Goal: Task Accomplishment & Management: Manage account settings

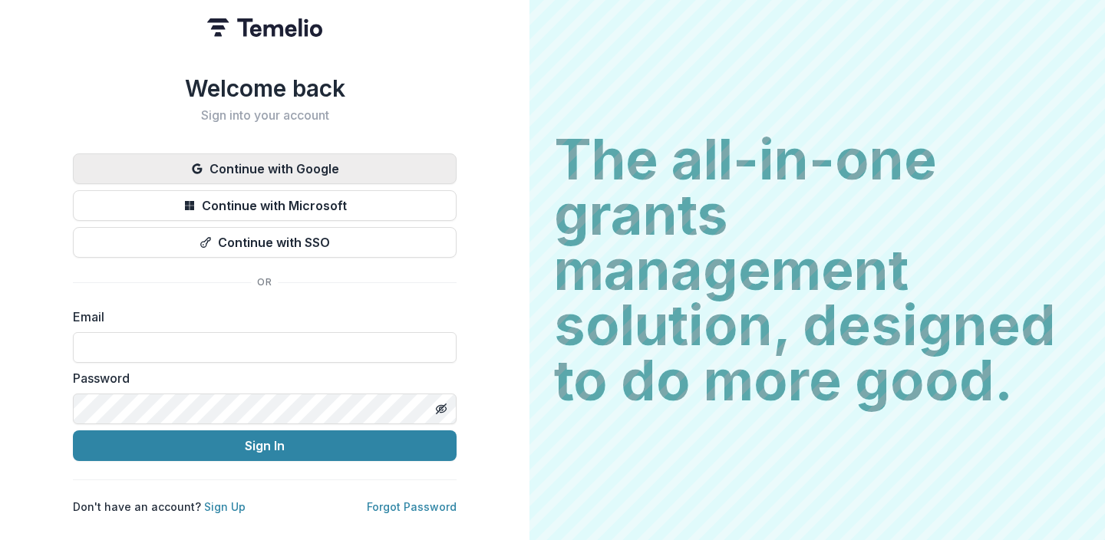
click at [275, 171] on button "Continue with Google" at bounding box center [265, 169] width 384 height 31
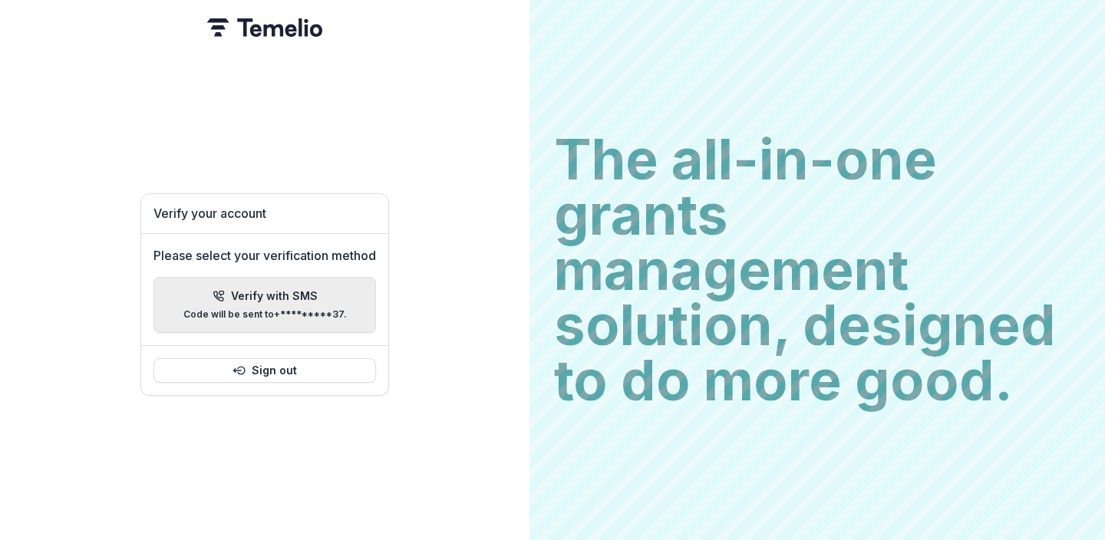
click at [291, 293] on p "Verify with SMS" at bounding box center [274, 296] width 87 height 13
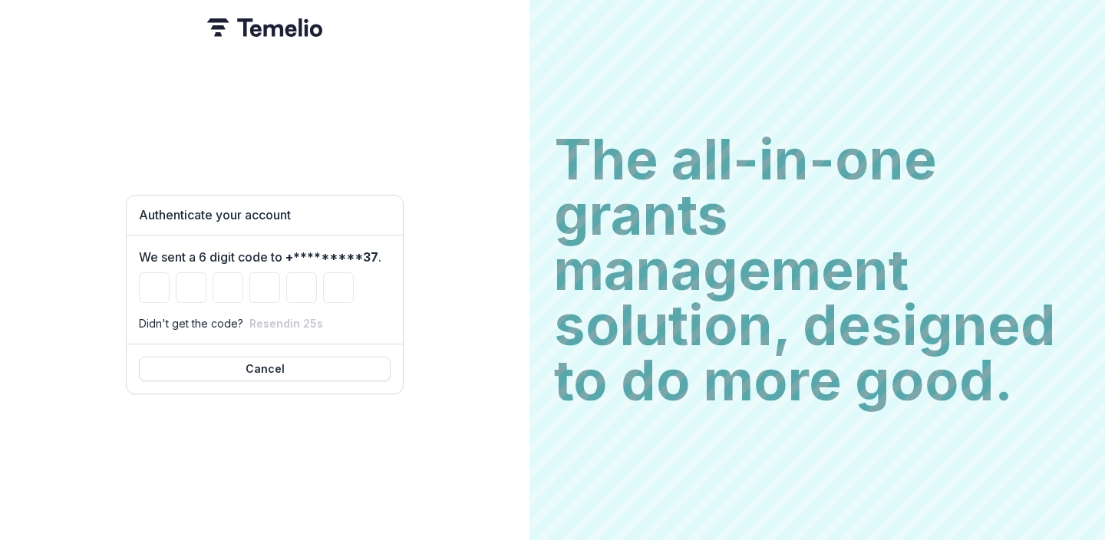
type input "*"
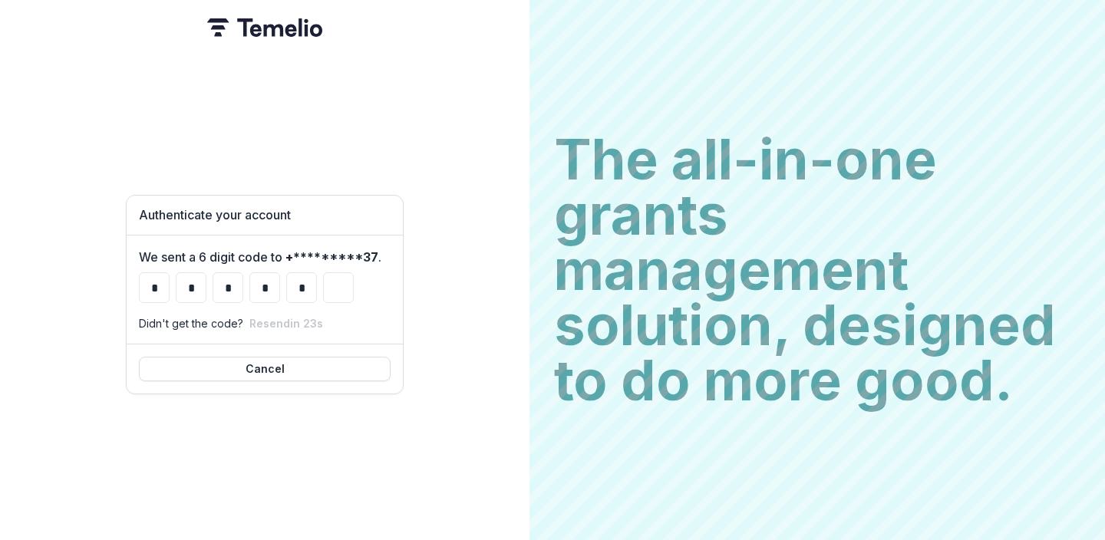
type input "*"
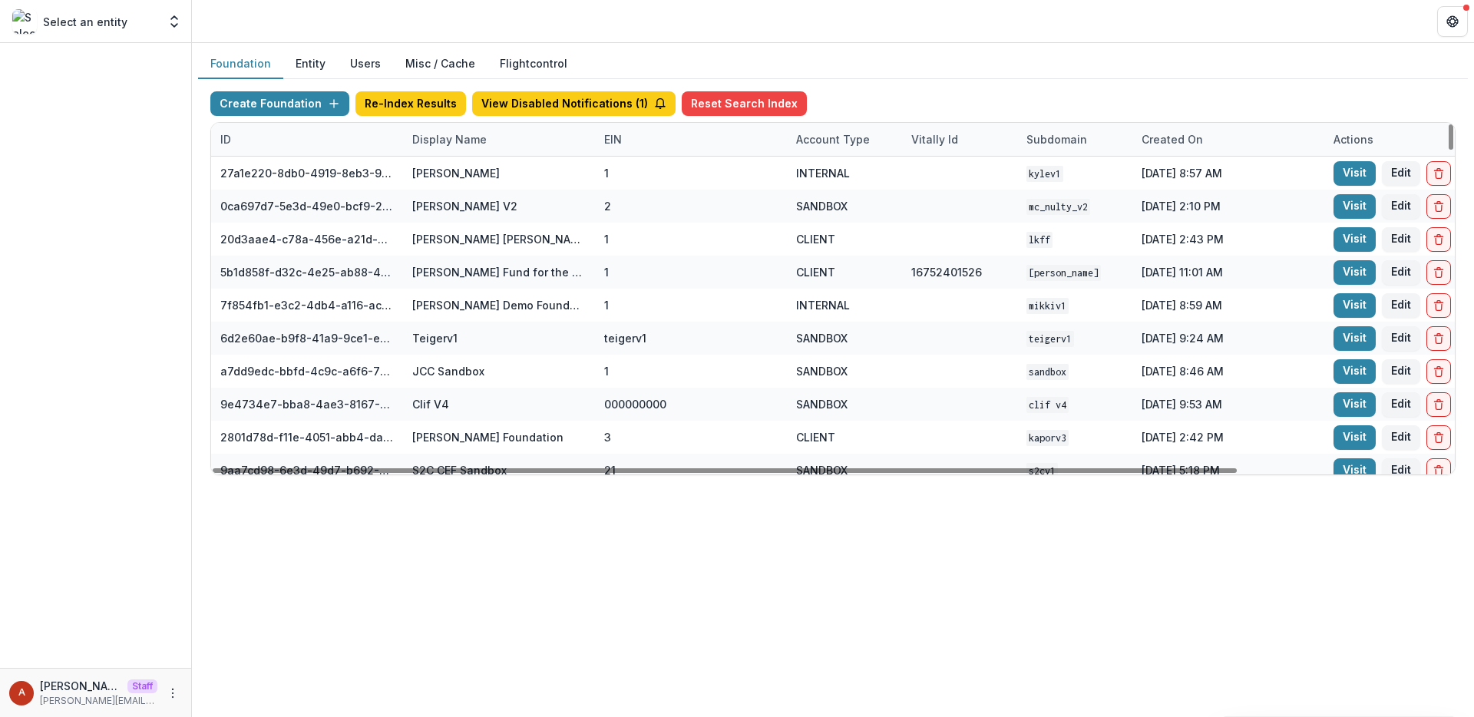
click at [451, 143] on div "Display Name" at bounding box center [449, 139] width 93 height 16
click at [456, 178] on input at bounding box center [498, 174] width 184 height 25
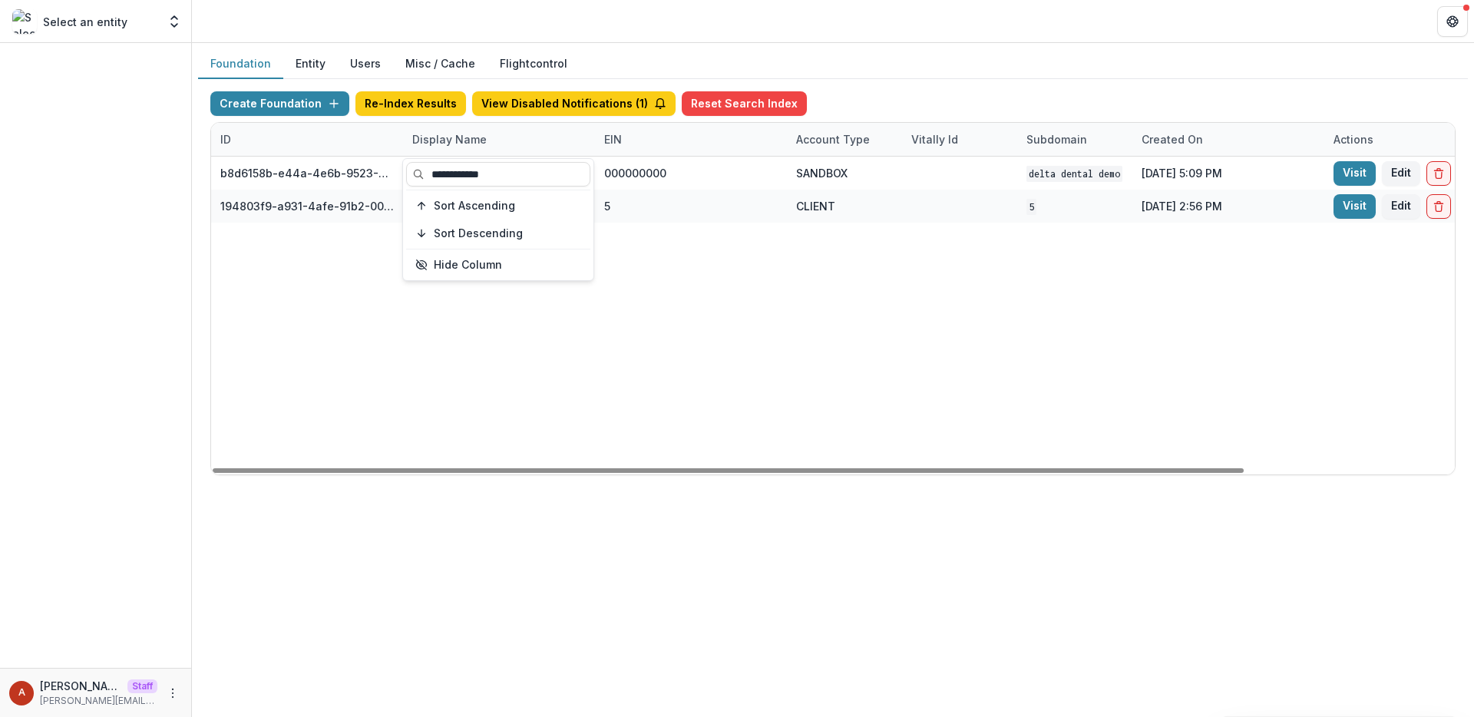
type input "**********"
click at [466, 28] on header at bounding box center [833, 21] width 1282 height 42
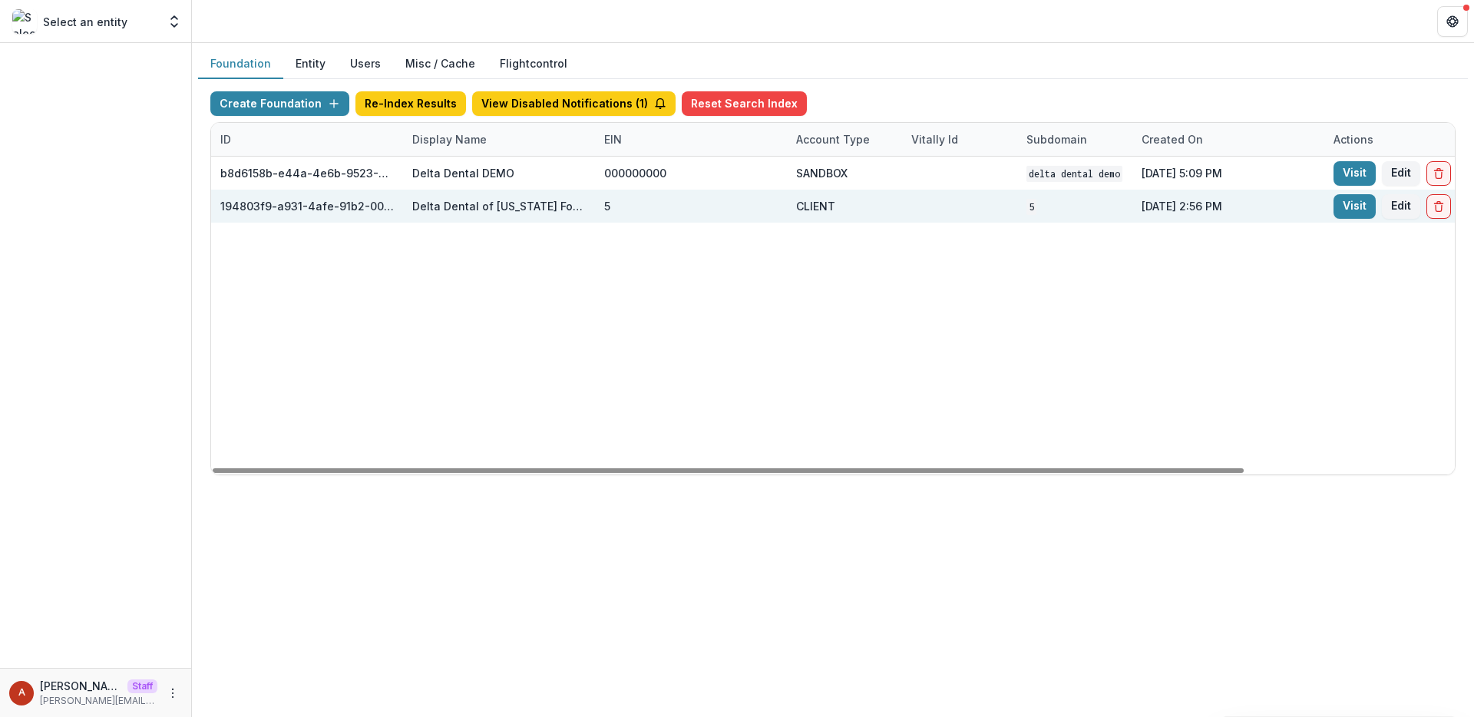
scroll to position [0, 253]
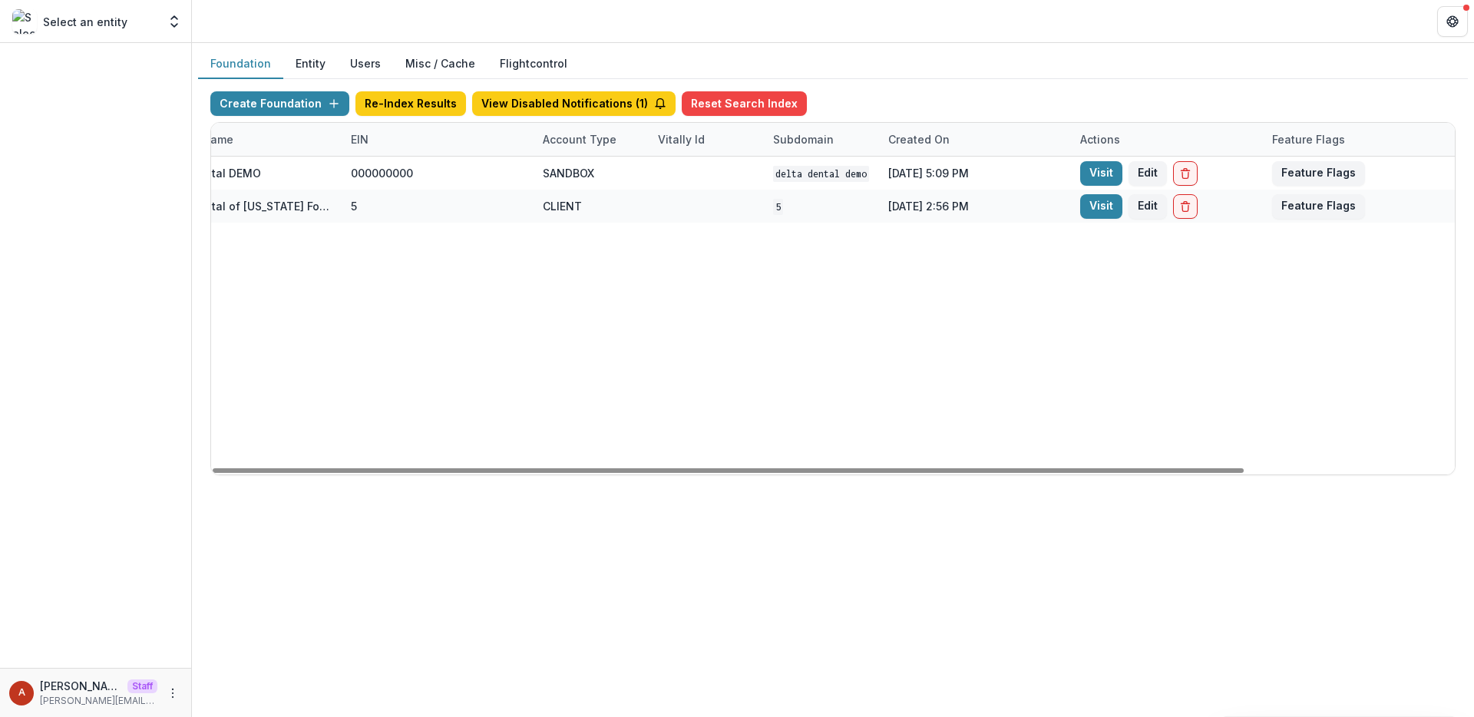
click at [1103, 225] on div "b8d6158b-e44a-4e6b-9523-731bbbd4a617 Delta Dental DEMO 000000000 SANDBOX Delta …" at bounding box center [706, 316] width 1497 height 318
click at [1099, 219] on div "Visit Edit" at bounding box center [1167, 206] width 192 height 33
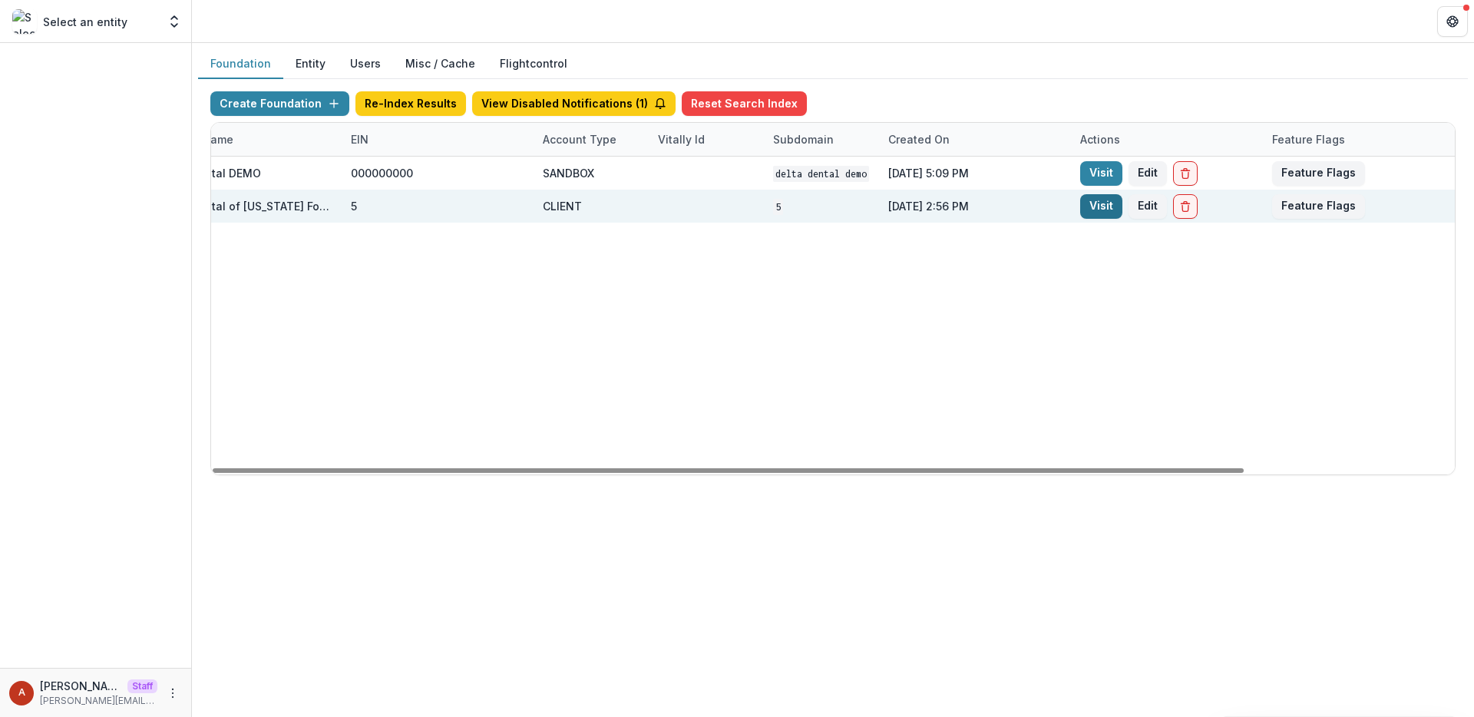
click at [1095, 210] on link "Visit" at bounding box center [1101, 206] width 42 height 25
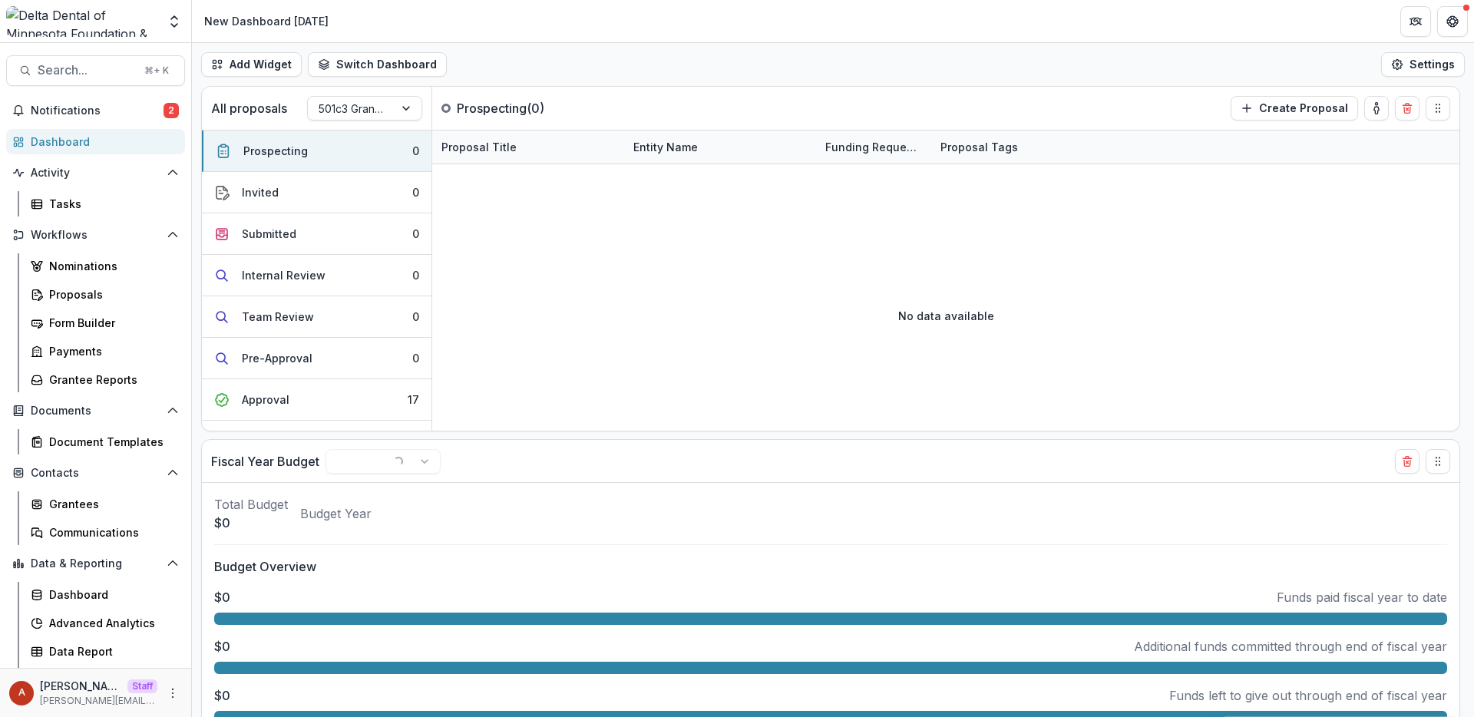
scroll to position [25, 0]
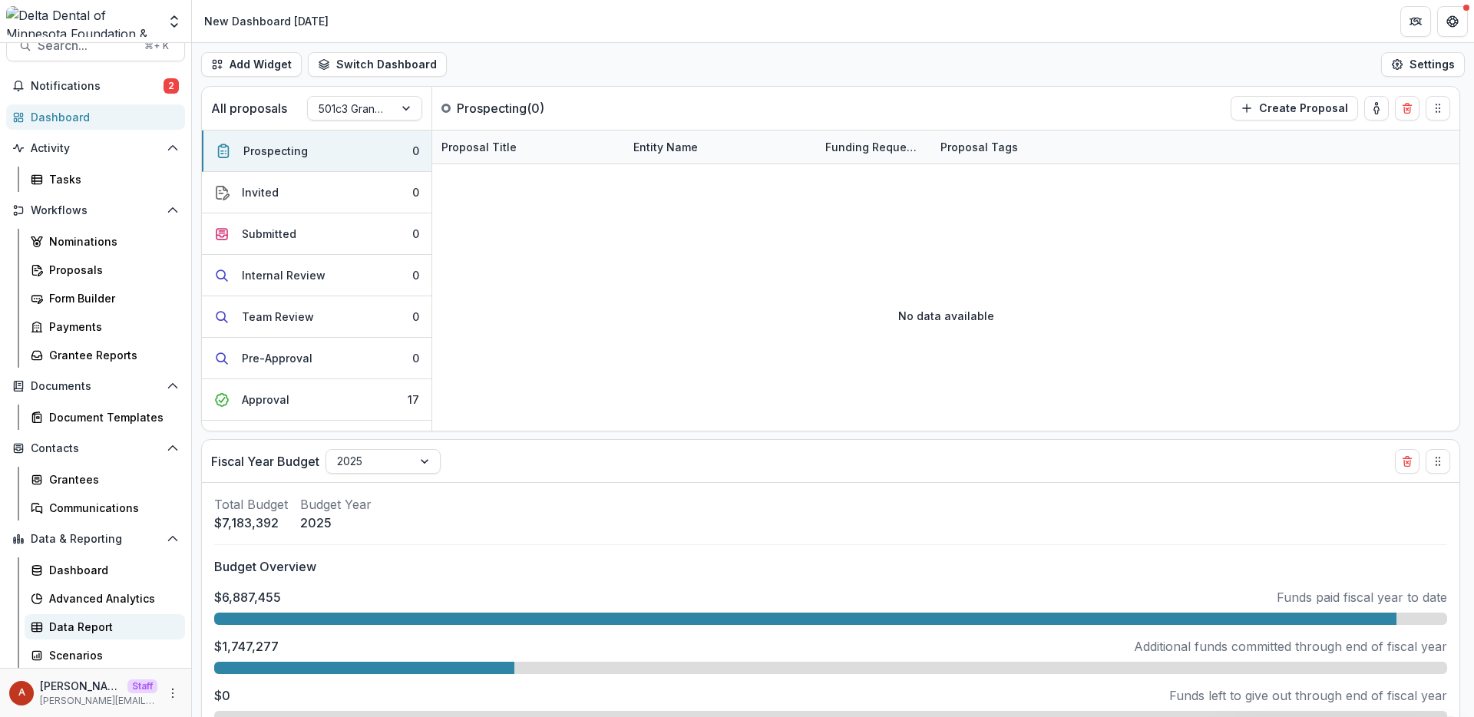
click at [76, 540] on div "Data Report" at bounding box center [111, 627] width 124 height 16
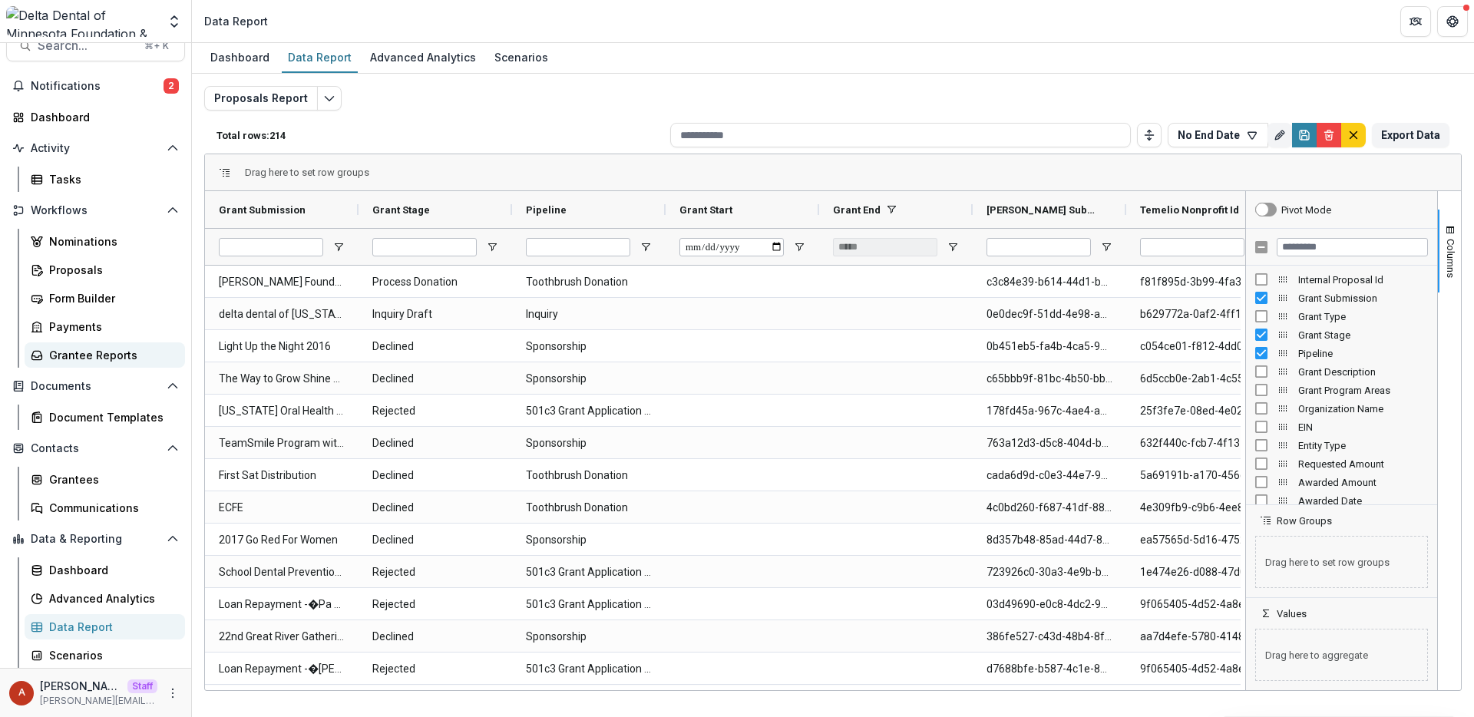
click at [74, 353] on div "Grantee Reports" at bounding box center [111, 355] width 124 height 16
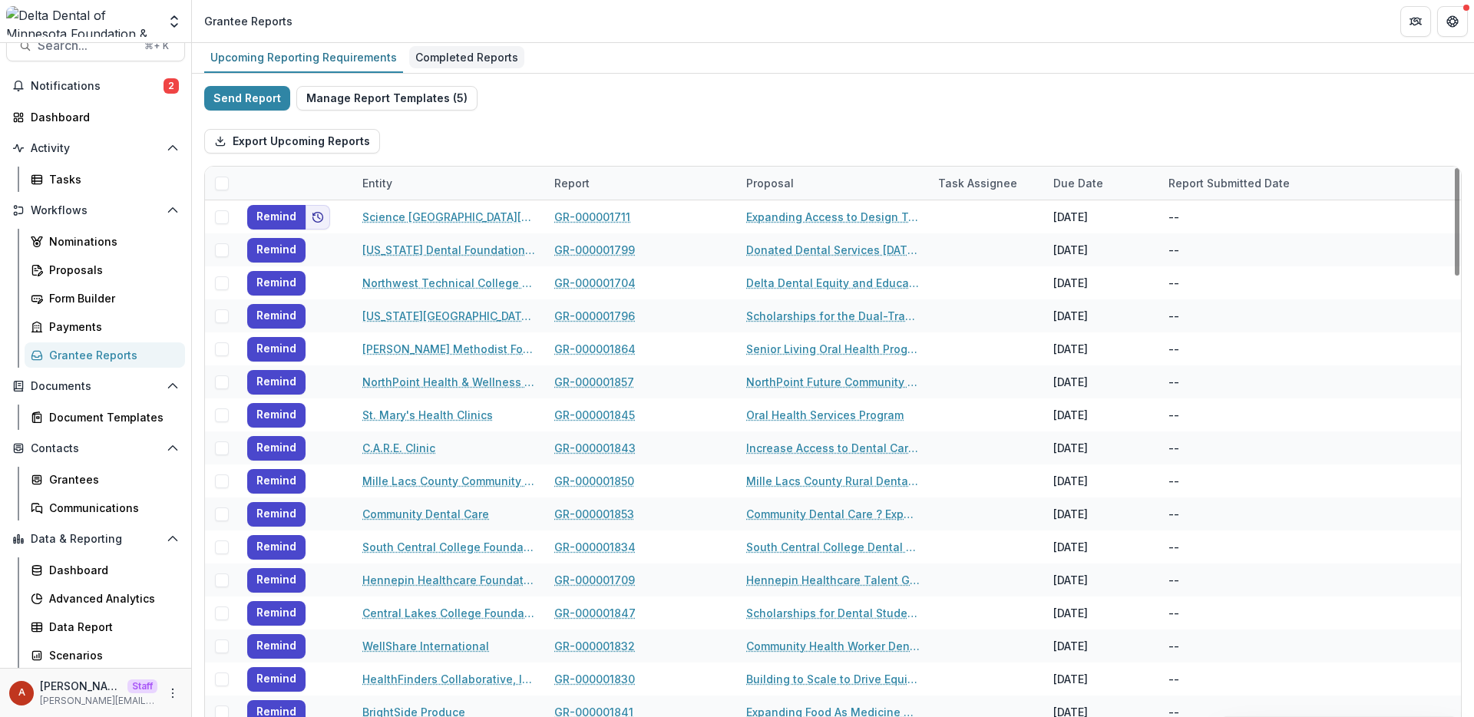
click at [414, 67] on div "Completed Reports" at bounding box center [466, 57] width 115 height 22
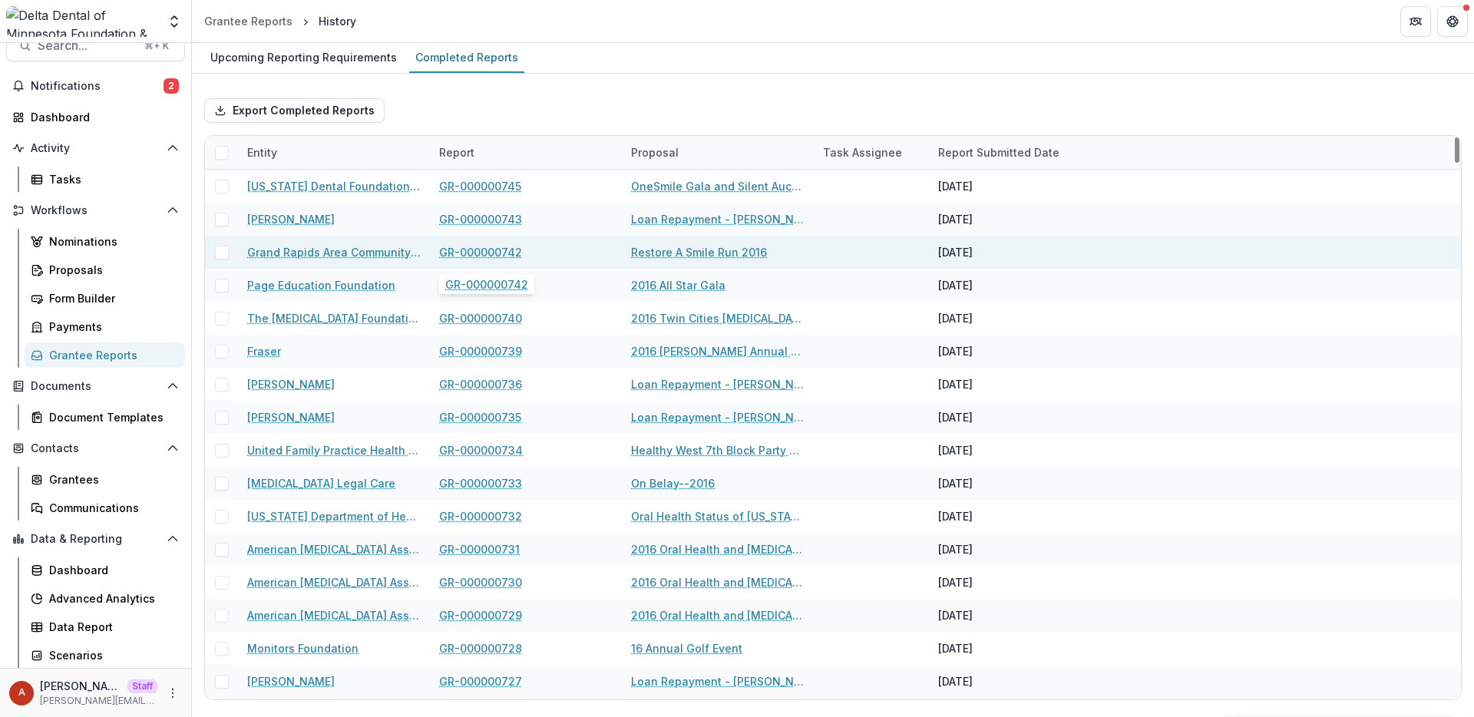
click at [495, 253] on link "GR-000000742" at bounding box center [480, 252] width 83 height 16
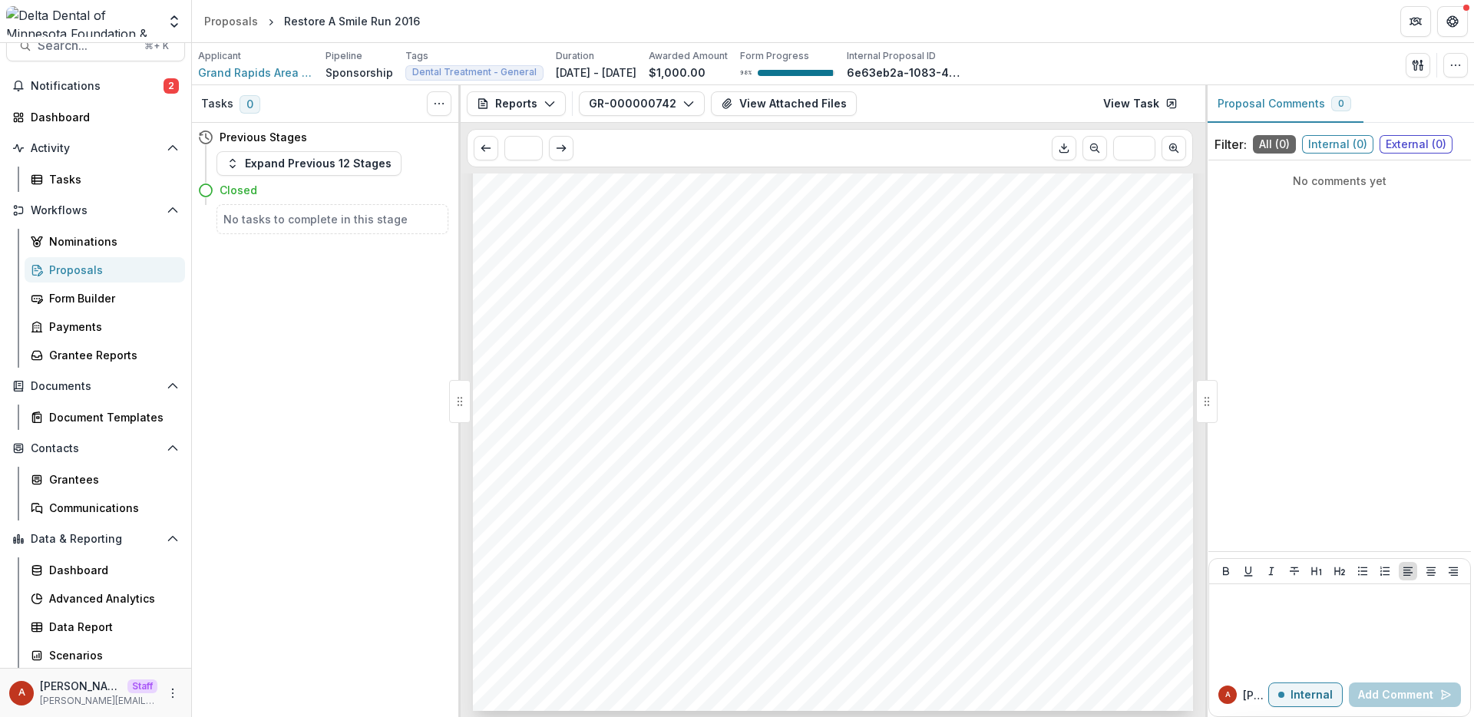
scroll to position [1506, 0]
click at [79, 484] on div "Grantees" at bounding box center [111, 479] width 124 height 16
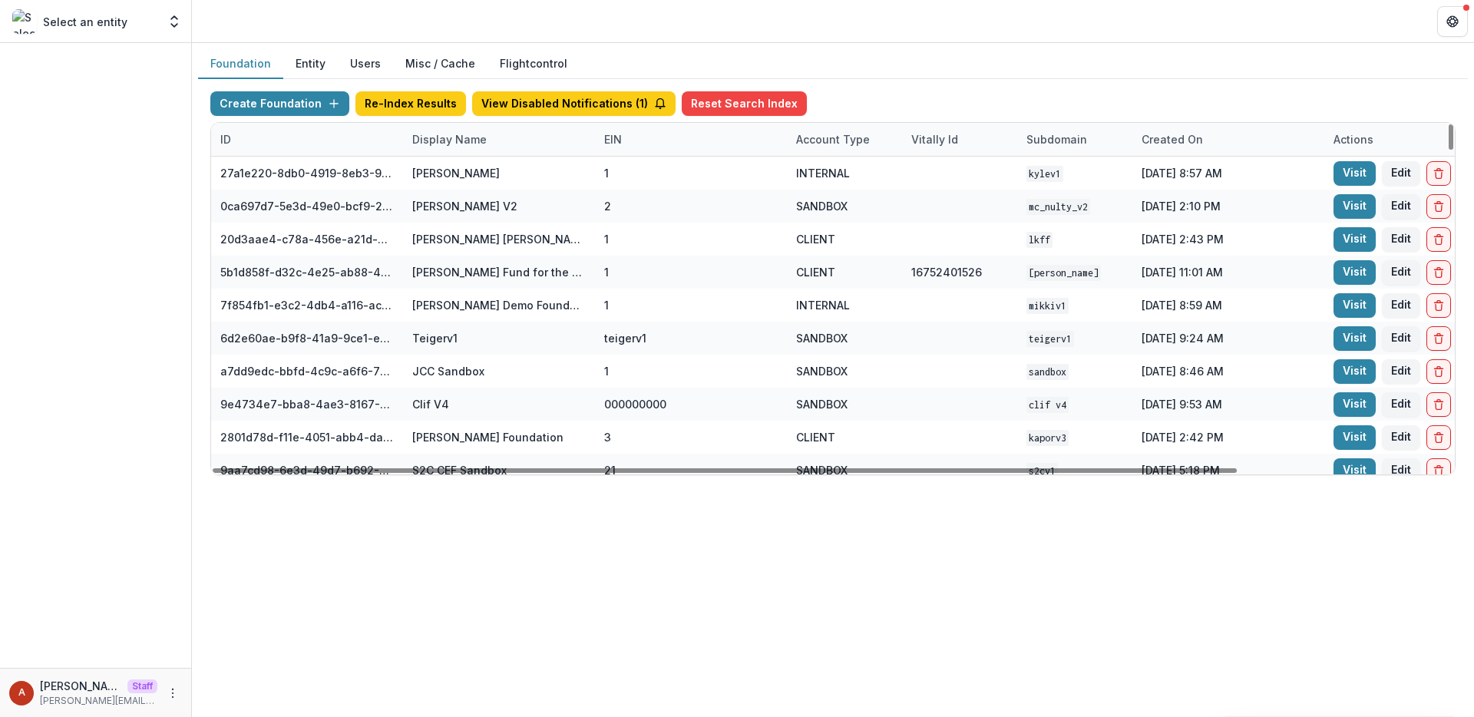
click at [448, 31] on header at bounding box center [833, 21] width 1282 height 42
click at [457, 137] on div "Display Name" at bounding box center [449, 139] width 93 height 16
click at [457, 162] on input at bounding box center [498, 174] width 184 height 25
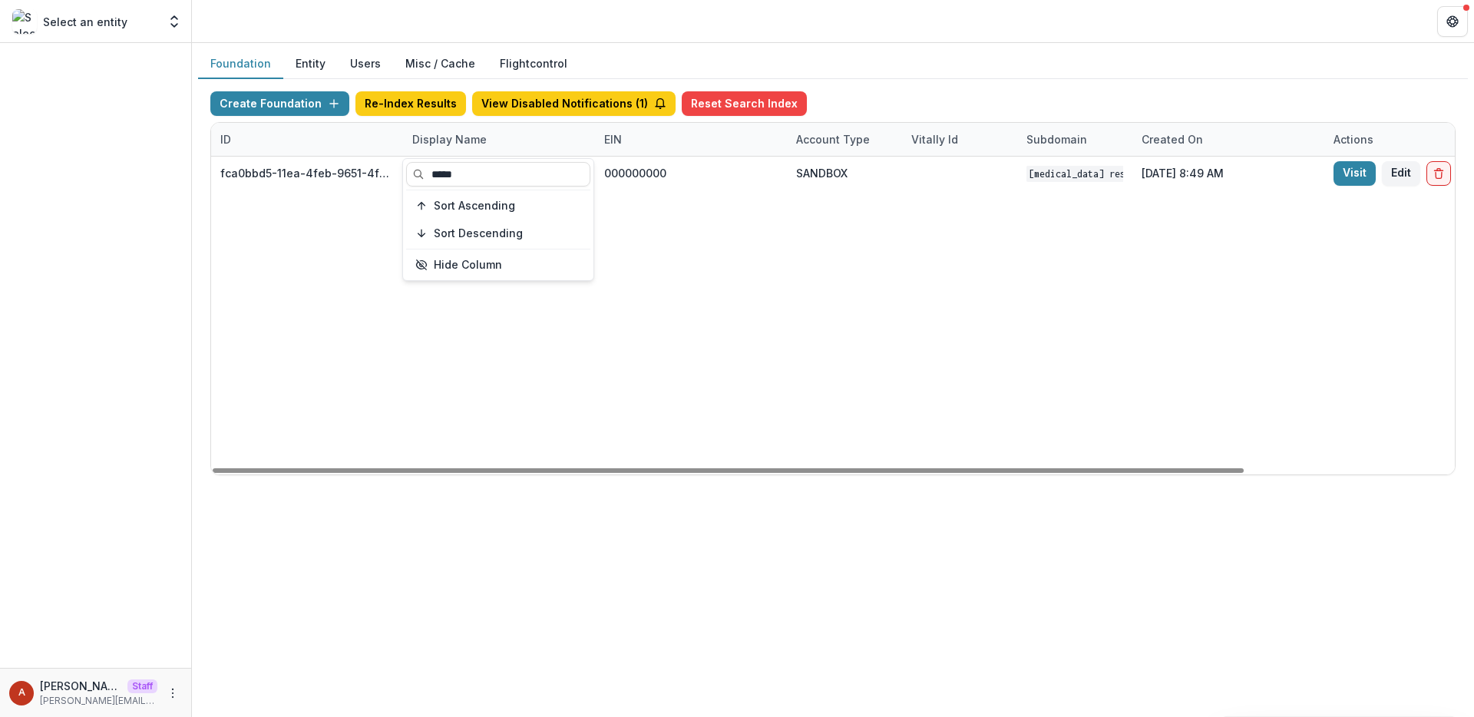
type input "*****"
click at [433, 1] on header at bounding box center [833, 21] width 1282 height 42
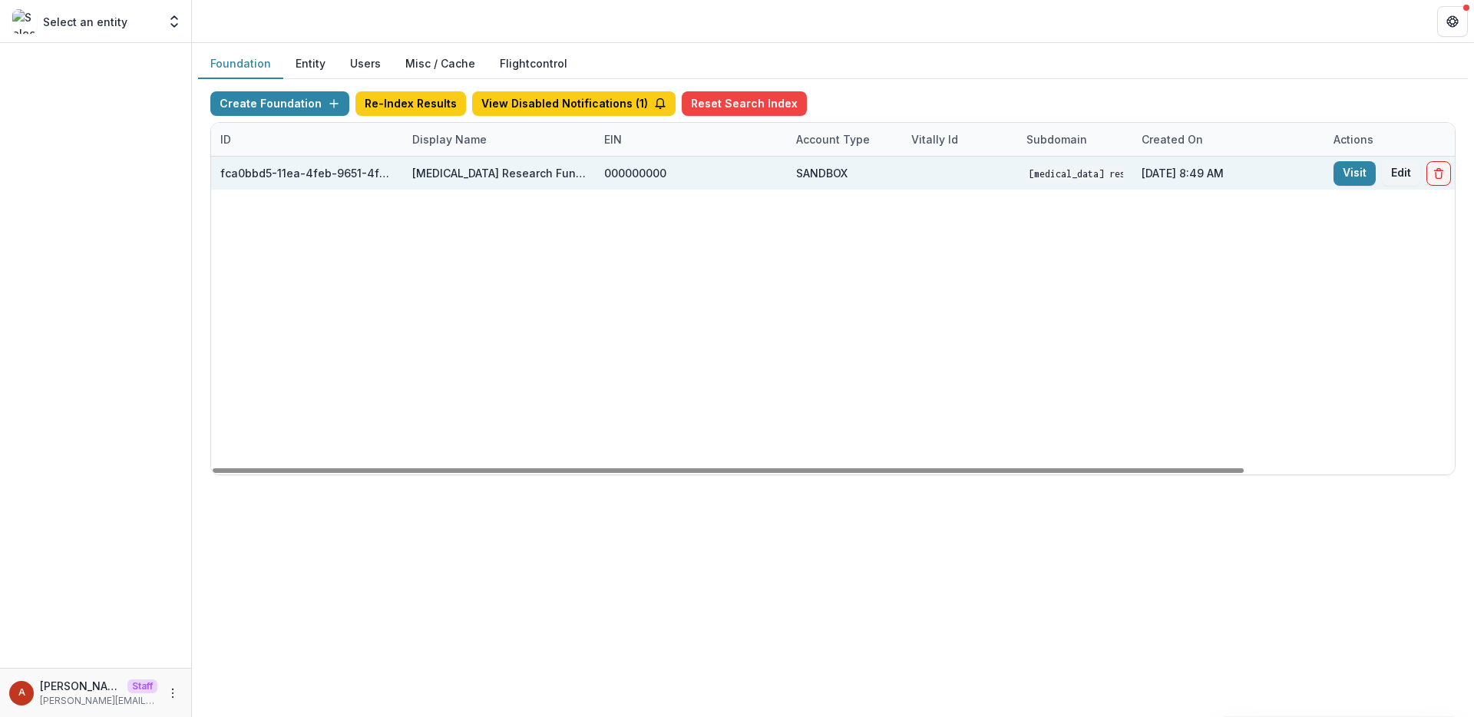
scroll to position [0, 253]
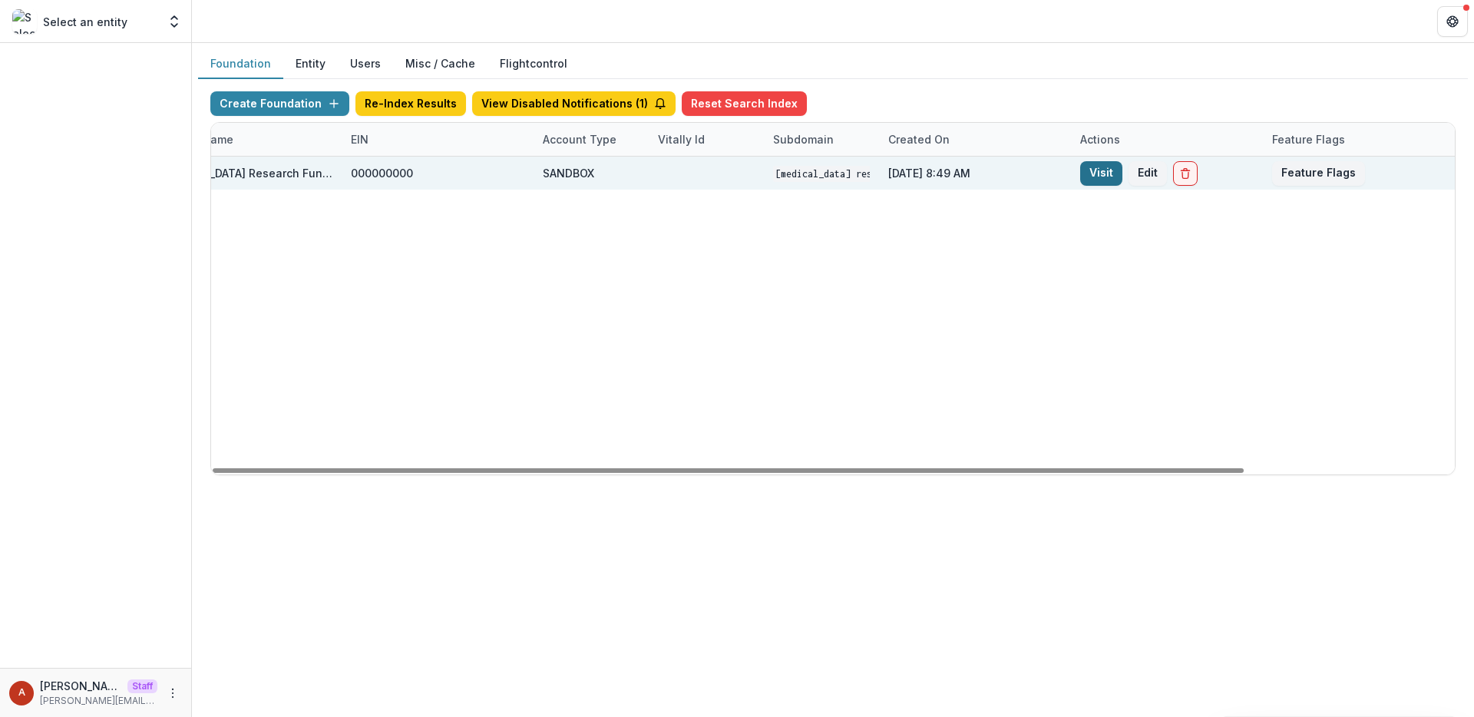
click at [1090, 172] on link "Visit" at bounding box center [1101, 173] width 42 height 25
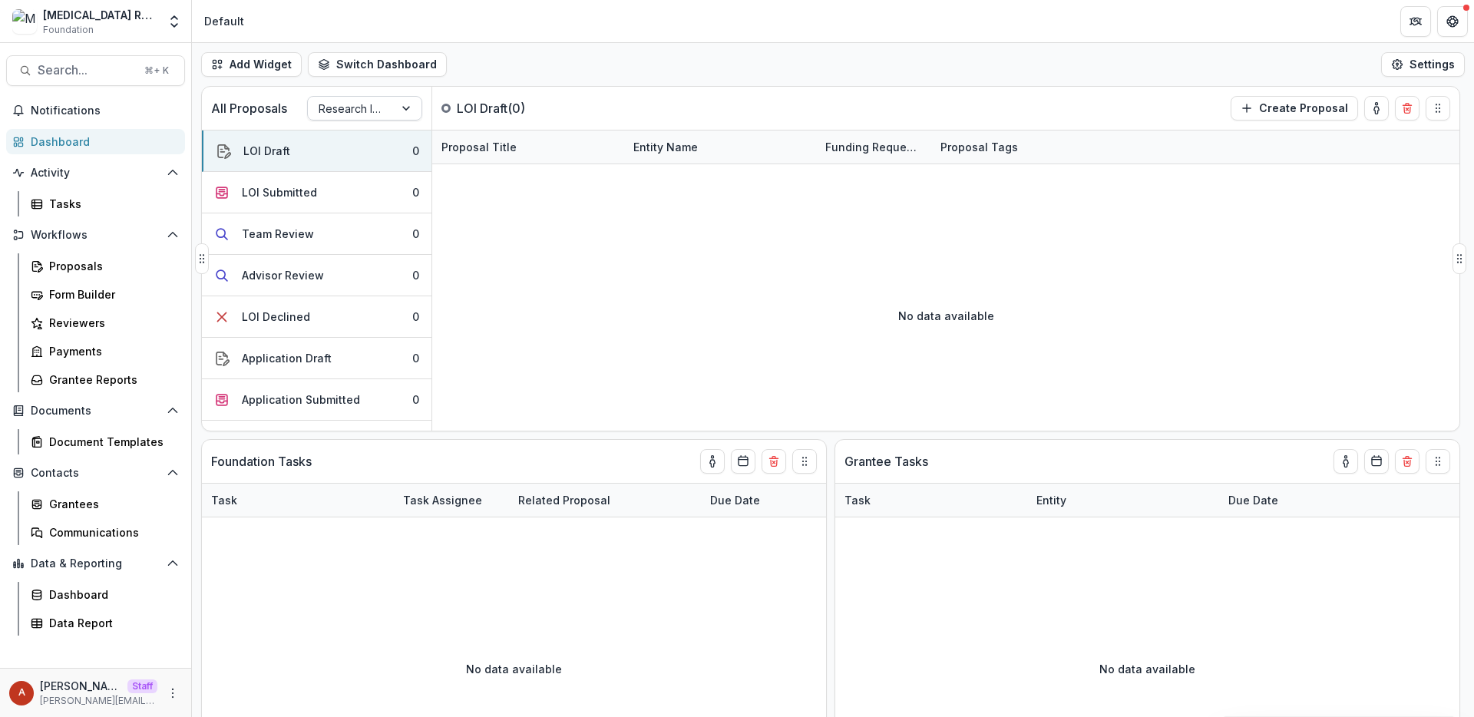
click at [395, 109] on div at bounding box center [408, 108] width 28 height 23
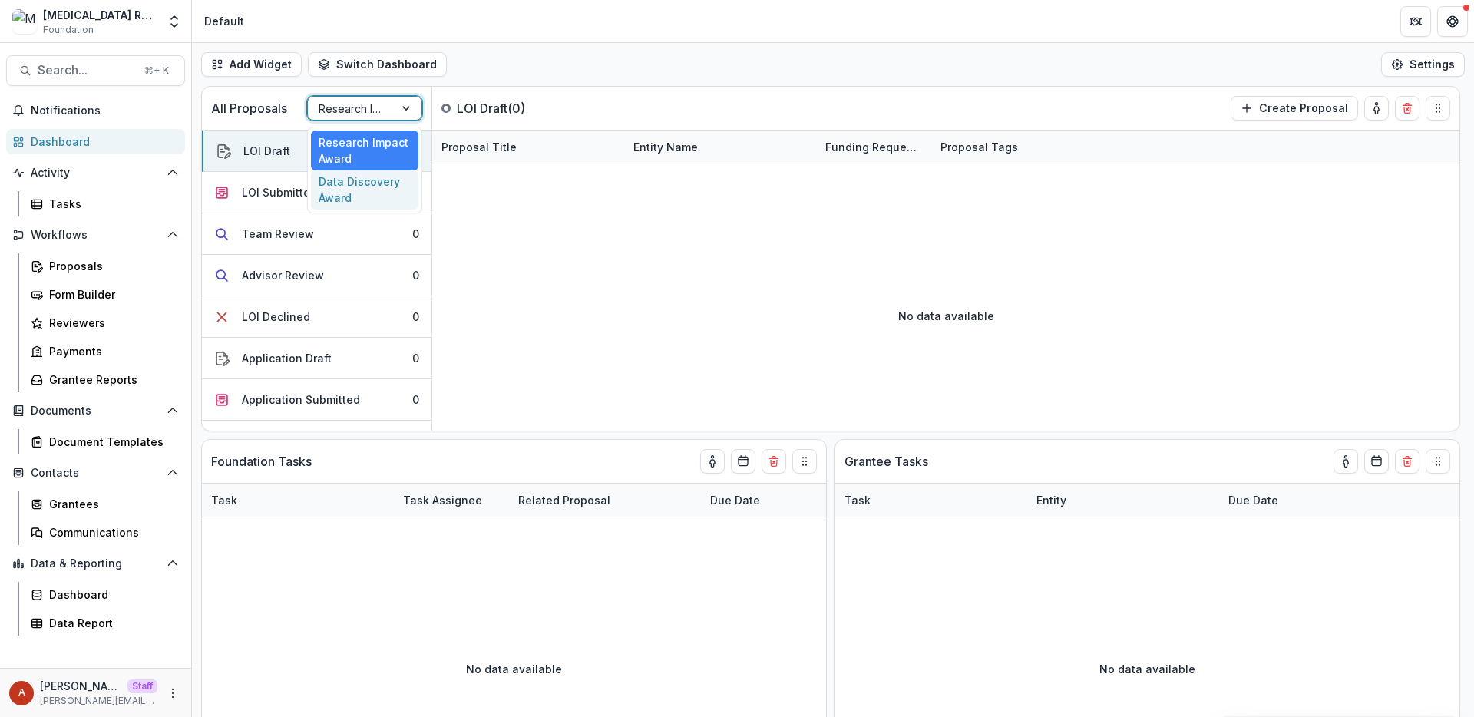
click at [348, 200] on div "Data Discovery Award" at bounding box center [364, 190] width 107 height 40
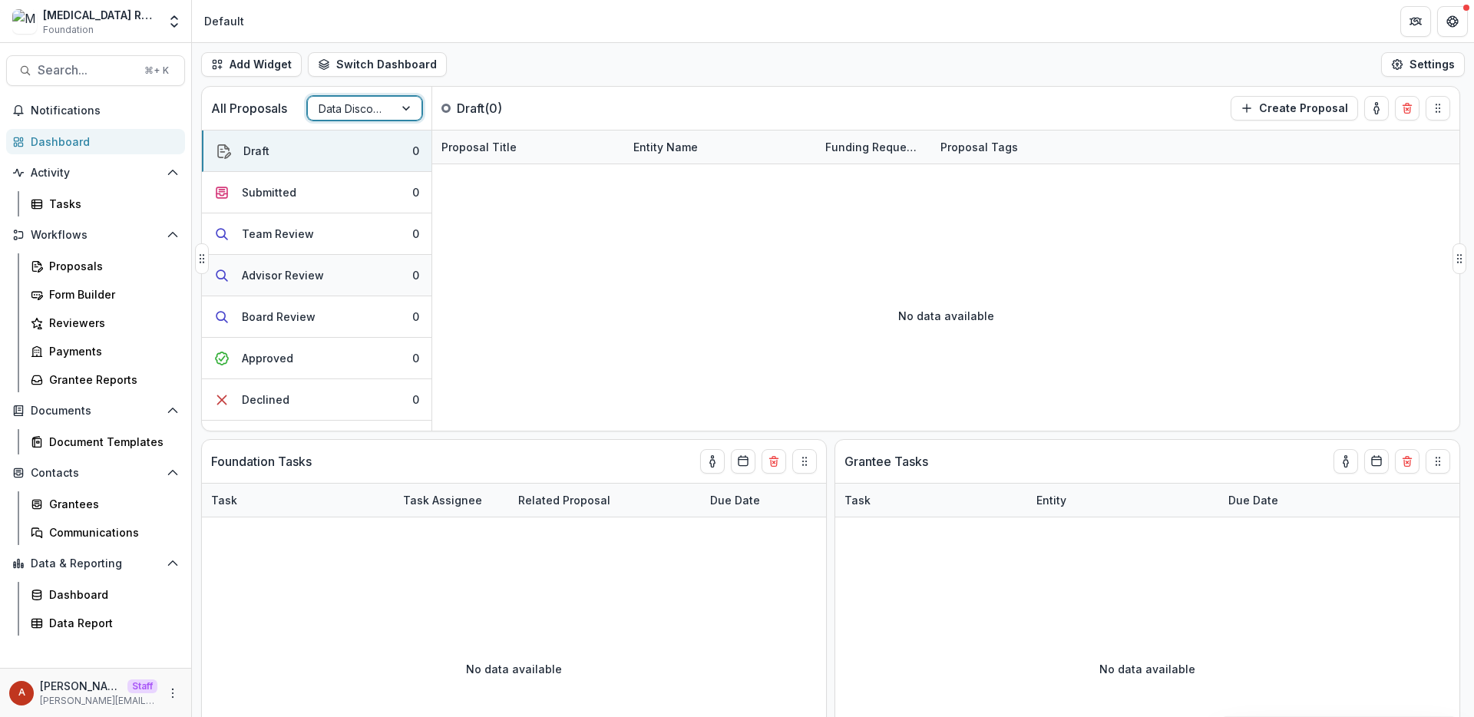
scroll to position [196, 0]
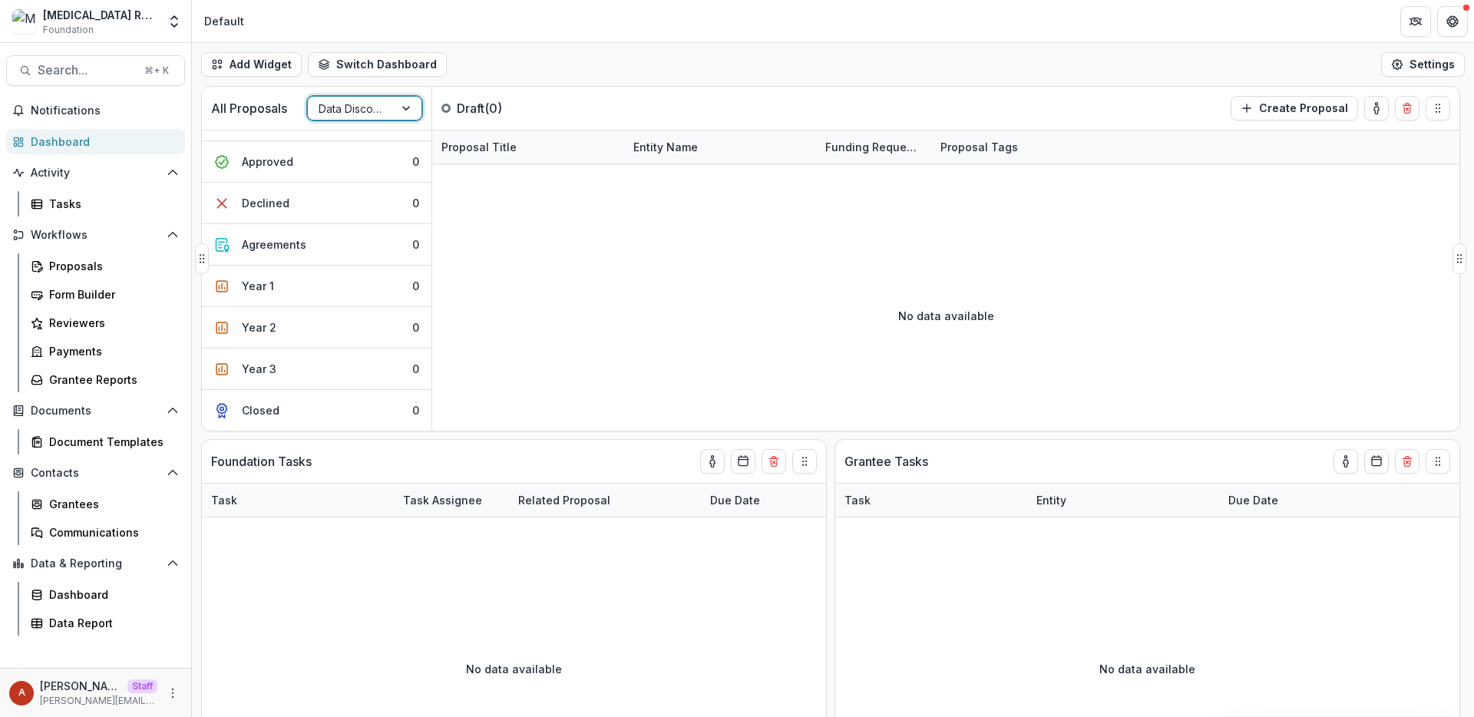
click at [344, 111] on div at bounding box center [351, 108] width 64 height 19
click at [348, 147] on div "Research Impact Award" at bounding box center [364, 150] width 107 height 40
click at [79, 272] on div "Proposals" at bounding box center [111, 266] width 124 height 16
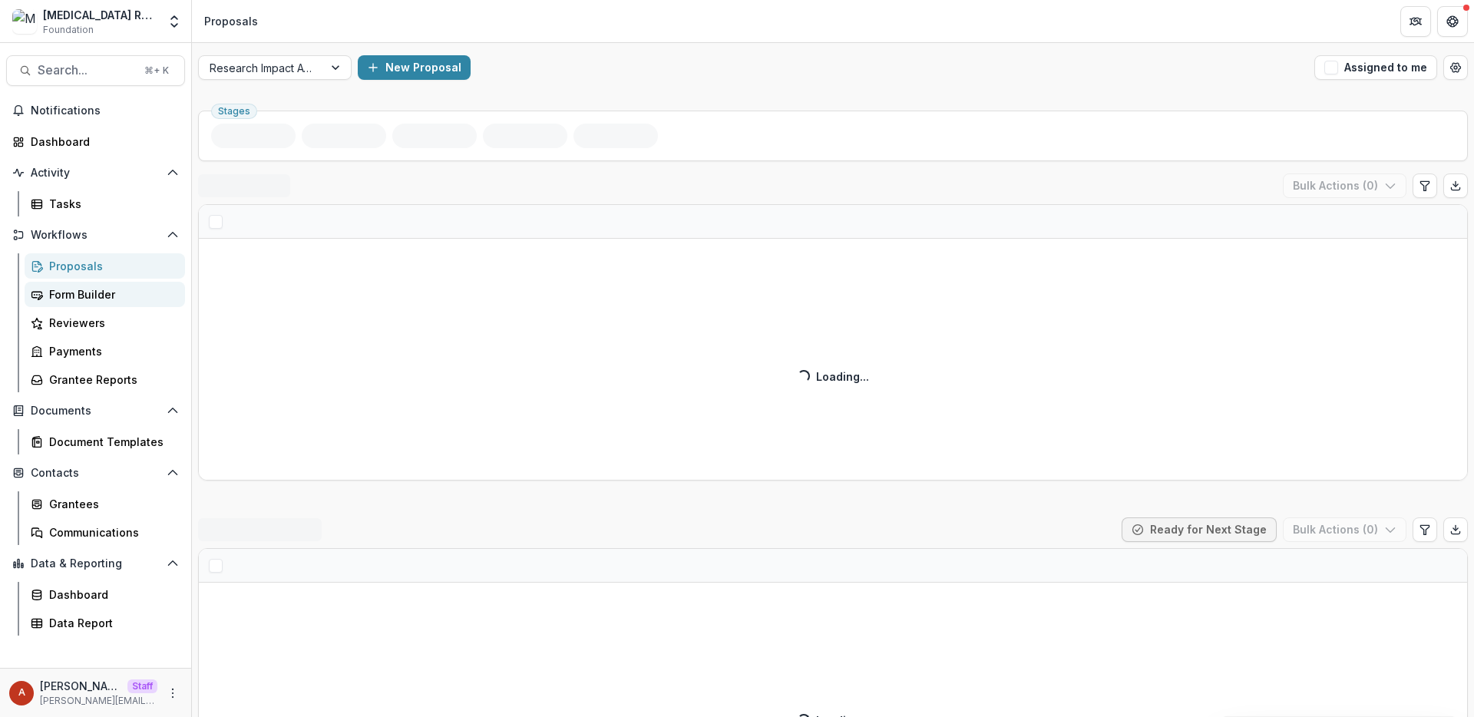
click at [84, 302] on link "Form Builder" at bounding box center [105, 294] width 160 height 25
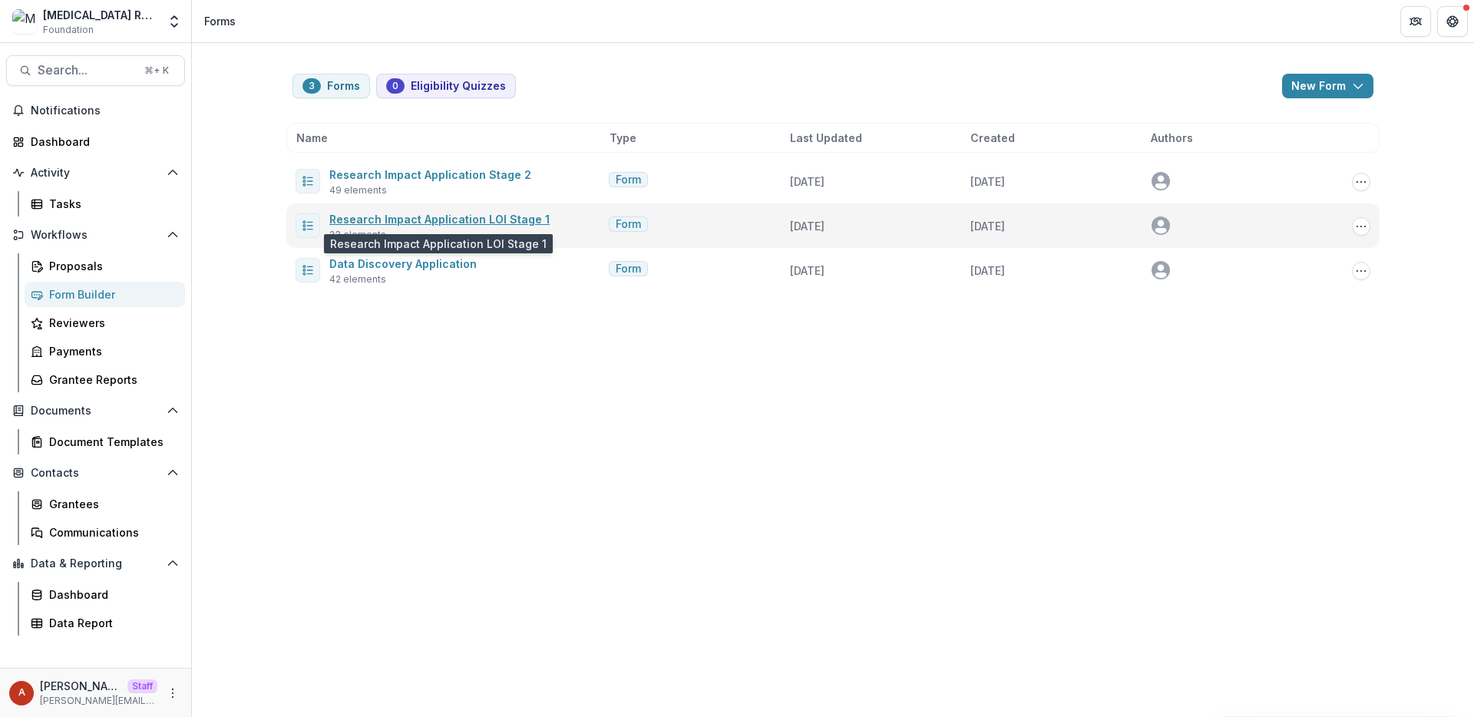
click at [486, 218] on link "Research Impact Application LOI Stage 1" at bounding box center [439, 219] width 220 height 13
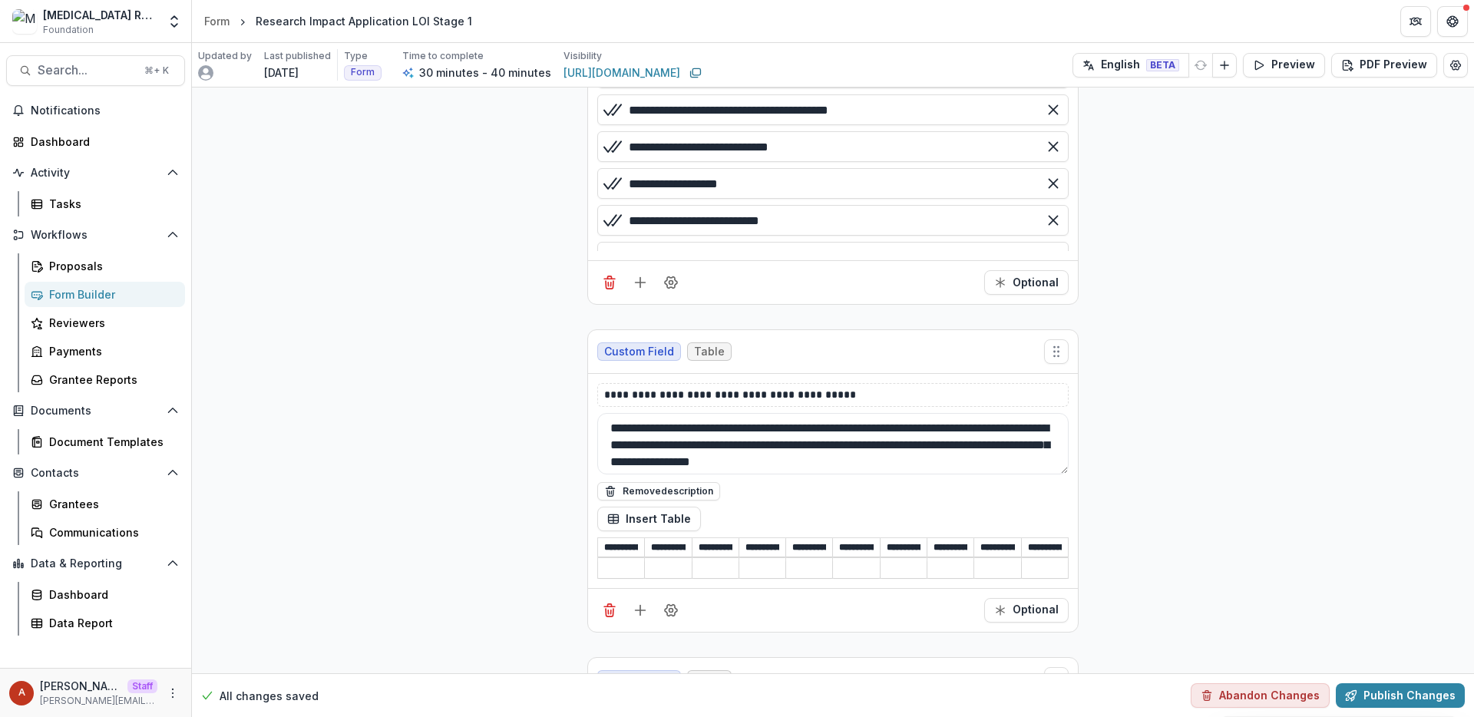
scroll to position [4696, 0]
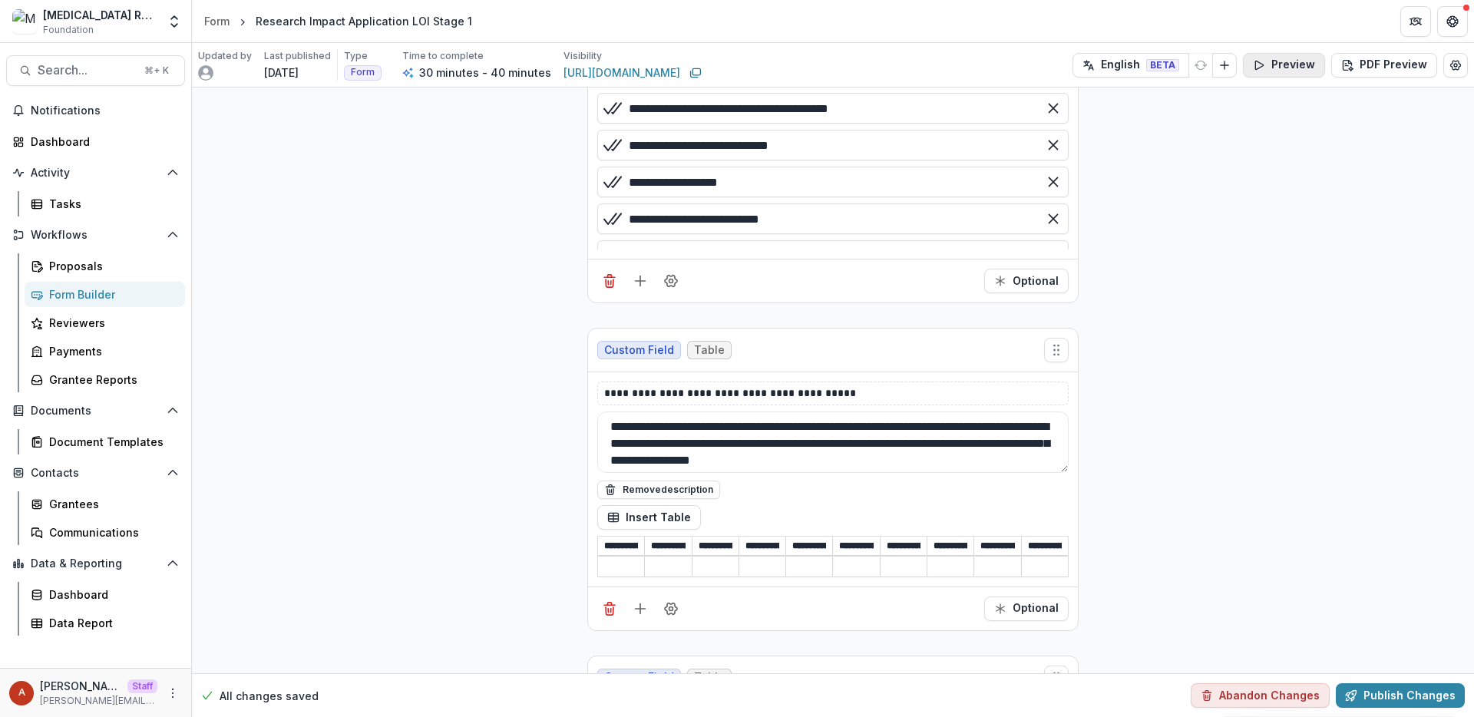
click at [1287, 62] on button "Preview" at bounding box center [1284, 65] width 82 height 25
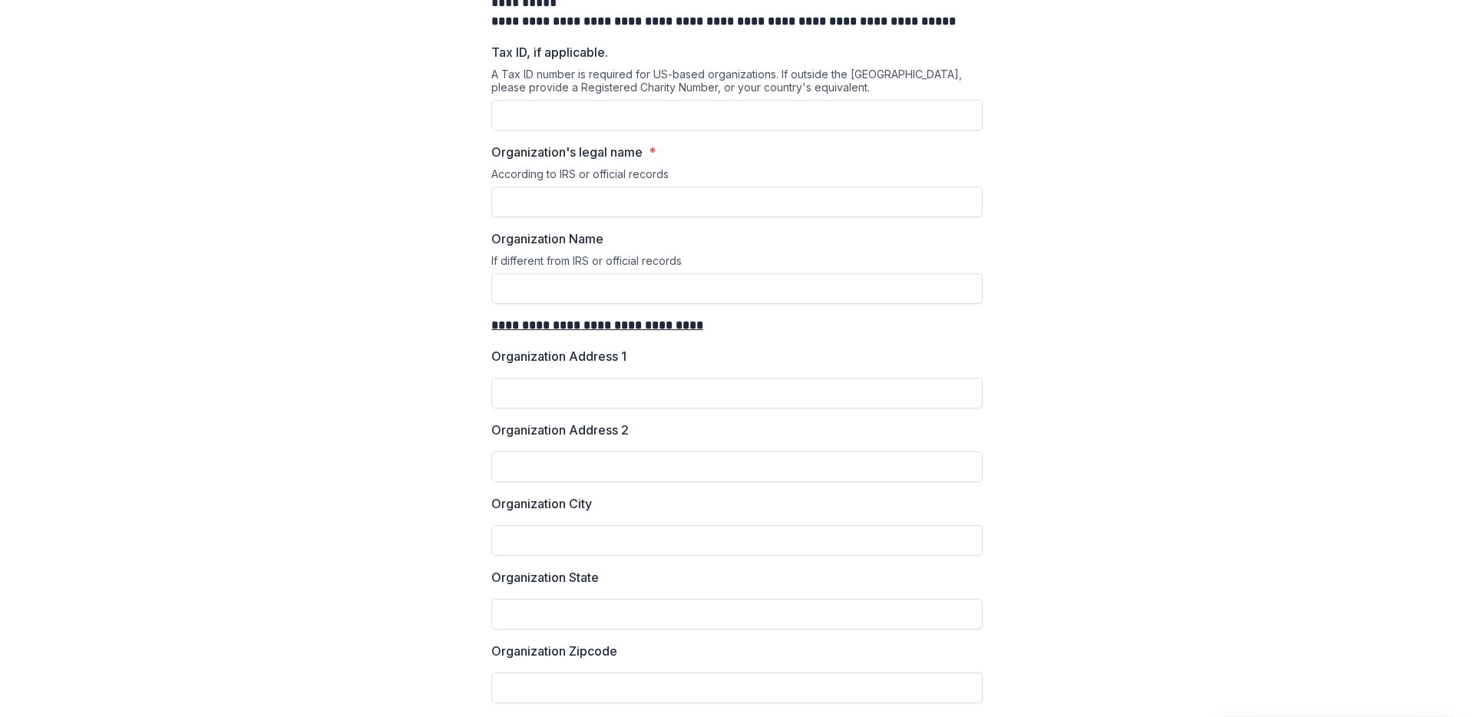
scroll to position [0, 0]
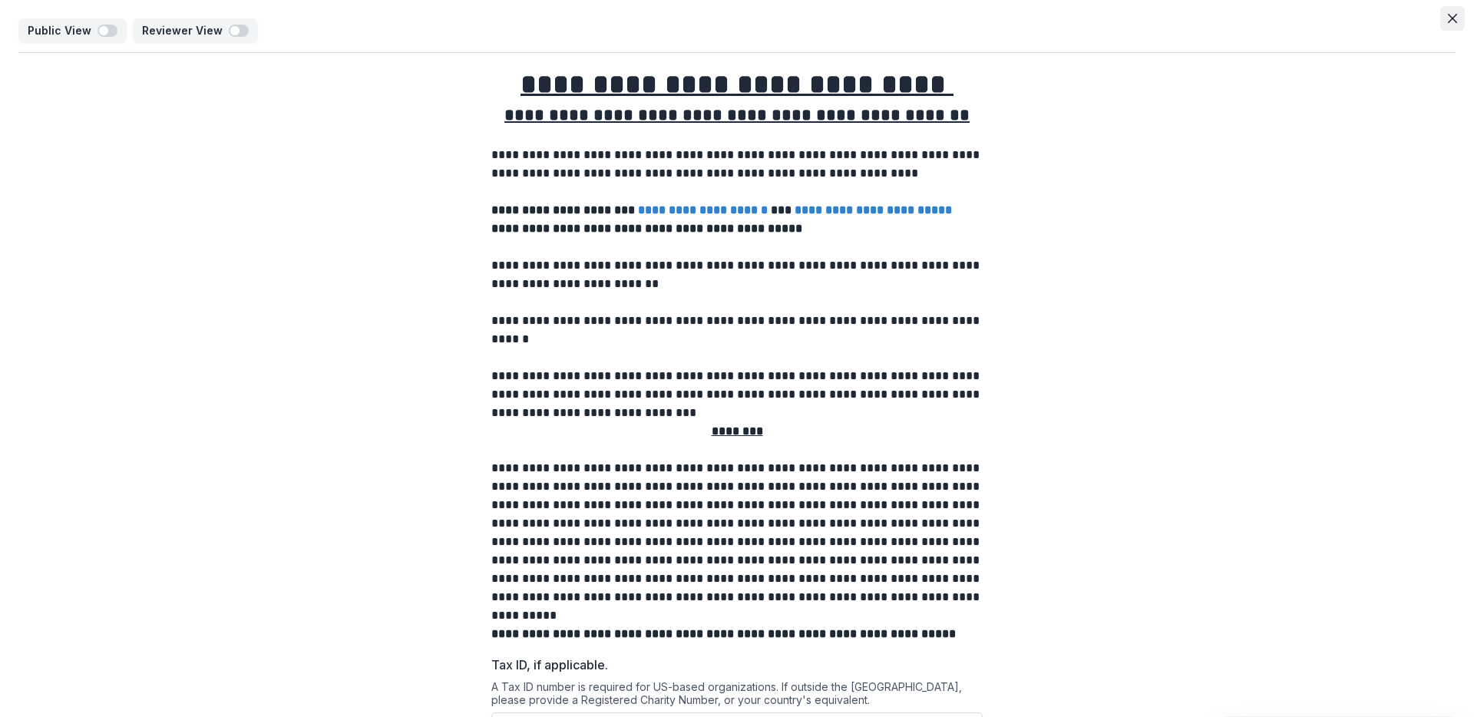
click at [1452, 23] on button "Close" at bounding box center [1452, 18] width 25 height 25
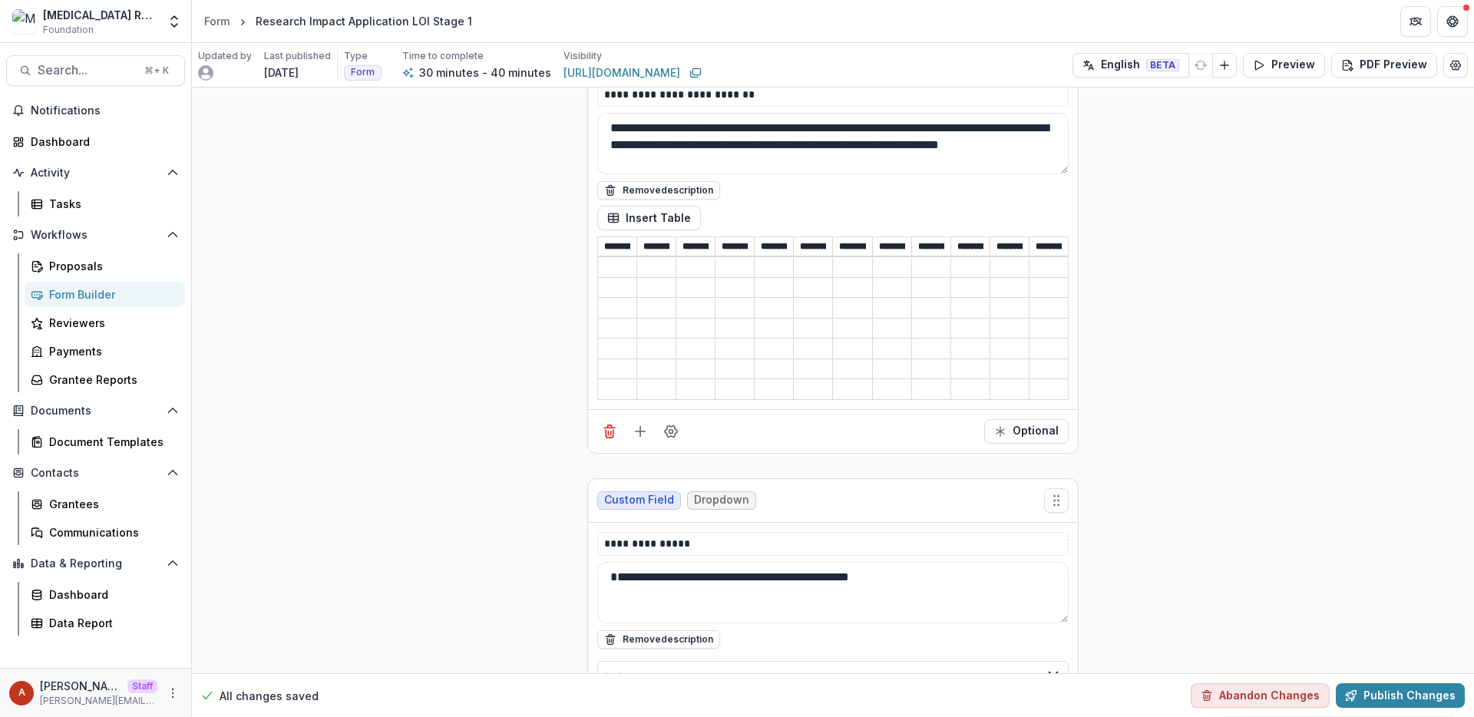
scroll to position [5229, 0]
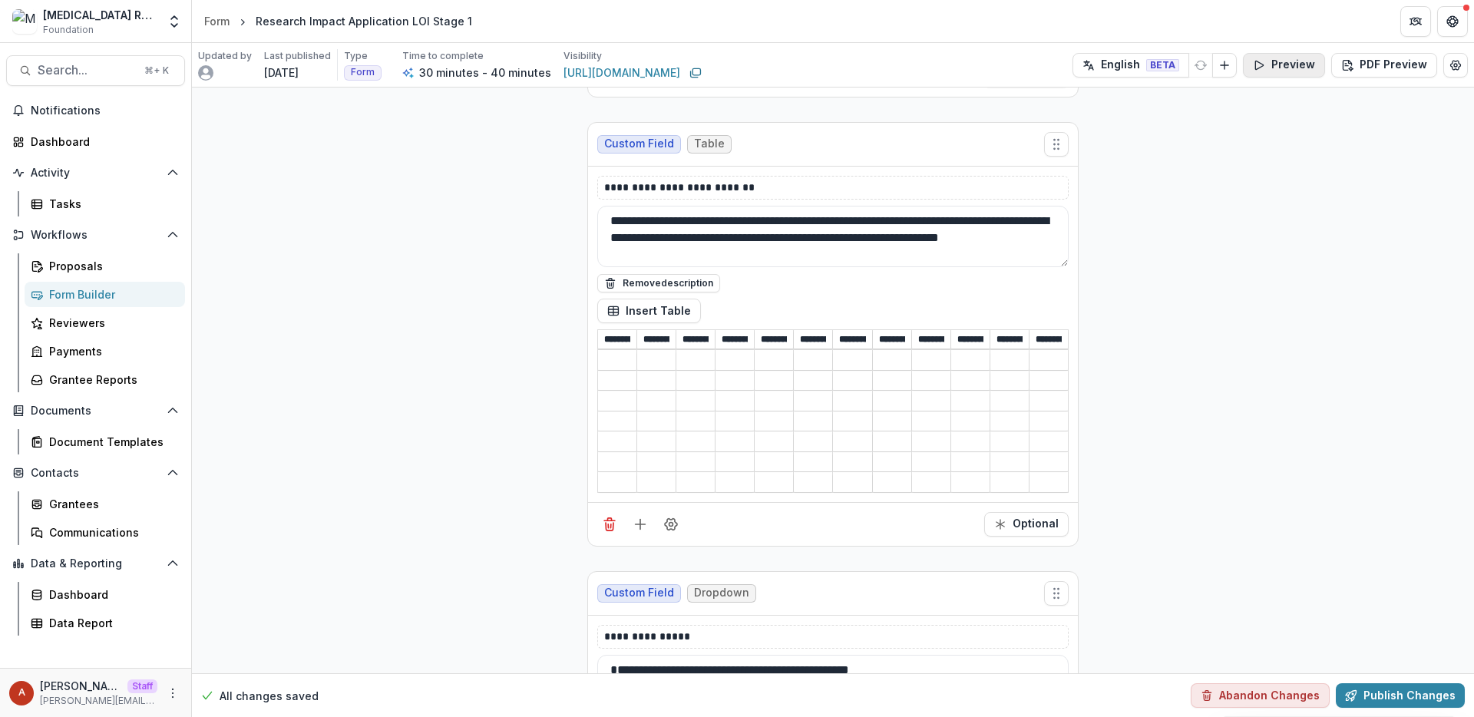
click at [1269, 61] on button "Preview" at bounding box center [1284, 65] width 82 height 25
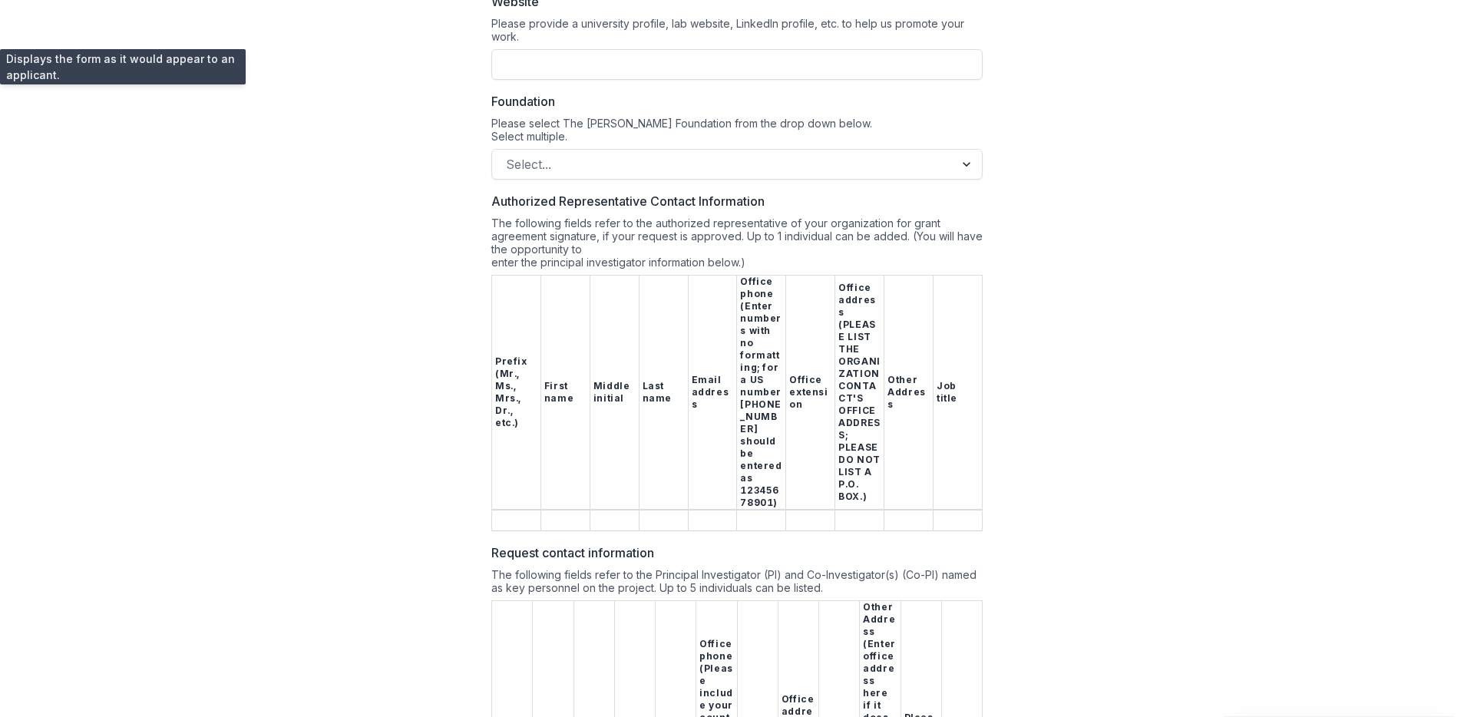
scroll to position [0, 0]
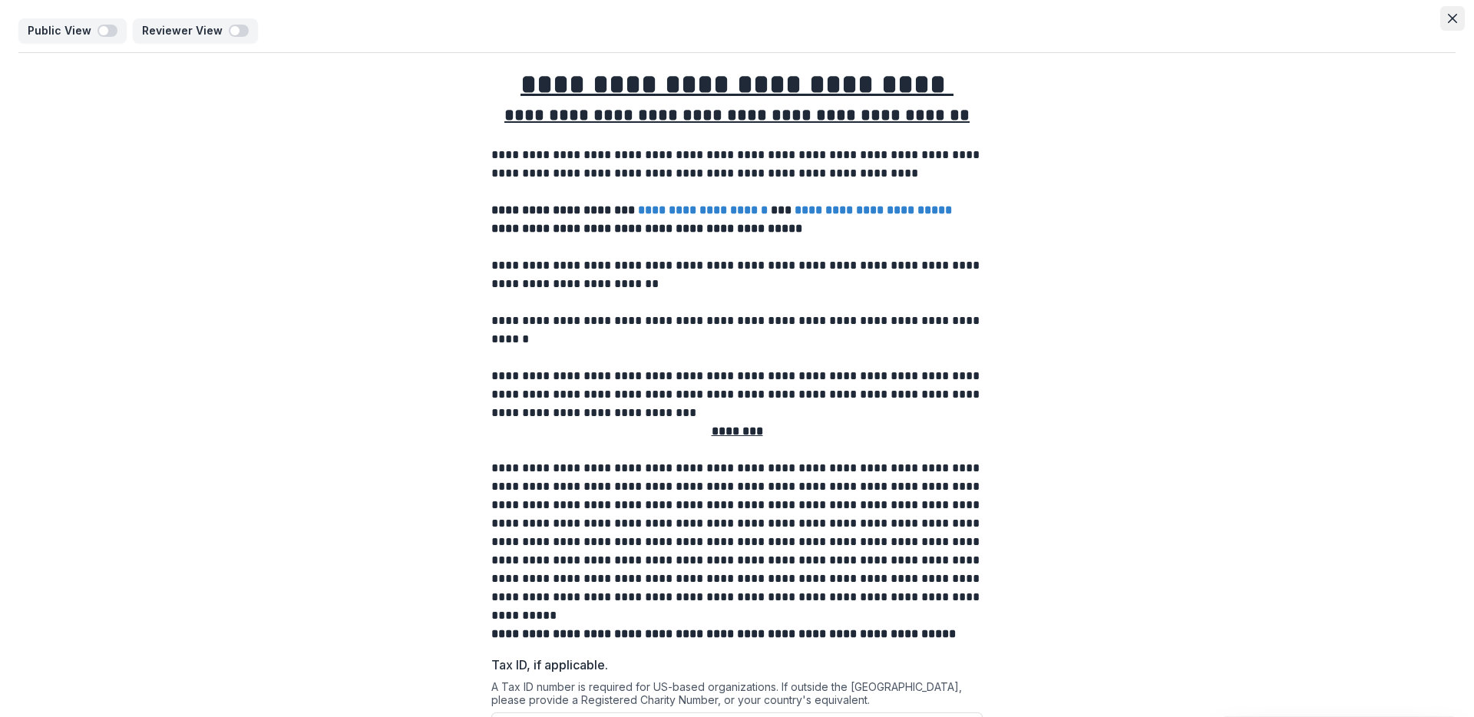
click at [1448, 21] on icon "Close" at bounding box center [1452, 18] width 9 height 9
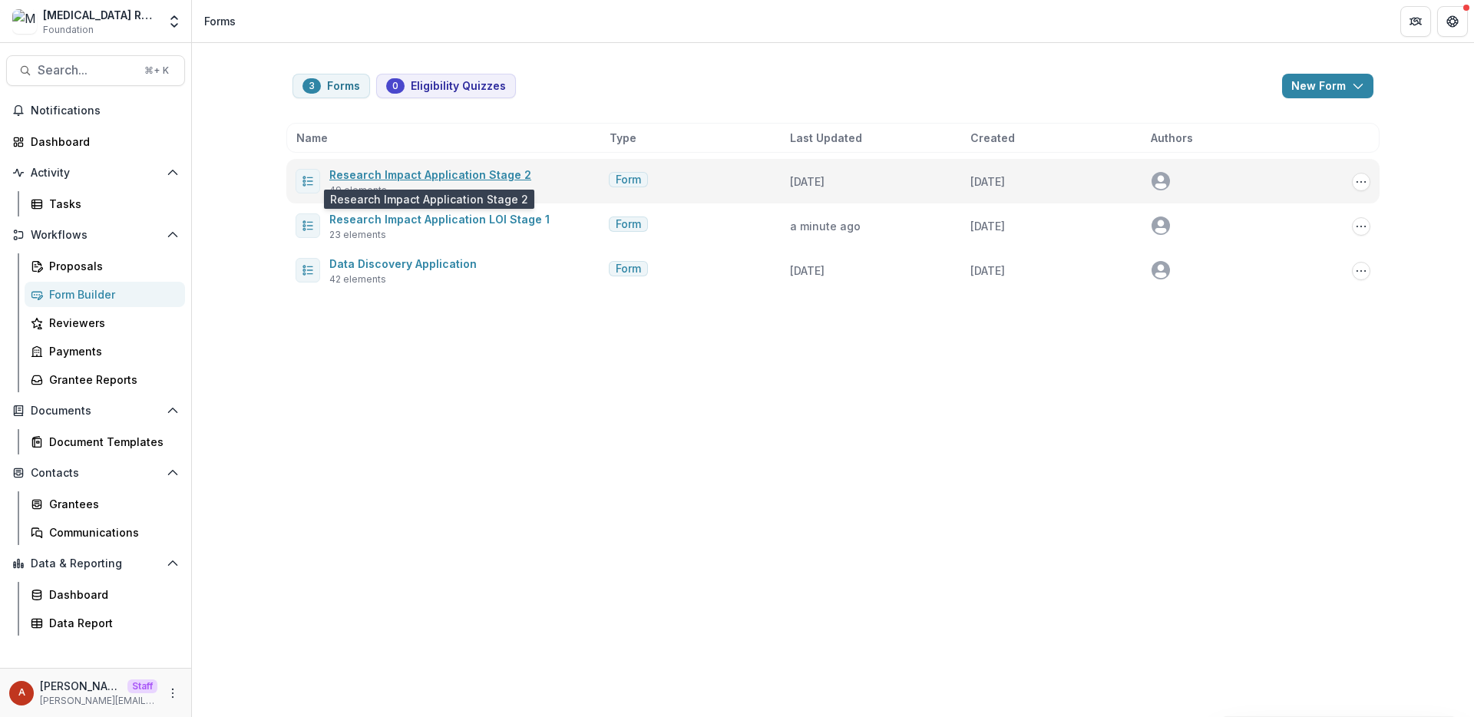
click at [388, 178] on link "Research Impact Application Stage 2" at bounding box center [430, 174] width 202 height 13
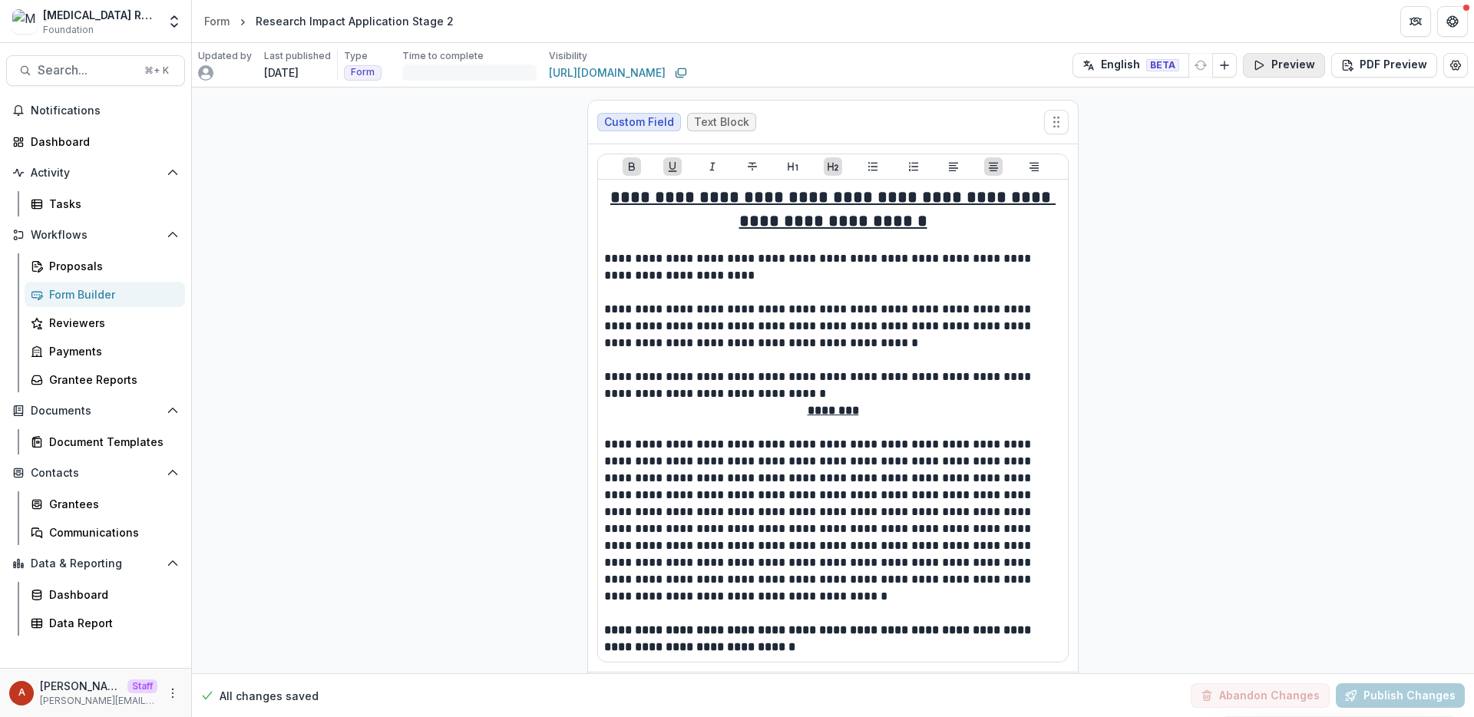
click at [1289, 64] on button "Preview" at bounding box center [1284, 65] width 82 height 25
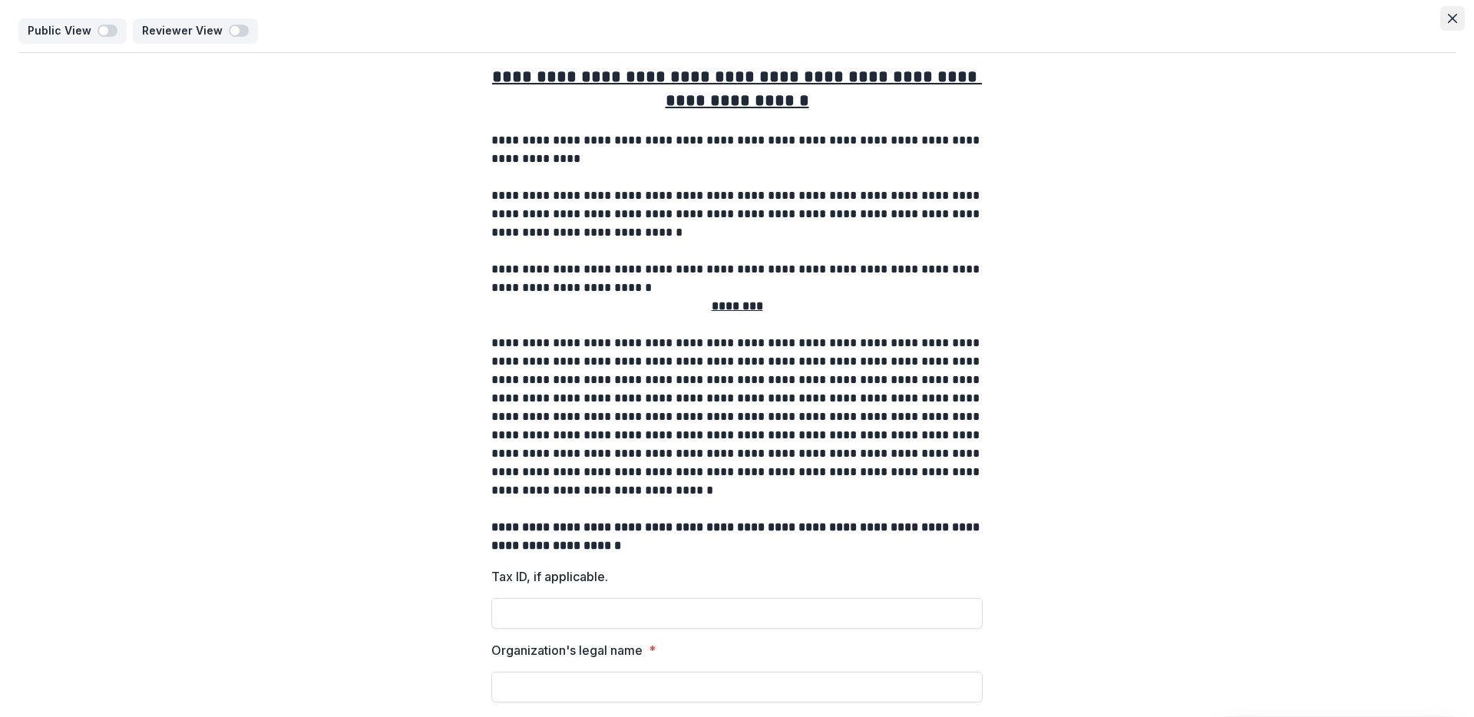
click at [1451, 21] on icon "Close" at bounding box center [1452, 18] width 9 height 9
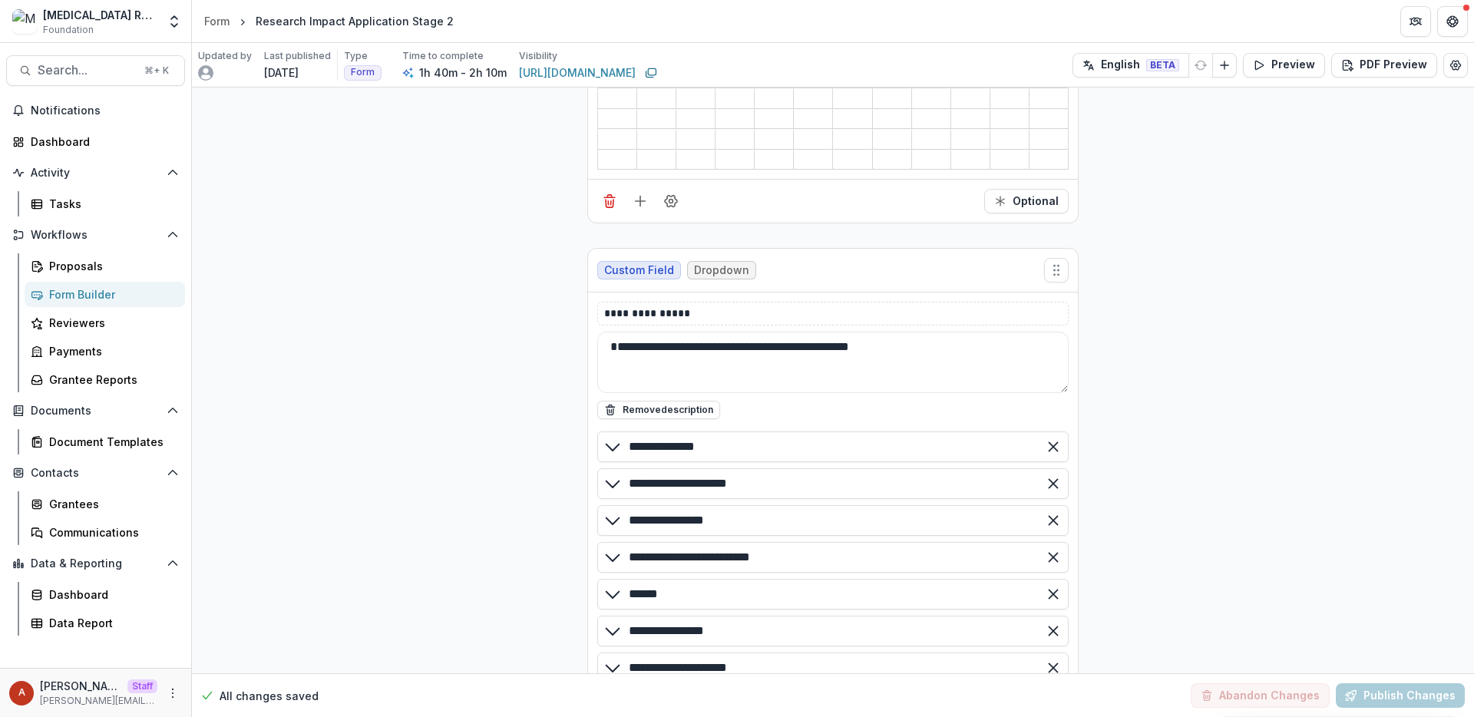
scroll to position [4836, 0]
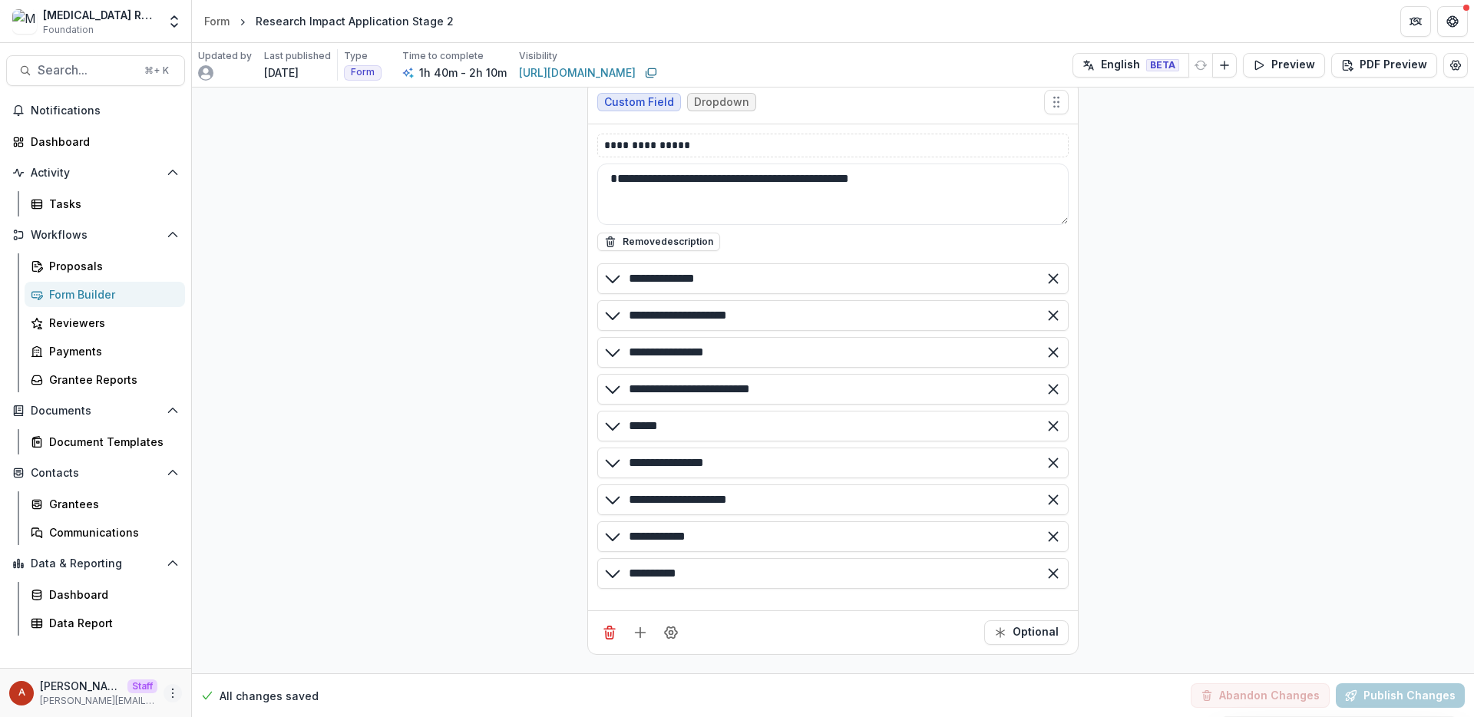
click at [170, 692] on icon "More" at bounding box center [173, 693] width 12 height 12
click at [243, 665] on link "User Settings" at bounding box center [274, 660] width 164 height 25
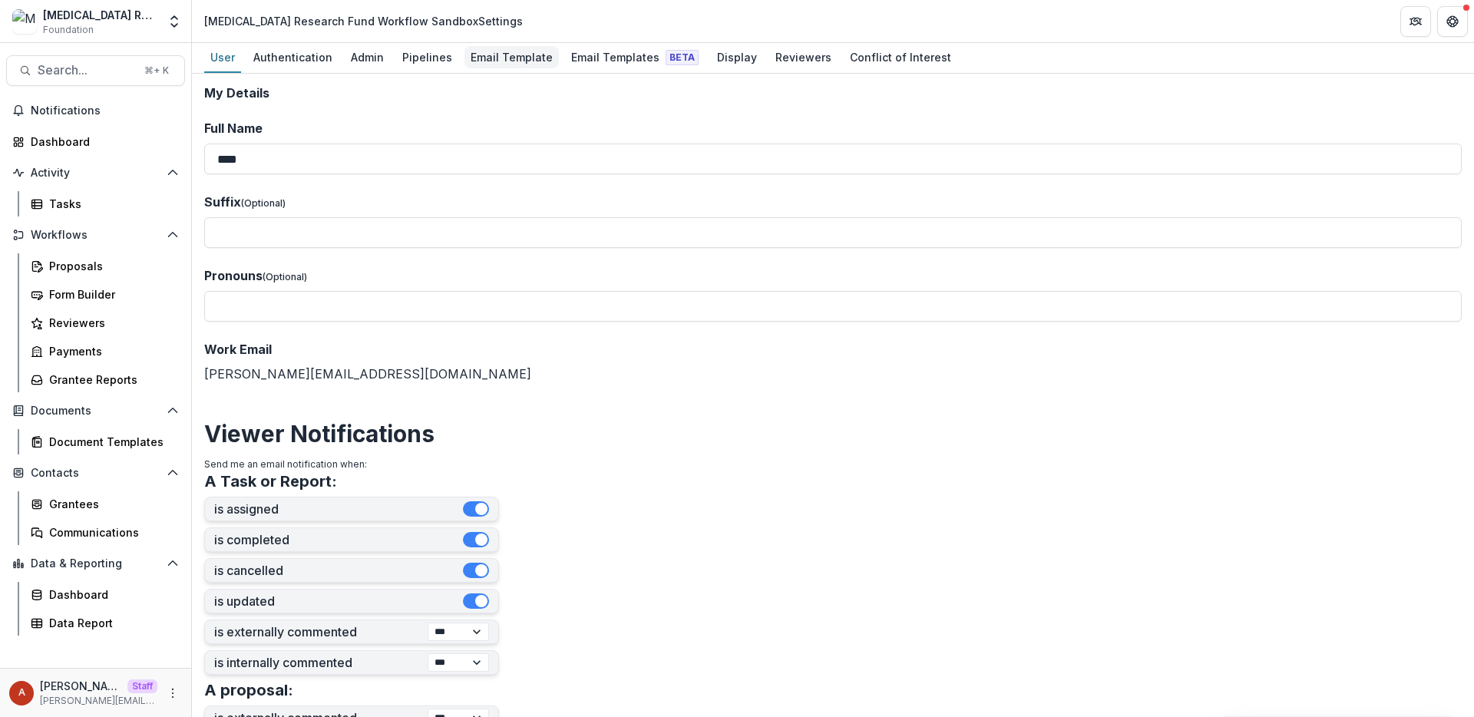
click at [512, 61] on div "Email Template" at bounding box center [511, 57] width 94 height 22
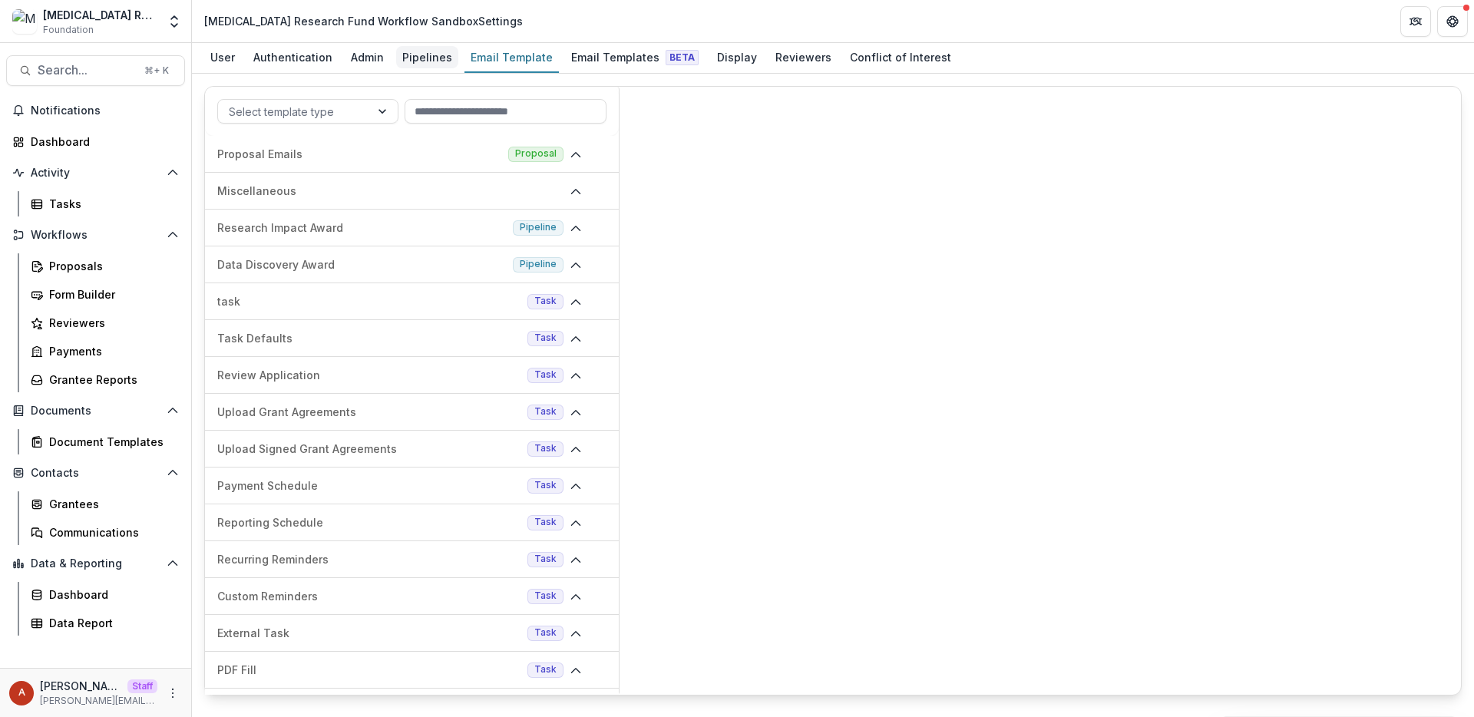
click at [418, 59] on div "Pipelines" at bounding box center [427, 57] width 62 height 22
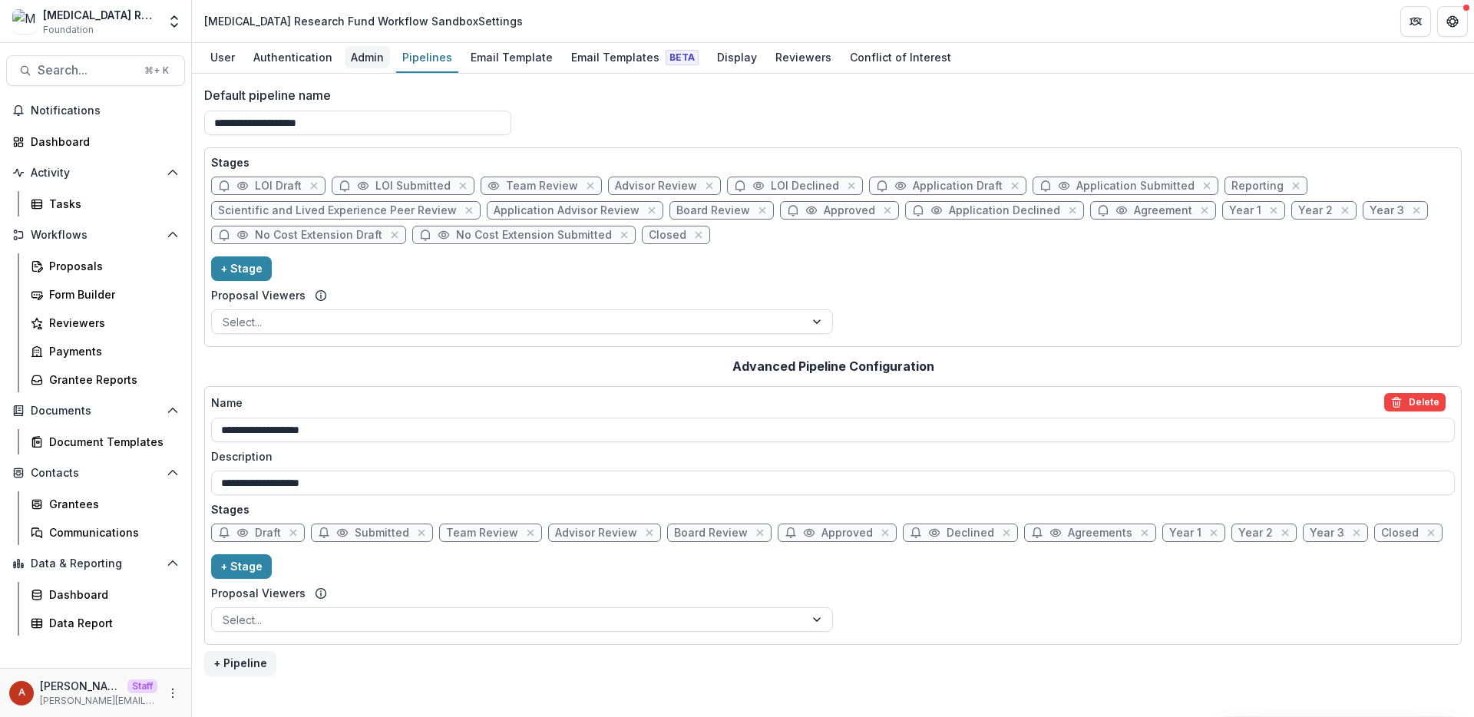
click at [355, 71] on link "Admin" at bounding box center [367, 58] width 45 height 30
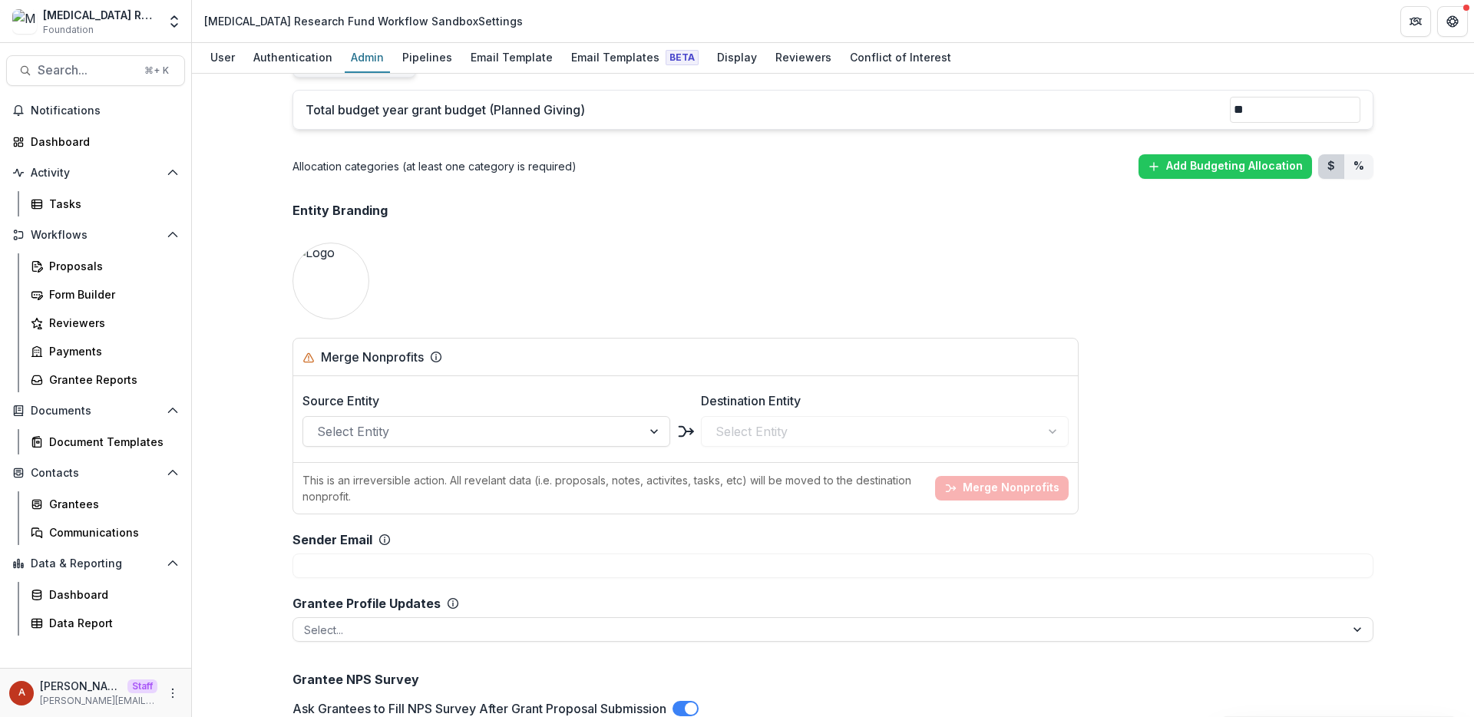
scroll to position [578, 0]
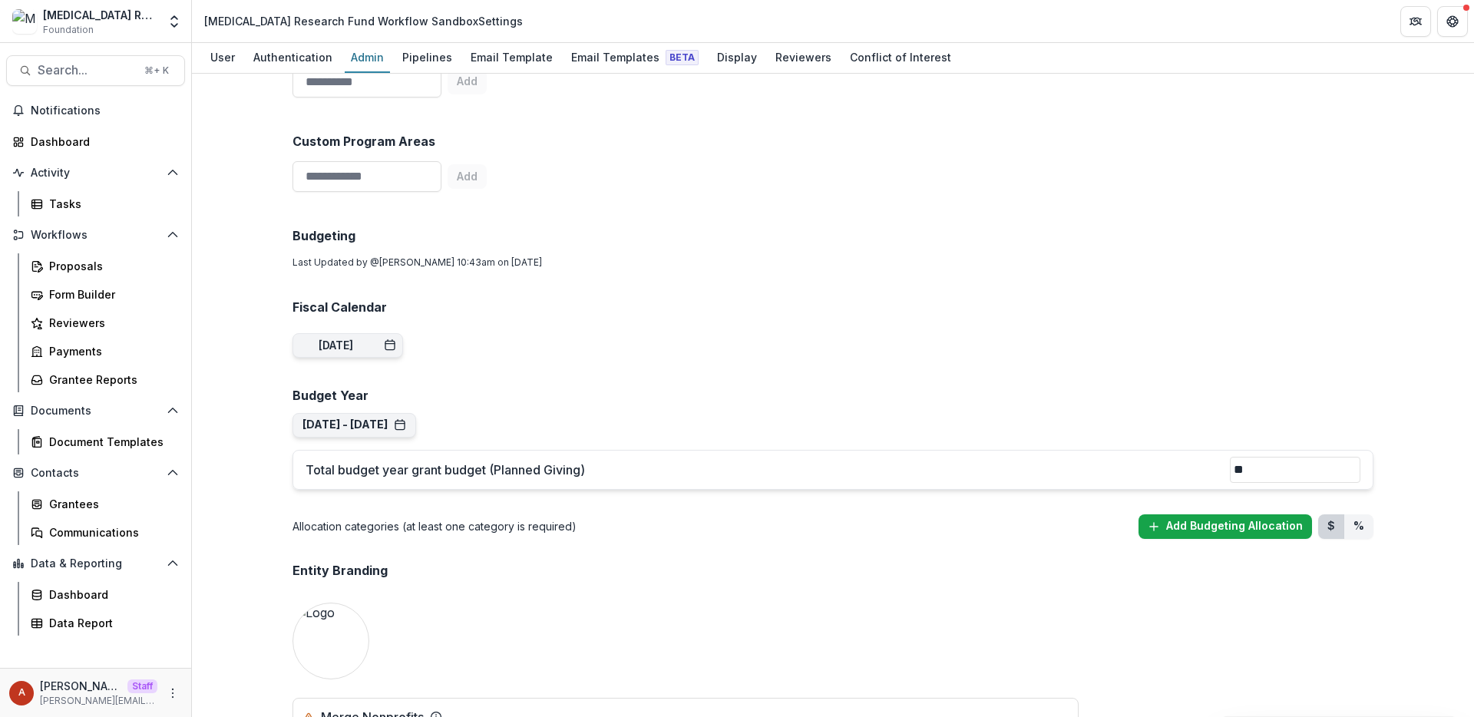
click at [1195, 517] on button "Add Budgeting Allocation" at bounding box center [1224, 526] width 173 height 25
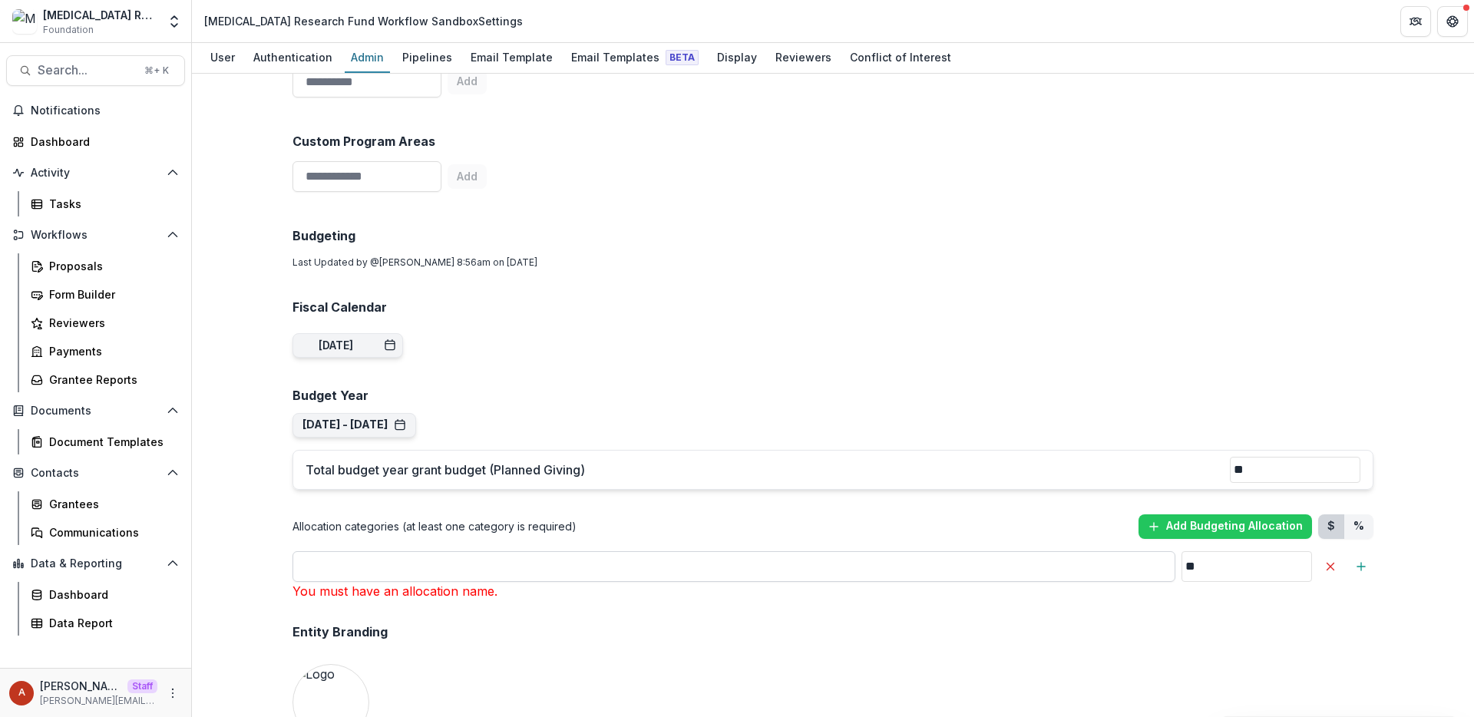
click at [802, 570] on input "**" at bounding box center [733, 566] width 883 height 31
type input "*****"
click at [269, 464] on div "Team ( 1 ) Add Team Member + Name Title Email Permissions Anna Test anna+mrf@tr…" at bounding box center [833, 395] width 1282 height 643
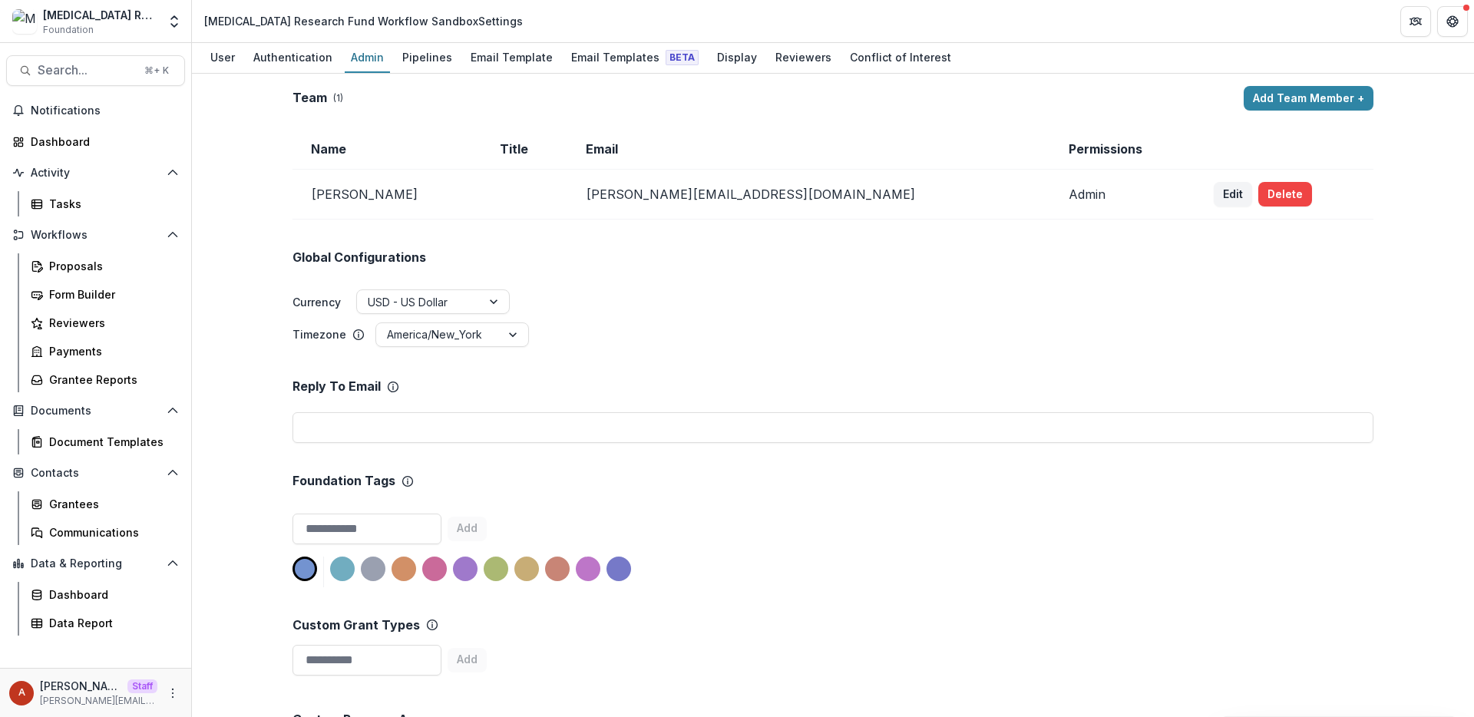
scroll to position [1, 0]
click at [68, 305] on link "Form Builder" at bounding box center [105, 294] width 160 height 25
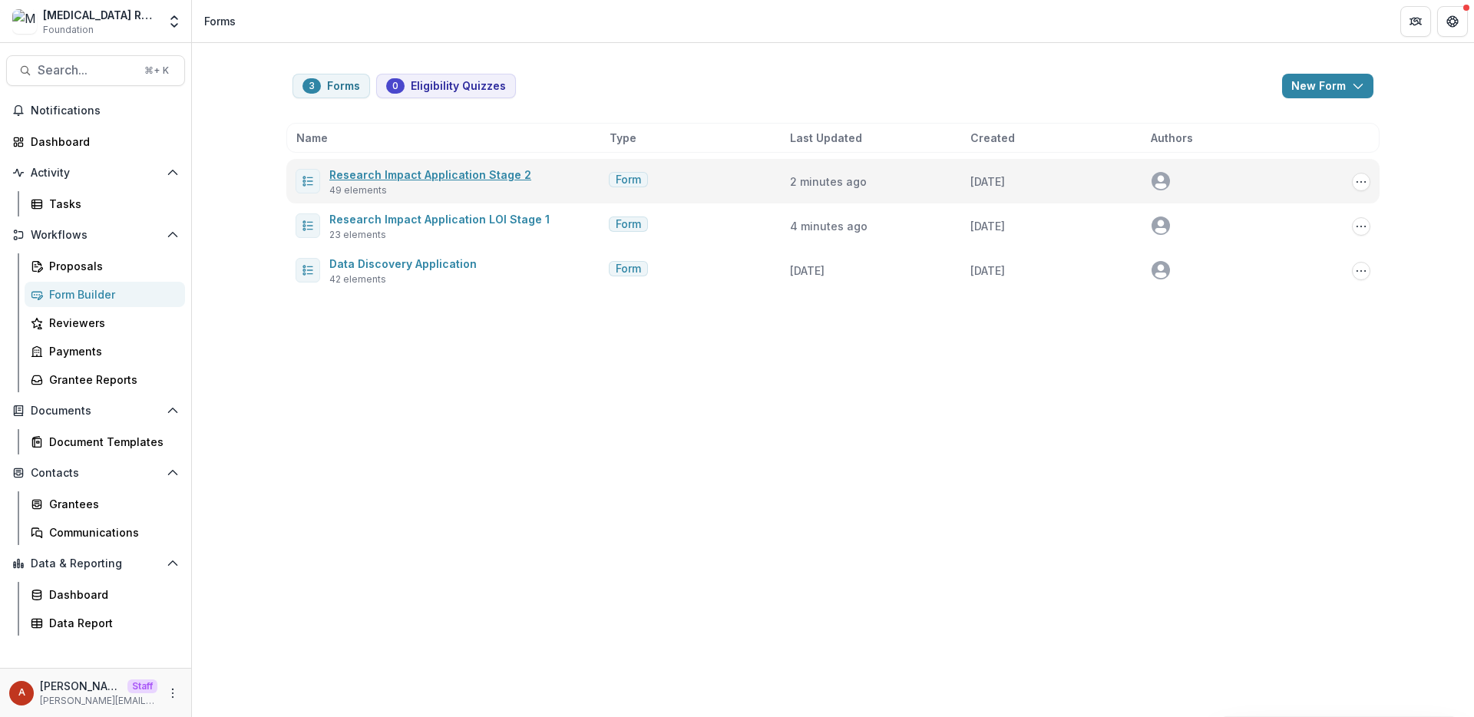
click at [482, 180] on span "Research Impact Application Stage 2" at bounding box center [430, 174] width 202 height 18
click at [482, 179] on link "Research Impact Application Stage 2" at bounding box center [430, 174] width 202 height 13
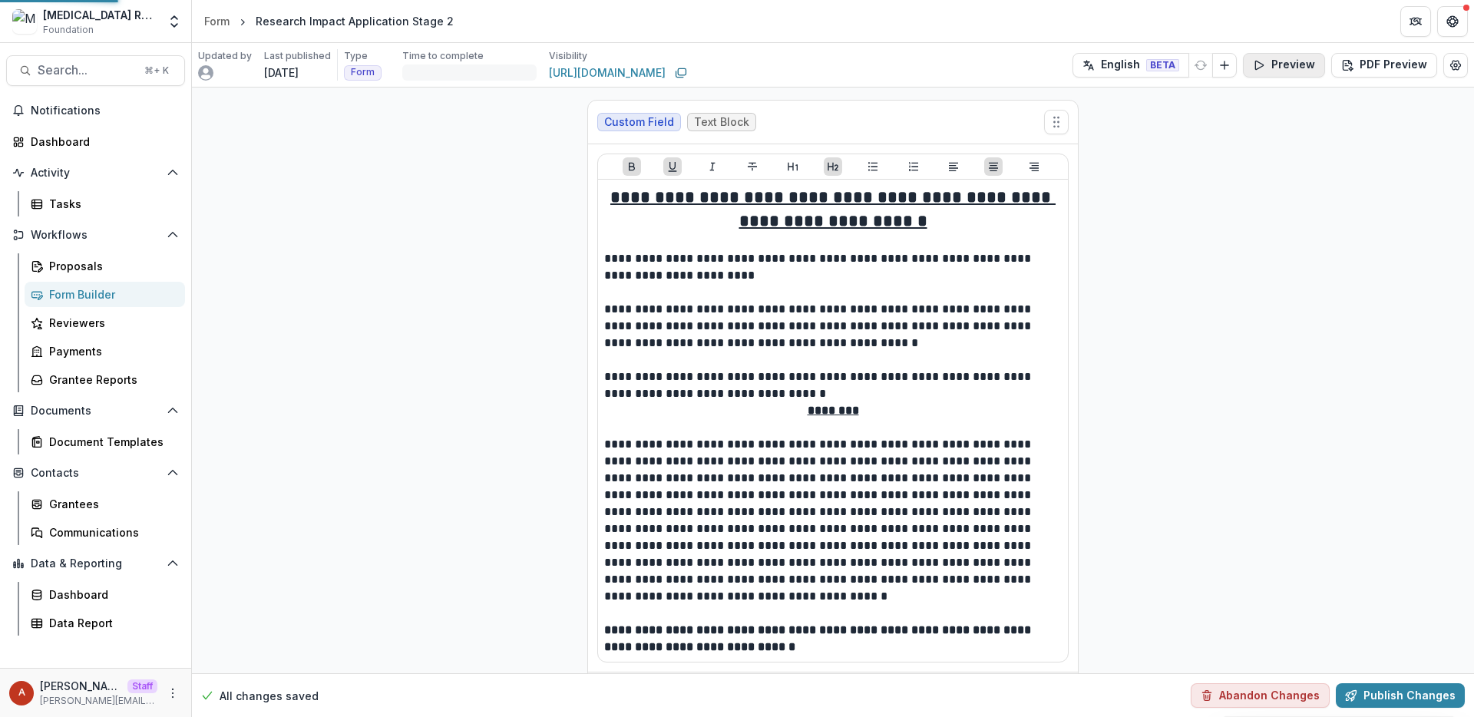
click at [1282, 59] on button "Preview" at bounding box center [1284, 65] width 82 height 25
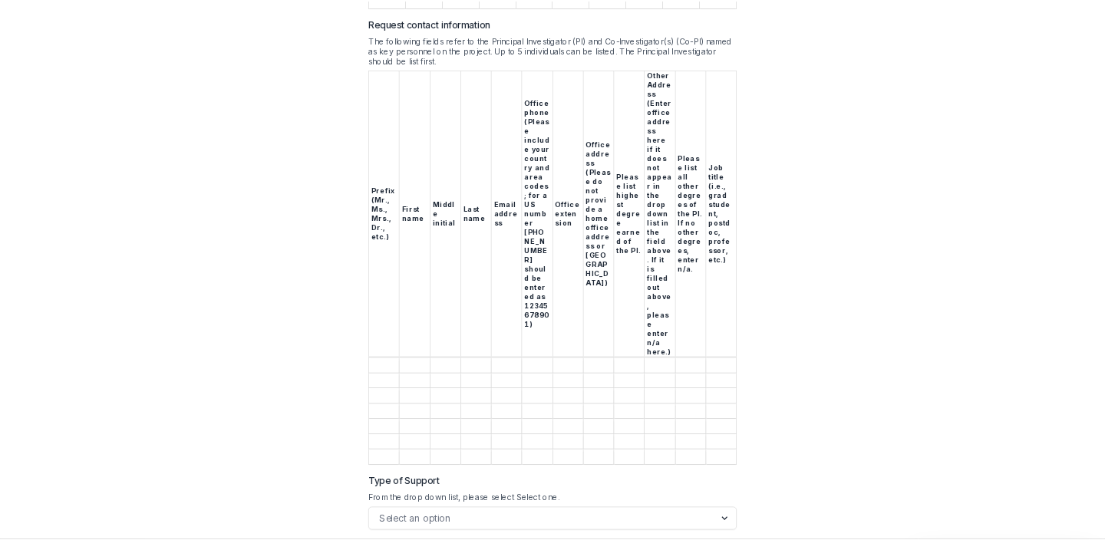
scroll to position [1789, 0]
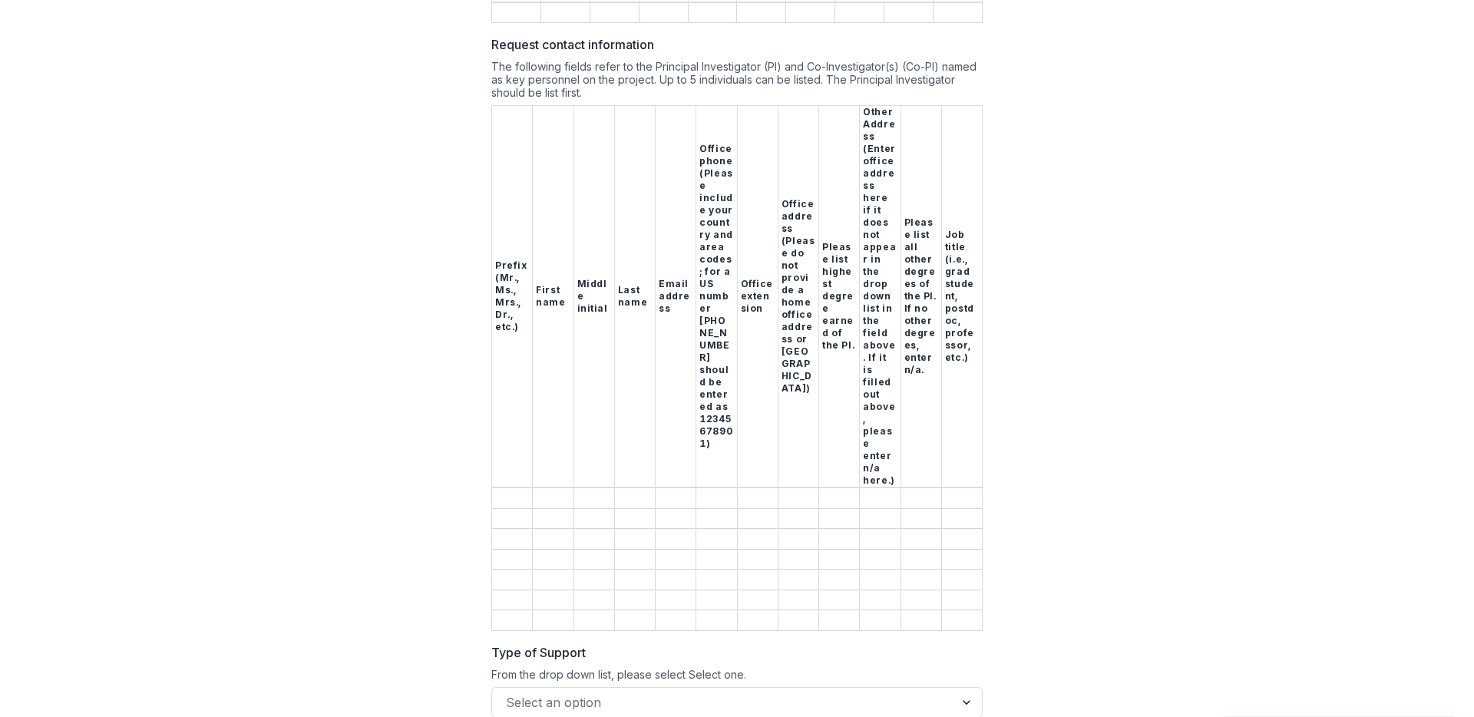
drag, startPoint x: 719, startPoint y: 388, endPoint x: 679, endPoint y: 121, distance: 269.4
click at [679, 121] on tr "Prefix (Mr., Ms., Mrs., Dr., etc.) First name Middle initial Last name Email ad…" at bounding box center [737, 297] width 490 height 382
click at [703, 121] on th "Office phone (Please include your country and area codes; for a US number +1 (2…" at bounding box center [716, 297] width 41 height 382
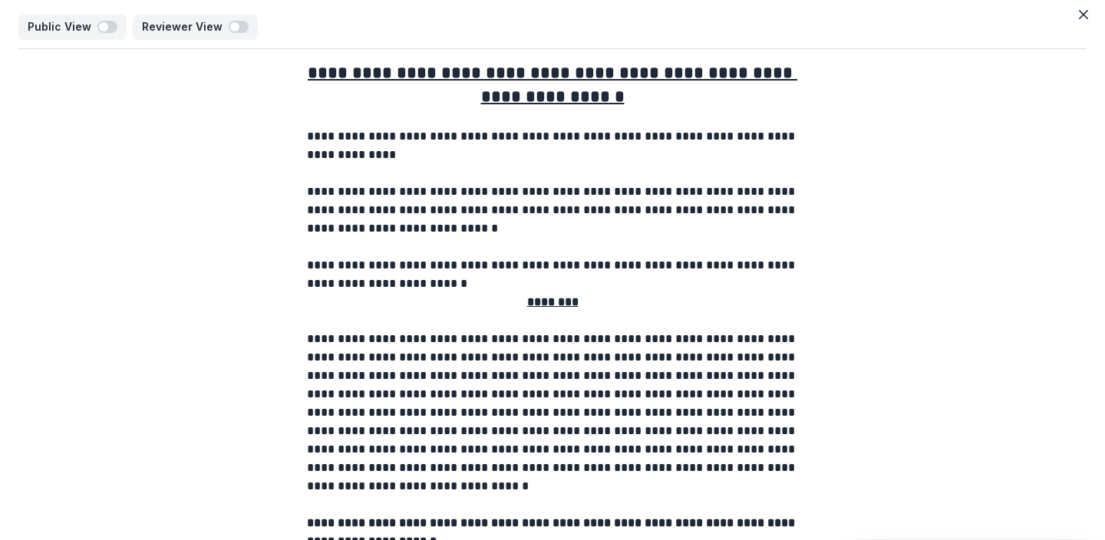
scroll to position [0, 0]
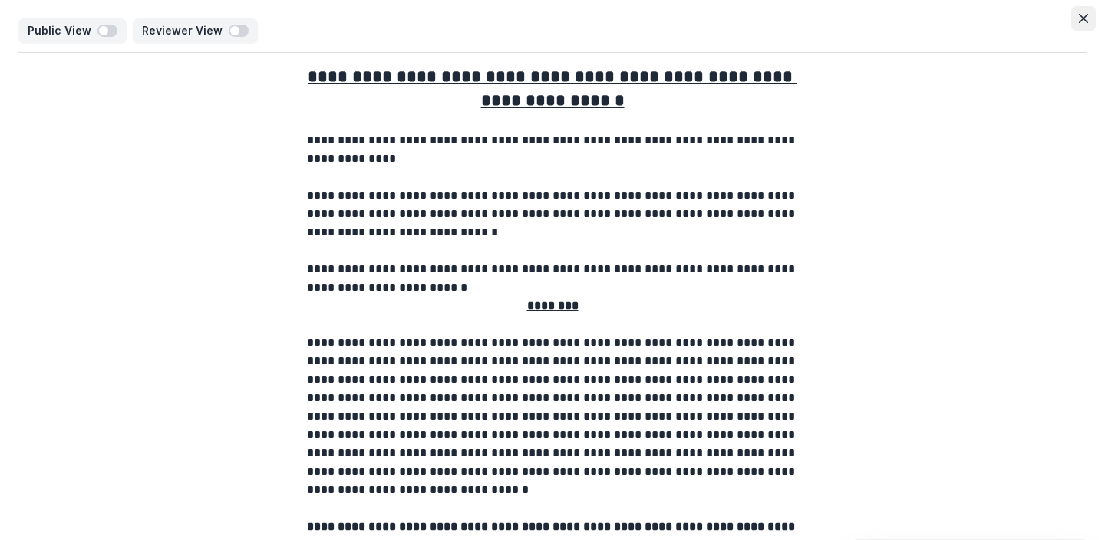
click at [1081, 15] on icon "Close" at bounding box center [1083, 18] width 9 height 9
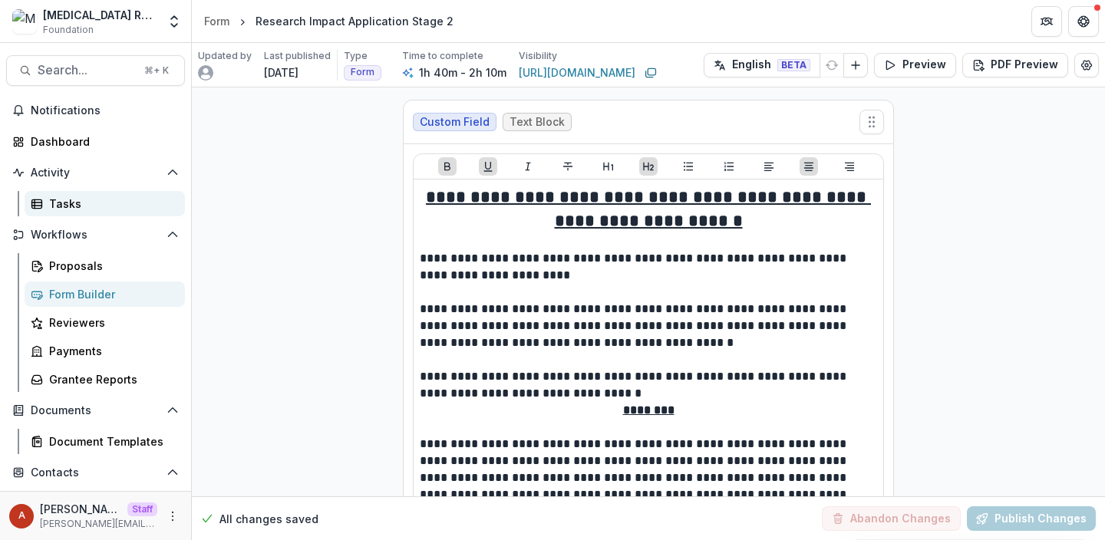
click at [68, 203] on div "Tasks" at bounding box center [111, 204] width 124 height 16
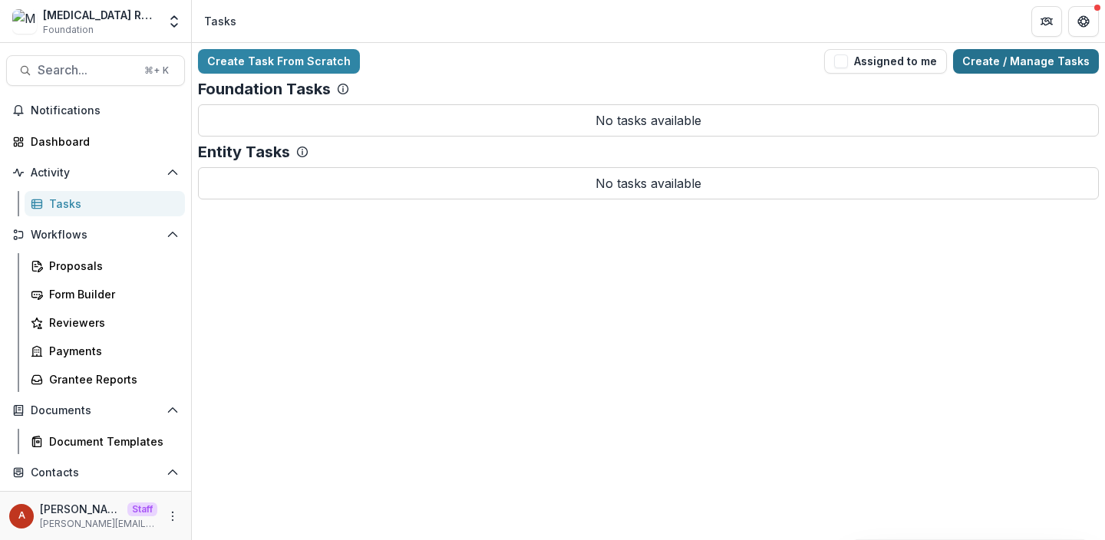
click at [1044, 62] on link "Create / Manage Tasks" at bounding box center [1026, 61] width 146 height 25
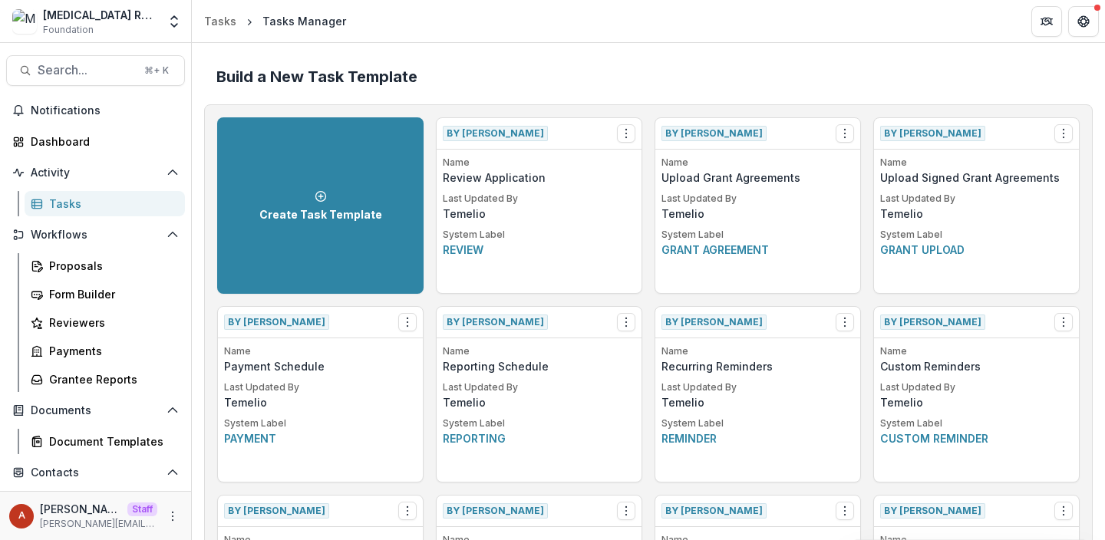
click at [613, 134] on div "By Temelio View Make a Copy Create Task From Template" at bounding box center [539, 133] width 205 height 31
click at [620, 134] on icon "Options" at bounding box center [626, 133] width 12 height 12
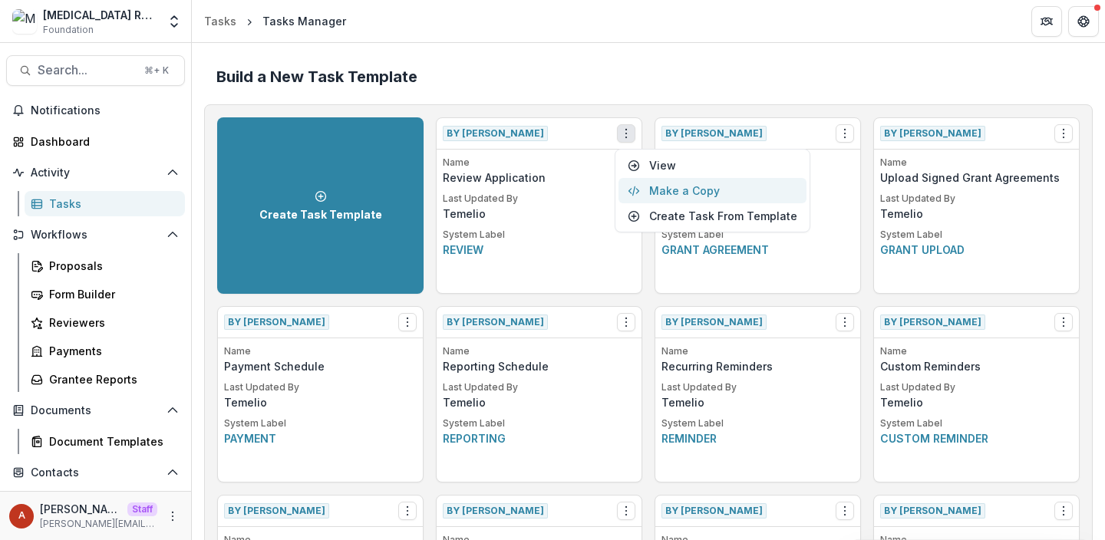
click at [679, 193] on button "Make a Copy" at bounding box center [713, 190] width 188 height 25
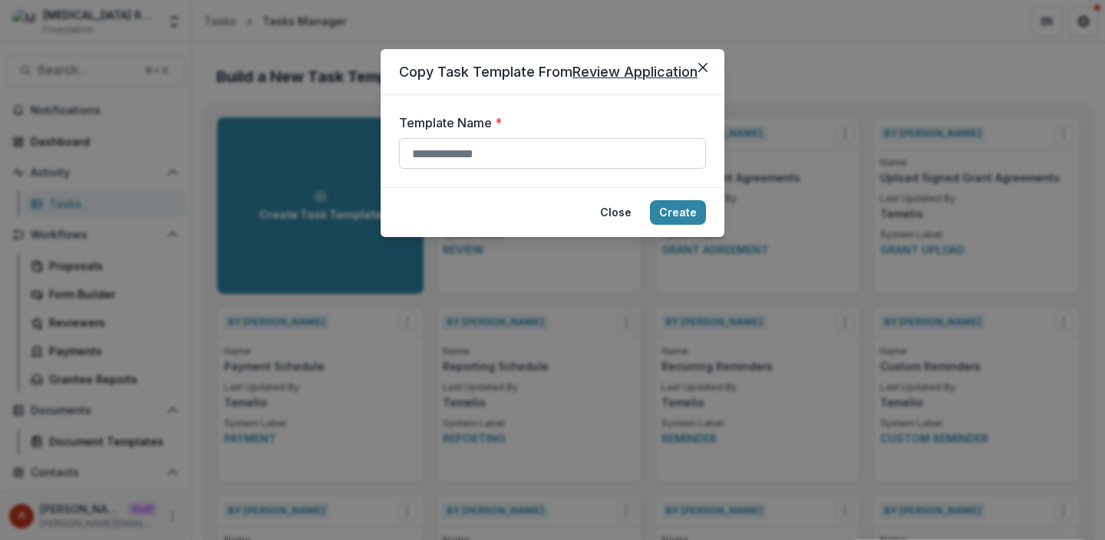
click at [510, 154] on input "Template Name *" at bounding box center [552, 153] width 307 height 31
type input "**********"
click at [677, 213] on button "Create" at bounding box center [678, 212] width 56 height 25
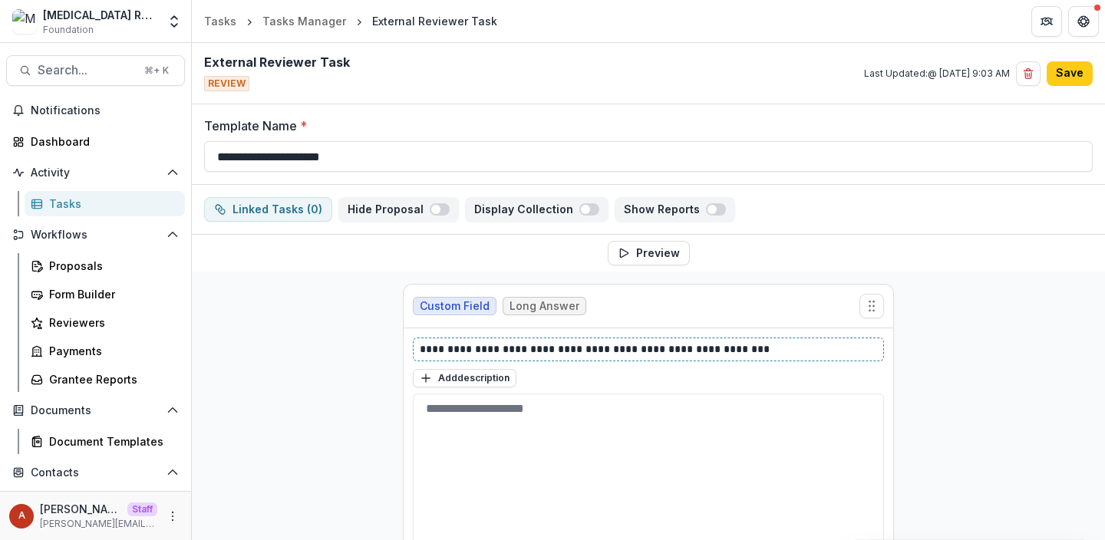
click at [470, 348] on p "**********" at bounding box center [648, 350] width 457 height 16
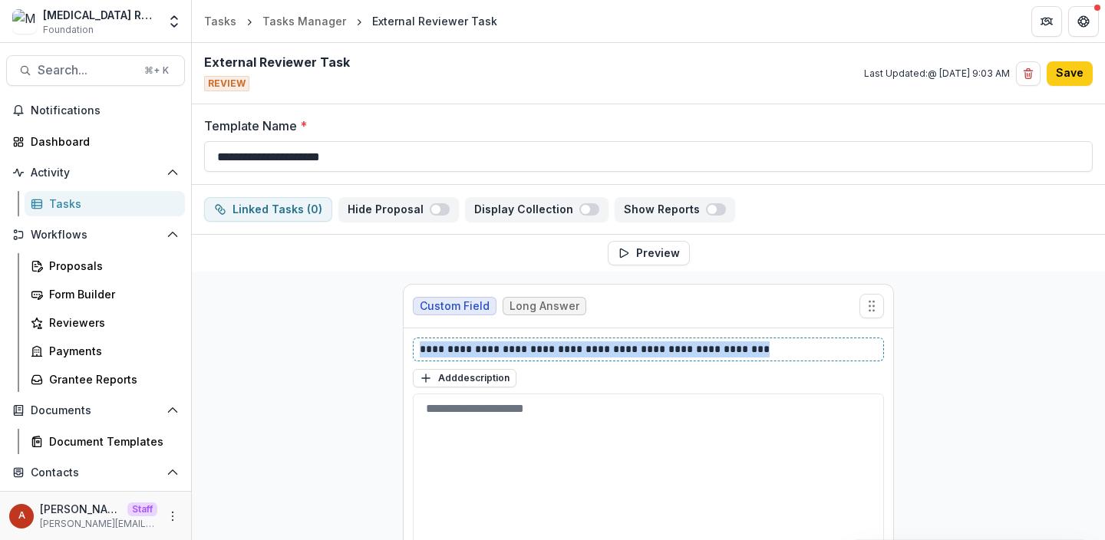
click at [470, 348] on p "**********" at bounding box center [648, 350] width 457 height 16
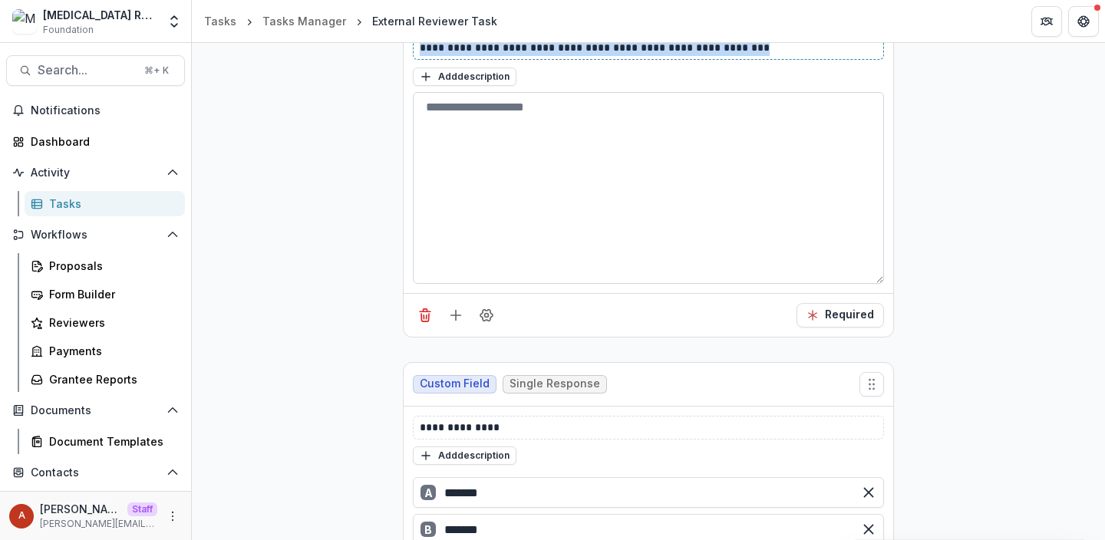
scroll to position [421, 0]
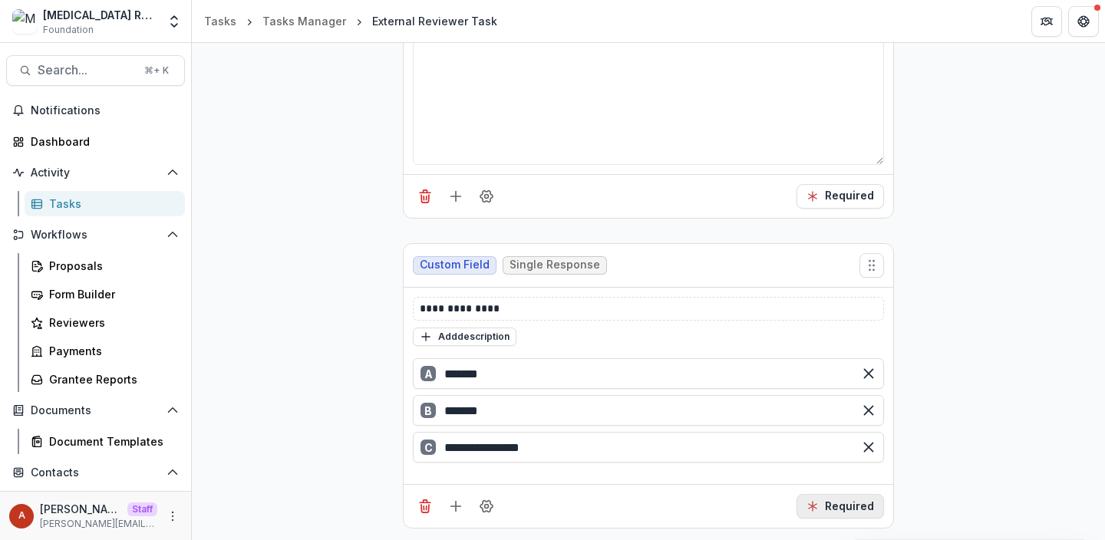
click at [838, 500] on button "Required" at bounding box center [841, 506] width 88 height 25
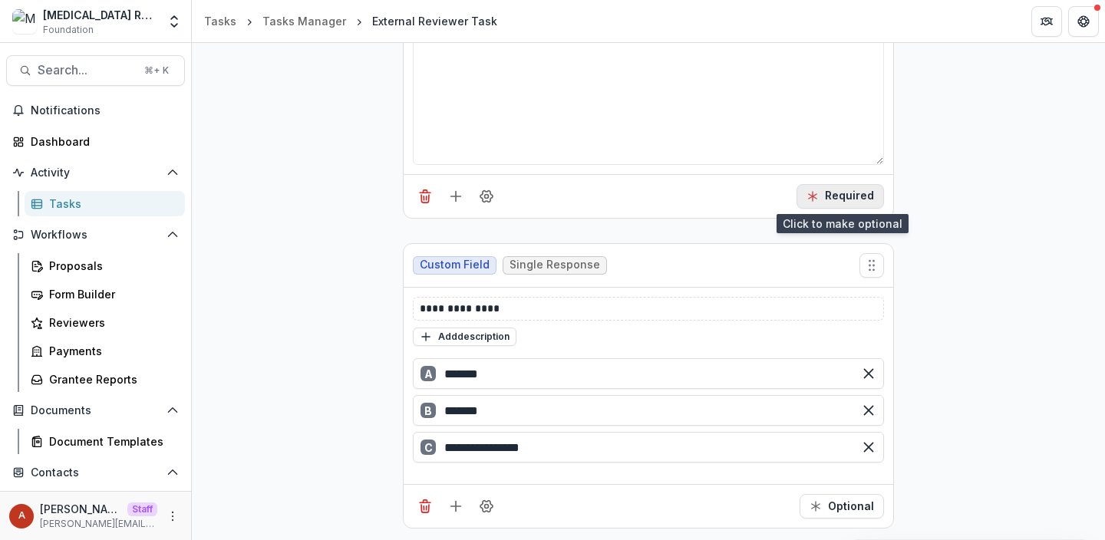
click at [854, 200] on button "Required" at bounding box center [841, 196] width 88 height 25
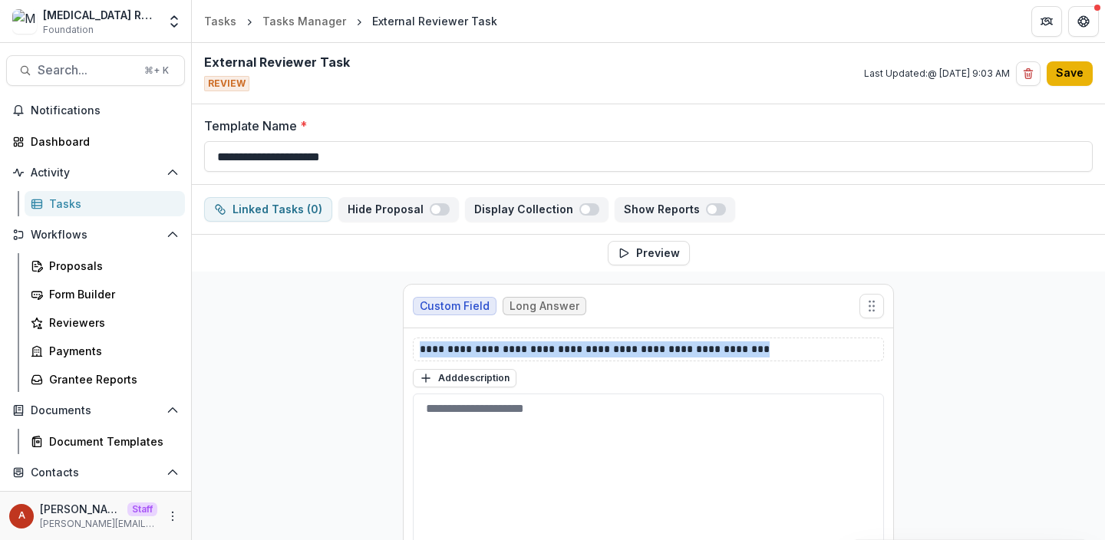
click at [1075, 71] on button "Save" at bounding box center [1070, 73] width 46 height 25
click at [173, 520] on circle "More" at bounding box center [173, 520] width 1 height 1
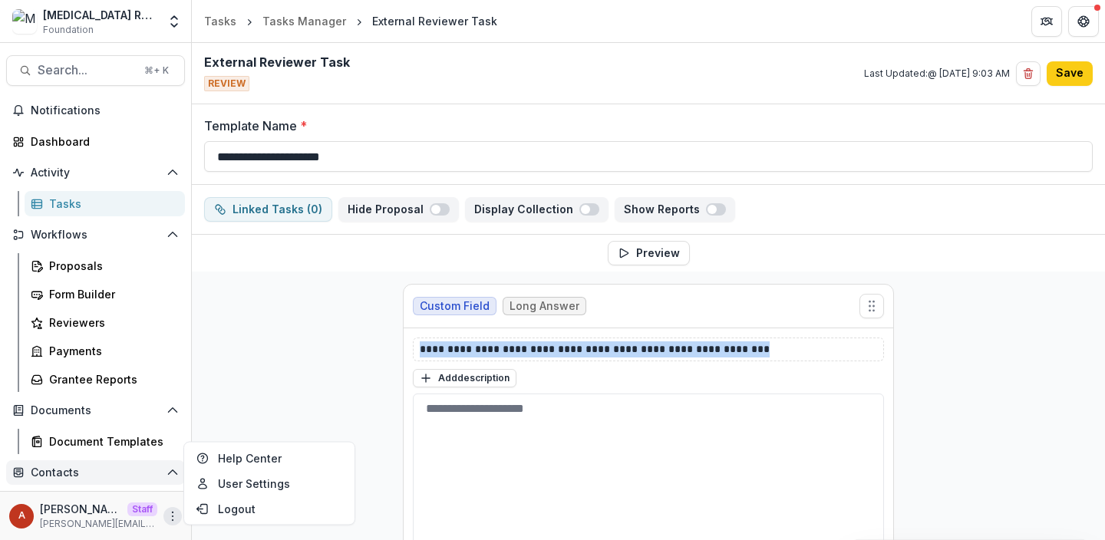
scroll to position [144, 0]
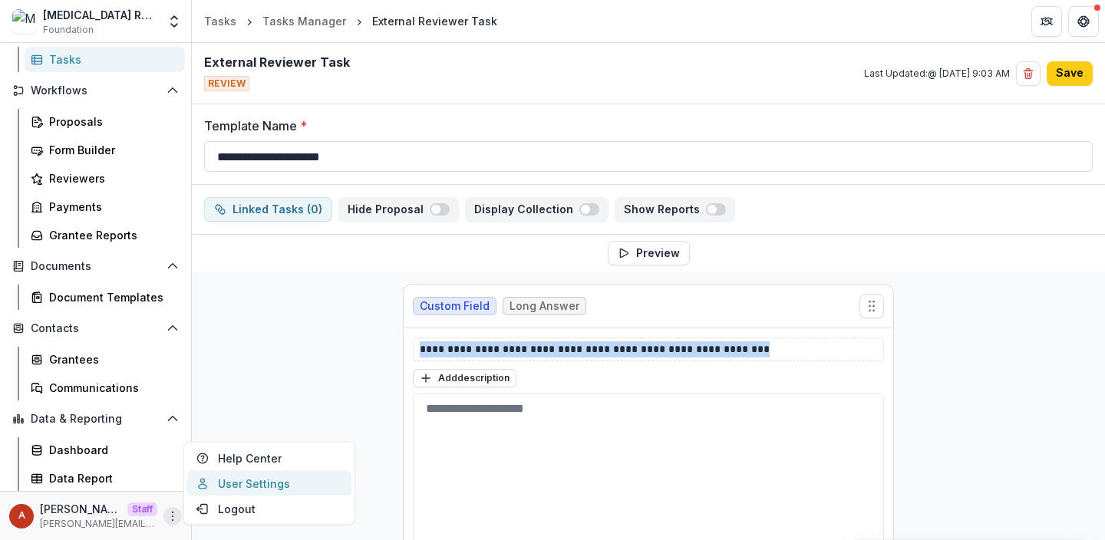
click at [234, 492] on link "User Settings" at bounding box center [269, 483] width 164 height 25
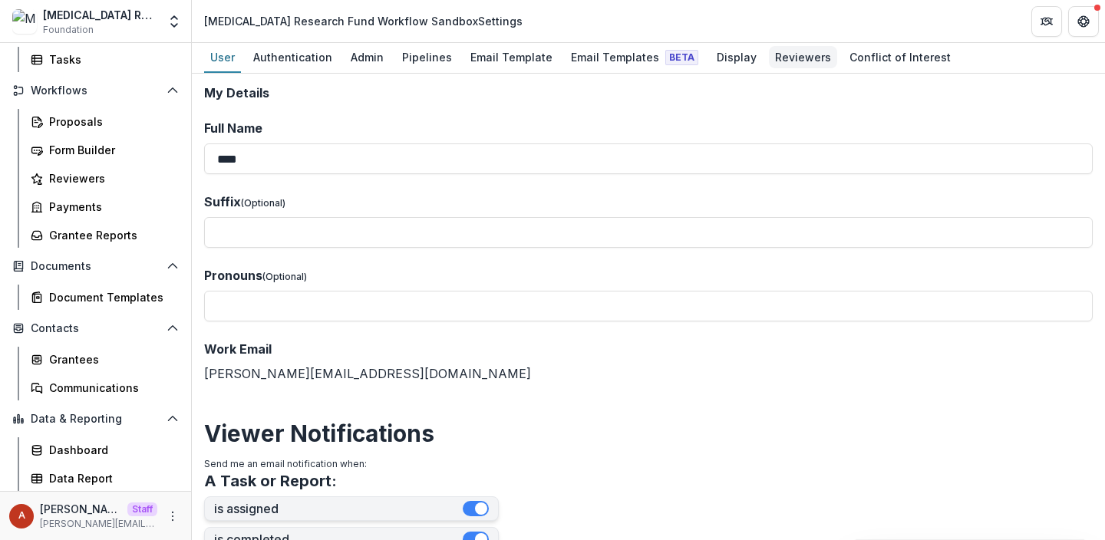
click at [769, 56] on div "Reviewers" at bounding box center [803, 57] width 68 height 22
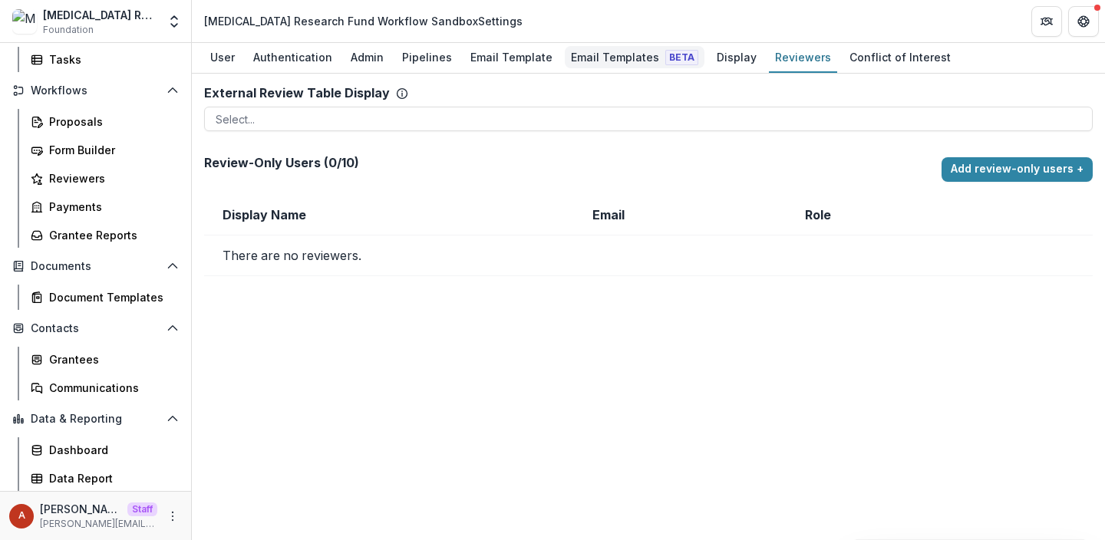
click at [609, 61] on div "Email Templates Beta" at bounding box center [635, 57] width 140 height 22
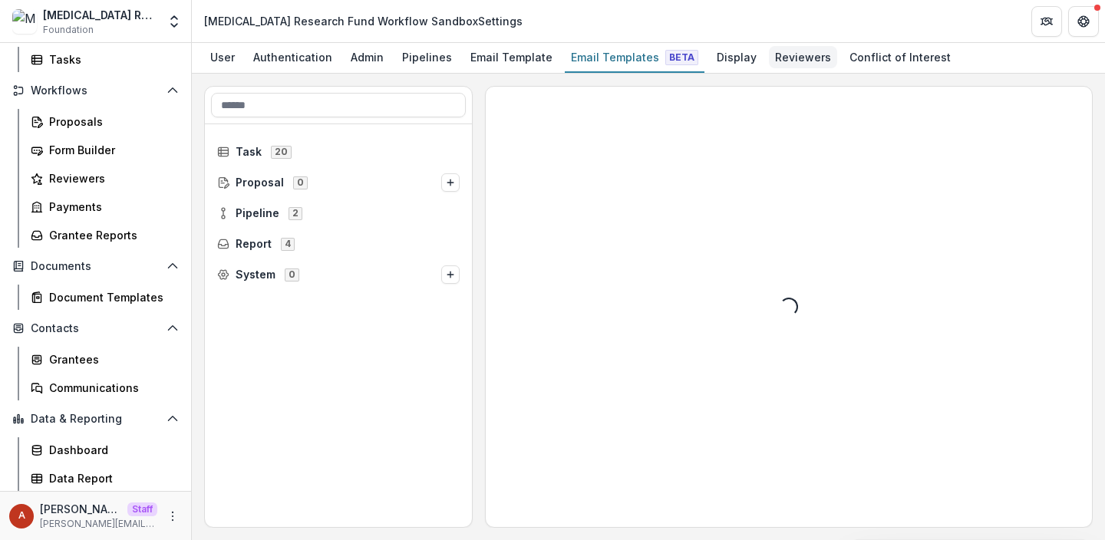
click at [785, 45] on link "Reviewers" at bounding box center [803, 58] width 68 height 30
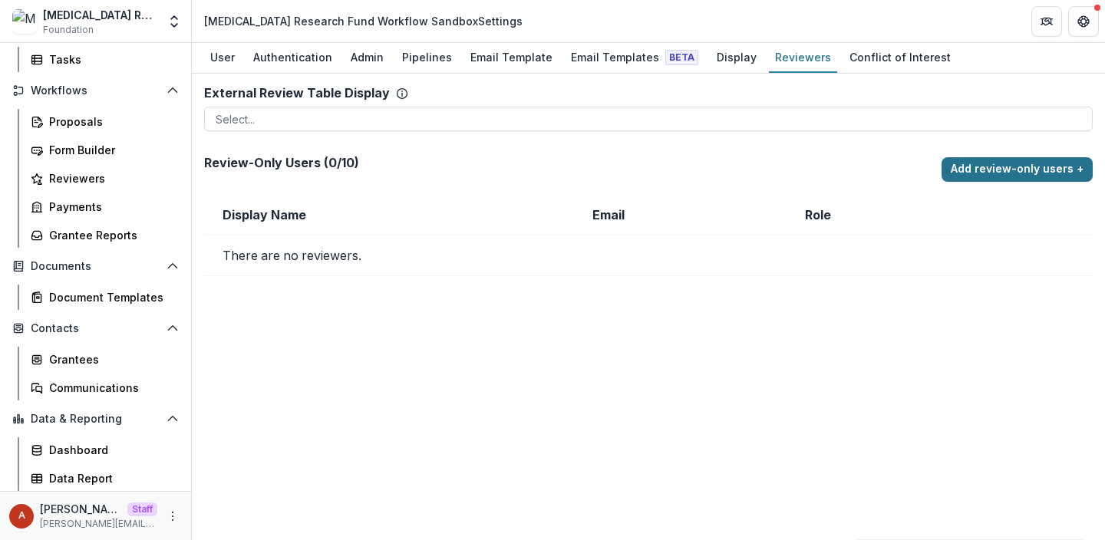
click at [979, 166] on button "Add review-only users +" at bounding box center [1017, 169] width 151 height 25
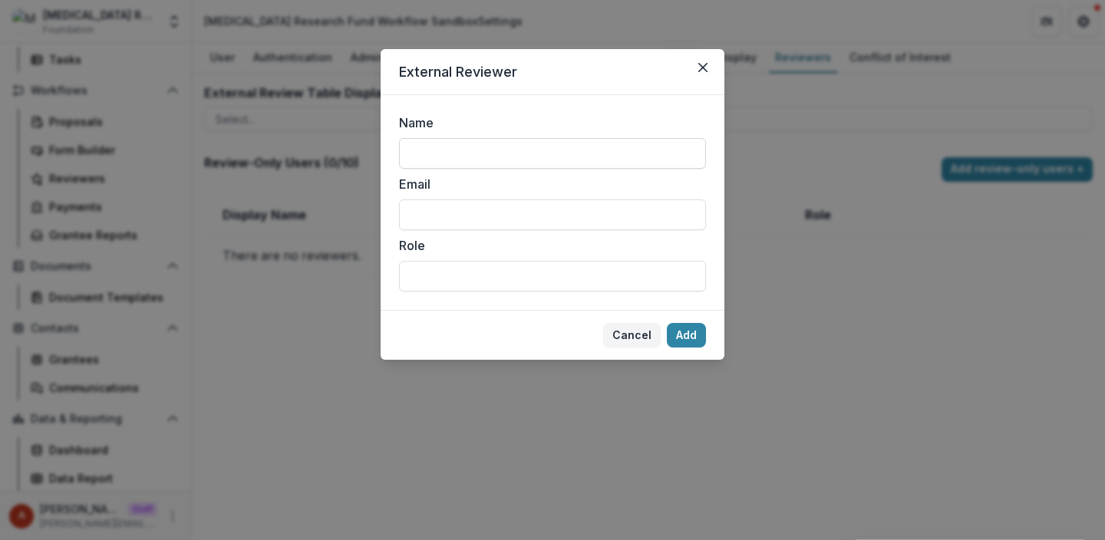
click at [622, 151] on input "Name" at bounding box center [552, 153] width 307 height 31
type input "*"
drag, startPoint x: 541, startPoint y: 154, endPoint x: 368, endPoint y: 145, distance: 172.9
click at [368, 146] on div "**********" at bounding box center [552, 270] width 1105 height 540
type input "**********"
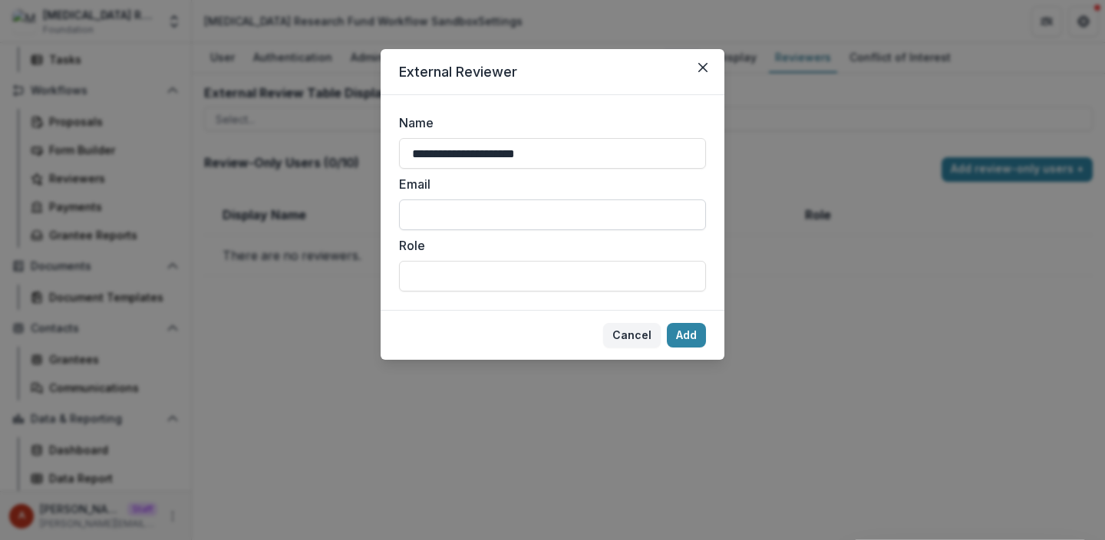
click at [419, 213] on input "Email" at bounding box center [552, 215] width 307 height 31
type input "**********"
click at [647, 283] on input "Role" at bounding box center [552, 276] width 307 height 31
type input "**********"
click at [681, 335] on button "Add" at bounding box center [686, 335] width 39 height 25
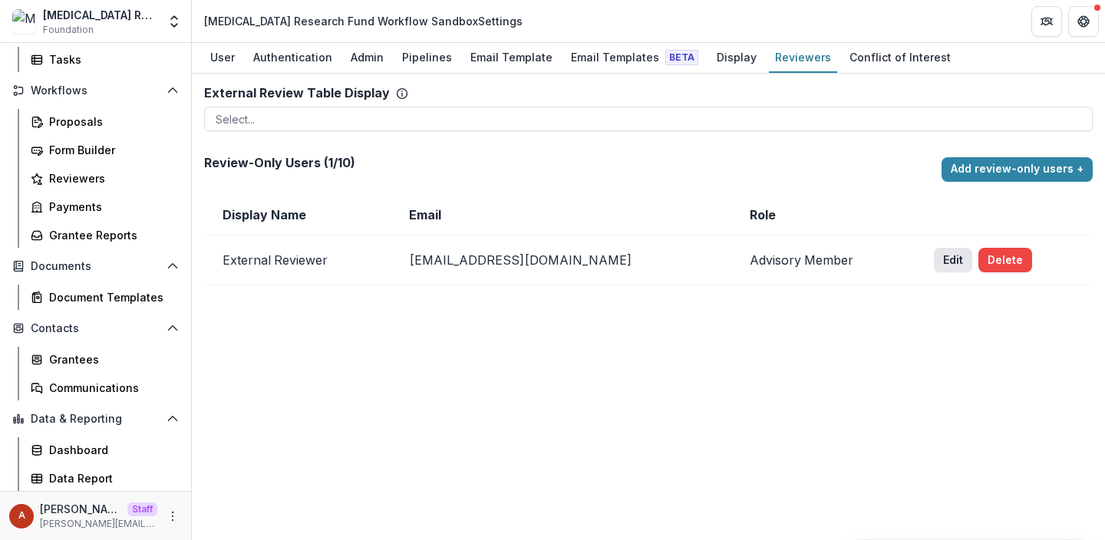
click at [936, 258] on button "Edit" at bounding box center [953, 260] width 38 height 25
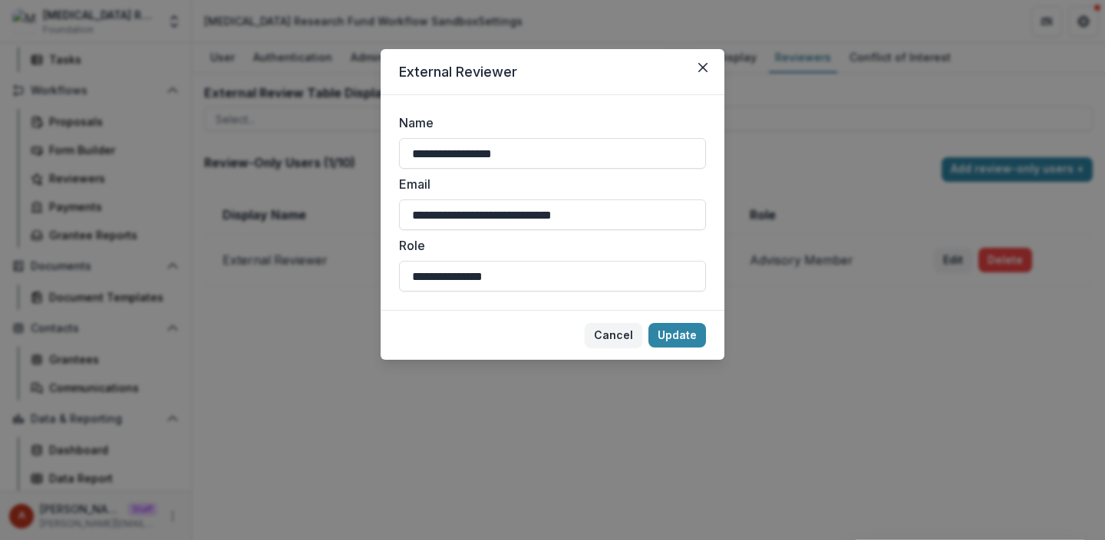
drag, startPoint x: 563, startPoint y: 156, endPoint x: 296, endPoint y: 140, distance: 268.4
click at [296, 140] on div "**********" at bounding box center [552, 270] width 1105 height 540
type input "**********"
click at [654, 330] on button "Update" at bounding box center [678, 335] width 58 height 25
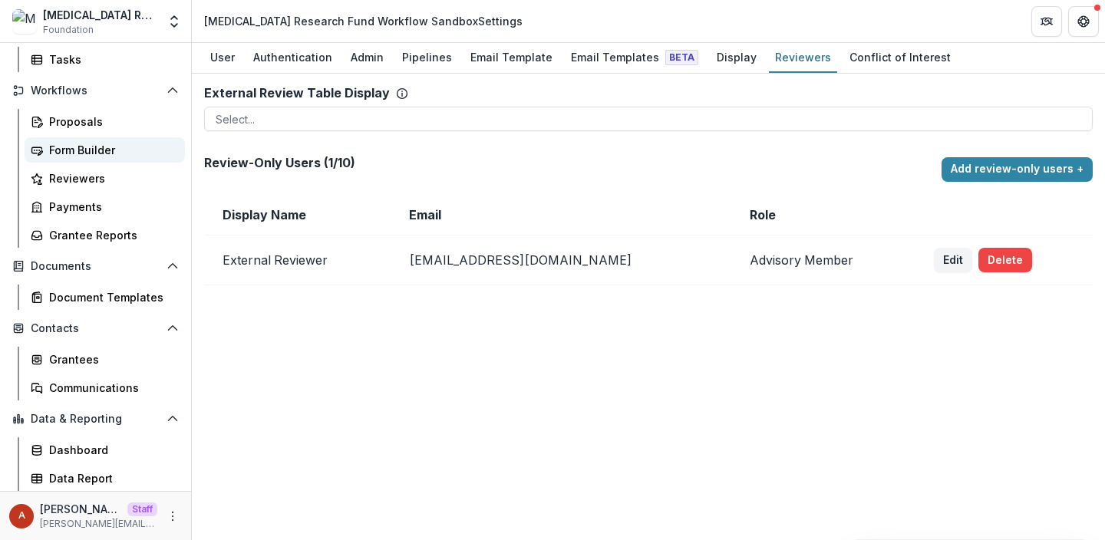
click at [96, 153] on div "Form Builder" at bounding box center [111, 150] width 124 height 16
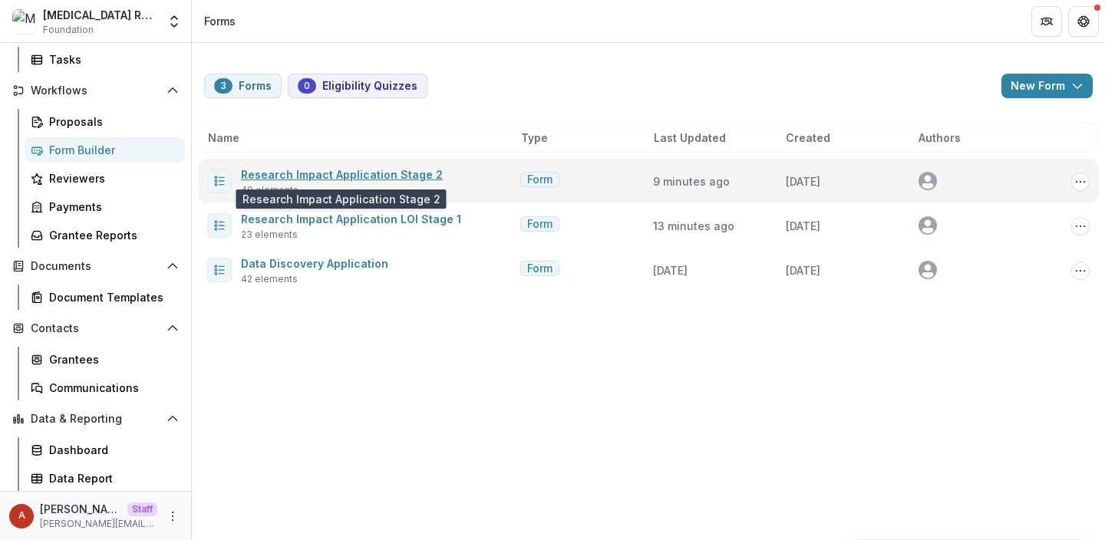
click at [302, 170] on link "Research Impact Application Stage 2" at bounding box center [342, 174] width 202 height 13
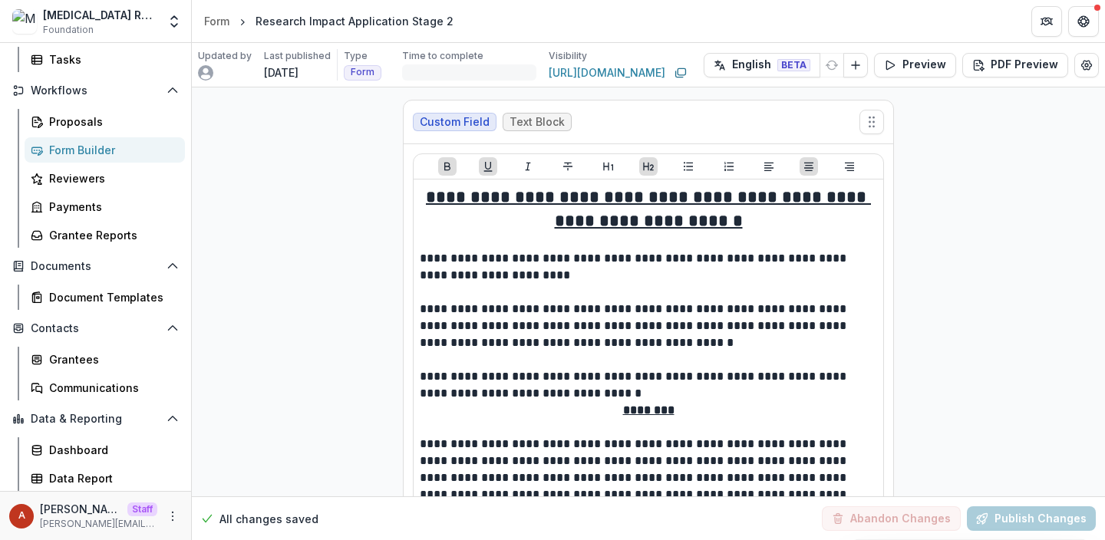
scroll to position [1810, 0]
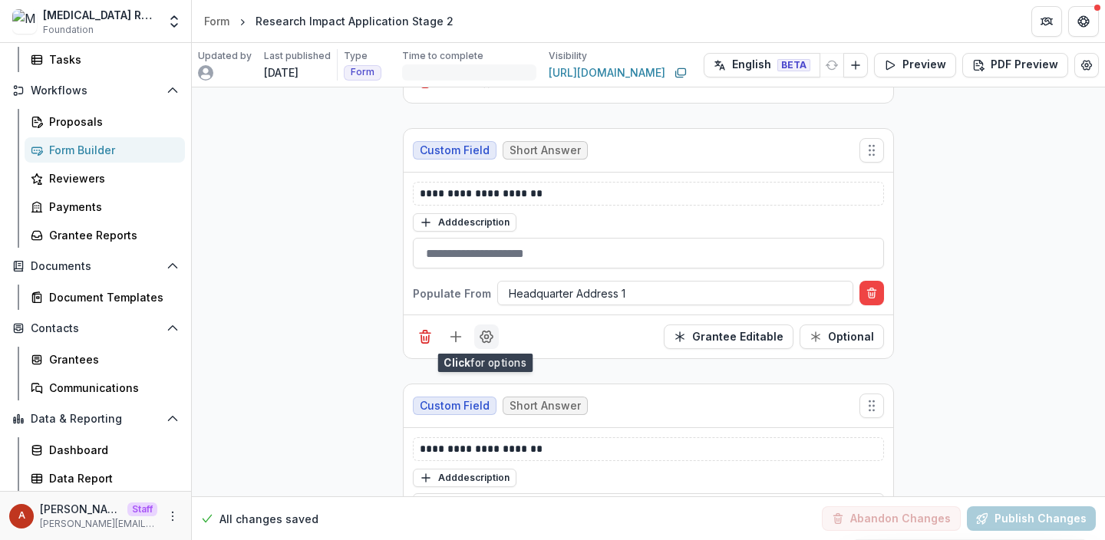
click at [481, 345] on button "Field Settings" at bounding box center [486, 337] width 25 height 25
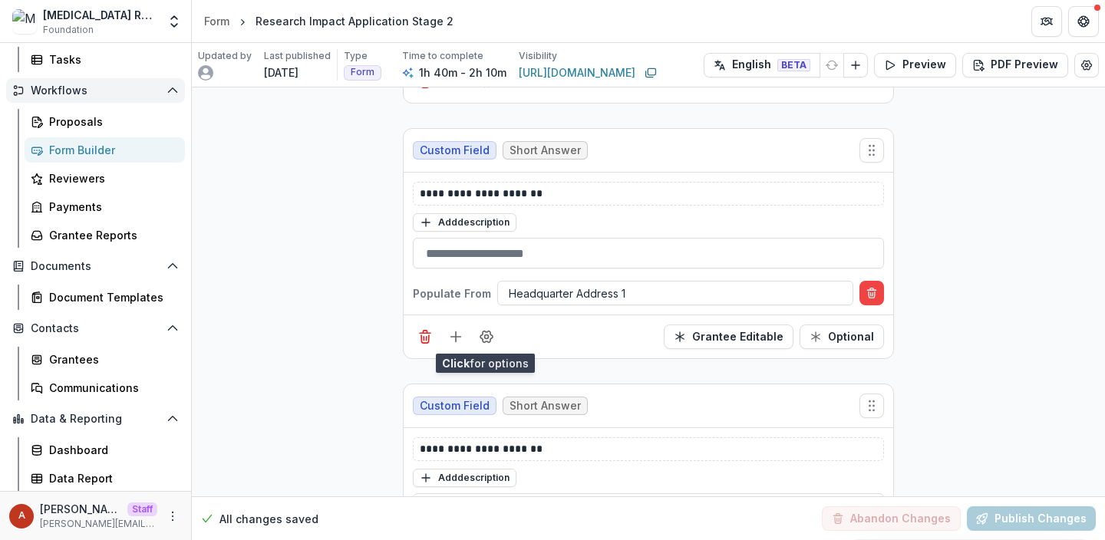
scroll to position [137, 0]
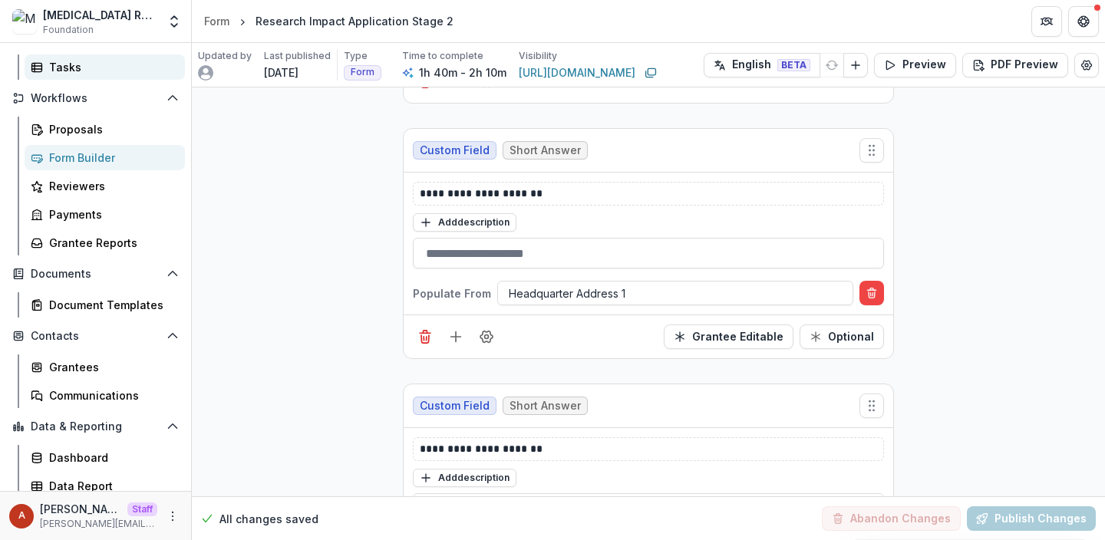
click at [93, 78] on link "Tasks" at bounding box center [105, 66] width 160 height 25
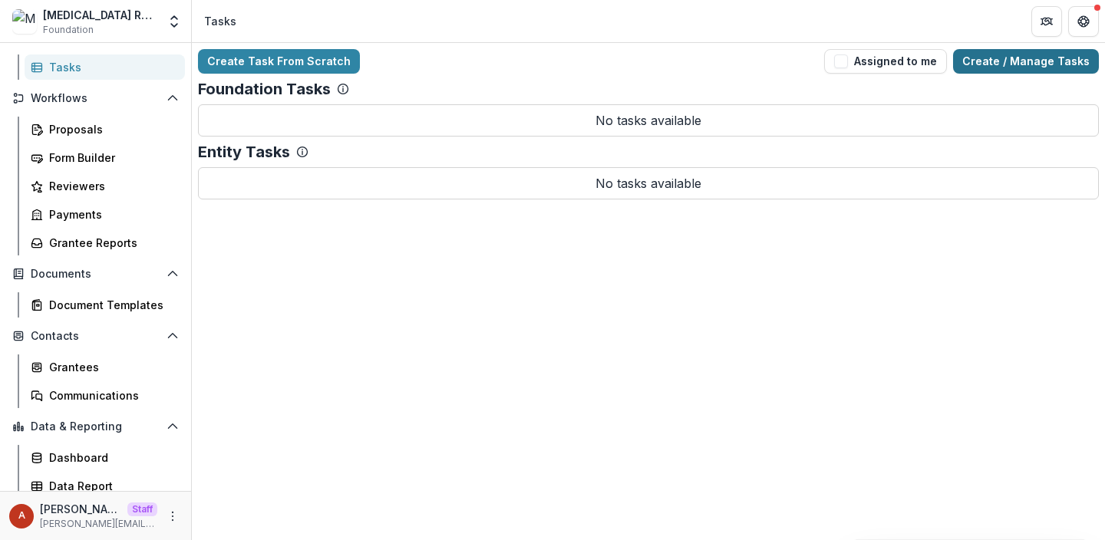
click at [1046, 64] on link "Create / Manage Tasks" at bounding box center [1026, 61] width 146 height 25
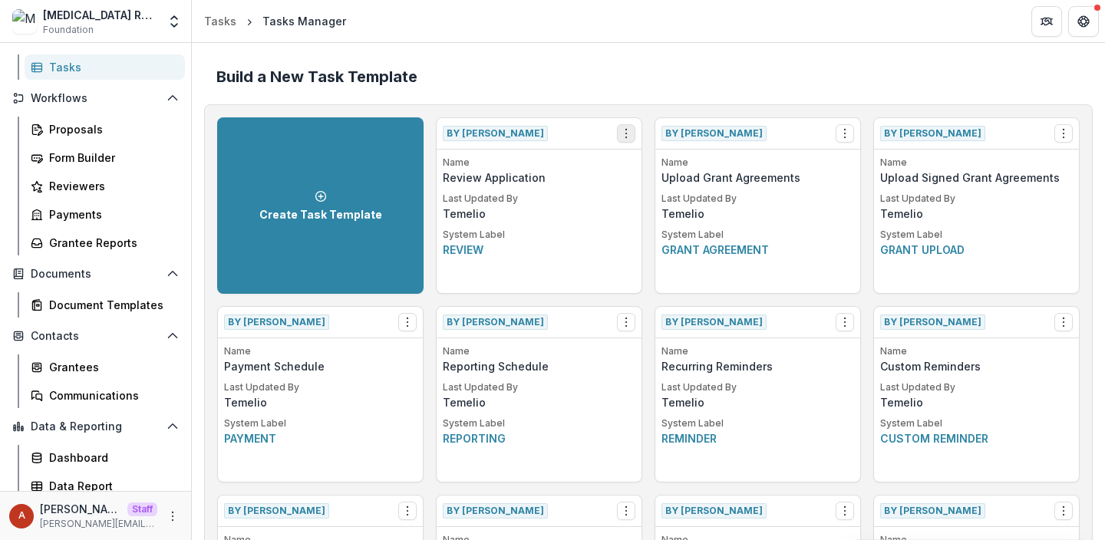
click at [627, 132] on icon "Options" at bounding box center [626, 133] width 12 height 12
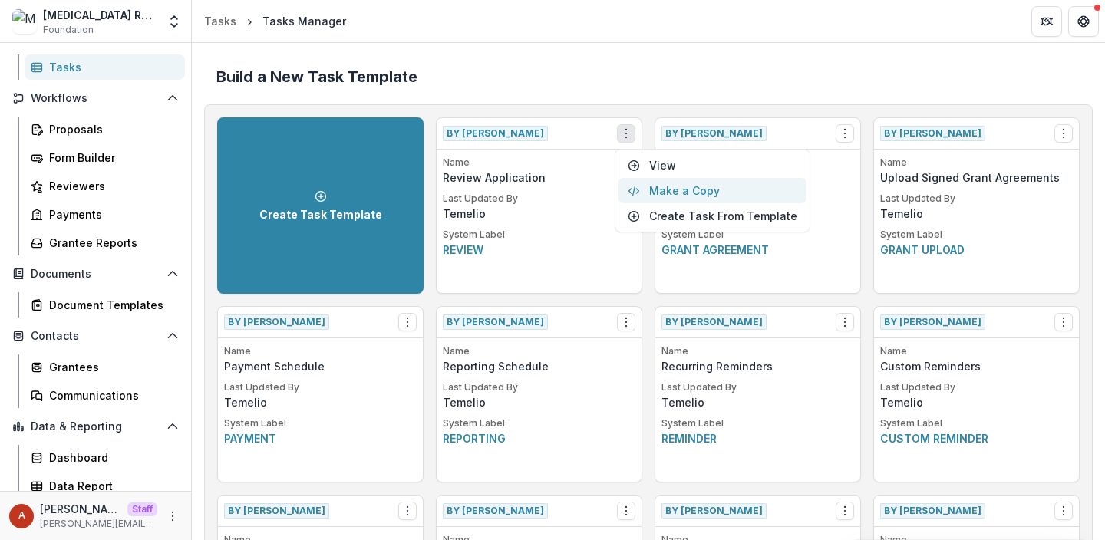
click at [653, 190] on button "Make a Copy" at bounding box center [713, 190] width 188 height 25
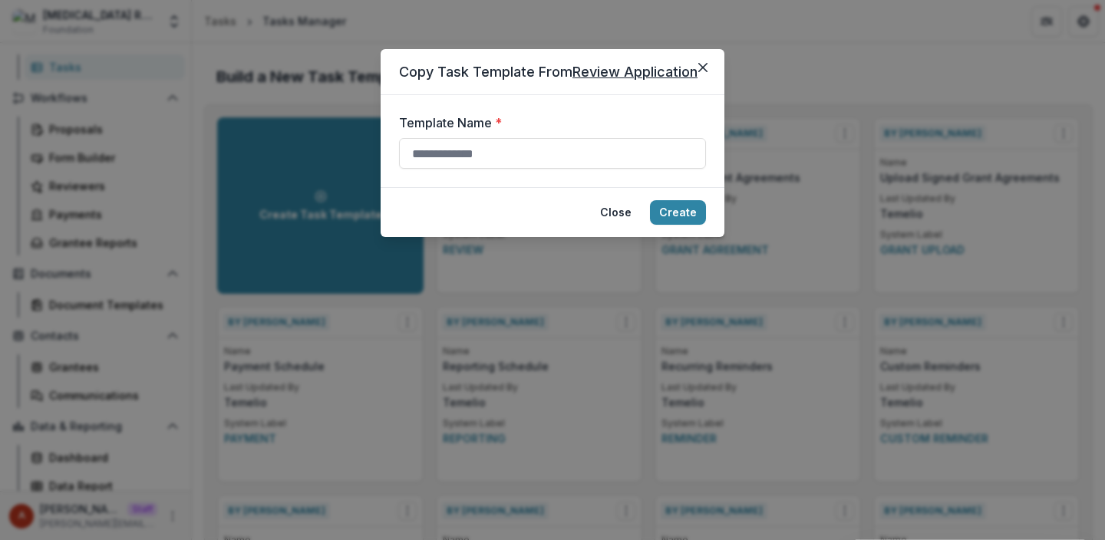
click at [251, 172] on div "Copy Task Template From Review Application Template Name * Close Create" at bounding box center [552, 270] width 1105 height 540
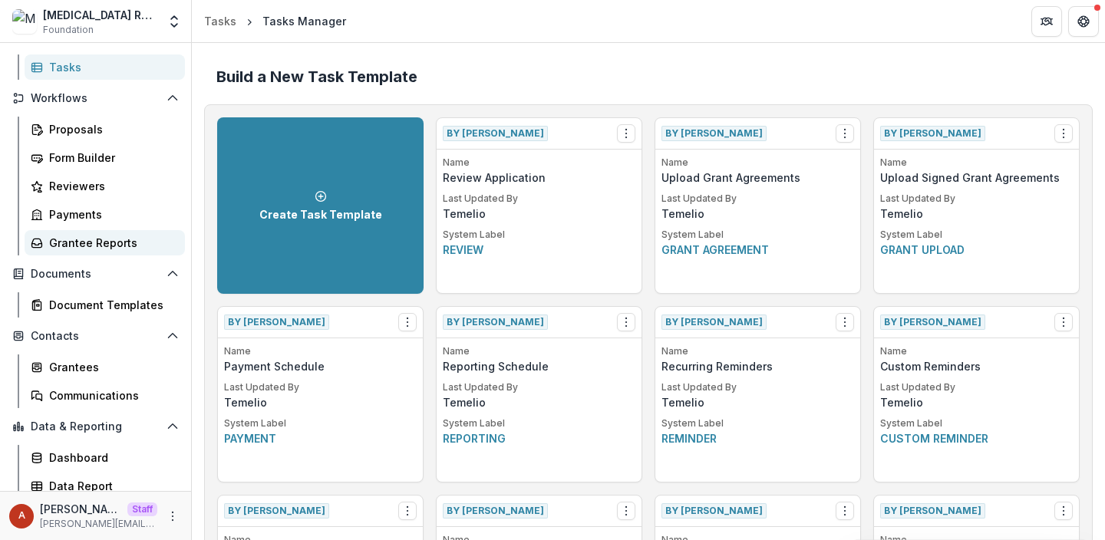
click at [89, 244] on div "Grantee Reports" at bounding box center [111, 243] width 124 height 16
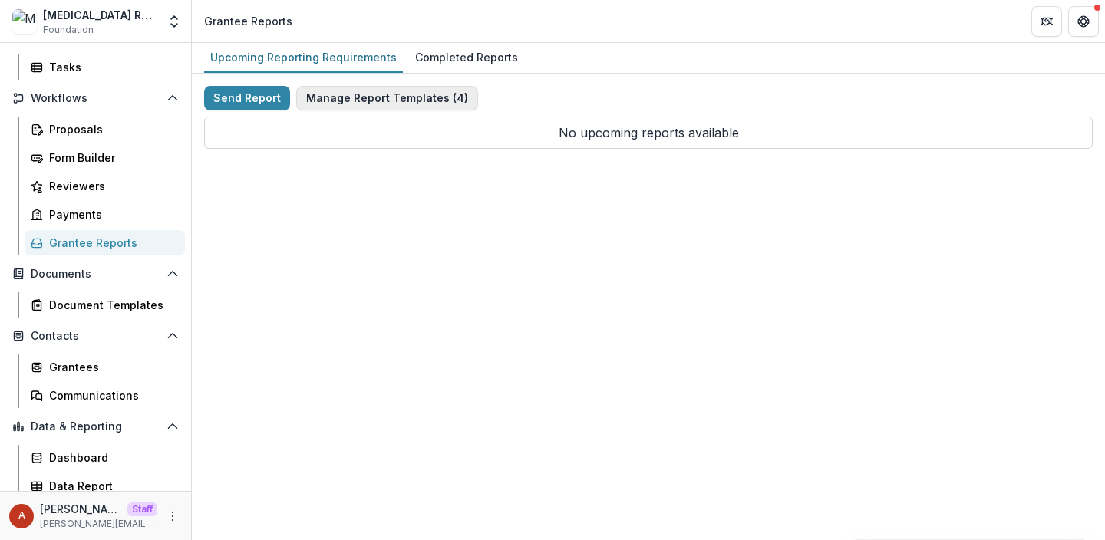
click at [372, 93] on button "Manage Report Templates ( 4 )" at bounding box center [387, 98] width 182 height 25
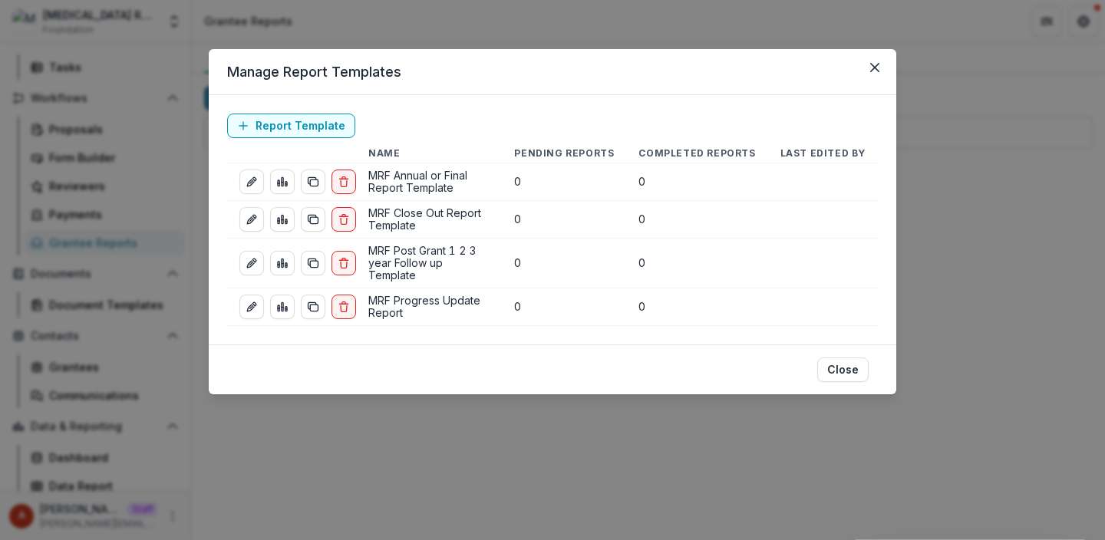
click at [281, 434] on div "Manage Report Templates Report Template Name Pending Reports Completed Reports …" at bounding box center [552, 270] width 1105 height 540
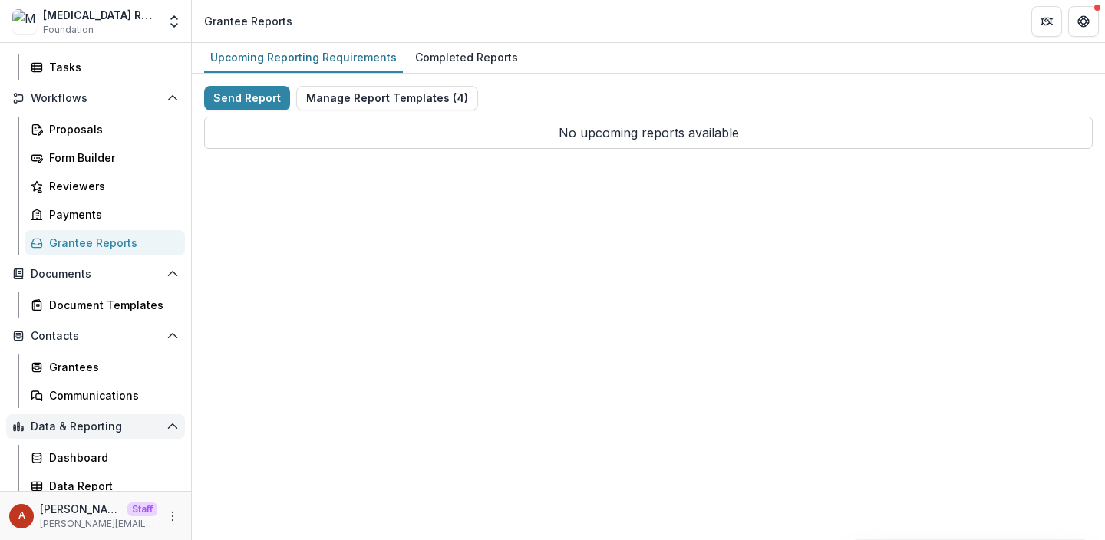
scroll to position [144, 0]
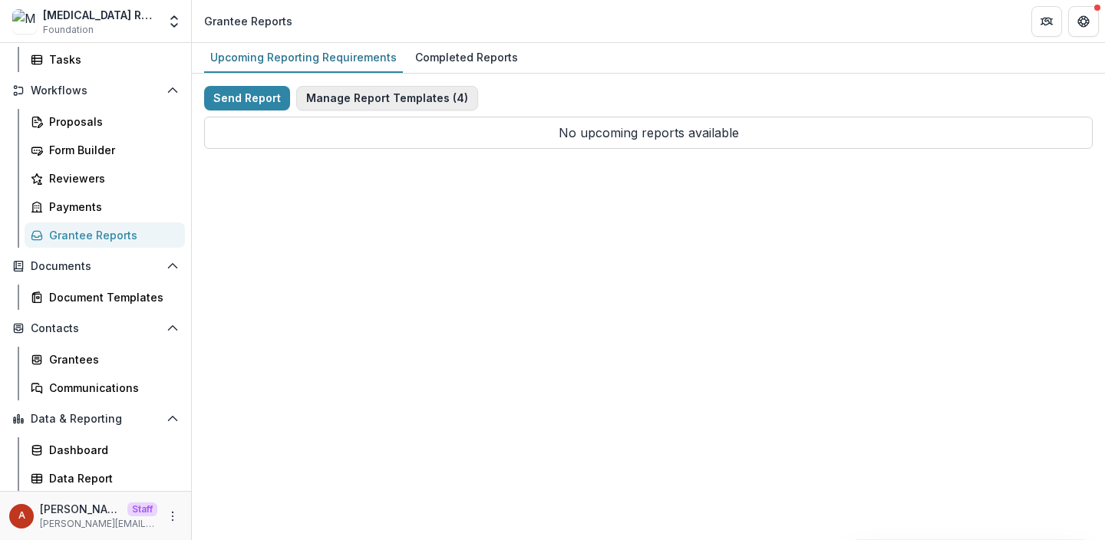
click at [374, 99] on button "Manage Report Templates ( 4 )" at bounding box center [387, 98] width 182 height 25
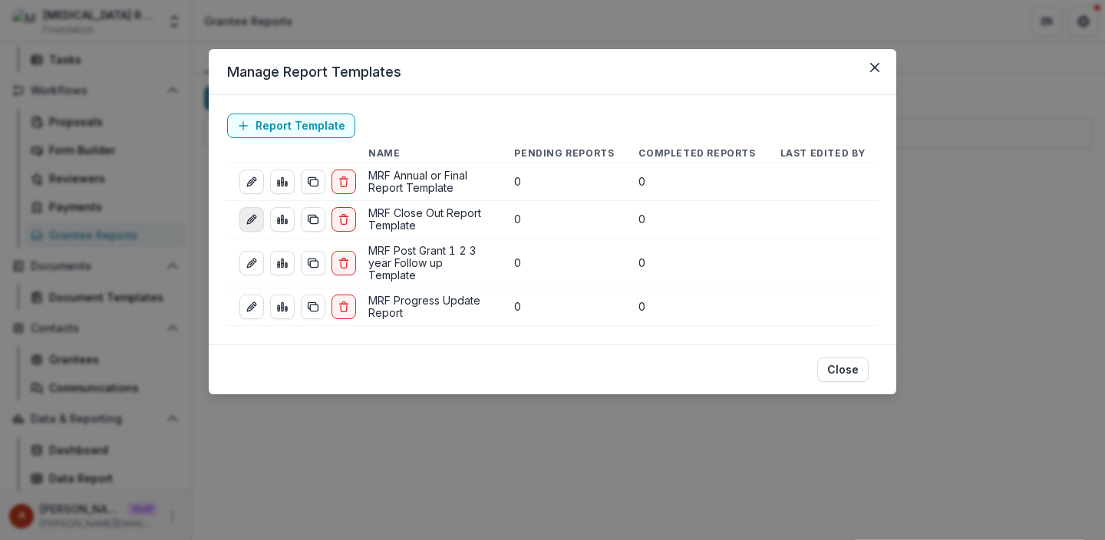
click at [255, 213] on icon "edit-report" at bounding box center [252, 219] width 12 height 12
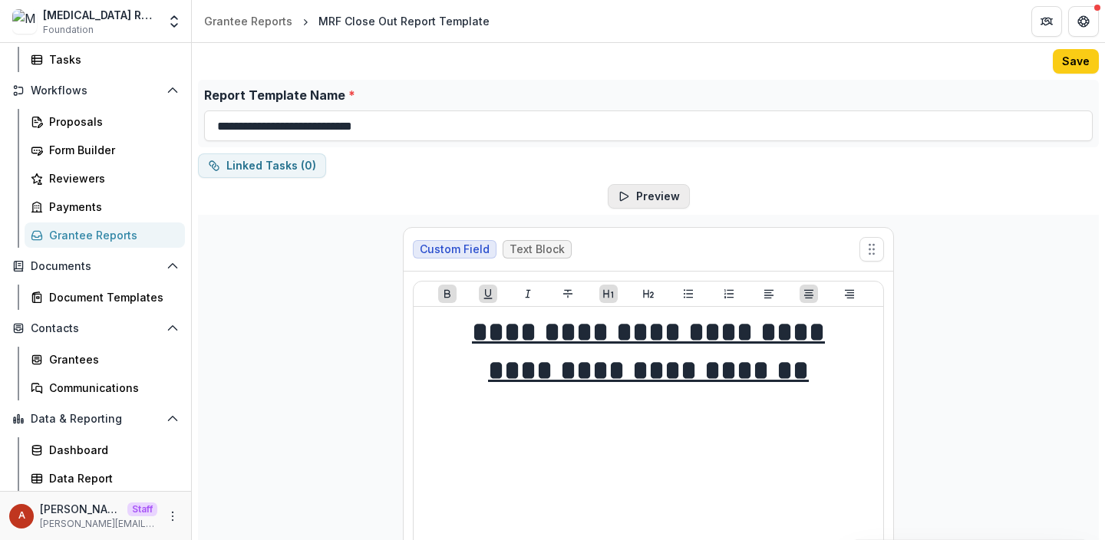
click at [624, 190] on button "Preview" at bounding box center [649, 196] width 82 height 25
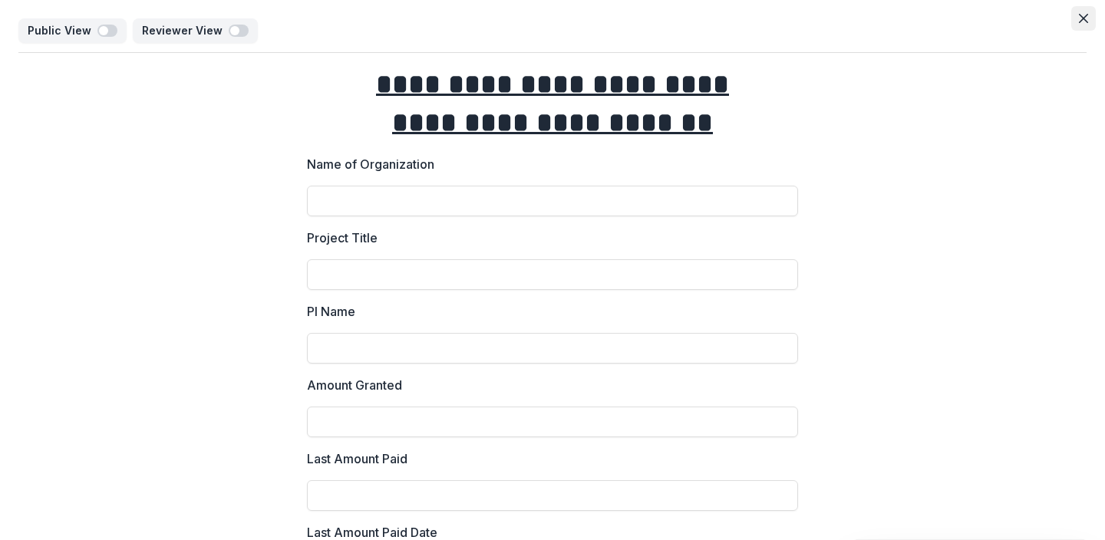
click at [1078, 12] on button "Close" at bounding box center [1084, 18] width 25 height 25
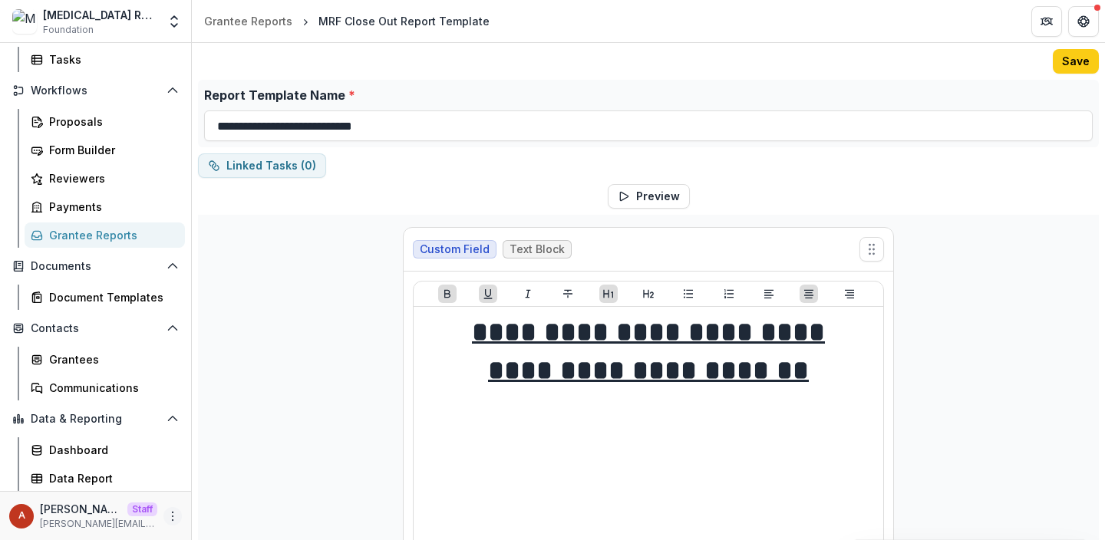
click at [173, 516] on circle "More" at bounding box center [173, 516] width 1 height 1
click at [226, 487] on link "User Settings" at bounding box center [269, 483] width 164 height 25
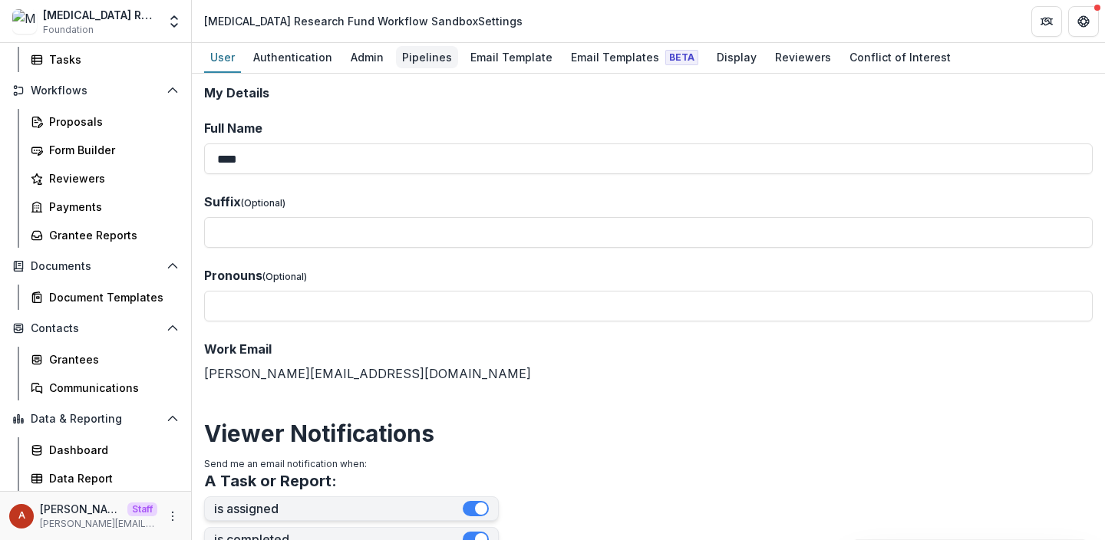
click at [418, 68] on div "Pipelines" at bounding box center [427, 57] width 62 height 22
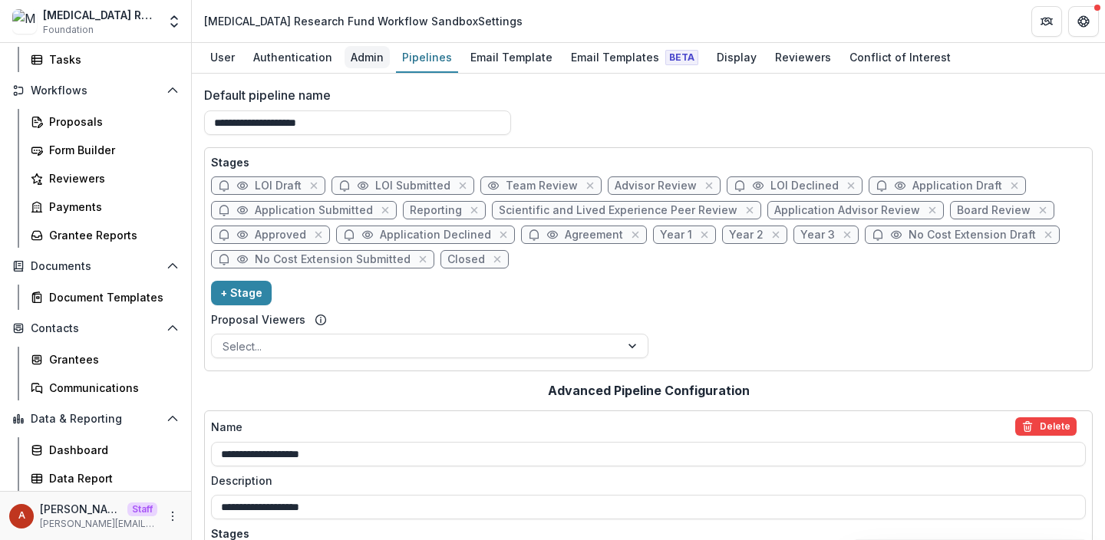
click at [362, 57] on div "Admin" at bounding box center [367, 57] width 45 height 22
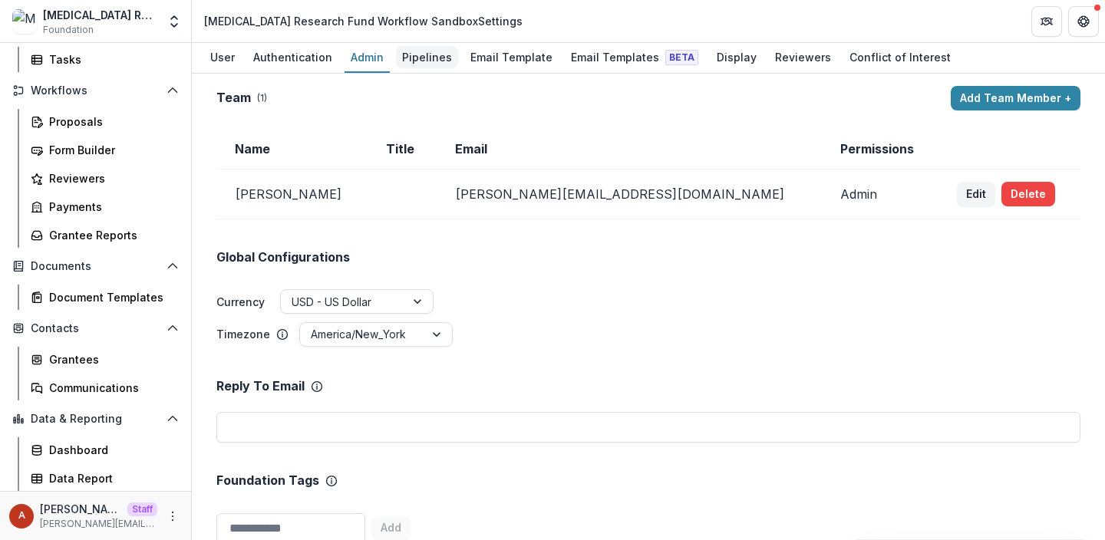
click at [411, 55] on div "Pipelines" at bounding box center [427, 57] width 62 height 22
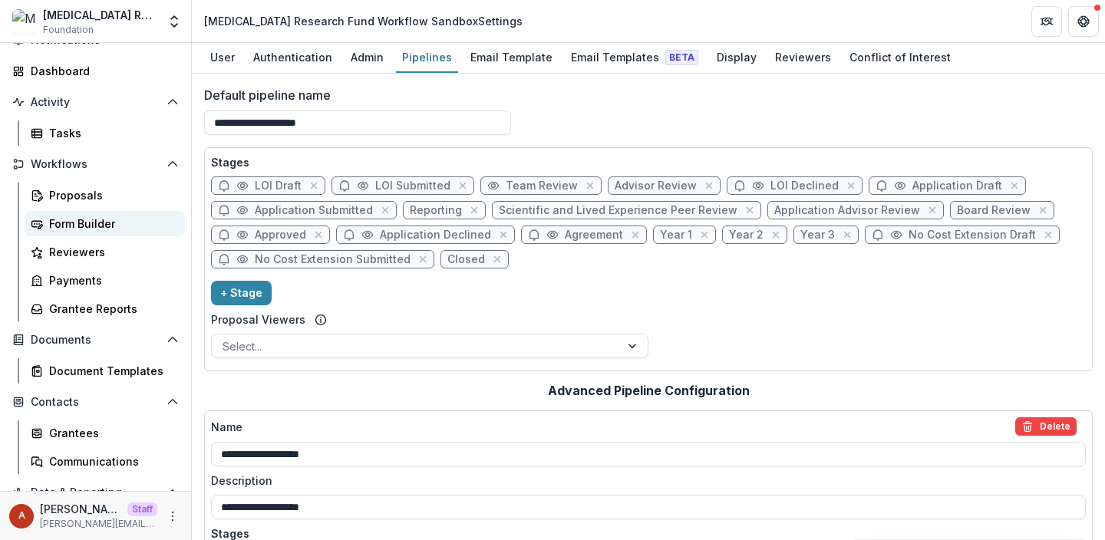
scroll to position [71, 0]
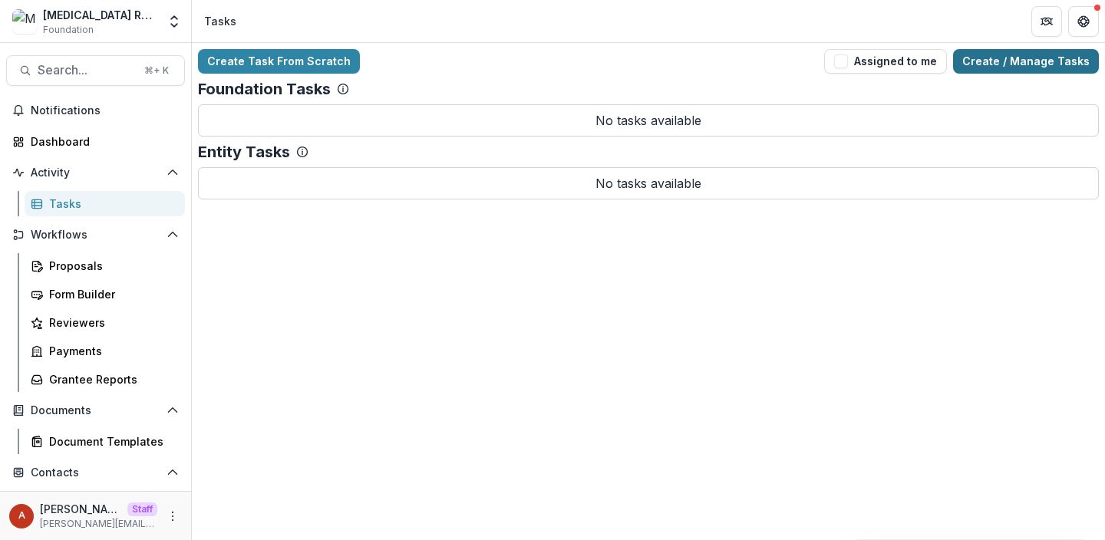
click at [1035, 60] on link "Create / Manage Tasks" at bounding box center [1026, 61] width 146 height 25
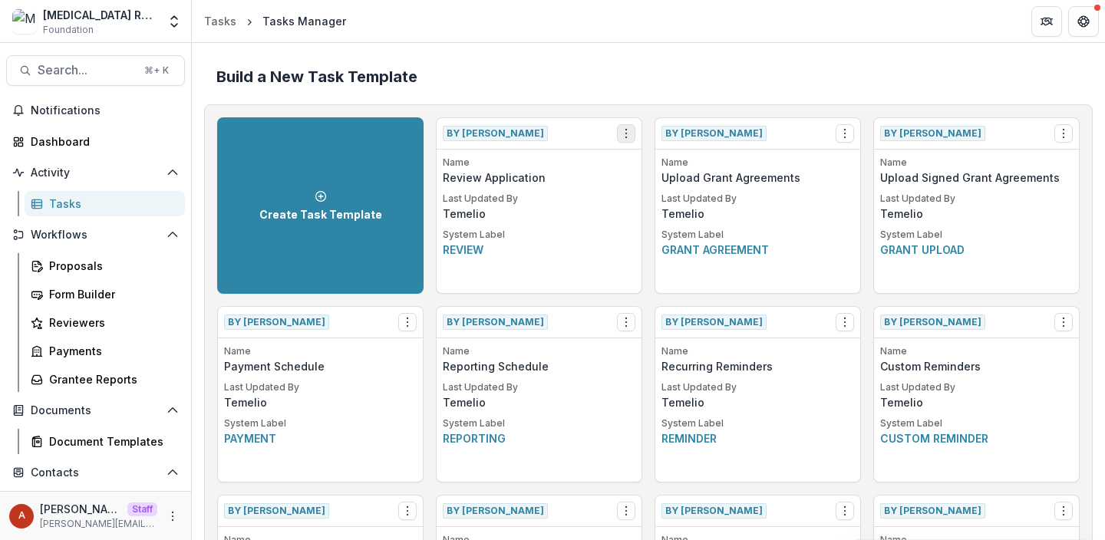
click at [626, 134] on icon "Options" at bounding box center [626, 133] width 12 height 12
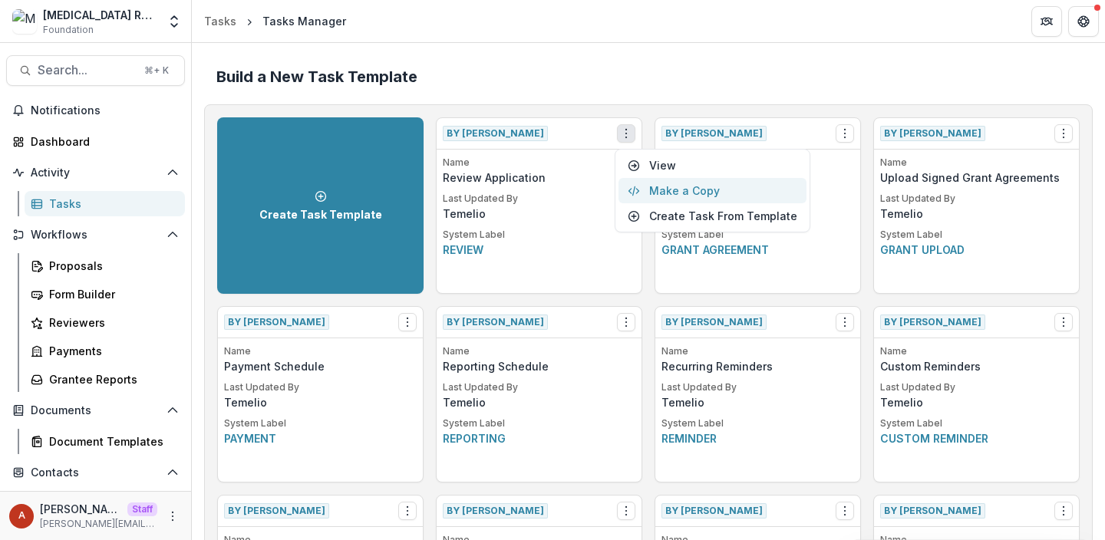
click at [670, 191] on button "Make a Copy" at bounding box center [713, 190] width 188 height 25
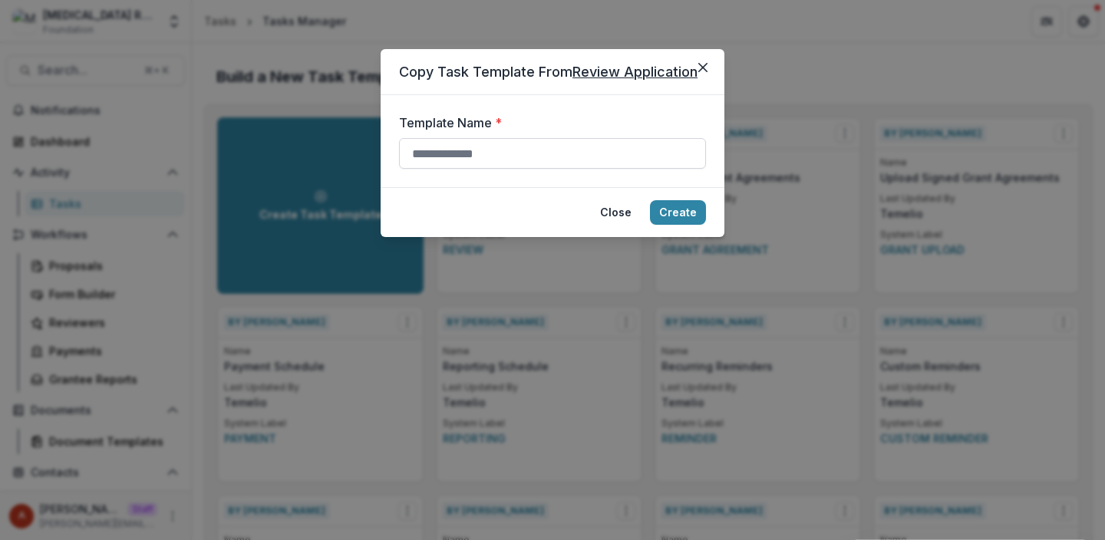
click at [512, 151] on input "Template Name *" at bounding box center [552, 153] width 307 height 31
type input "**********"
click at [685, 216] on button "Create" at bounding box center [678, 212] width 56 height 25
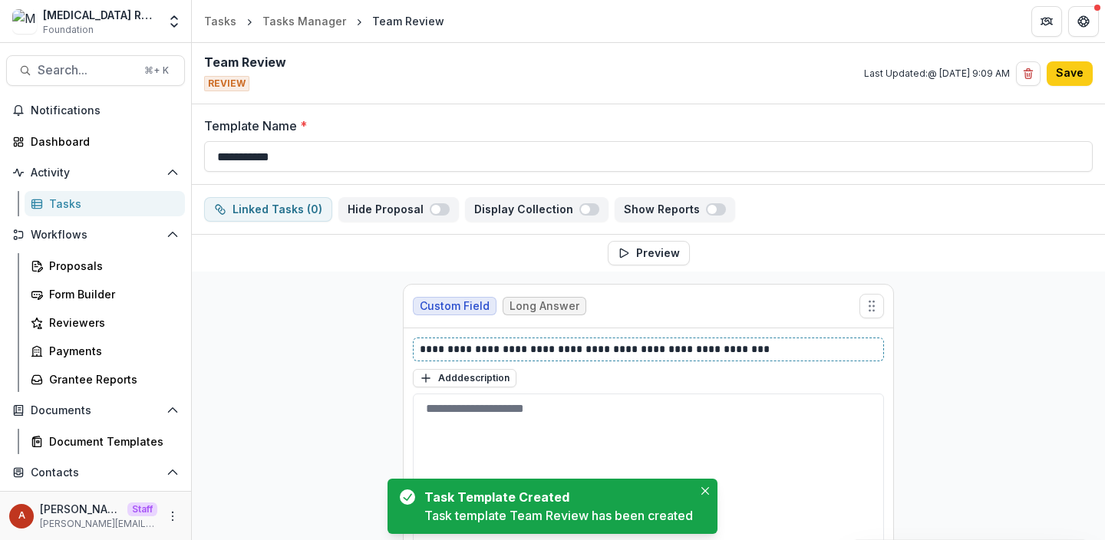
click at [530, 350] on p "**********" at bounding box center [648, 350] width 457 height 16
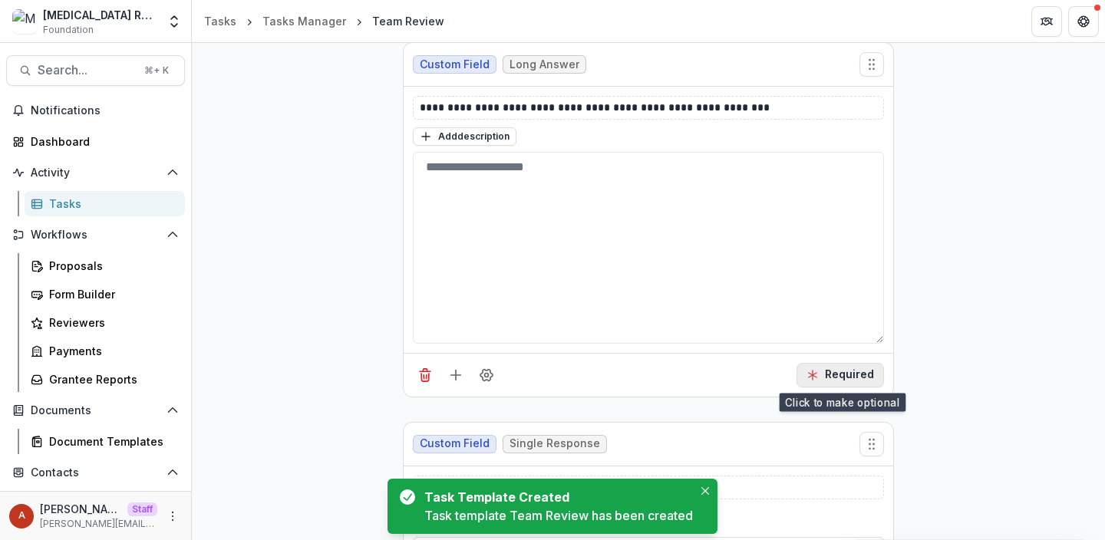
click at [827, 367] on button "Required" at bounding box center [841, 375] width 88 height 25
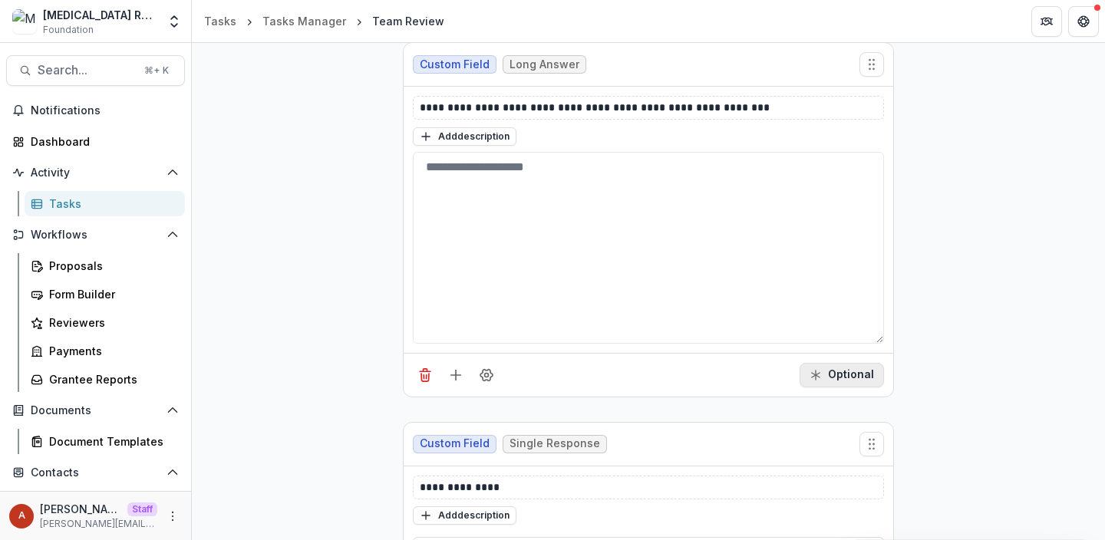
scroll to position [421, 0]
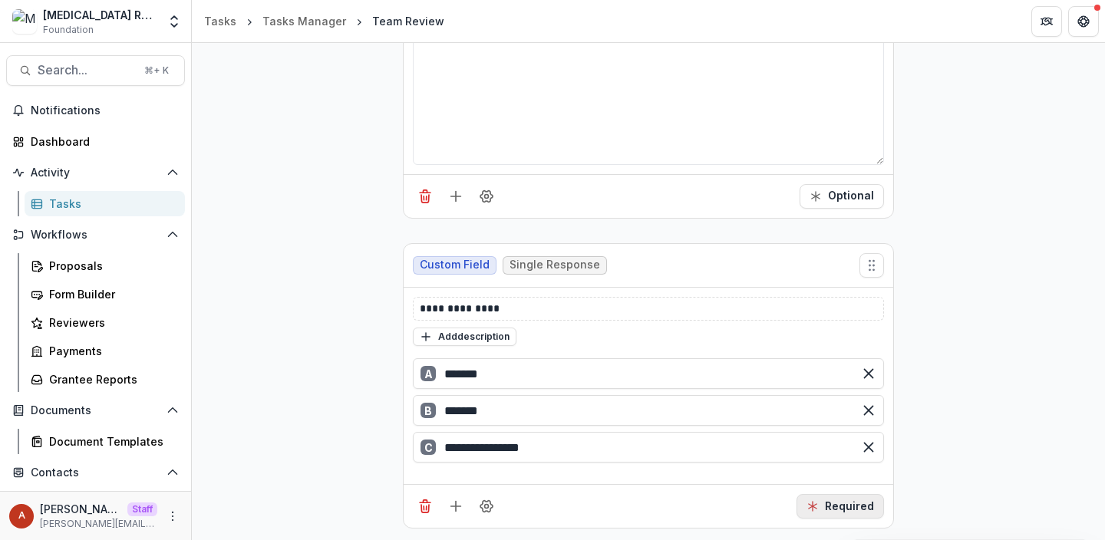
click at [821, 506] on button "Required" at bounding box center [841, 506] width 88 height 25
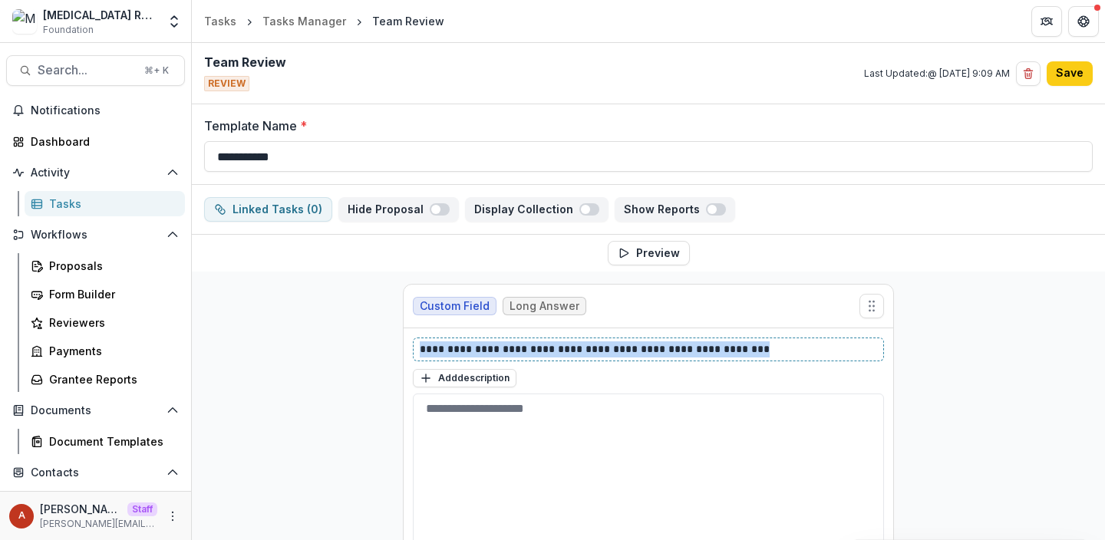
drag, startPoint x: 682, startPoint y: 352, endPoint x: 367, endPoint y: 347, distance: 315.5
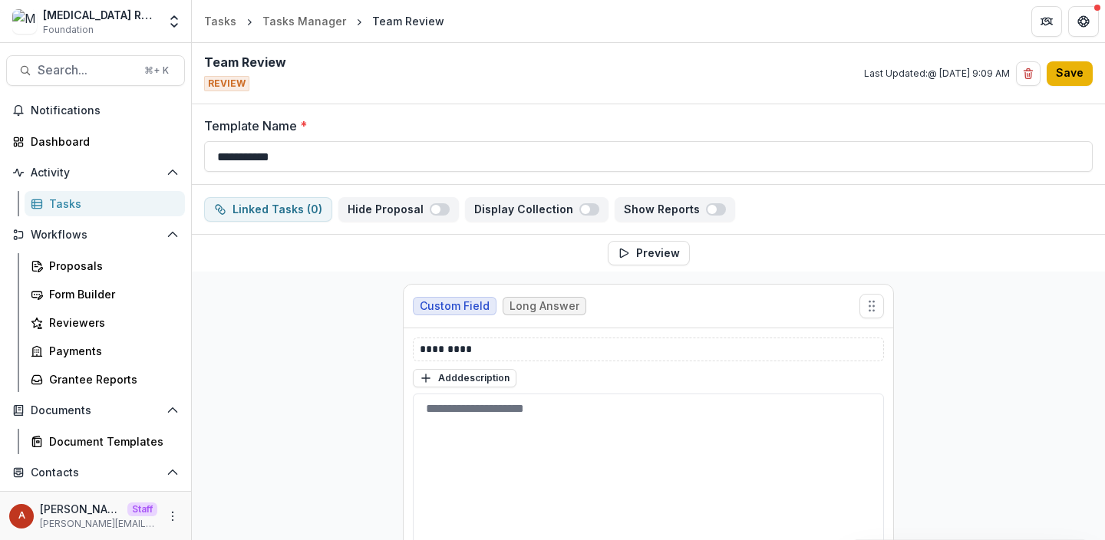
click at [1061, 78] on button "Save" at bounding box center [1070, 73] width 46 height 25
click at [1072, 74] on button "Save" at bounding box center [1070, 73] width 46 height 25
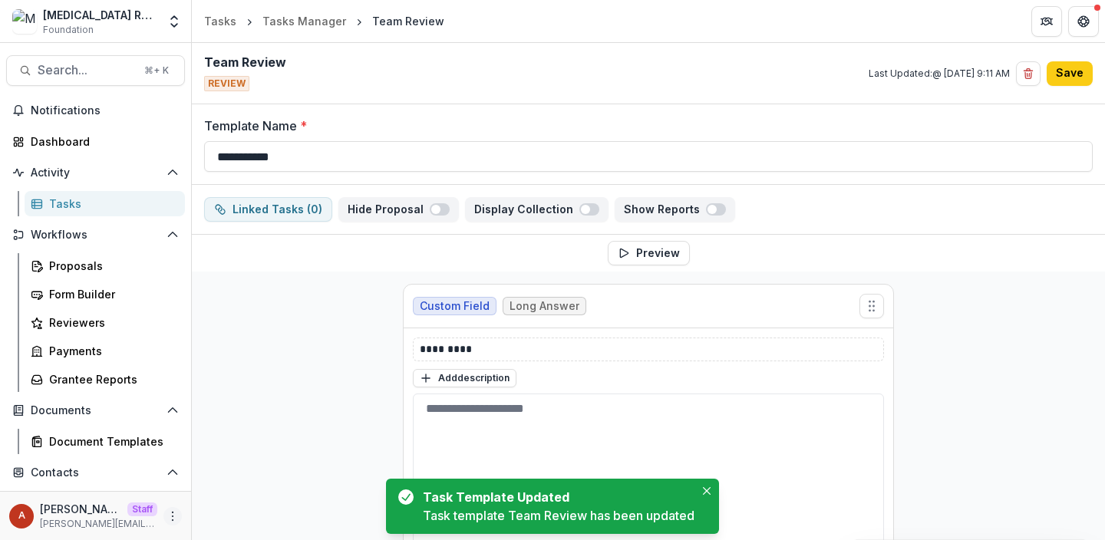
click at [173, 520] on circle "More" at bounding box center [173, 520] width 1 height 1
click at [247, 484] on link "User Settings" at bounding box center [269, 483] width 164 height 25
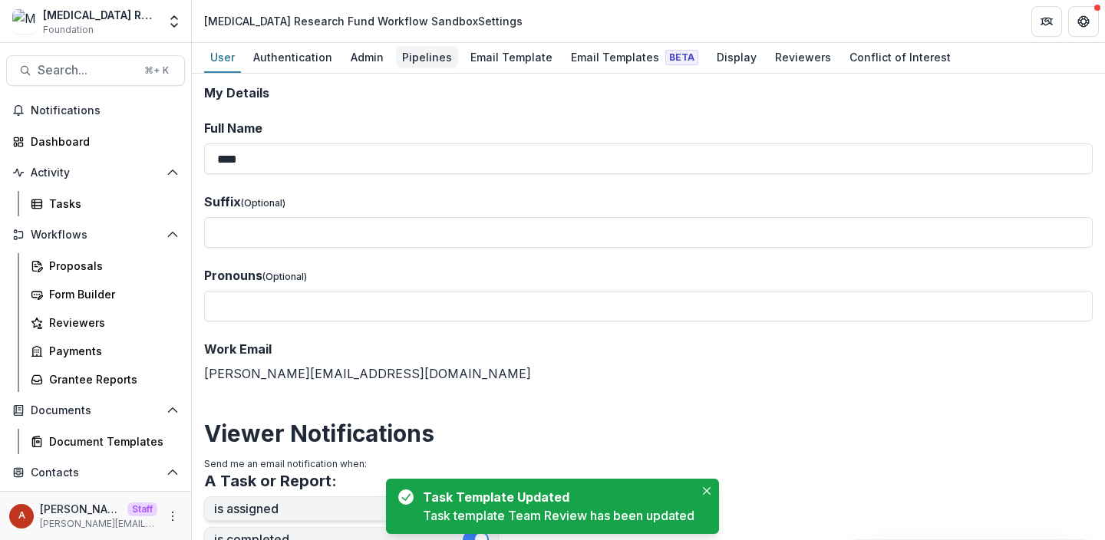
click at [428, 58] on div "Pipelines" at bounding box center [427, 57] width 62 height 22
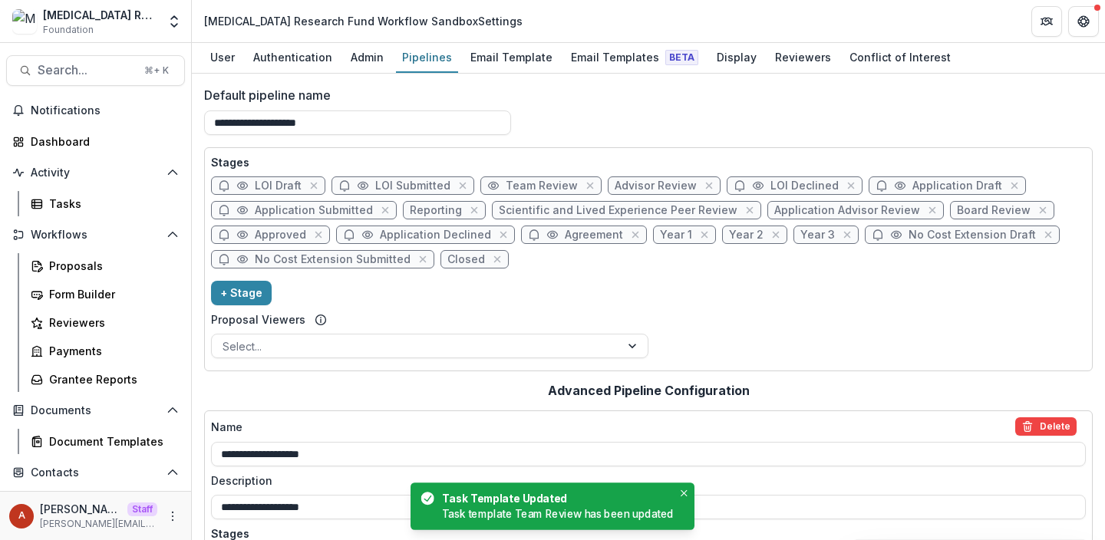
click at [513, 185] on span "Team Review" at bounding box center [542, 186] width 72 height 13
select select "******"
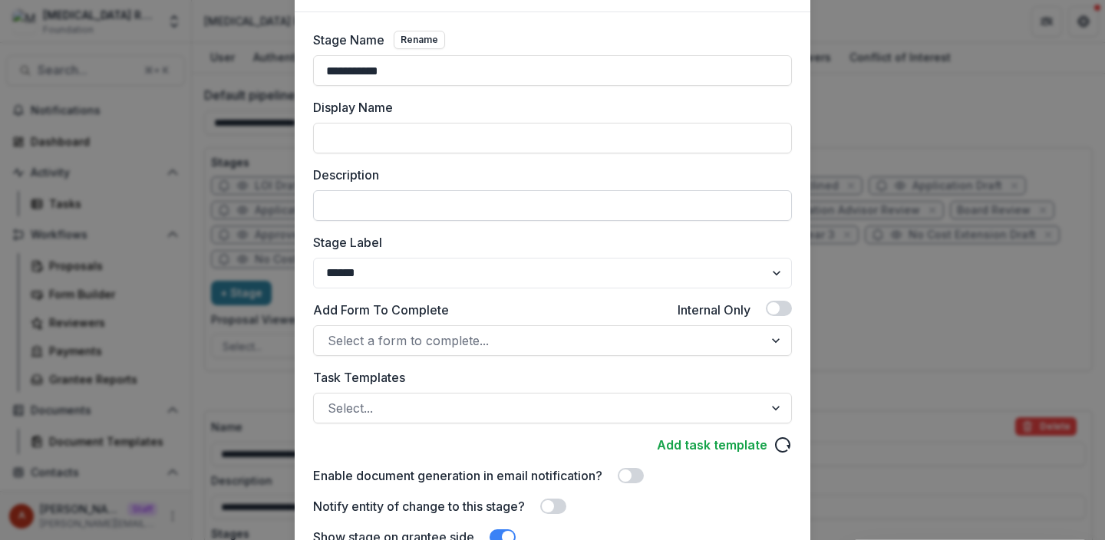
scroll to position [111, 0]
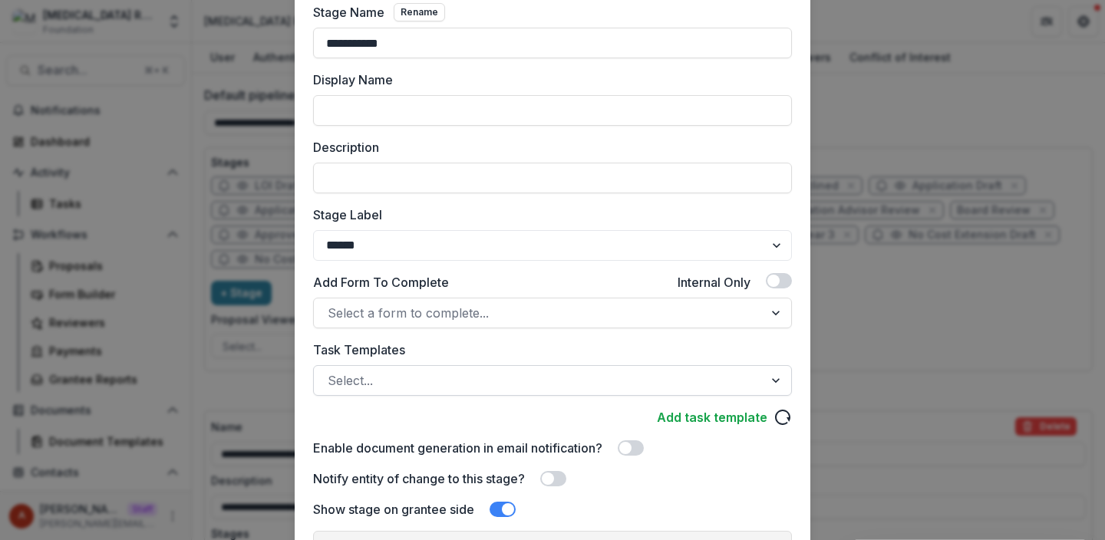
click at [402, 391] on div "Select..." at bounding box center [539, 380] width 450 height 25
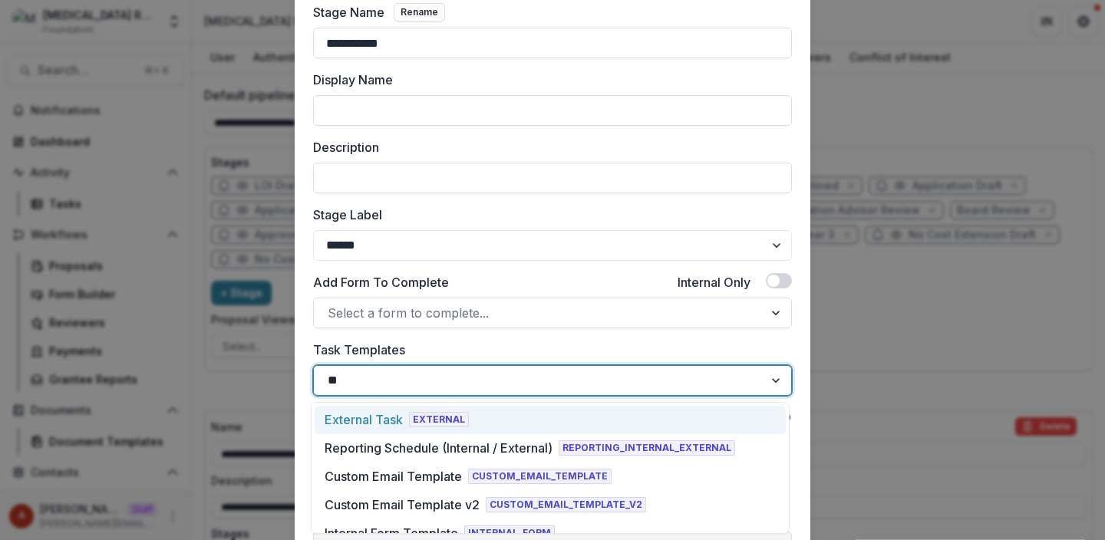
type input "***"
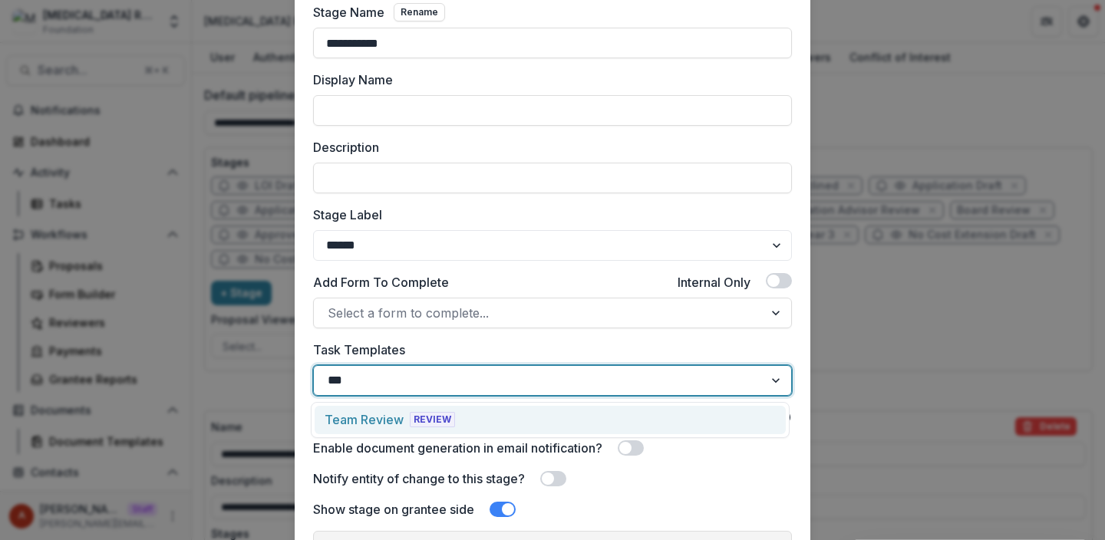
click at [394, 419] on div "Team Review" at bounding box center [364, 420] width 79 height 18
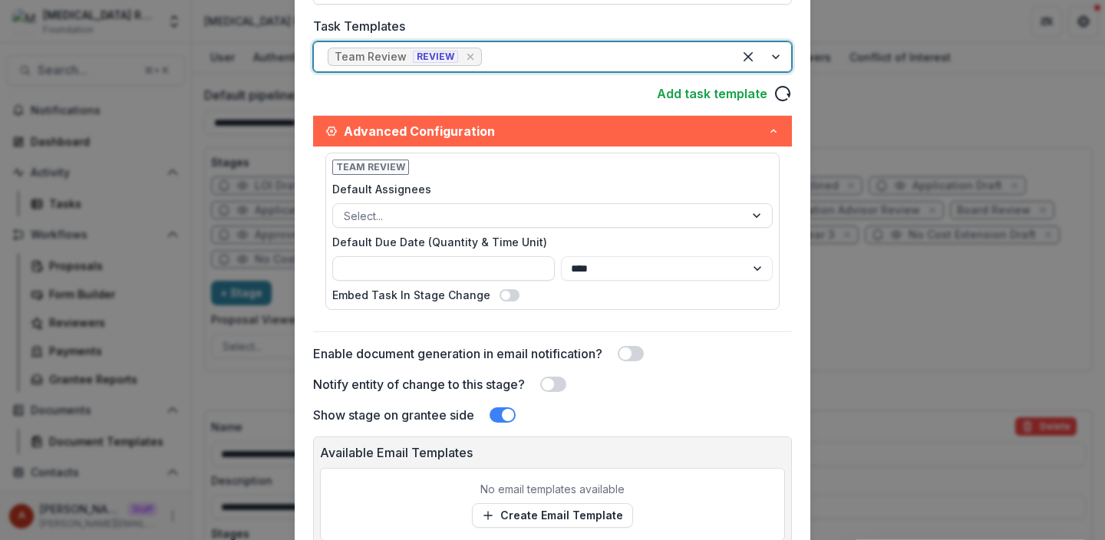
scroll to position [560, 0]
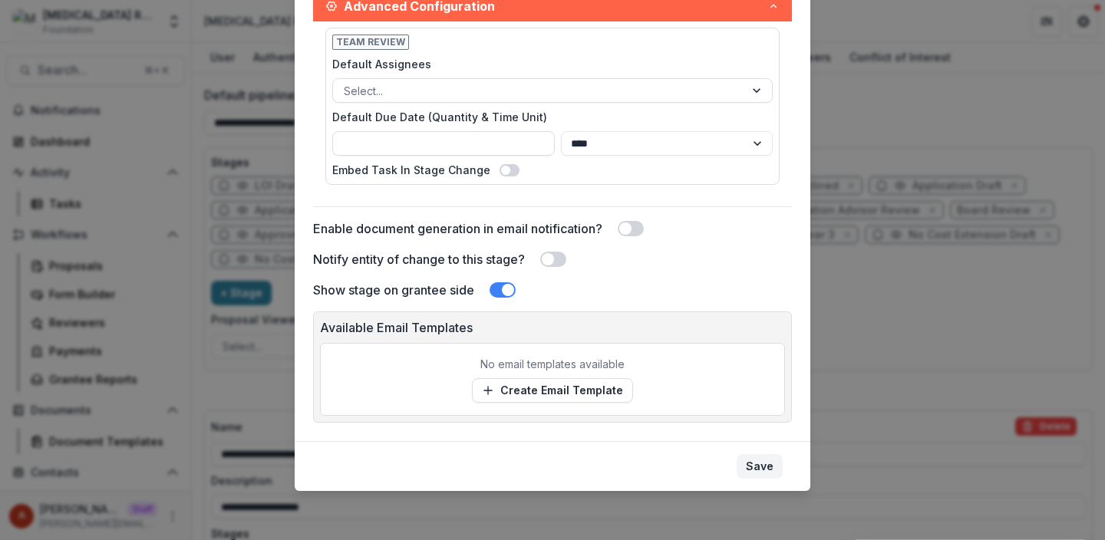
click at [752, 467] on button "Save" at bounding box center [760, 466] width 46 height 25
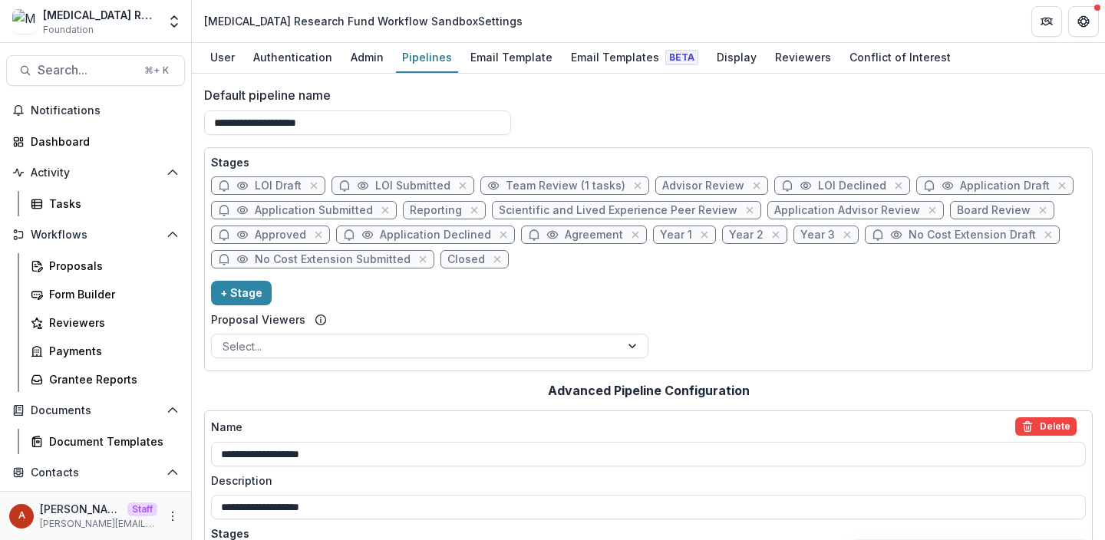
click at [277, 187] on span "LOI Draft" at bounding box center [278, 186] width 47 height 13
select select "*****"
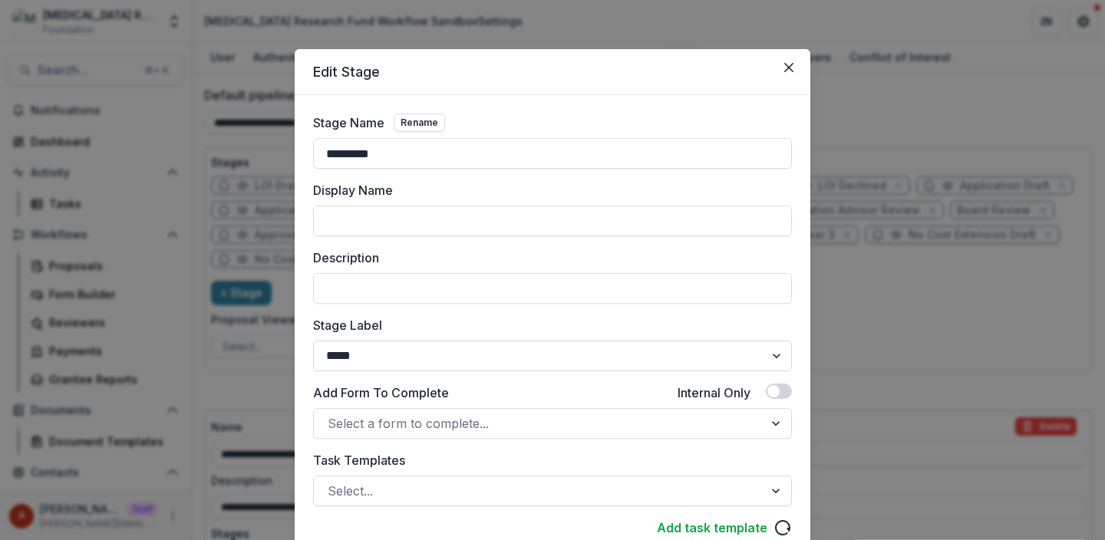
scroll to position [330, 0]
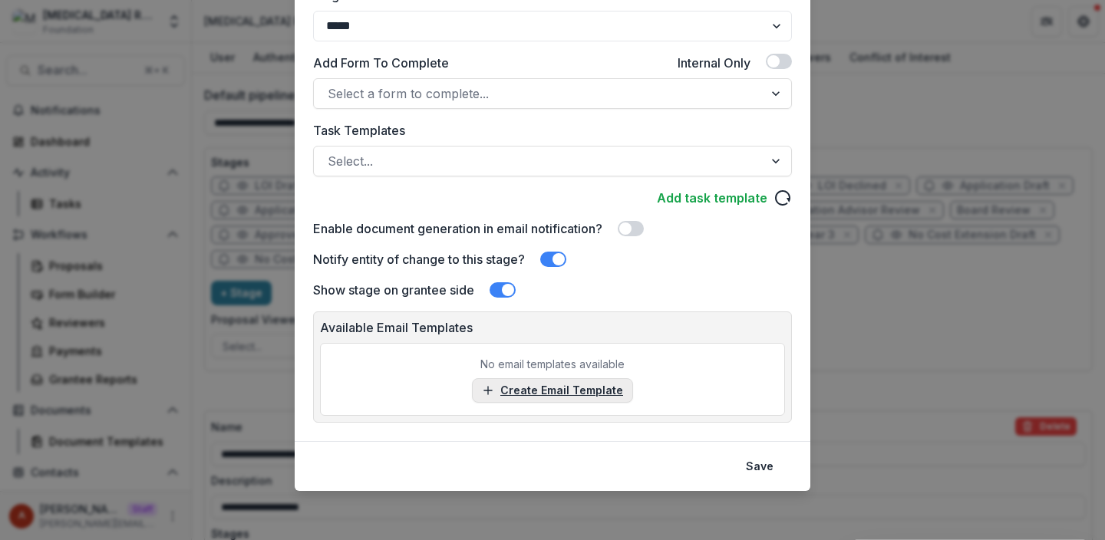
click at [563, 398] on link "Create Email Template" at bounding box center [552, 390] width 161 height 25
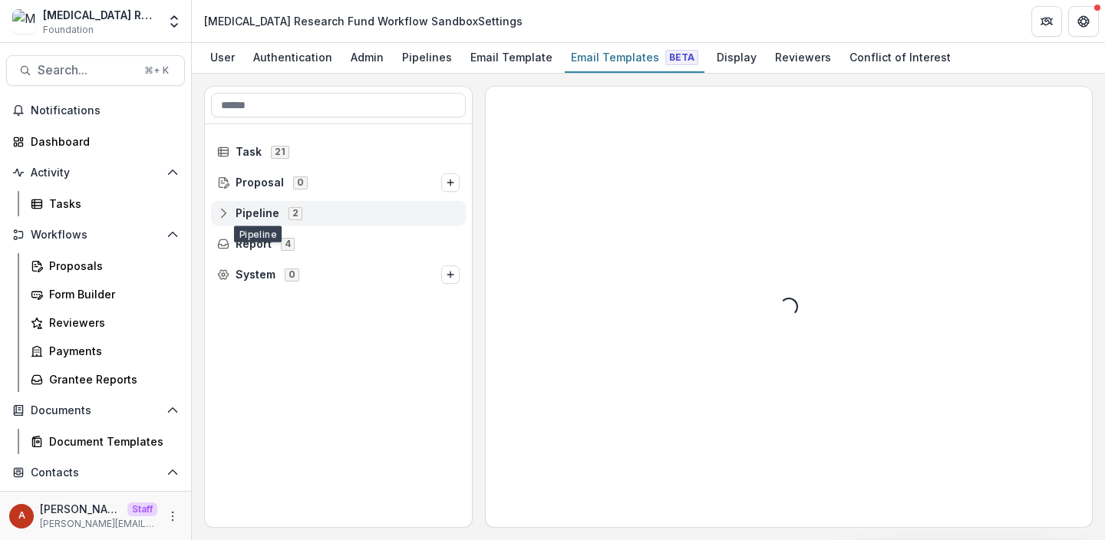
click at [260, 216] on span "Pipeline" at bounding box center [258, 213] width 44 height 13
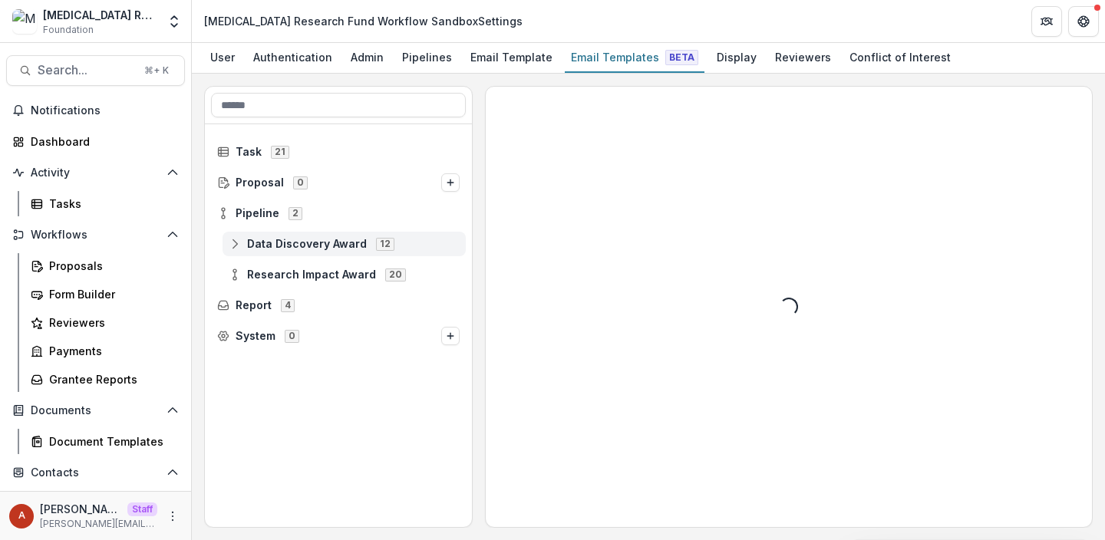
click at [279, 246] on span "Data Discovery Award" at bounding box center [307, 244] width 120 height 13
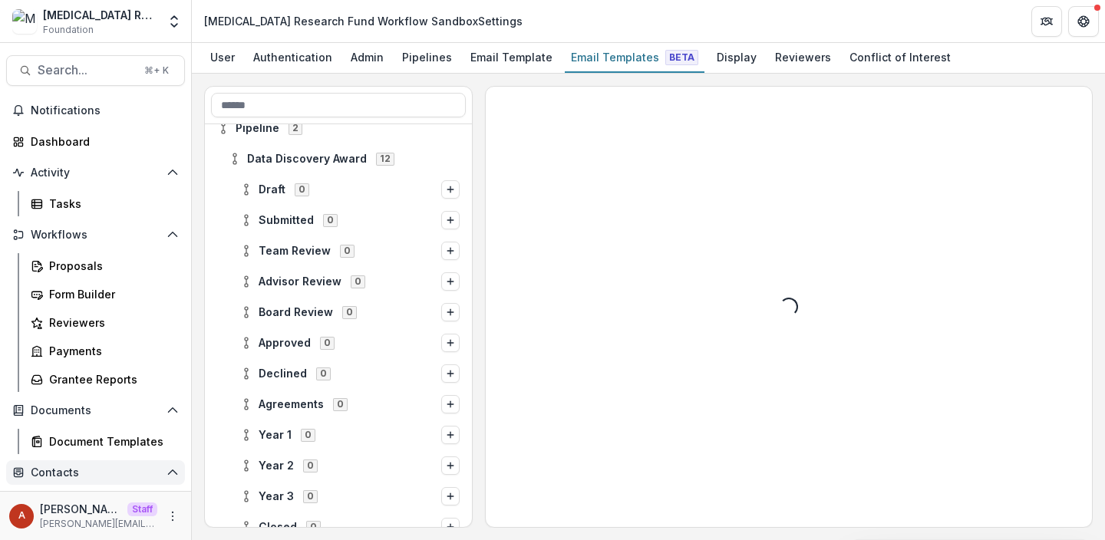
scroll to position [144, 0]
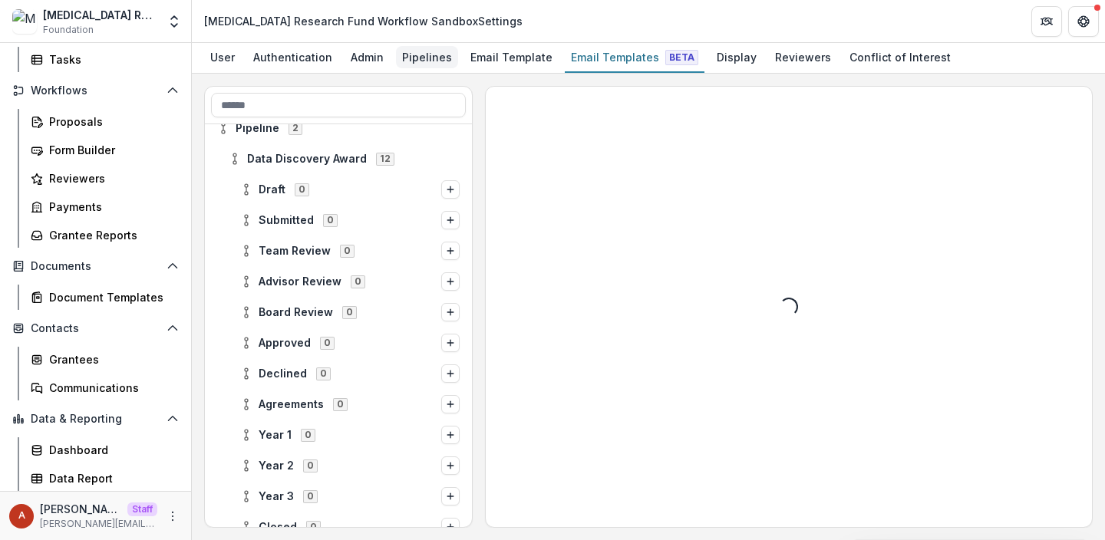
click at [414, 59] on div "Pipelines" at bounding box center [427, 57] width 62 height 22
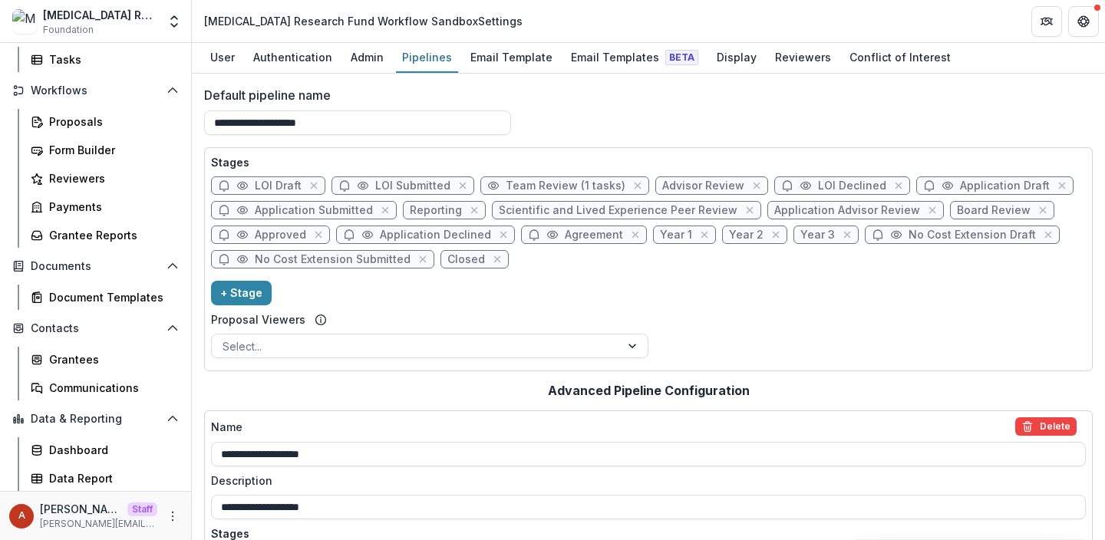
click at [578, 180] on span "Team Review (1 tasks)" at bounding box center [566, 186] width 120 height 13
select select "******"
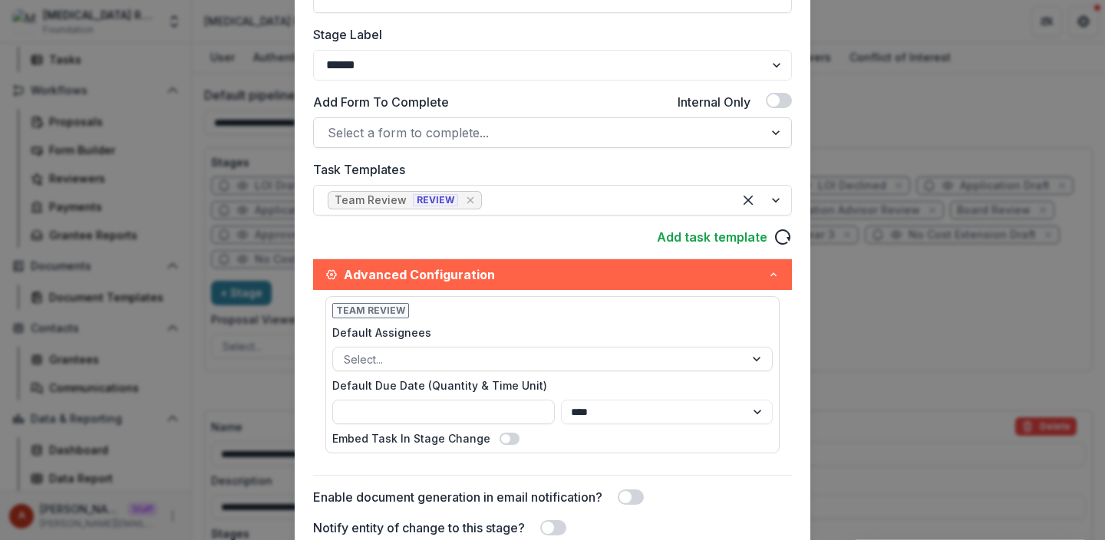
scroll to position [560, 0]
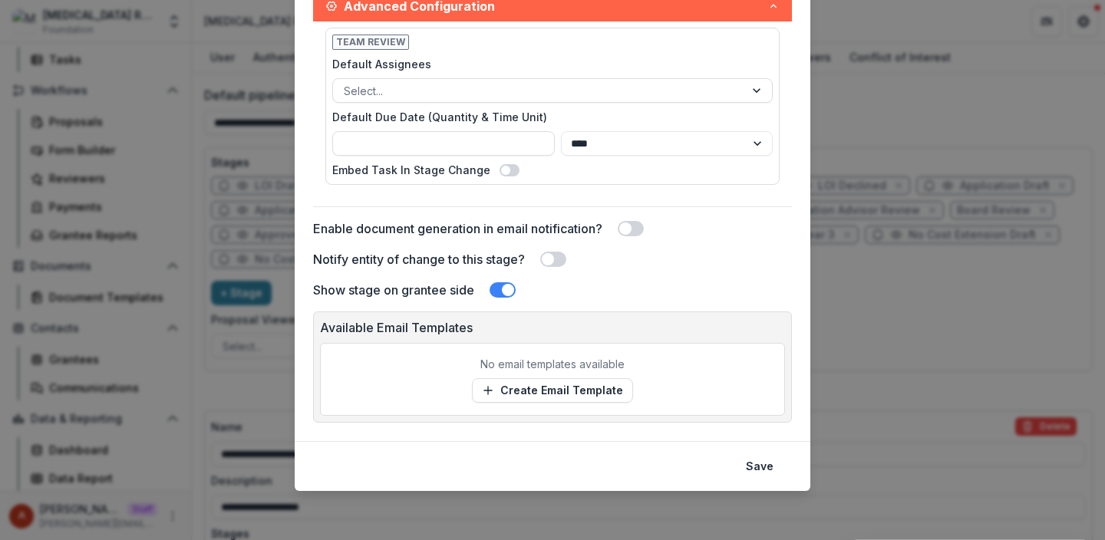
click at [219, 390] on div "**********" at bounding box center [552, 270] width 1105 height 540
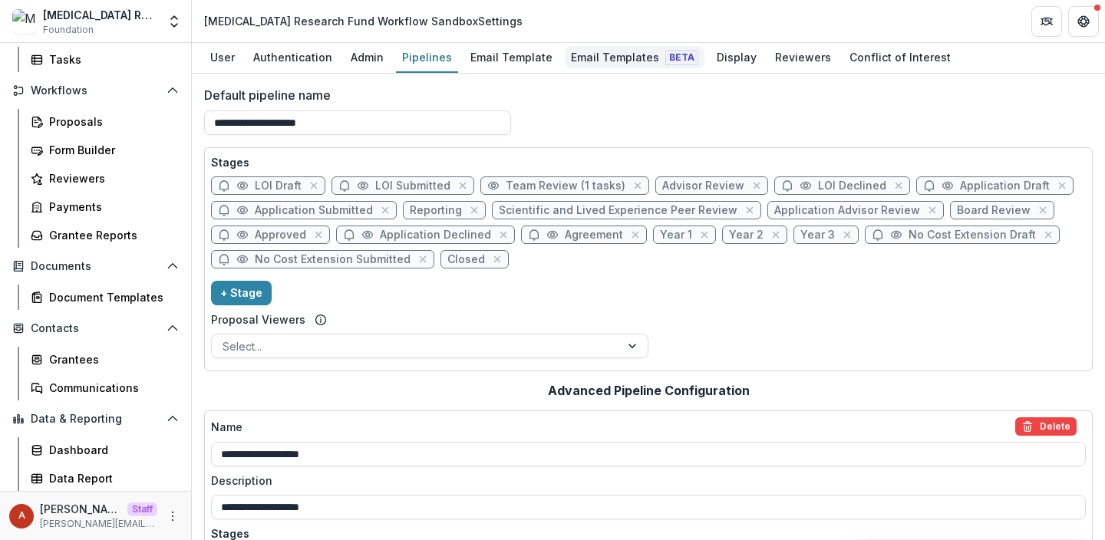
click at [622, 60] on div "Email Templates Beta" at bounding box center [635, 57] width 140 height 22
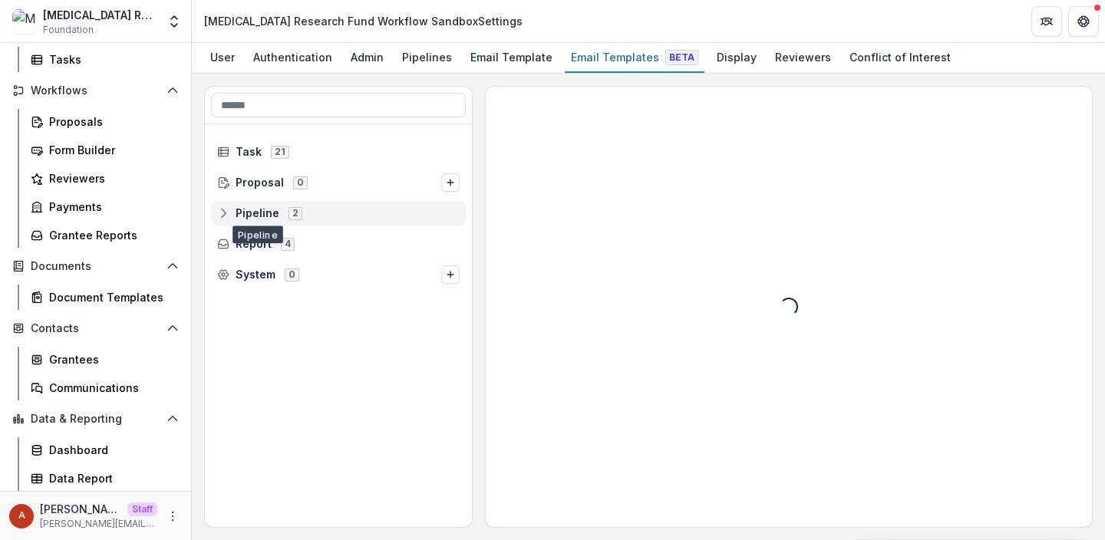
click at [255, 217] on span "Pipeline" at bounding box center [258, 213] width 44 height 13
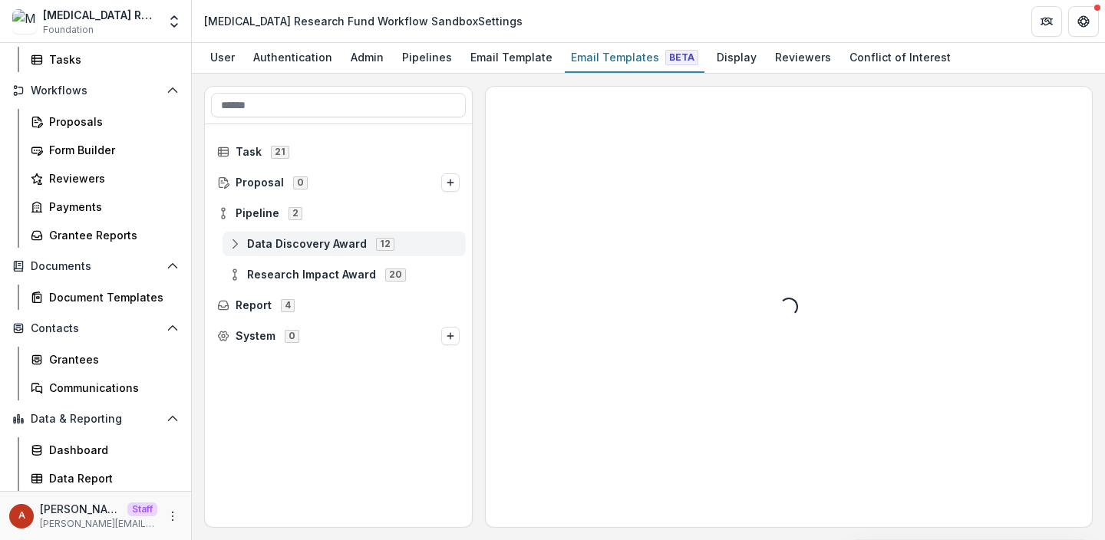
click at [278, 244] on span "Data Discovery Award" at bounding box center [307, 244] width 120 height 13
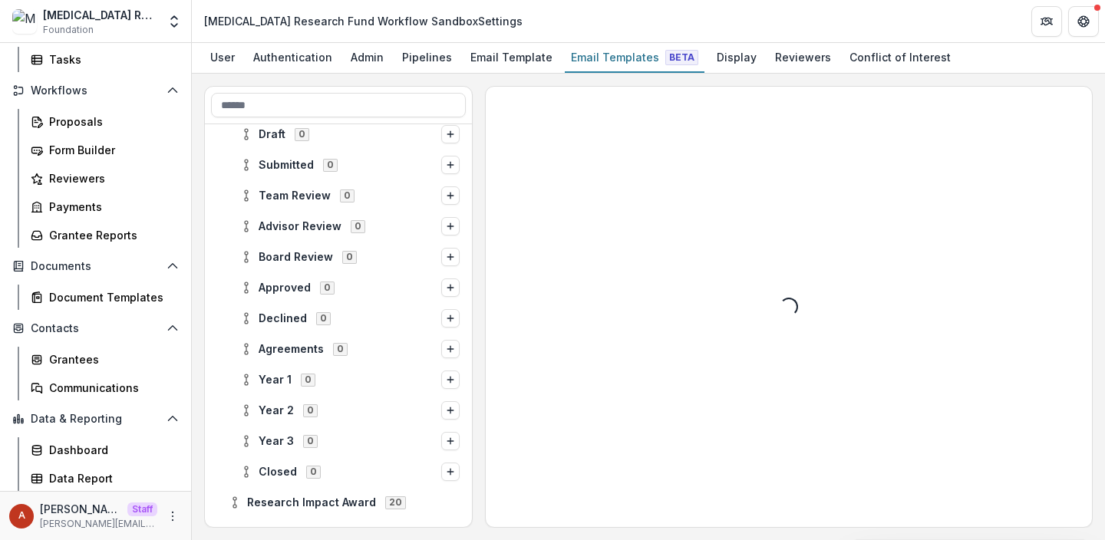
scroll to position [140, 0]
click at [286, 284] on span "Approved" at bounding box center [285, 288] width 52 height 13
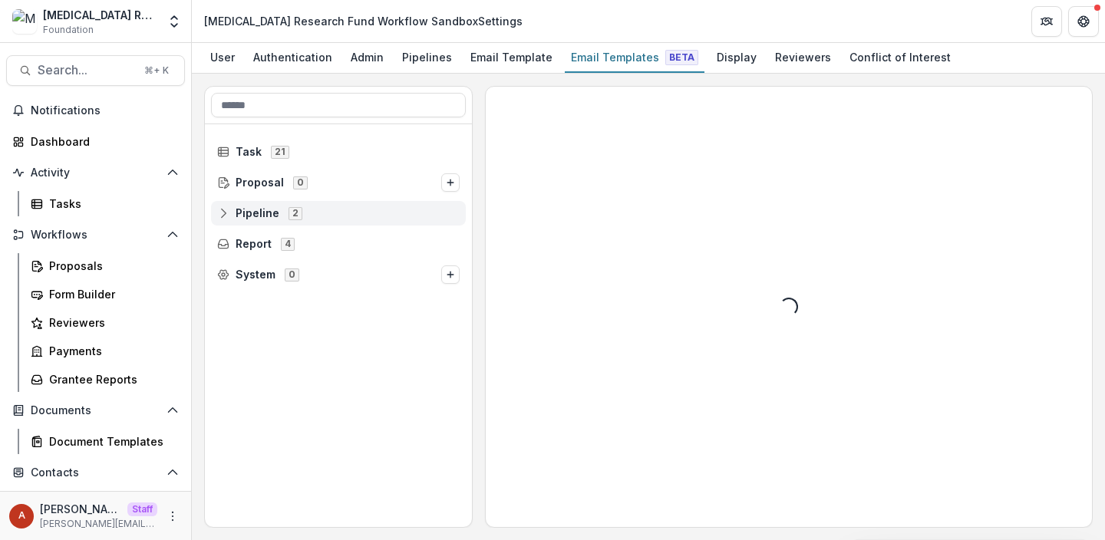
click at [260, 216] on span "Pipeline" at bounding box center [258, 213] width 44 height 13
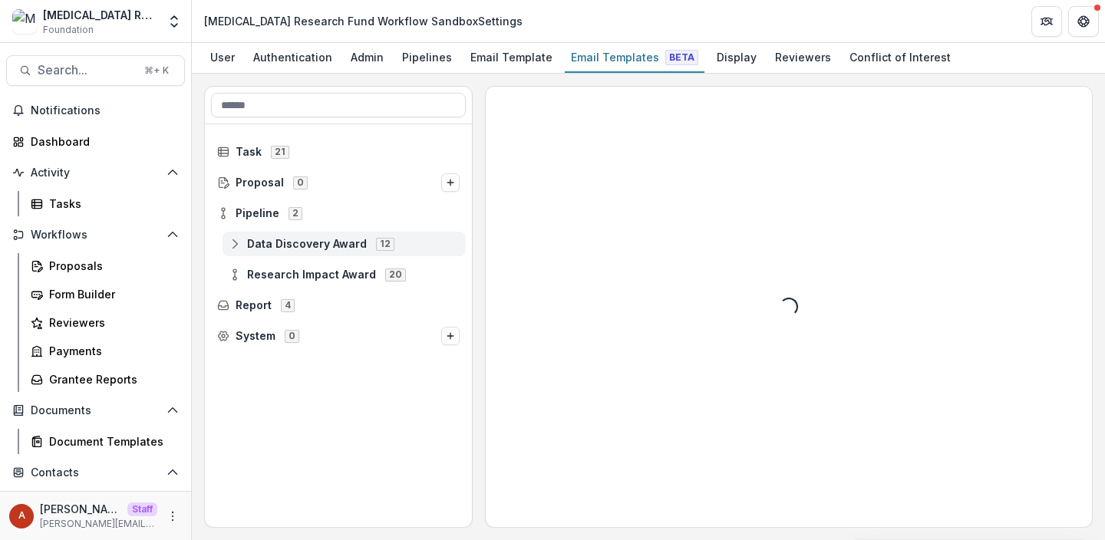
click at [288, 249] on span "Data Discovery Award" at bounding box center [307, 244] width 120 height 13
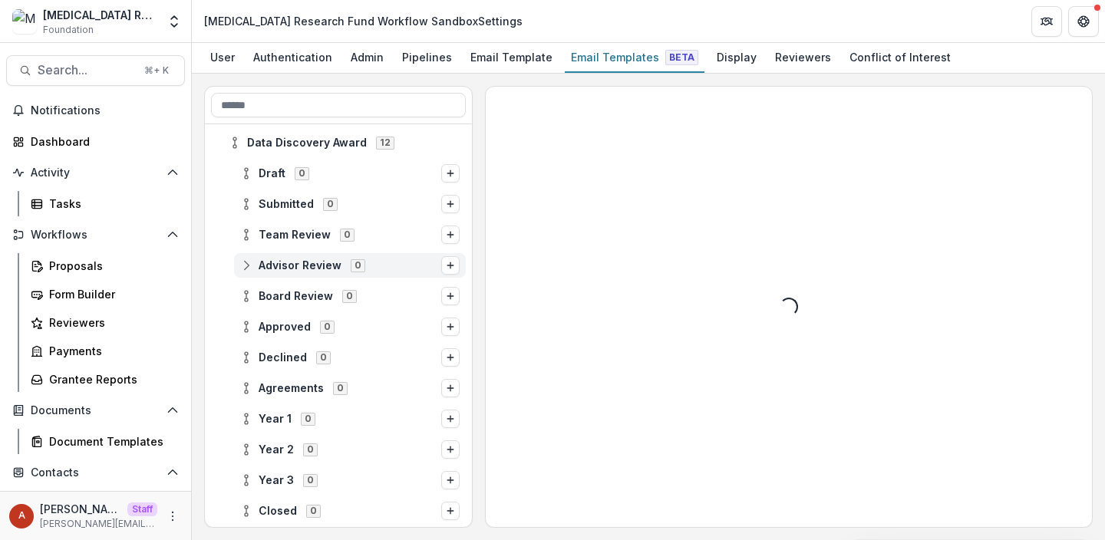
scroll to position [193, 0]
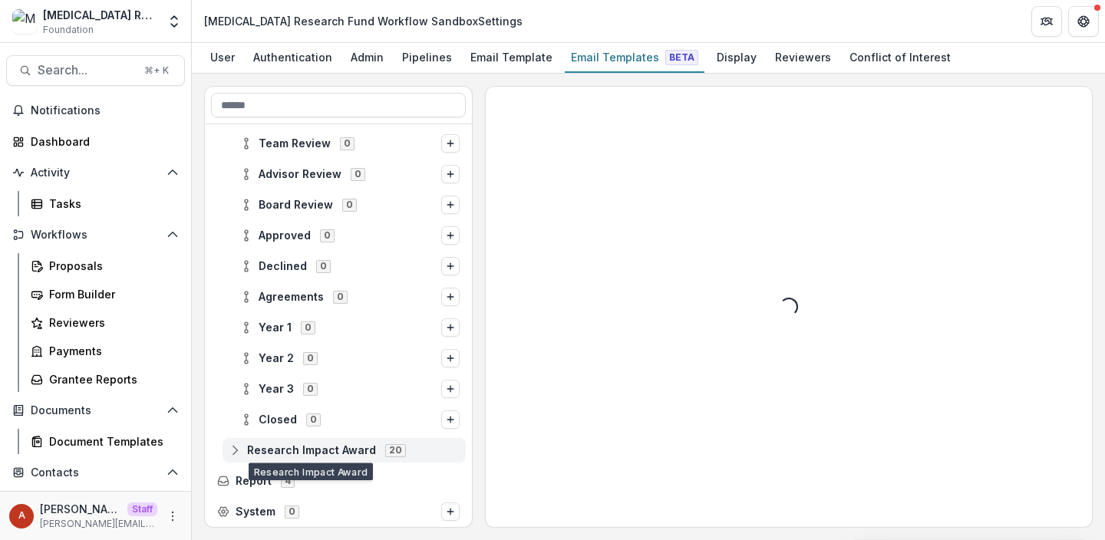
click at [301, 444] on span "Research Impact Award" at bounding box center [311, 450] width 129 height 13
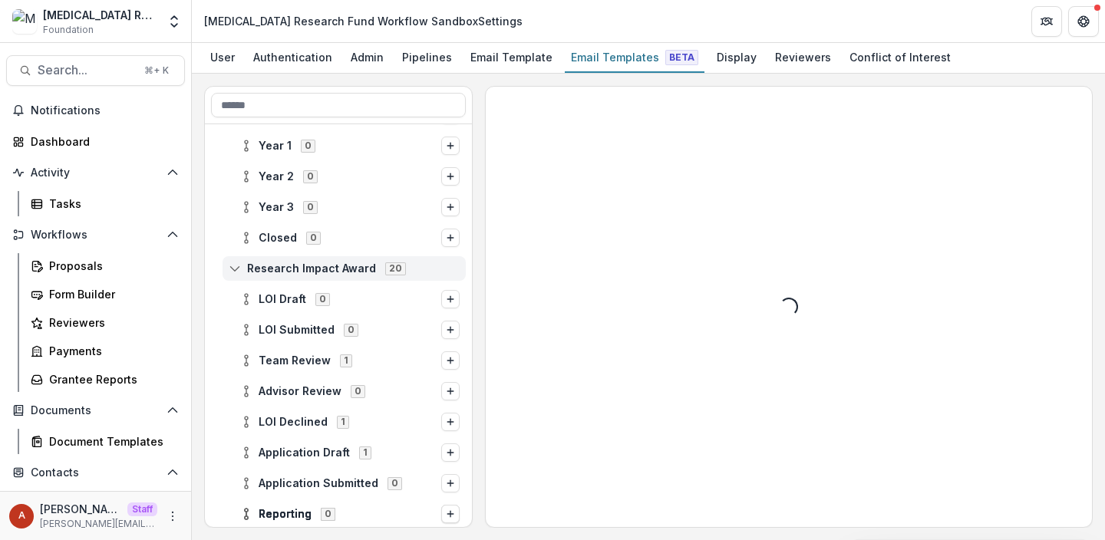
scroll to position [379, 0]
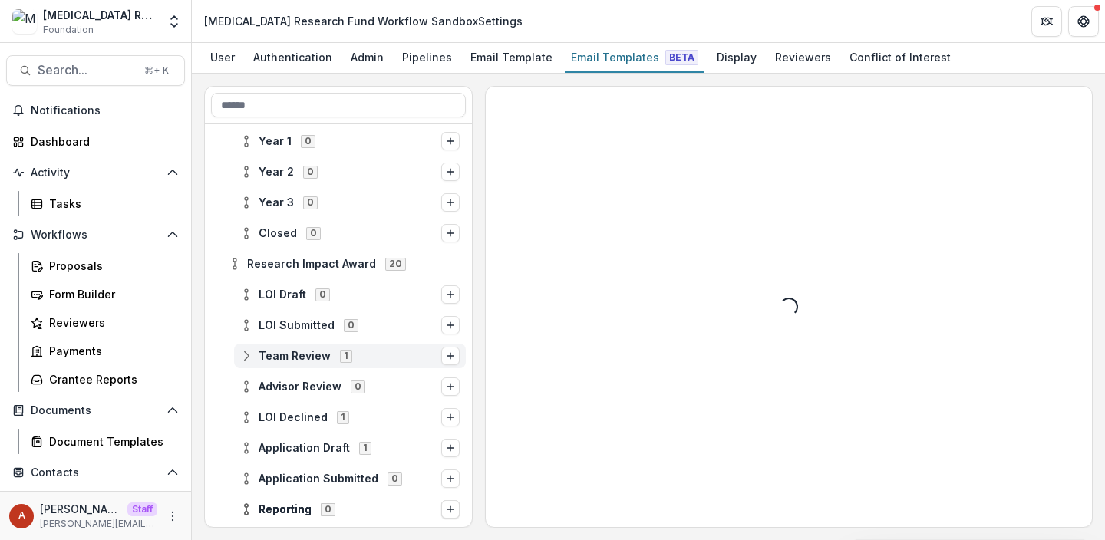
click at [292, 365] on div "Team Review 1" at bounding box center [350, 356] width 232 height 25
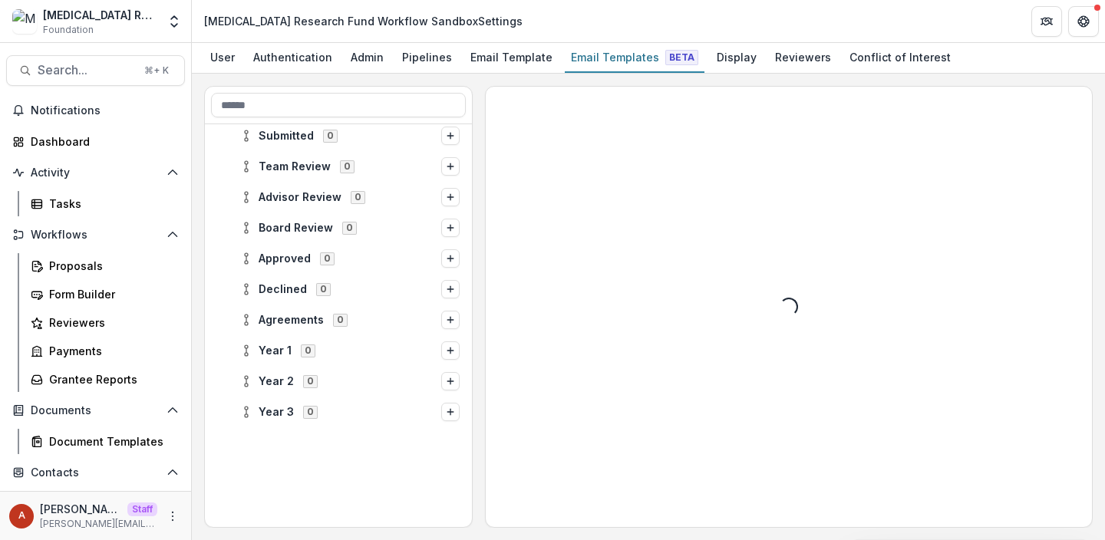
scroll to position [0, 0]
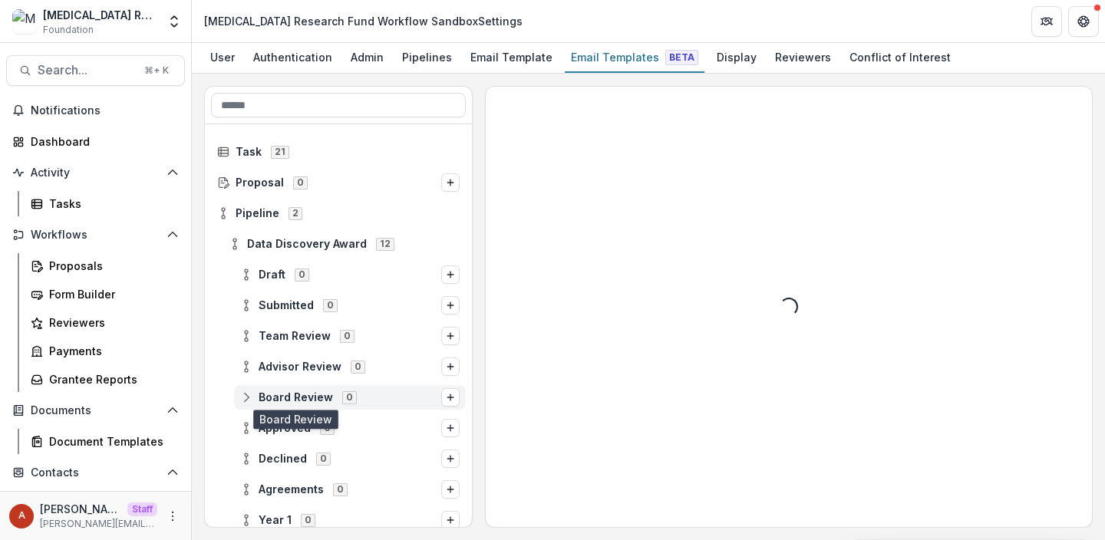
click at [297, 403] on span "Board Review" at bounding box center [296, 397] width 74 height 13
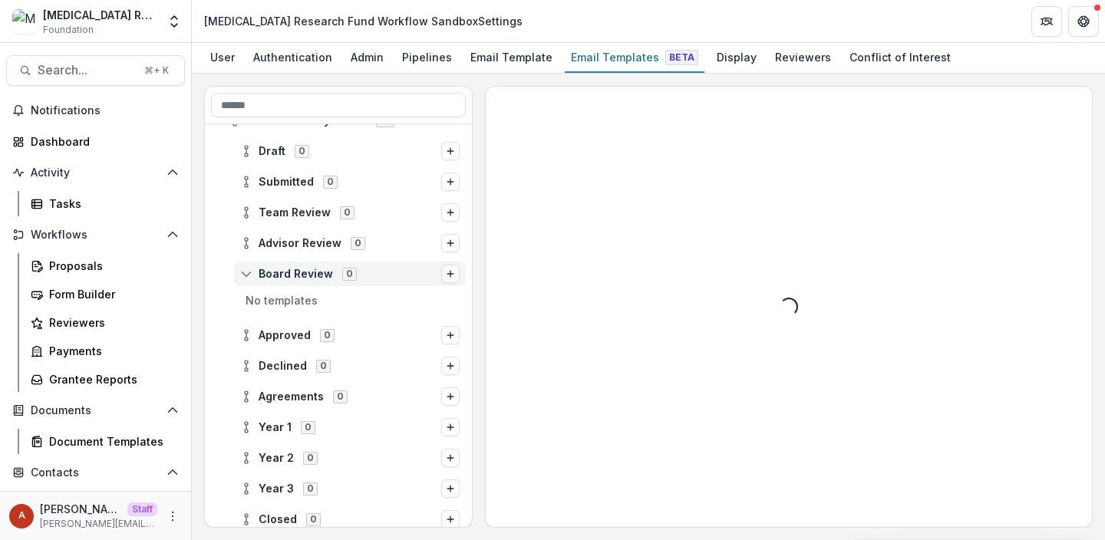
scroll to position [122, 0]
click at [310, 337] on span "Approved 0" at bounding box center [340, 336] width 201 height 13
click at [446, 335] on icon "Options" at bounding box center [450, 336] width 9 height 9
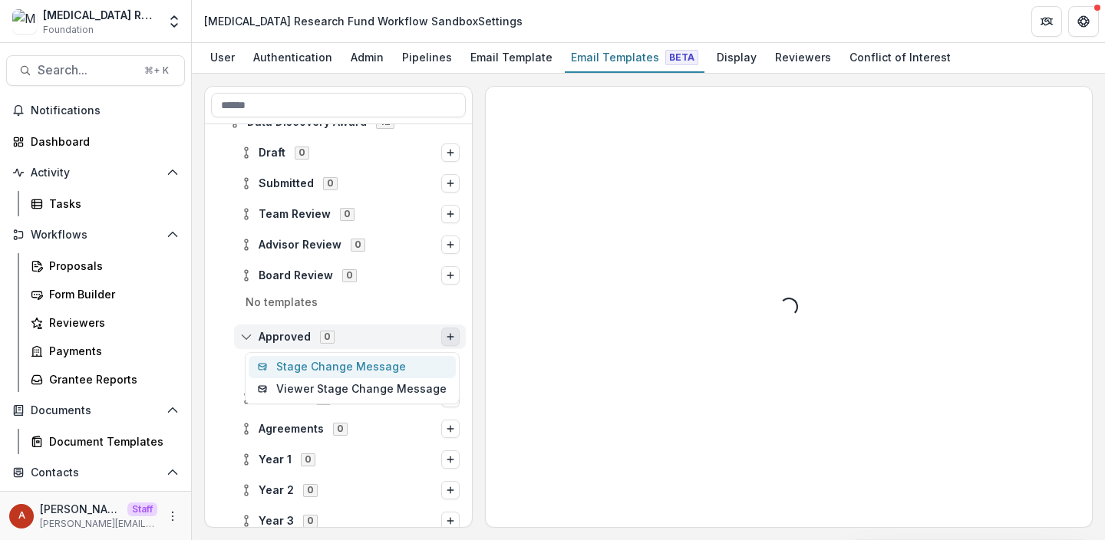
click at [398, 371] on button "Stage Change Message" at bounding box center [352, 367] width 207 height 22
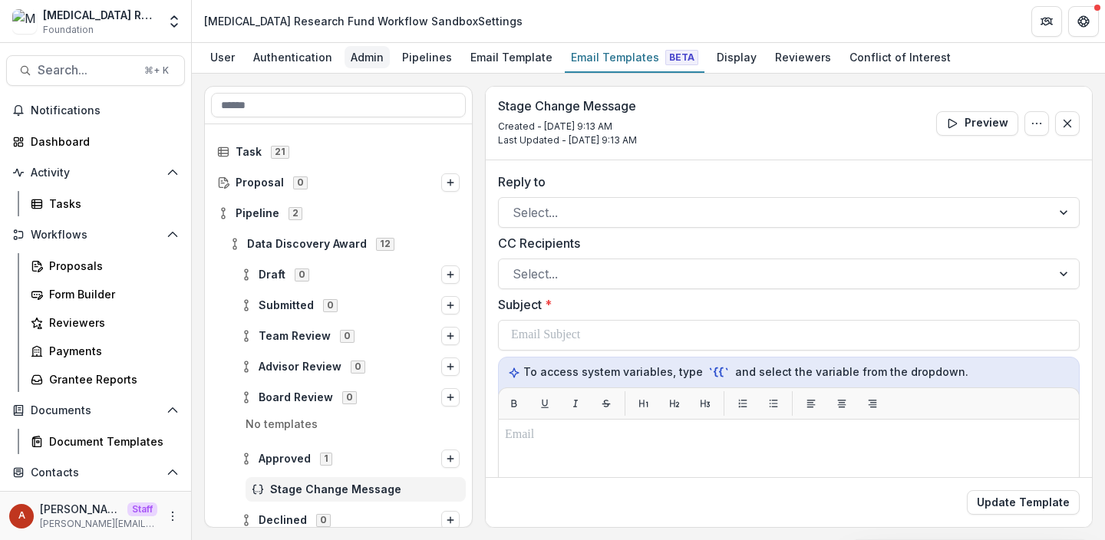
click at [362, 58] on div "Admin" at bounding box center [367, 57] width 45 height 22
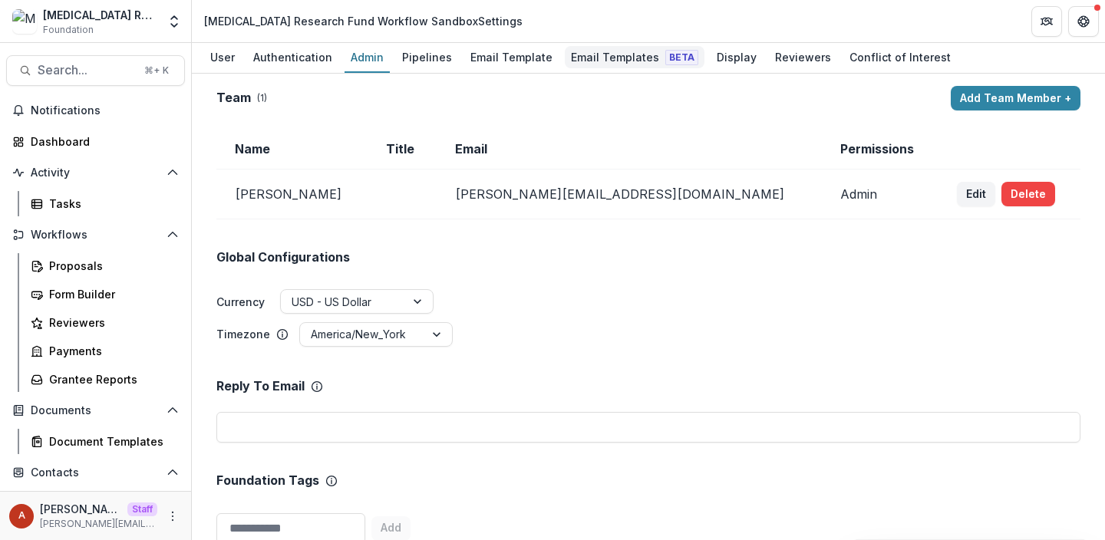
click at [599, 52] on div "Email Templates Beta" at bounding box center [635, 57] width 140 height 22
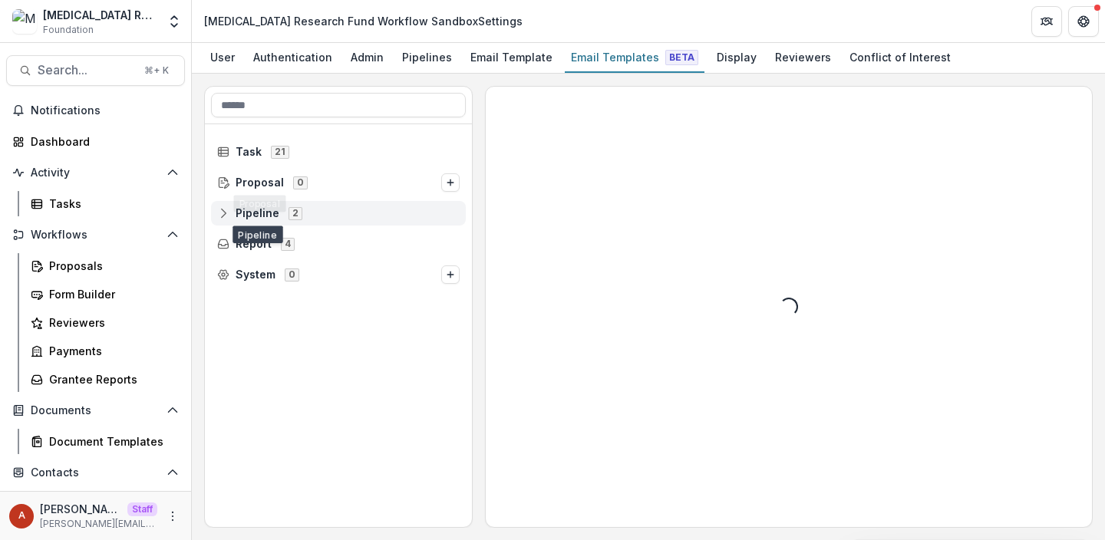
click at [248, 213] on span "Pipeline" at bounding box center [258, 213] width 44 height 13
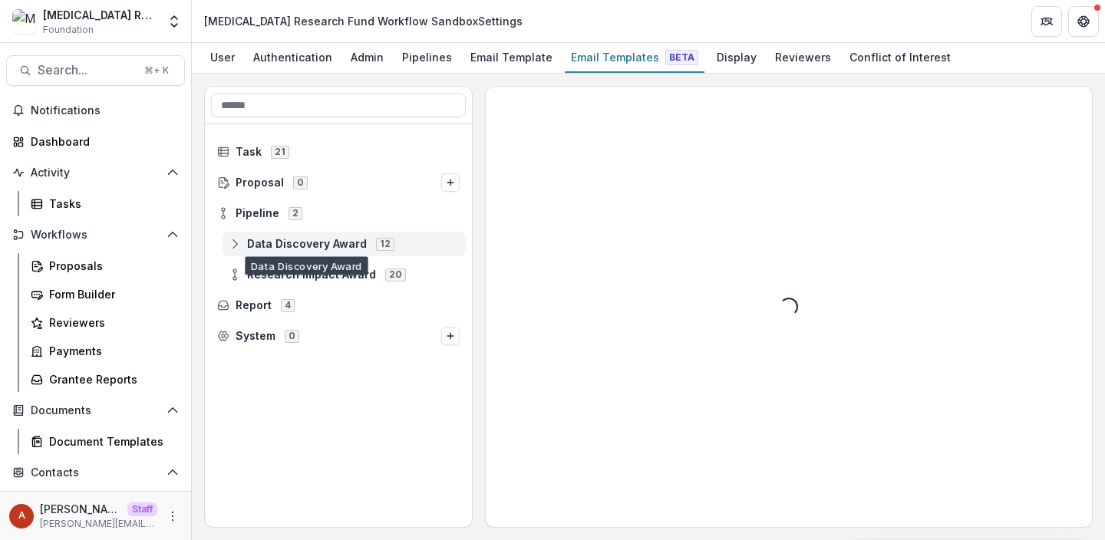
click at [283, 249] on span "Data Discovery Award" at bounding box center [307, 244] width 120 height 13
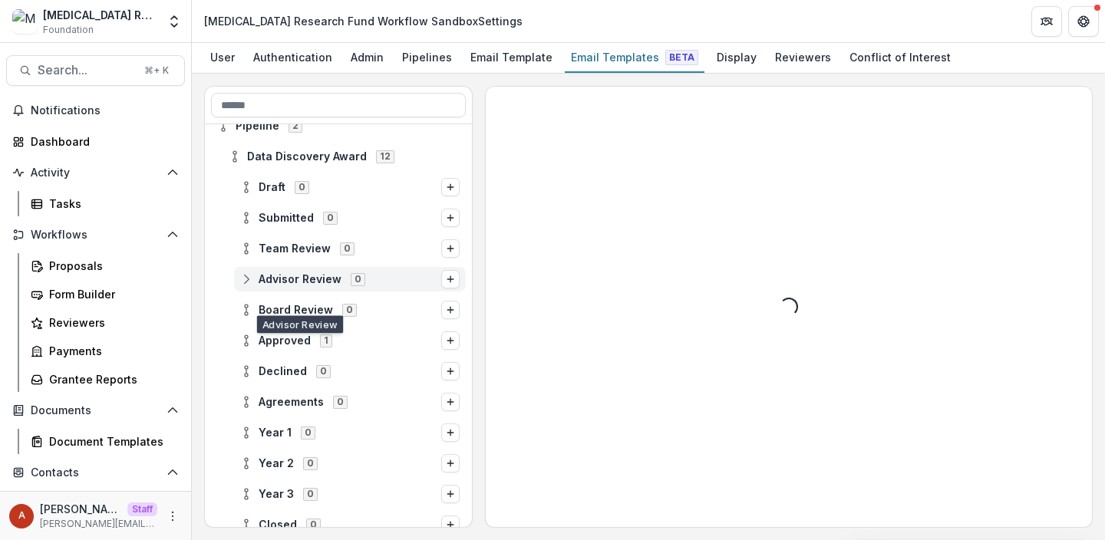
scroll to position [89, 0]
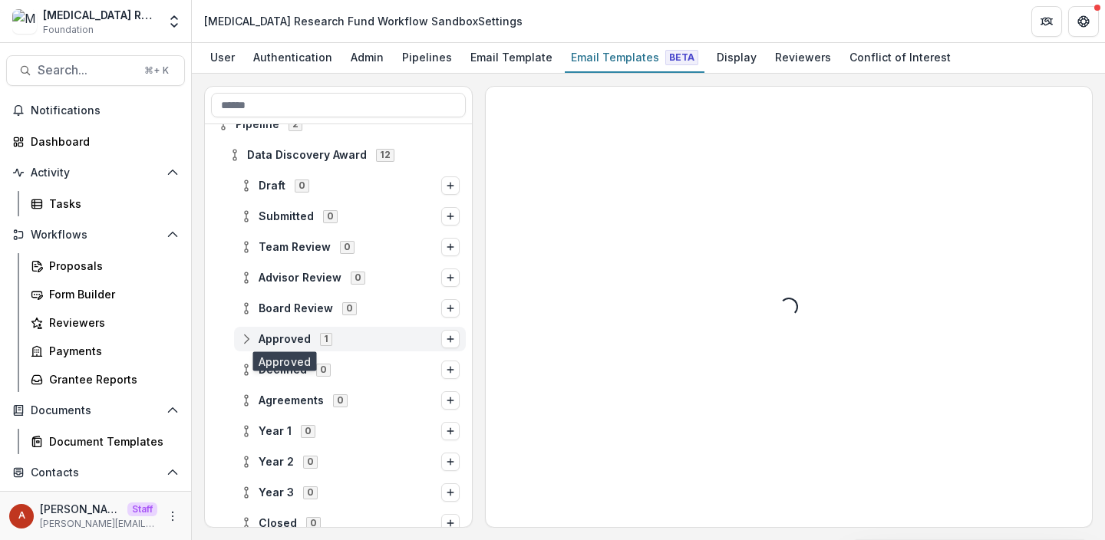
click at [278, 333] on span "Approved" at bounding box center [285, 339] width 52 height 13
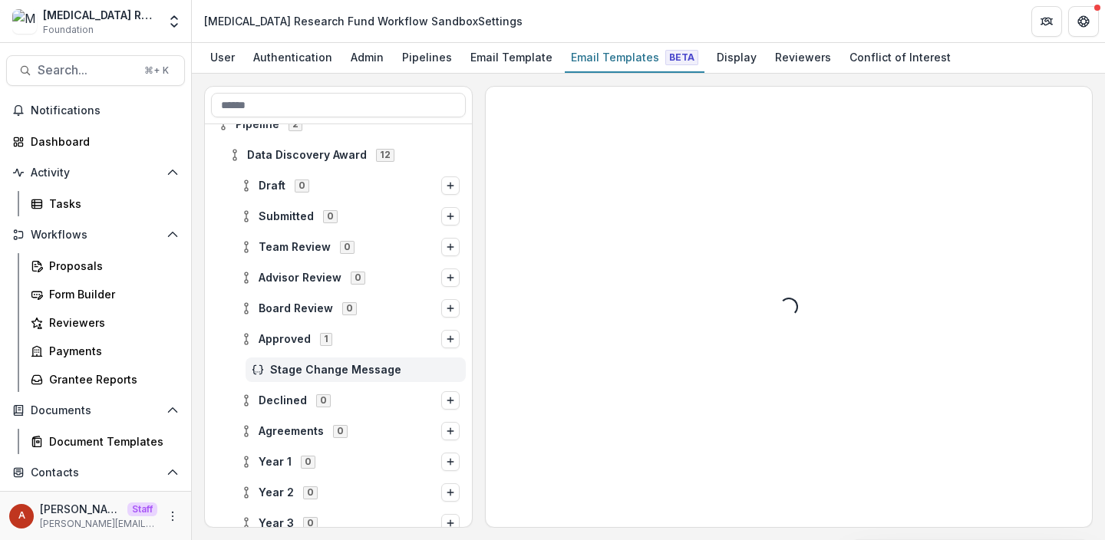
click at [313, 374] on span "Stage Change Message" at bounding box center [365, 370] width 190 height 13
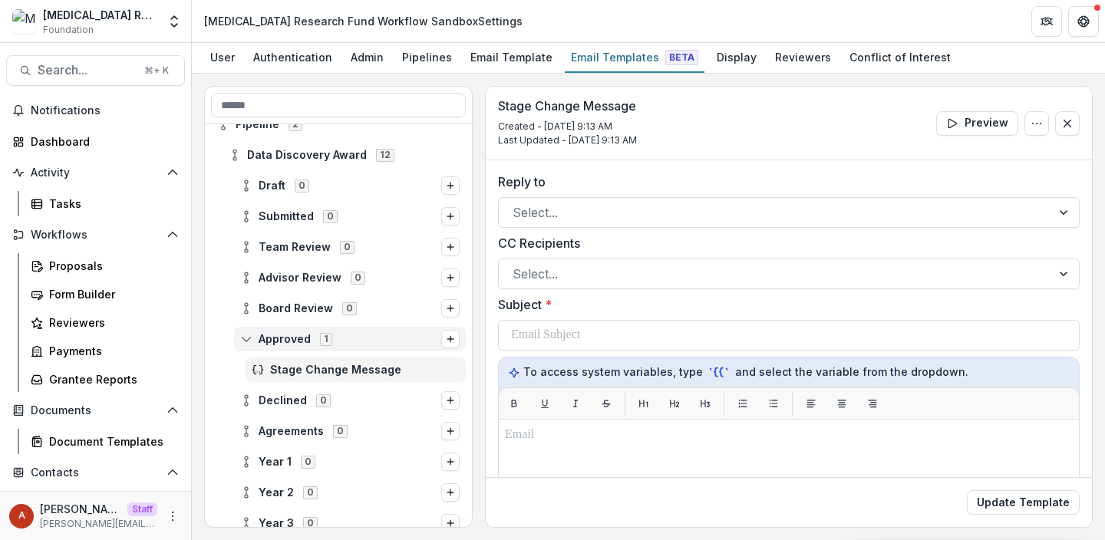
scroll to position [223, 0]
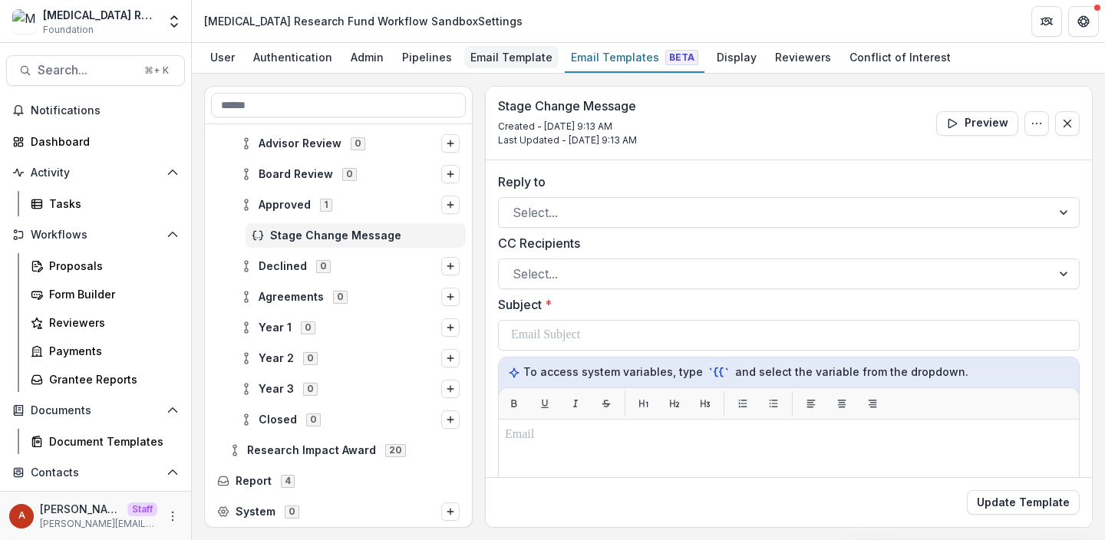
click at [487, 59] on div "Email Template" at bounding box center [511, 57] width 94 height 22
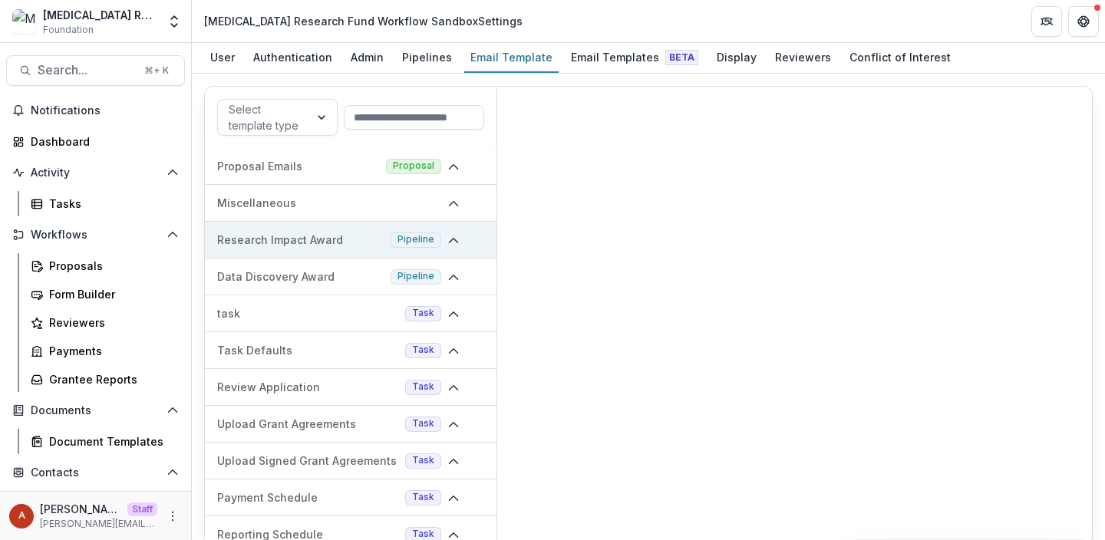
click at [318, 248] on p "Research Impact Award" at bounding box center [300, 240] width 167 height 16
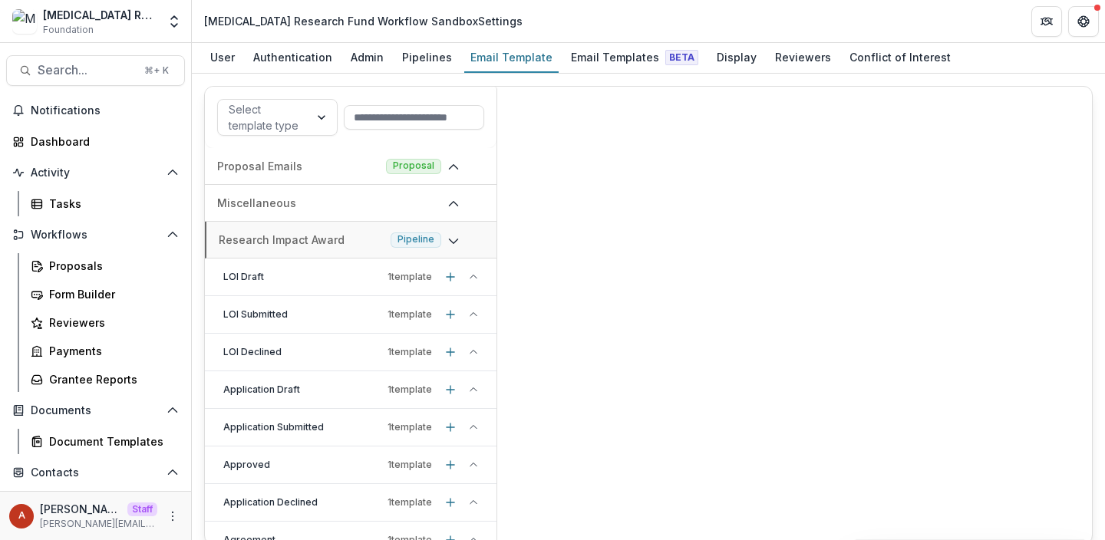
click at [281, 397] on p "Application Draft" at bounding box center [302, 390] width 158 height 14
click at [295, 435] on p "Stage change message - Application Draft" at bounding box center [343, 427] width 229 height 16
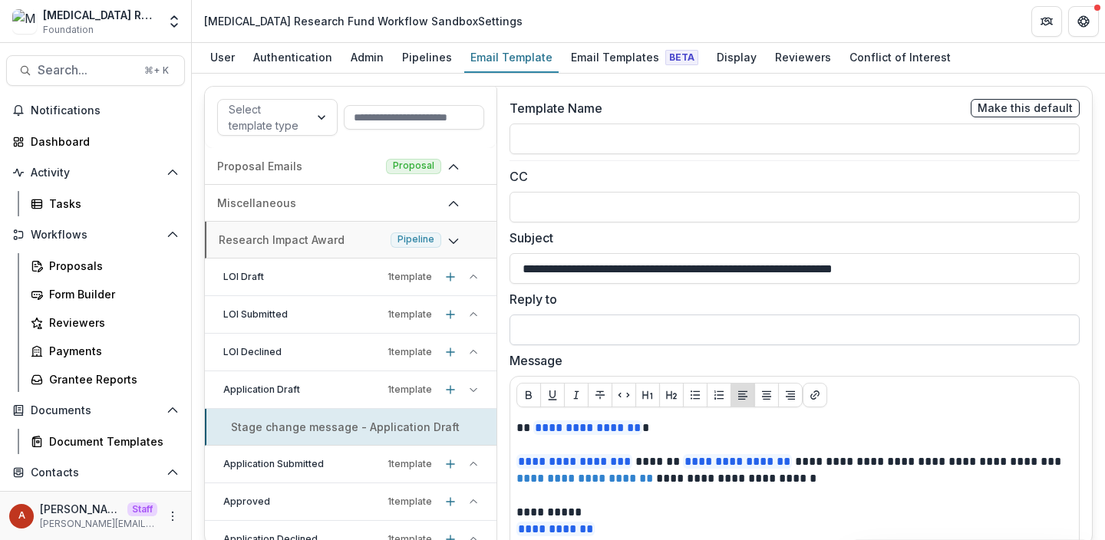
scroll to position [124, 0]
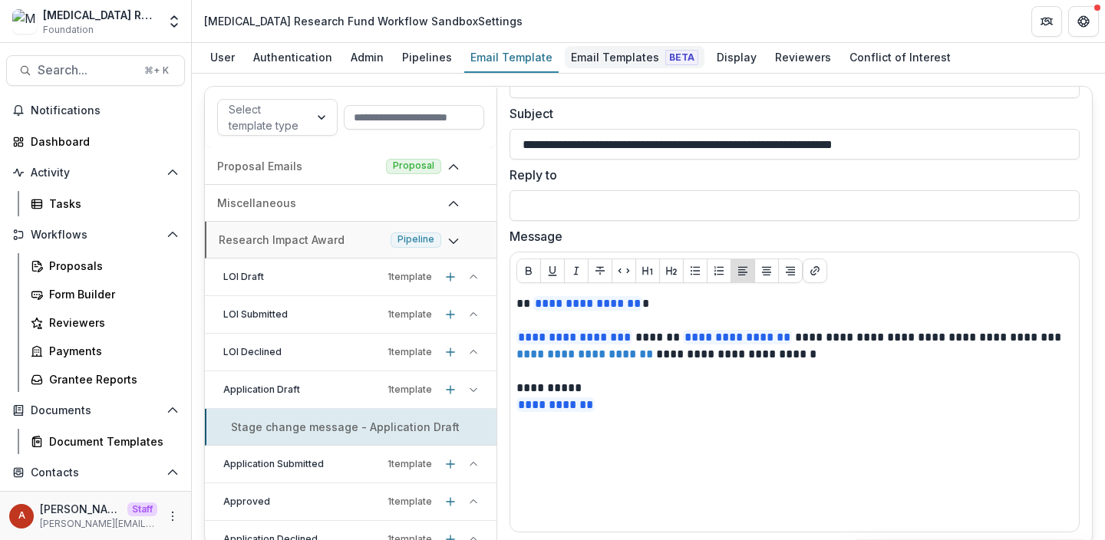
click at [615, 51] on div "Email Templates Beta" at bounding box center [635, 57] width 140 height 22
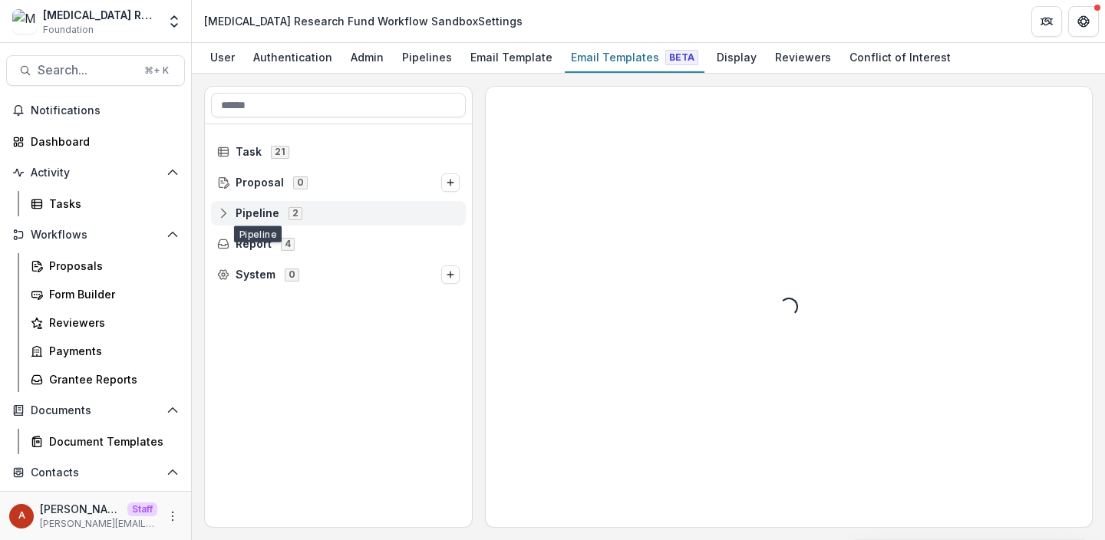
click at [254, 207] on span "Pipeline" at bounding box center [258, 213] width 44 height 13
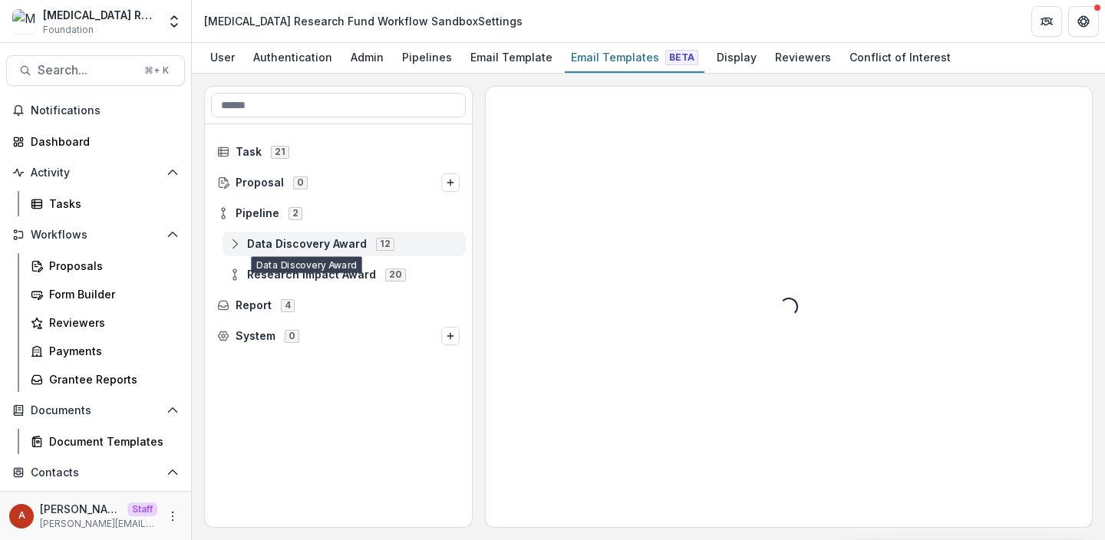
click at [272, 243] on span "Data Discovery Award" at bounding box center [307, 244] width 120 height 13
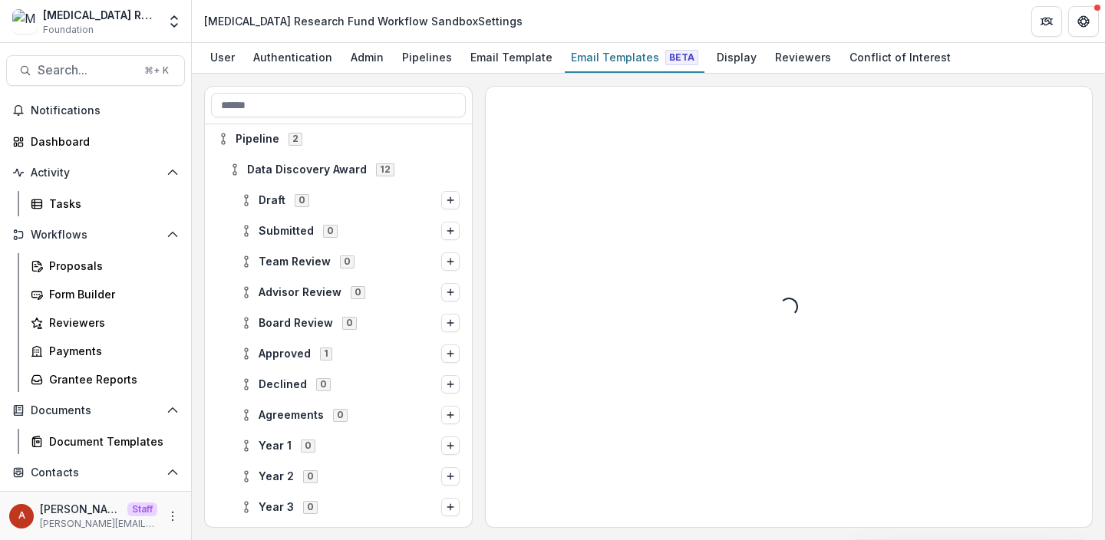
scroll to position [95, 0]
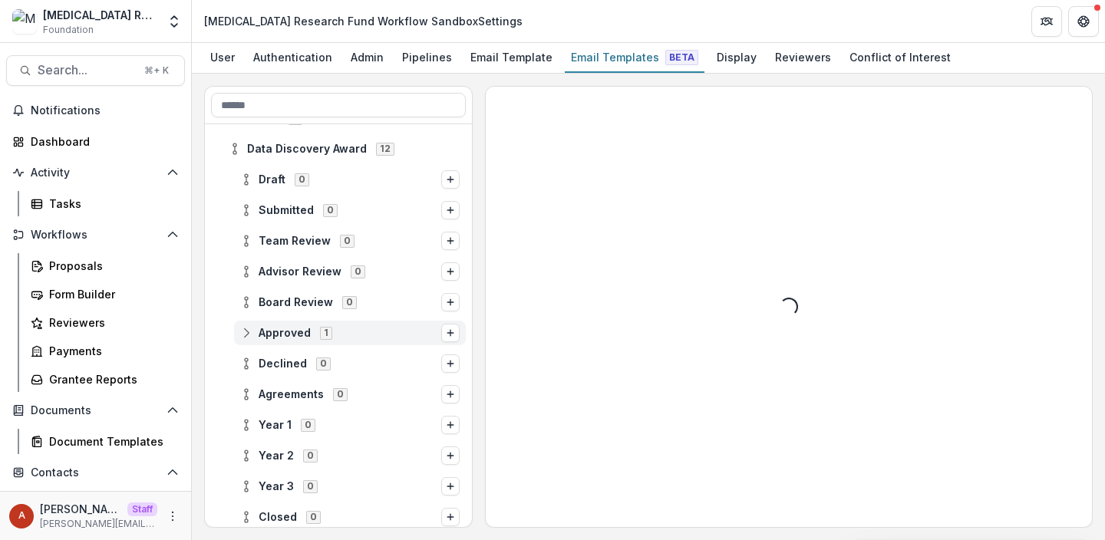
click at [276, 325] on div "Approved 1" at bounding box center [350, 333] width 232 height 25
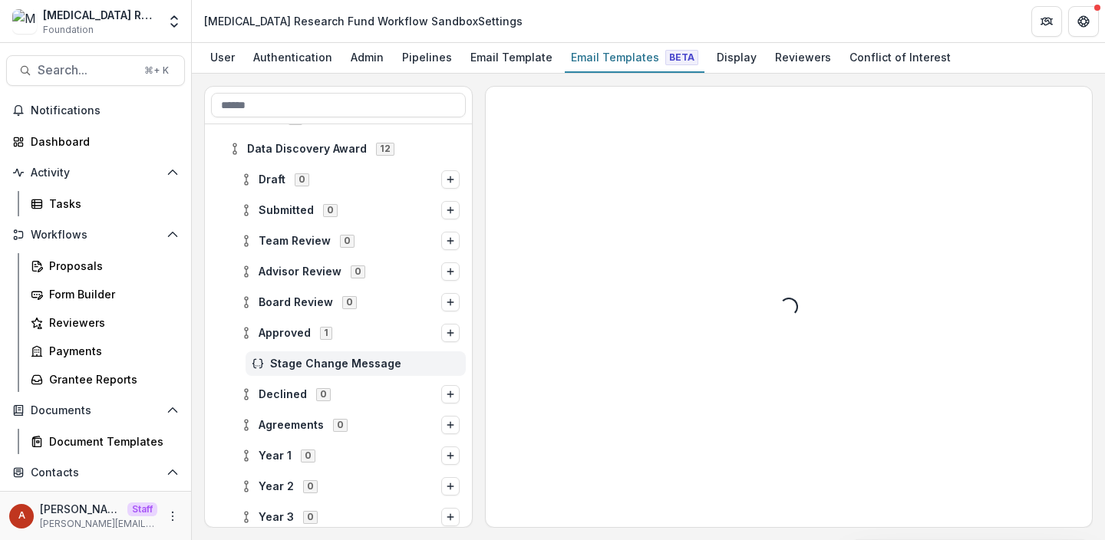
click at [300, 361] on span "Stage Change Message" at bounding box center [365, 364] width 190 height 13
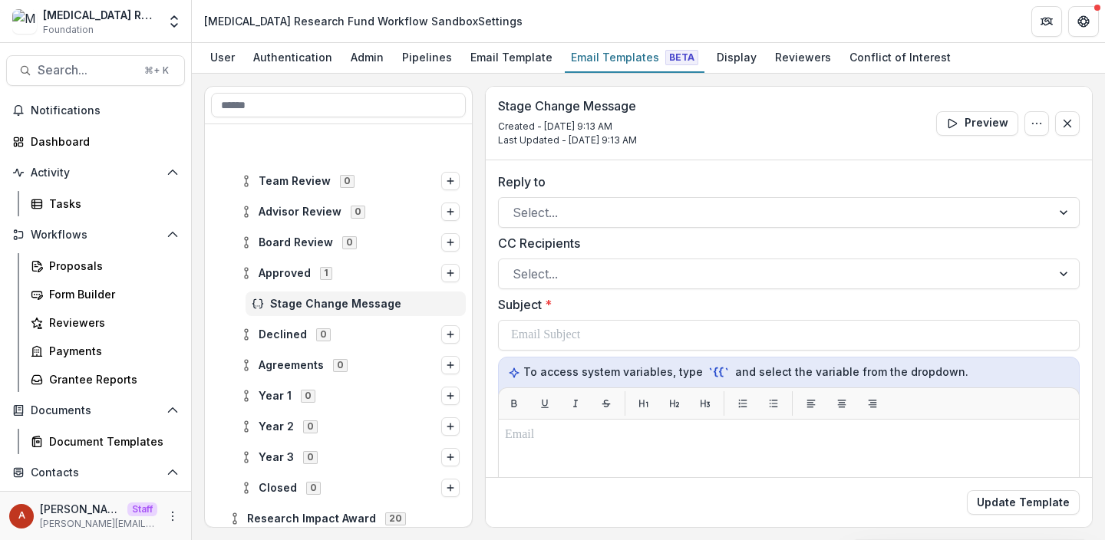
scroll to position [223, 0]
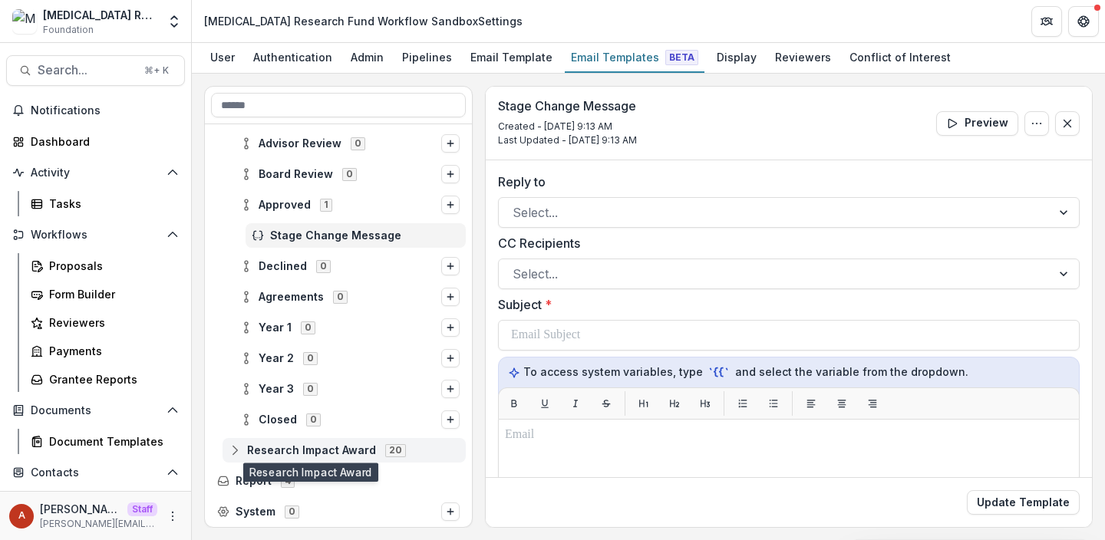
click at [302, 452] on span "Research Impact Award" at bounding box center [311, 450] width 129 height 13
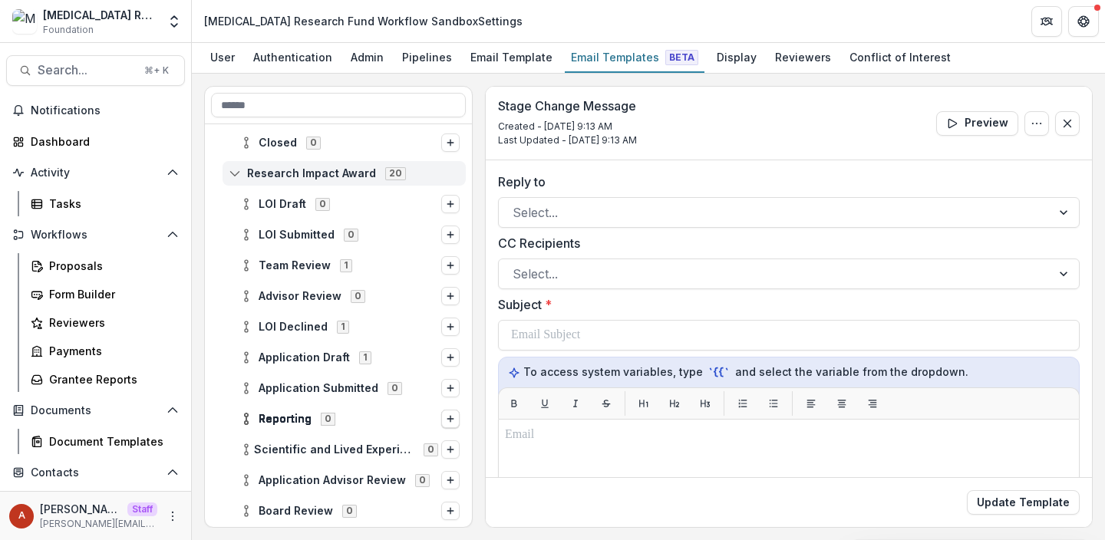
scroll to position [499, 0]
click at [298, 358] on span "Application Draft" at bounding box center [304, 359] width 91 height 13
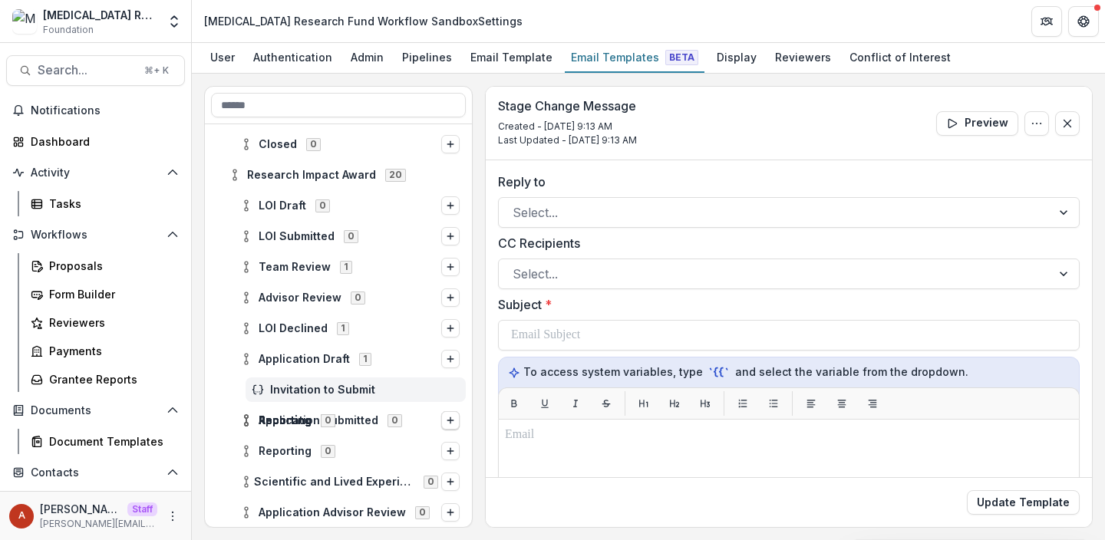
click at [307, 385] on span "Invitation to Submit" at bounding box center [365, 390] width 190 height 13
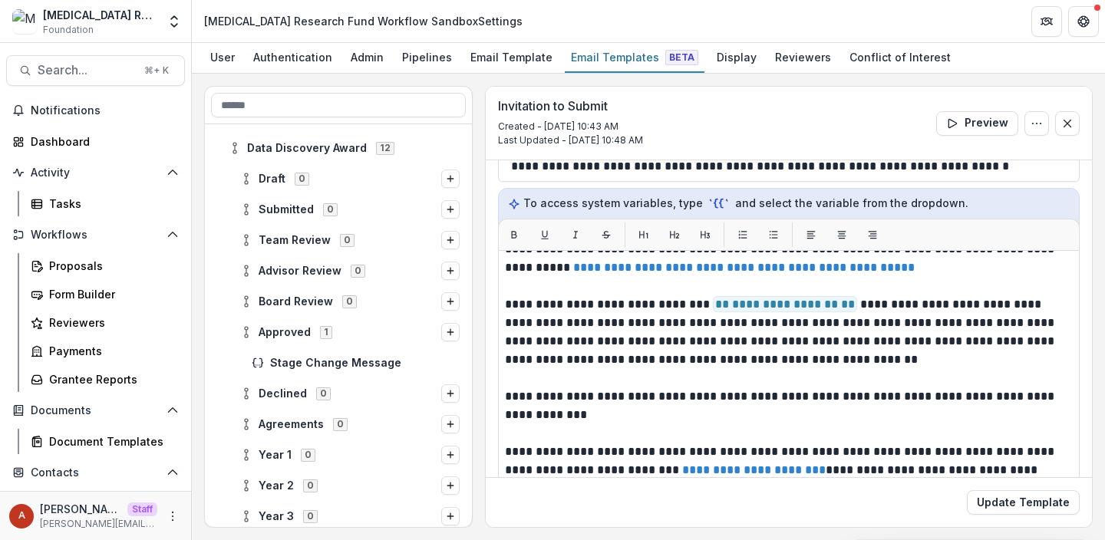
scroll to position [94, 0]
click at [71, 271] on div "Proposals" at bounding box center [111, 266] width 124 height 16
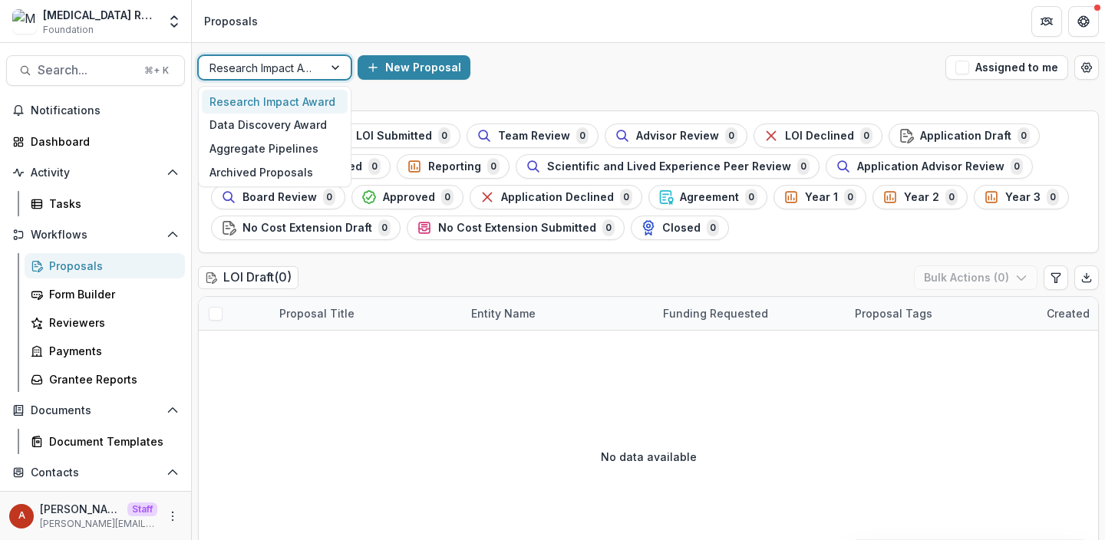
click at [299, 69] on div at bounding box center [261, 67] width 103 height 19
click at [302, 17] on header "Proposals" at bounding box center [648, 21] width 913 height 42
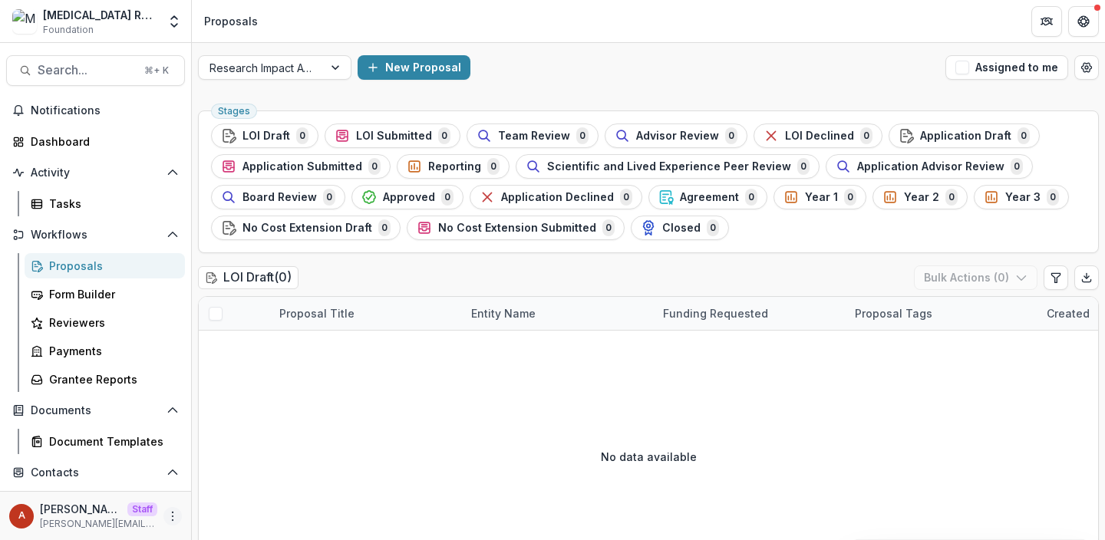
click at [173, 515] on icon "More" at bounding box center [173, 516] width 12 height 12
click at [239, 491] on link "User Settings" at bounding box center [269, 483] width 164 height 25
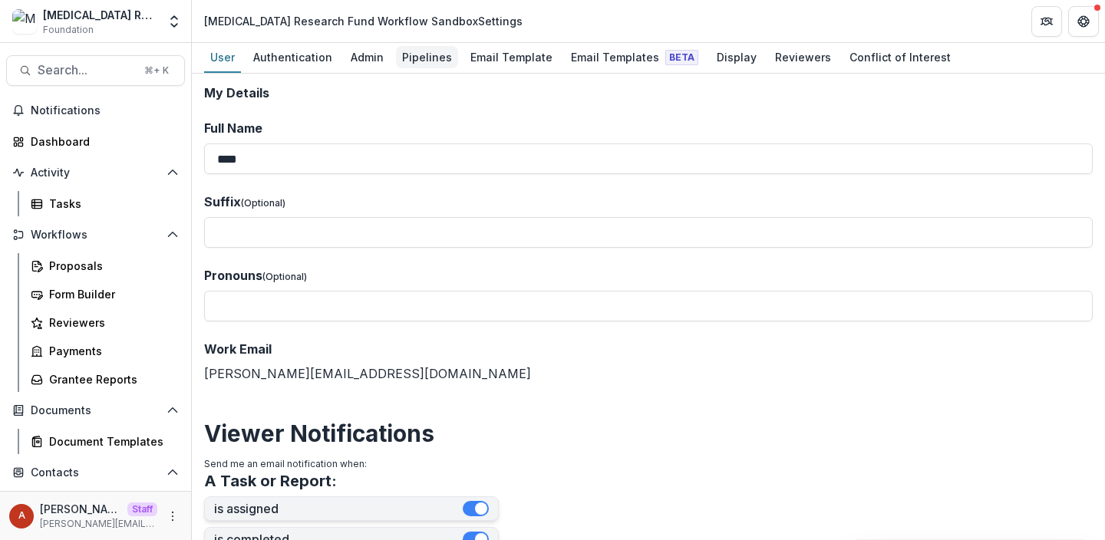
click at [417, 51] on div "Pipelines" at bounding box center [427, 57] width 62 height 22
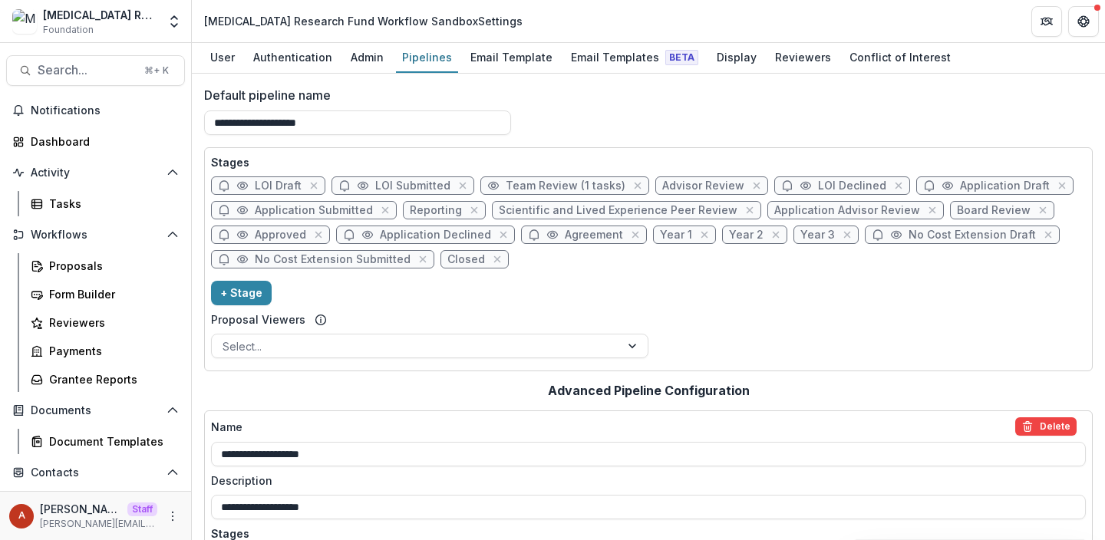
click at [282, 233] on span "Approved" at bounding box center [280, 235] width 51 height 13
select select "********"
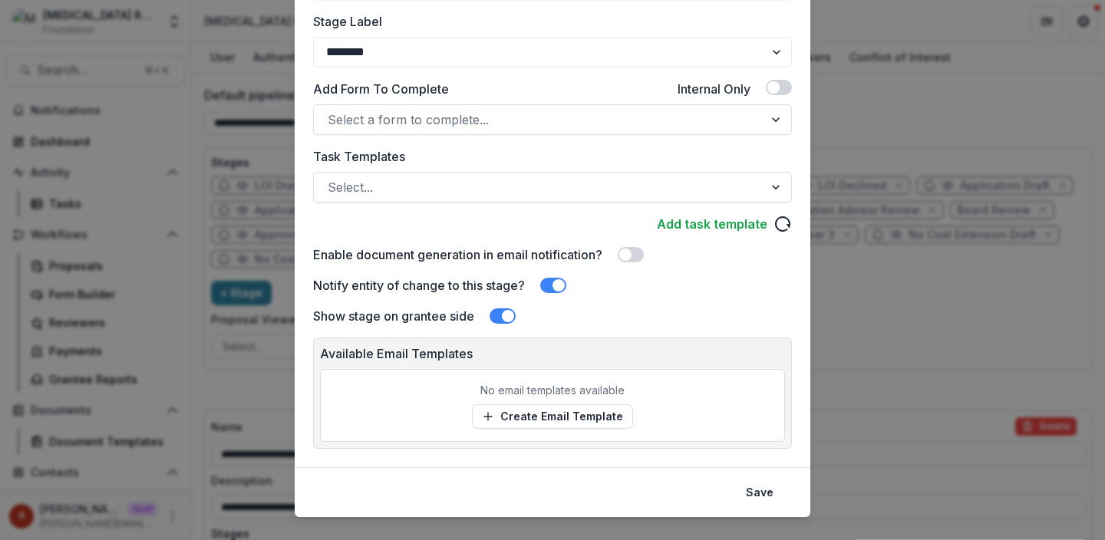
scroll to position [299, 0]
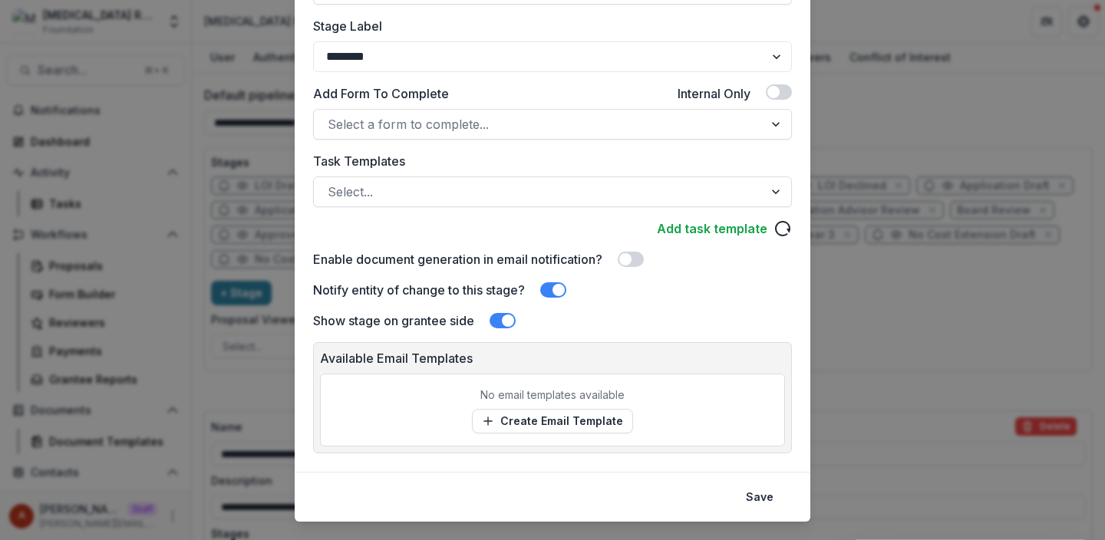
click at [223, 291] on div "Edit Stage Stage Name Rename ******** Display Name Description Stage Label ****…" at bounding box center [552, 270] width 1105 height 540
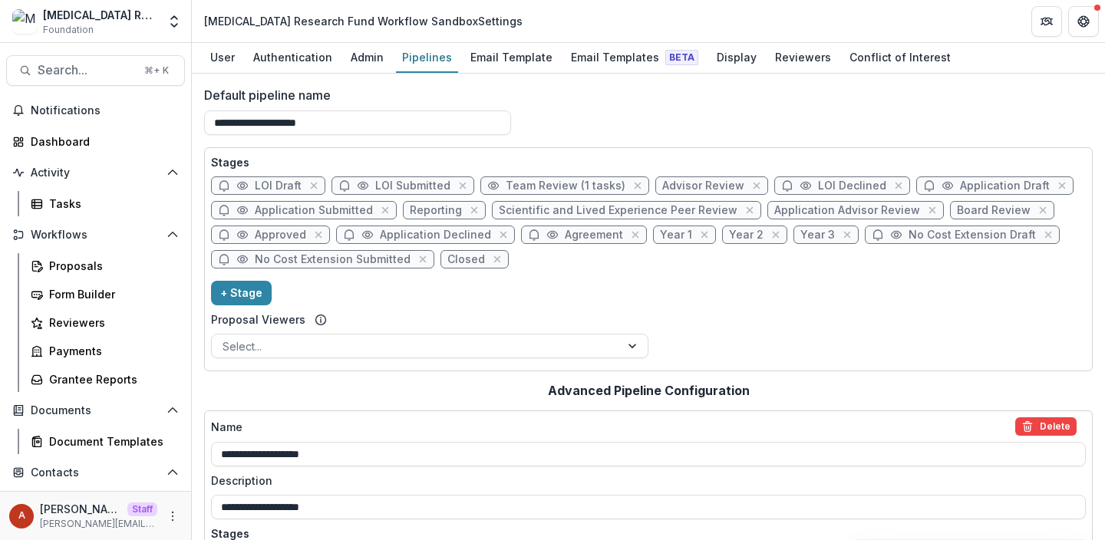
click at [279, 233] on span "Approved" at bounding box center [280, 235] width 51 height 13
select select "********"
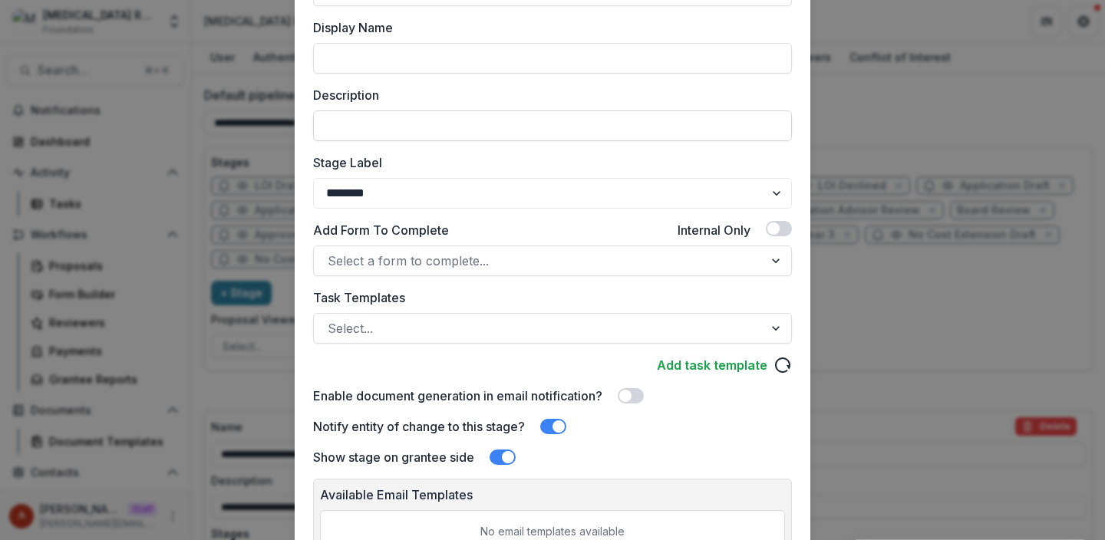
scroll to position [163, 0]
click at [474, 322] on div at bounding box center [539, 328] width 422 height 21
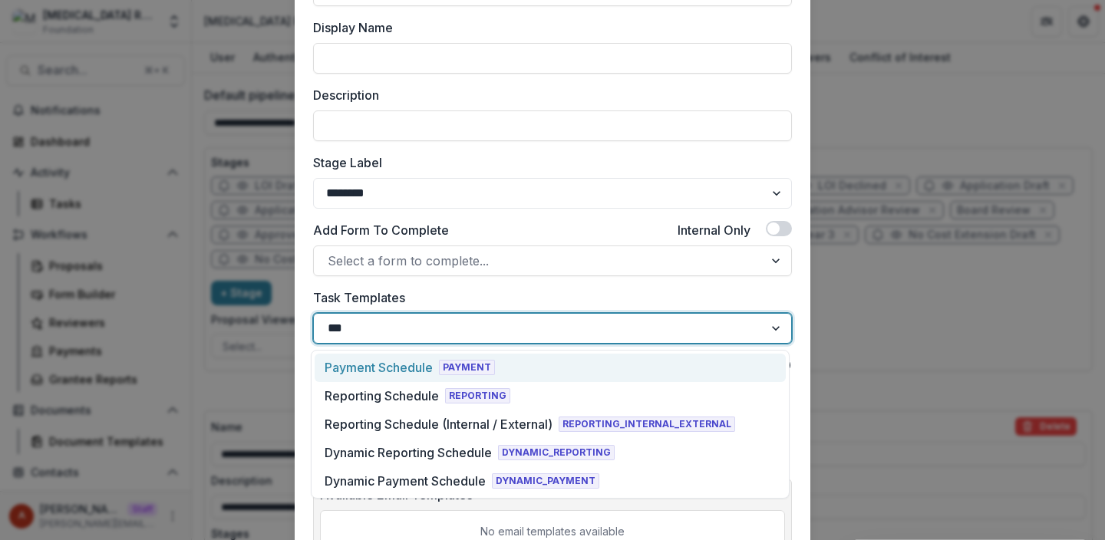
type input "****"
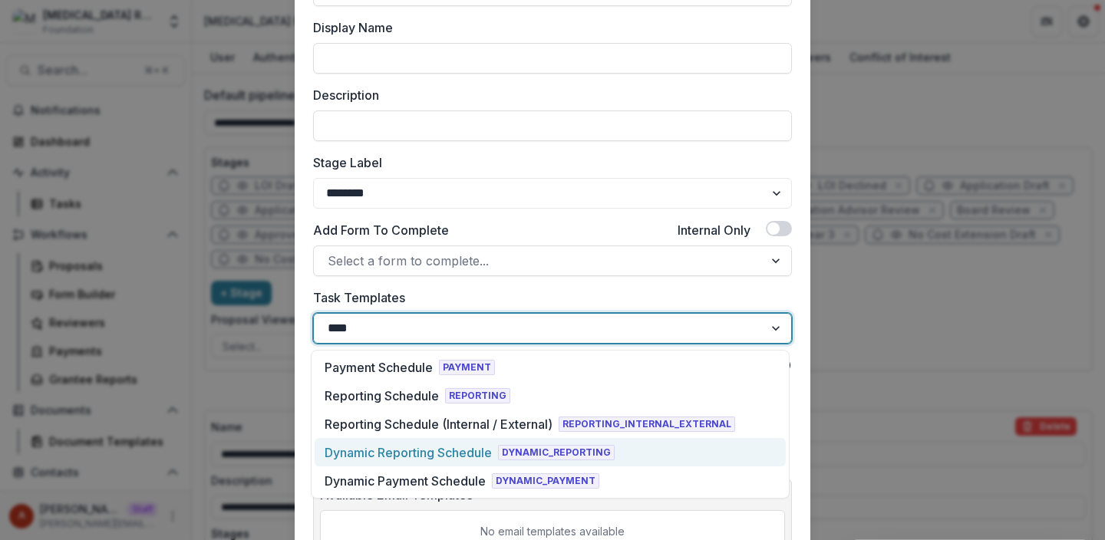
click at [431, 457] on div "Dynamic Reporting Schedule" at bounding box center [408, 453] width 167 height 18
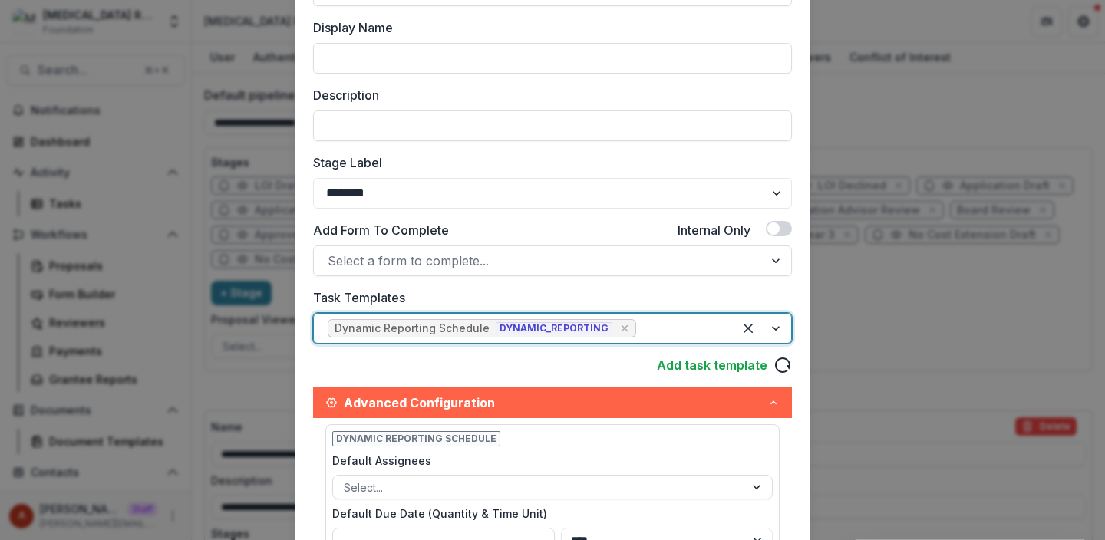
click at [662, 330] on div at bounding box center [679, 328] width 80 height 21
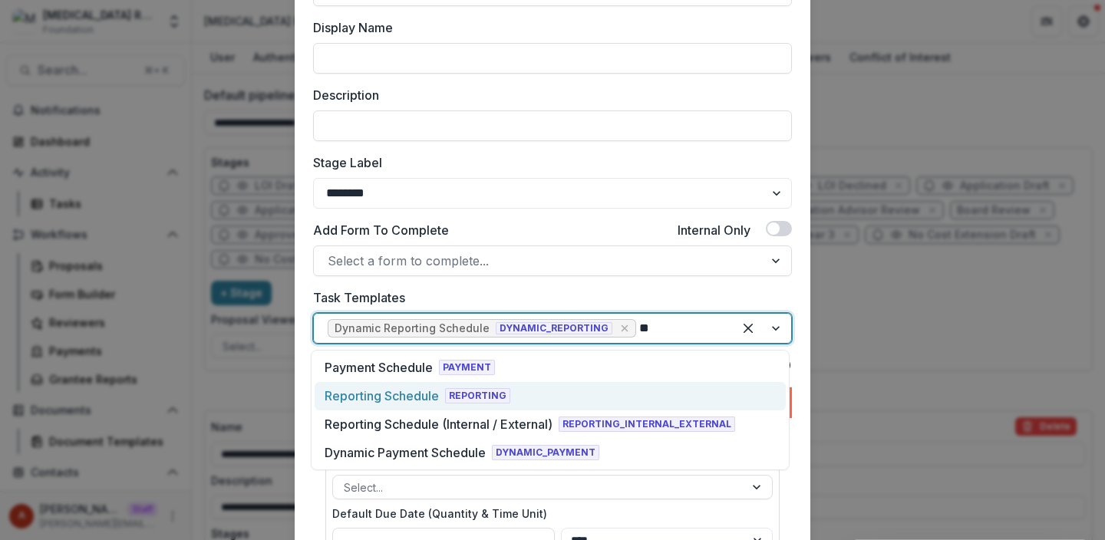
type input "***"
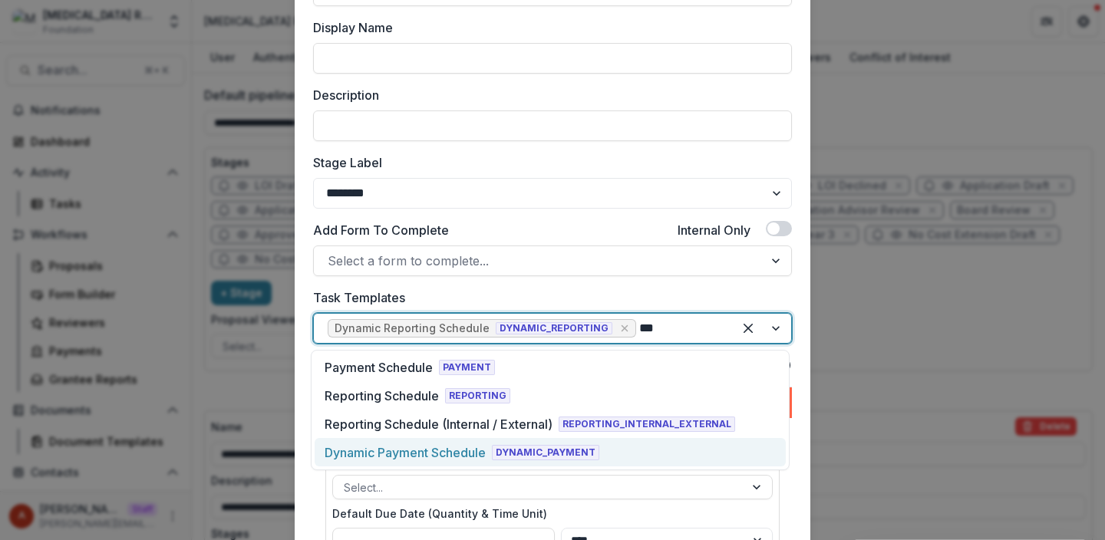
click at [395, 448] on div "Dynamic Payment Schedule" at bounding box center [405, 453] width 161 height 18
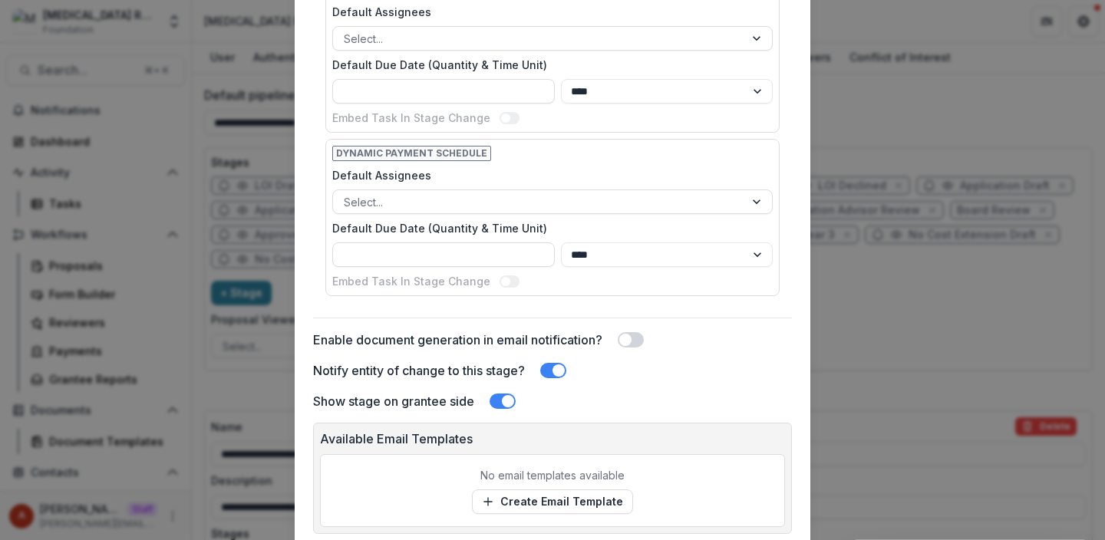
scroll to position [740, 0]
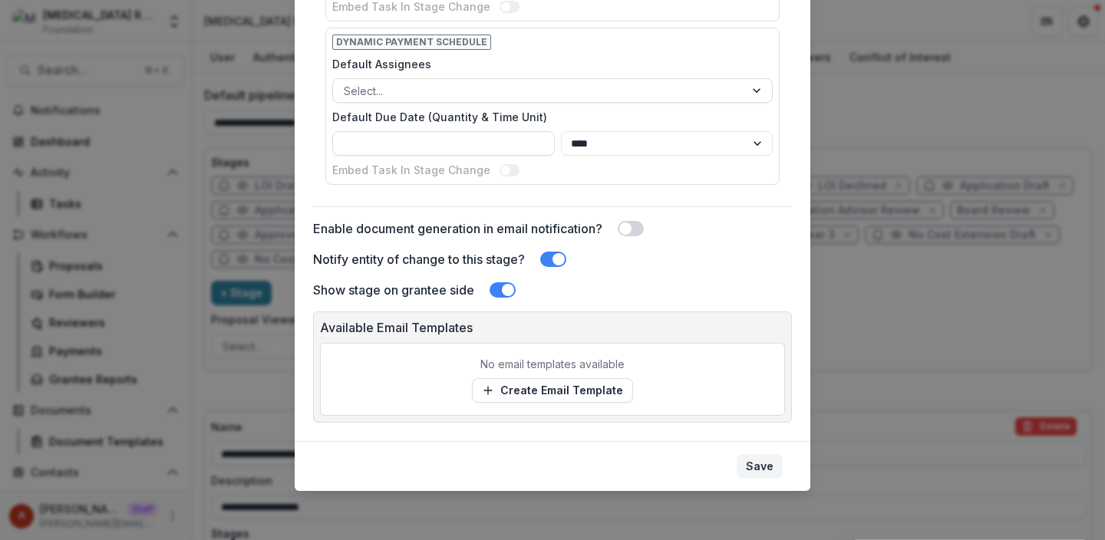
click at [757, 467] on button "Save" at bounding box center [760, 466] width 46 height 25
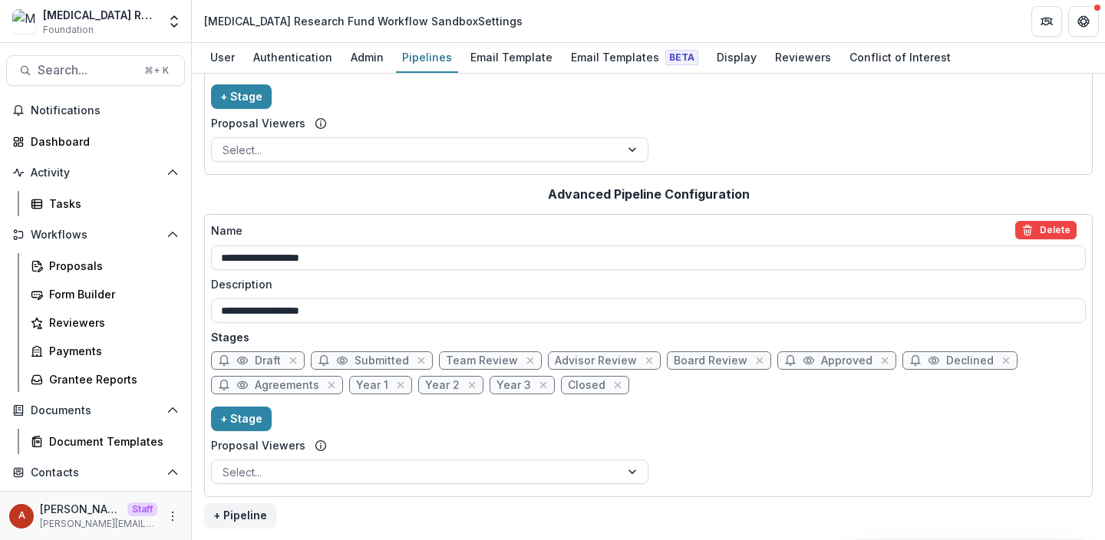
scroll to position [0, 0]
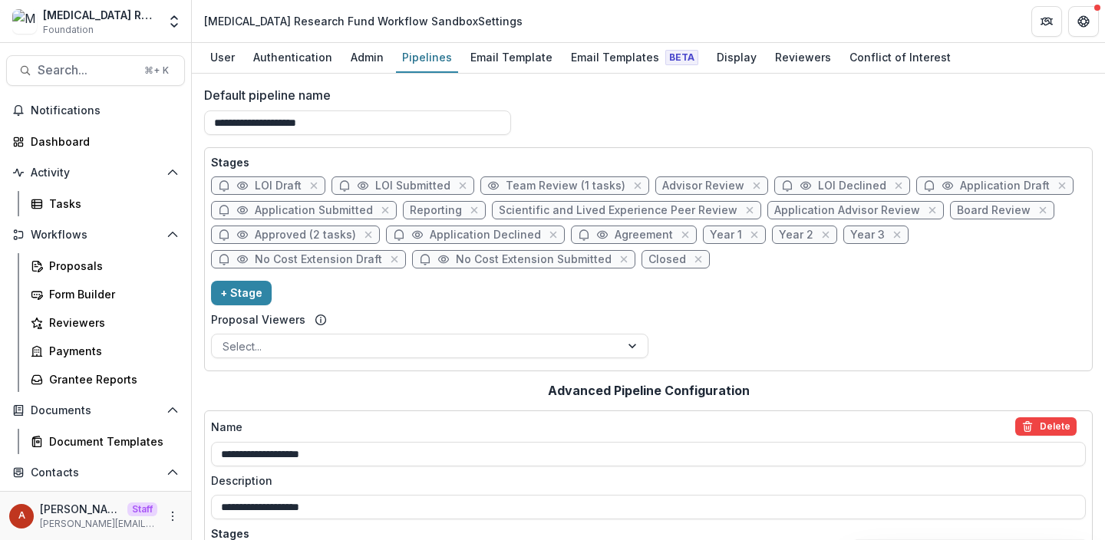
click at [957, 211] on span "Board Review" at bounding box center [994, 210] width 74 height 13
select select "******"
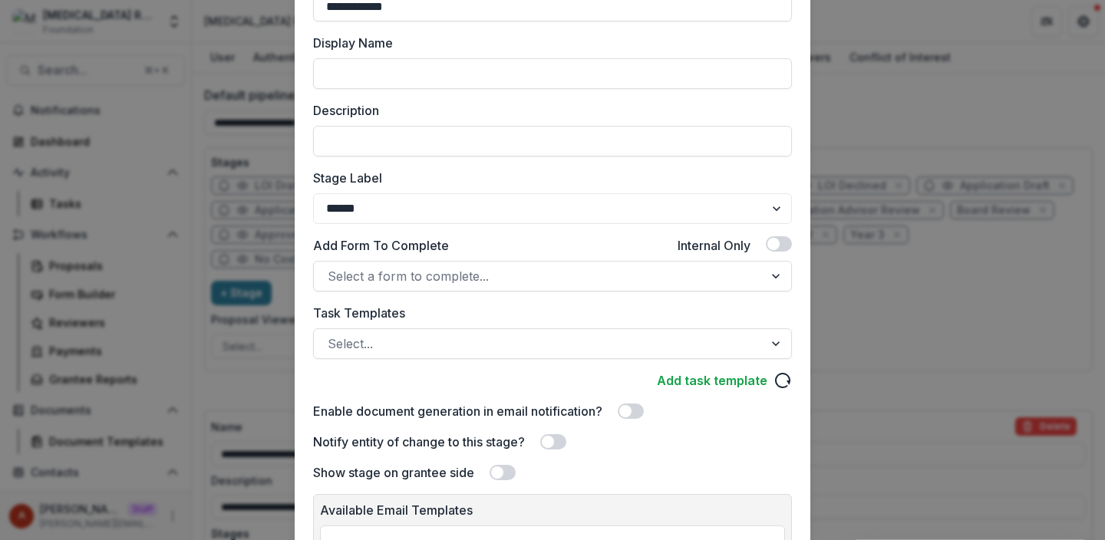
scroll to position [147, 0]
click at [411, 345] on div at bounding box center [539, 344] width 422 height 21
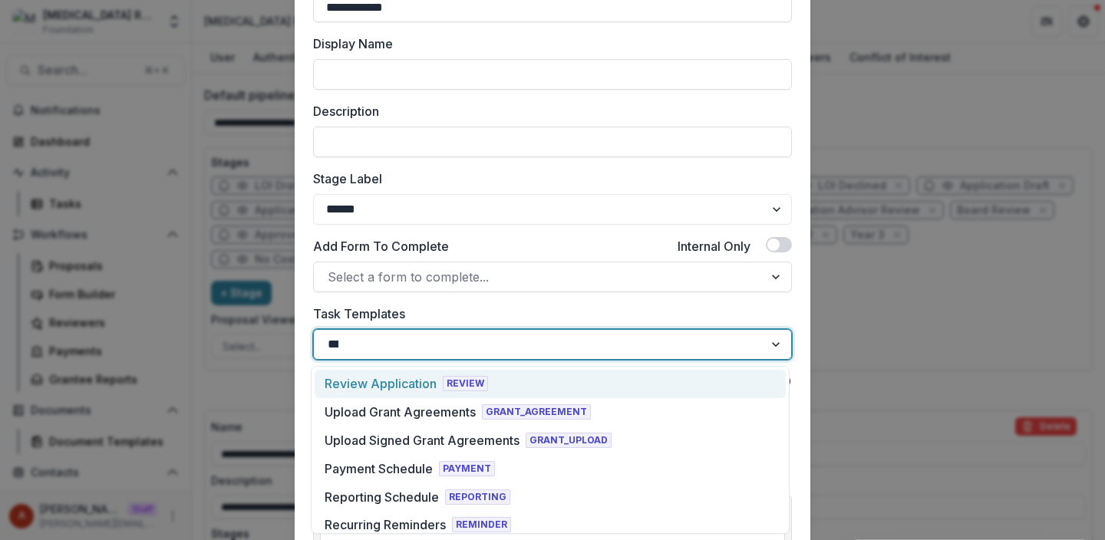
type input "****"
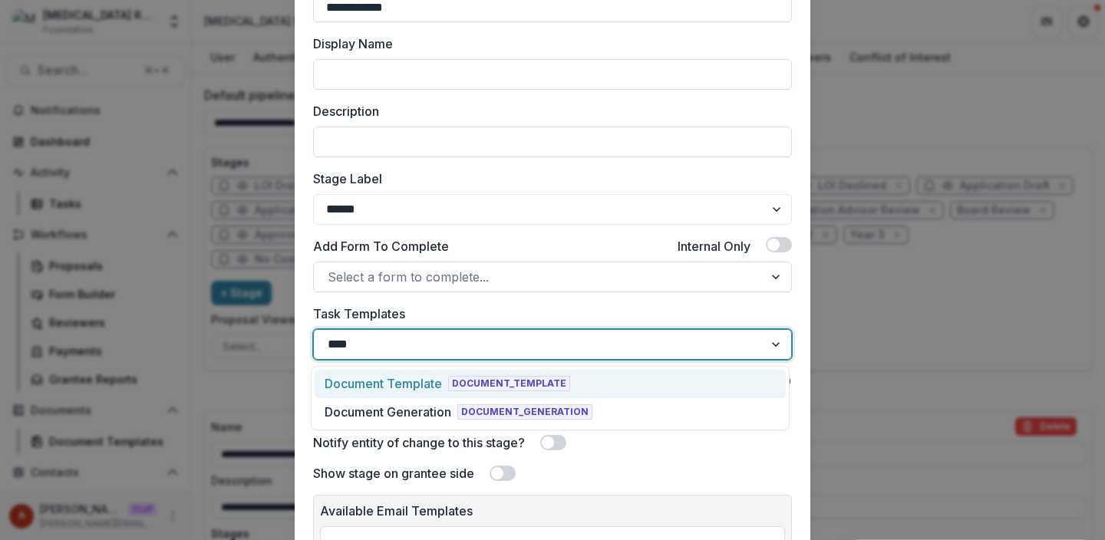
click at [375, 377] on div "Document Template" at bounding box center [383, 384] width 117 height 18
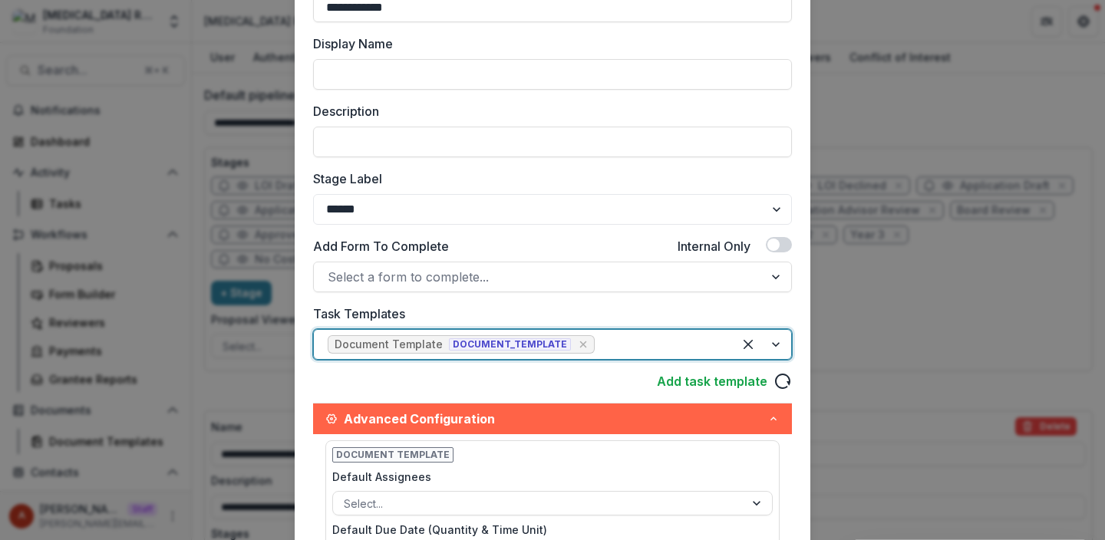
scroll to position [560, 0]
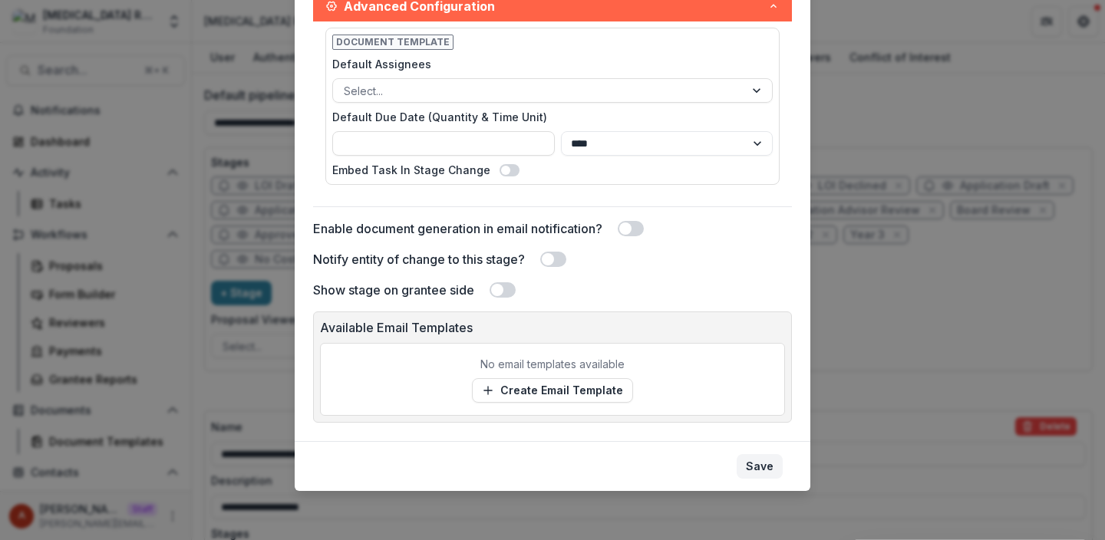
click at [753, 454] on button "Save" at bounding box center [760, 466] width 46 height 25
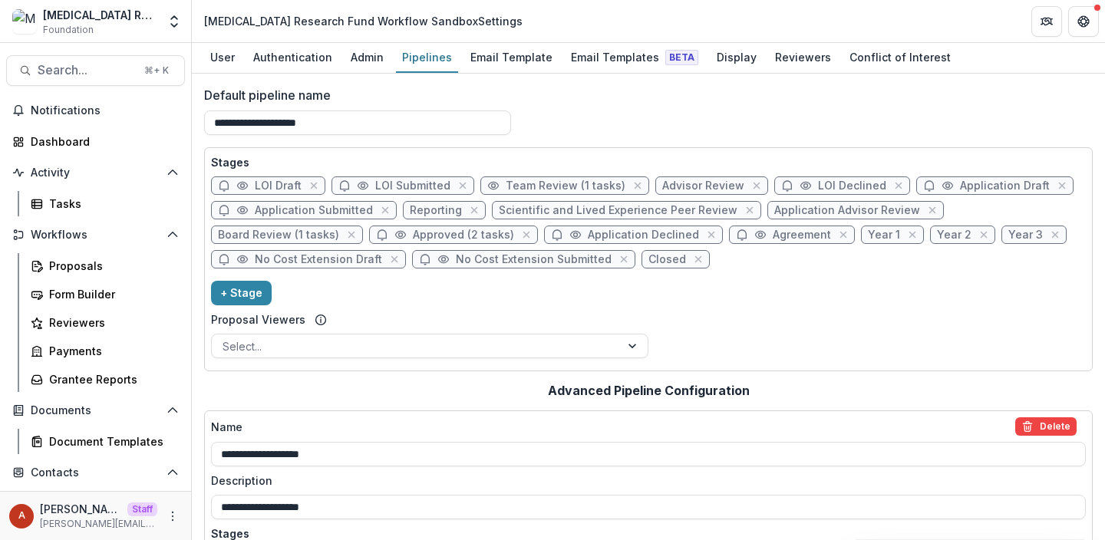
click at [773, 233] on span "Agreement" at bounding box center [802, 235] width 58 height 13
select select "********"
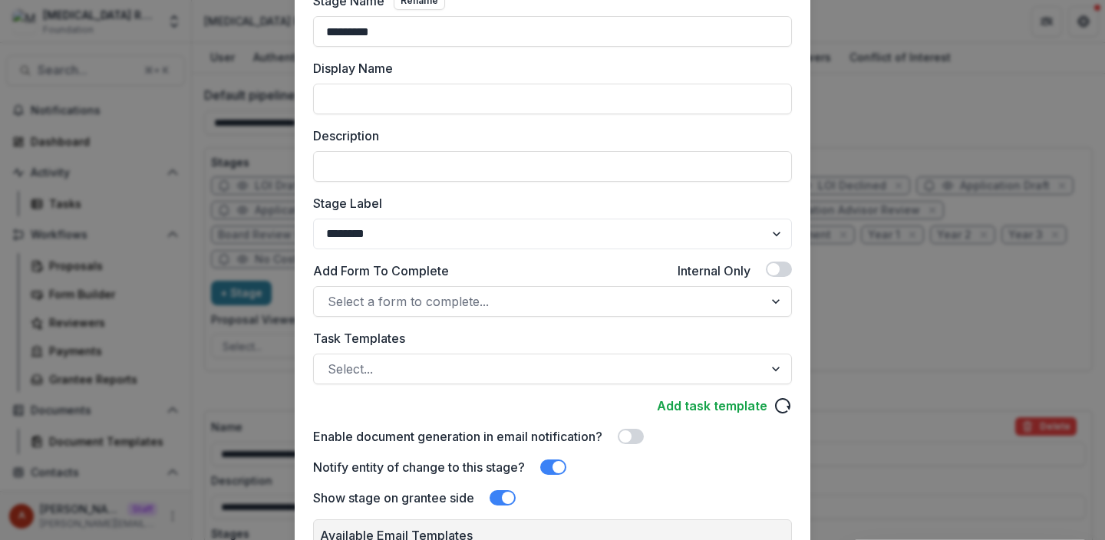
scroll to position [119, 0]
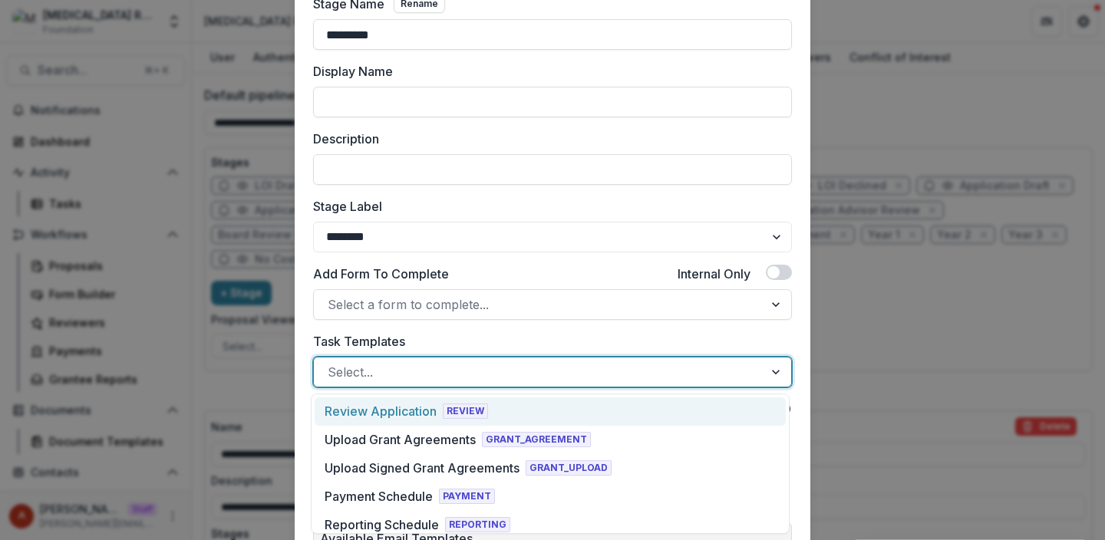
click at [385, 368] on div at bounding box center [539, 372] width 422 height 21
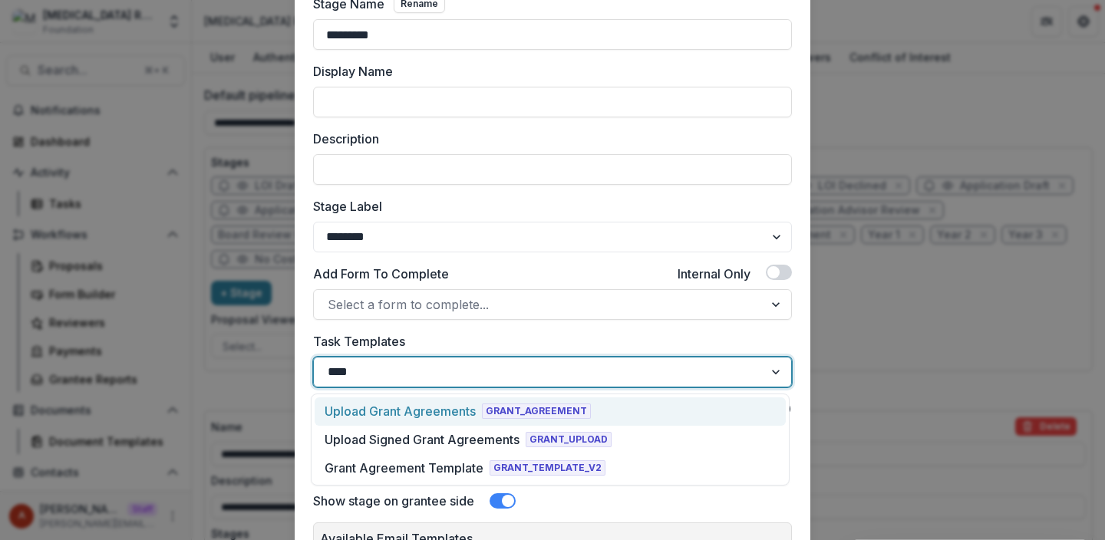
type input "*****"
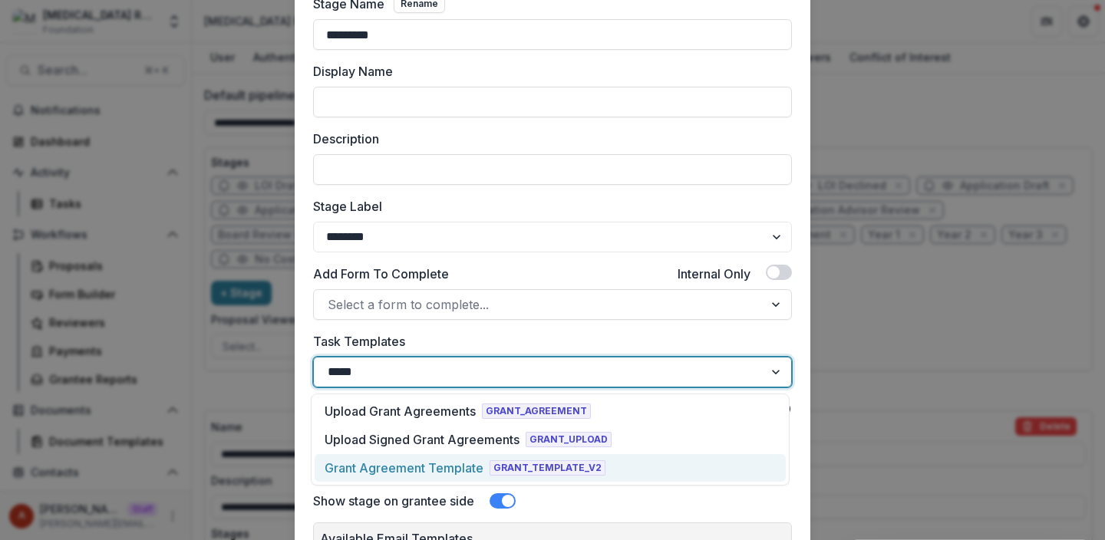
click at [362, 461] on div "Grant Agreement Template" at bounding box center [404, 468] width 159 height 18
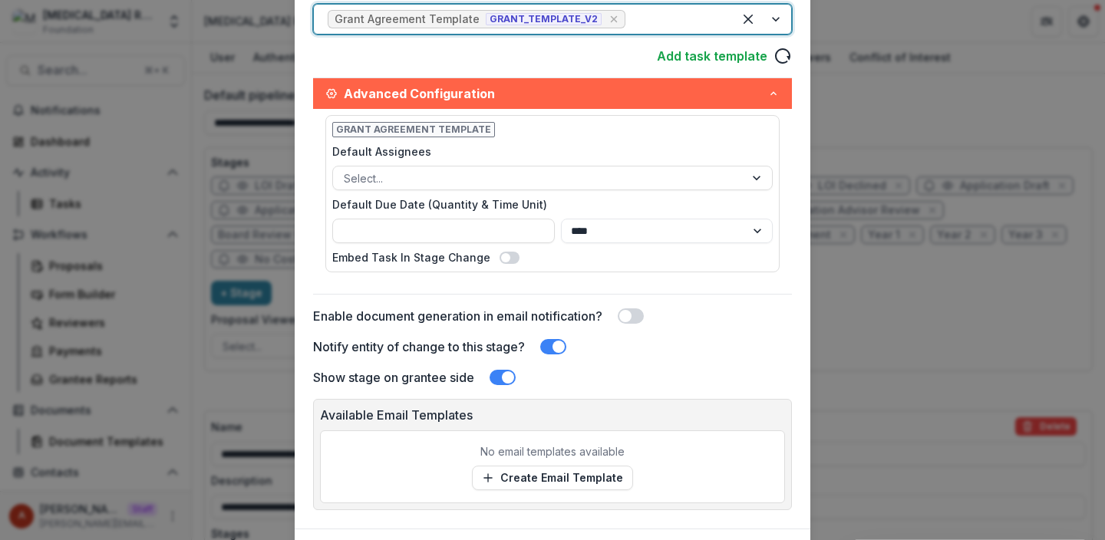
scroll to position [560, 0]
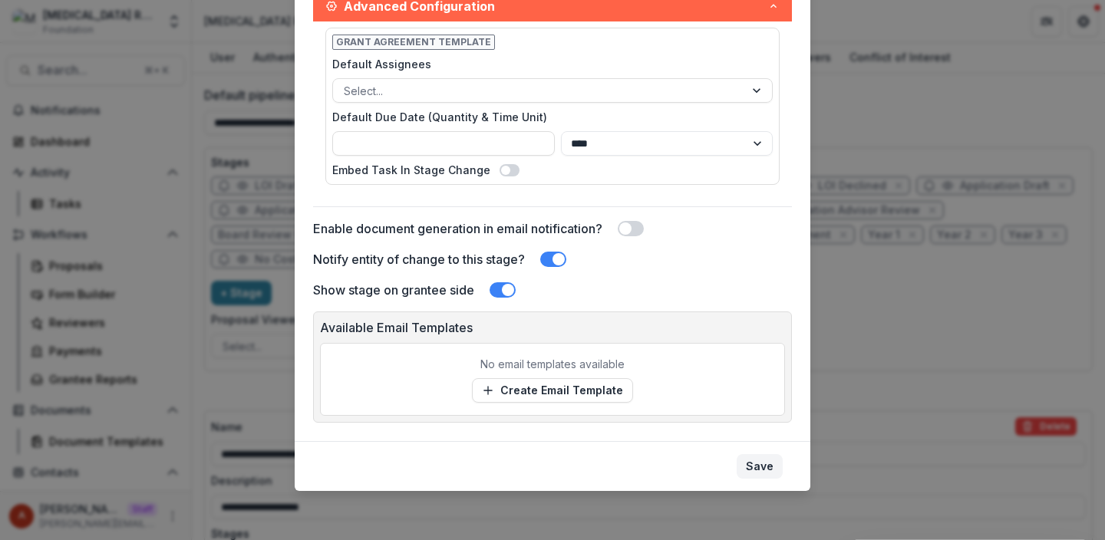
click at [768, 468] on button "Save" at bounding box center [760, 466] width 46 height 25
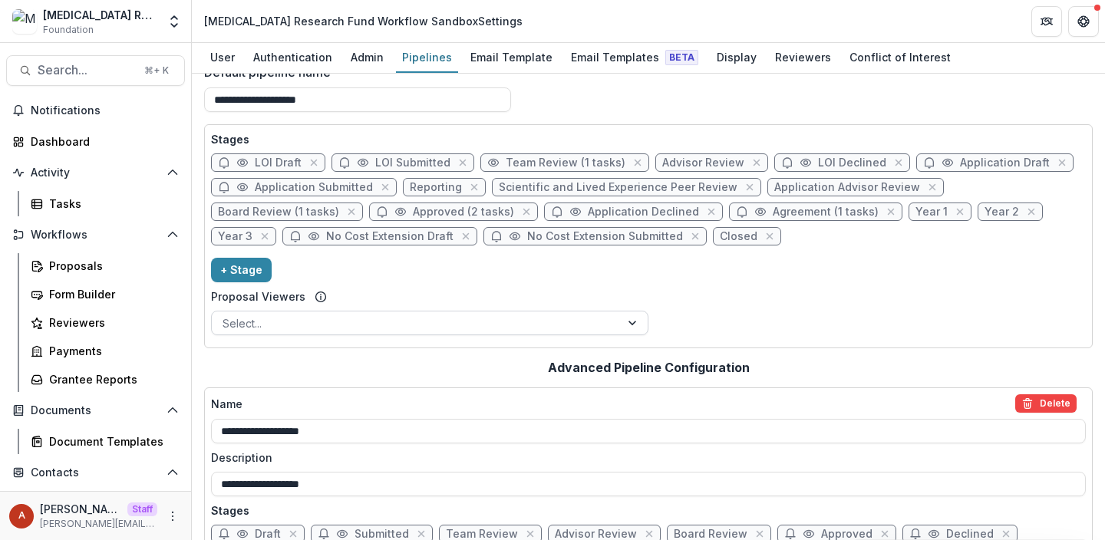
scroll to position [24, 0]
click at [621, 50] on div "Email Templates Beta" at bounding box center [635, 57] width 140 height 22
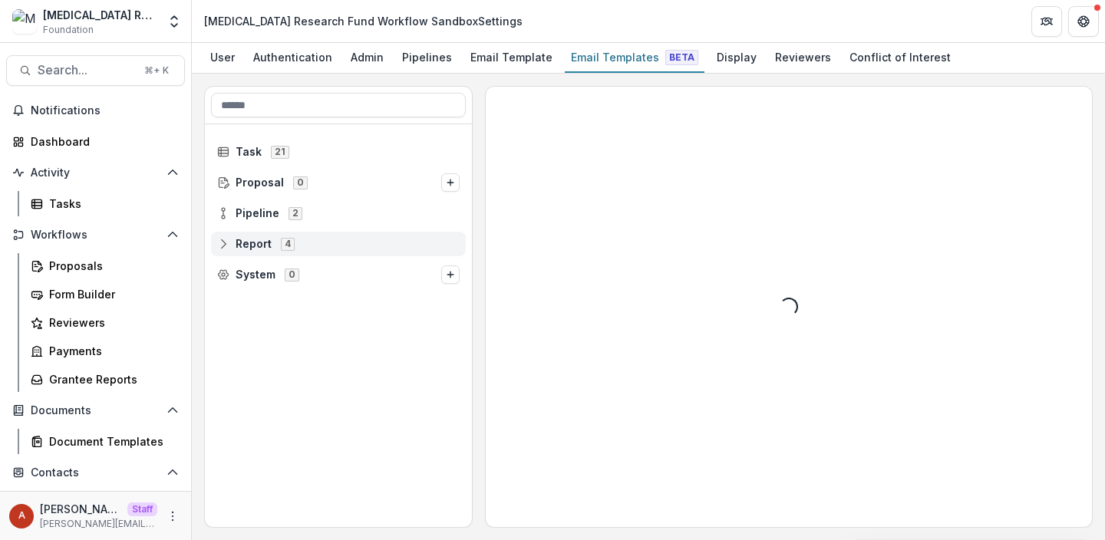
click at [256, 249] on span "Report" at bounding box center [254, 244] width 36 height 13
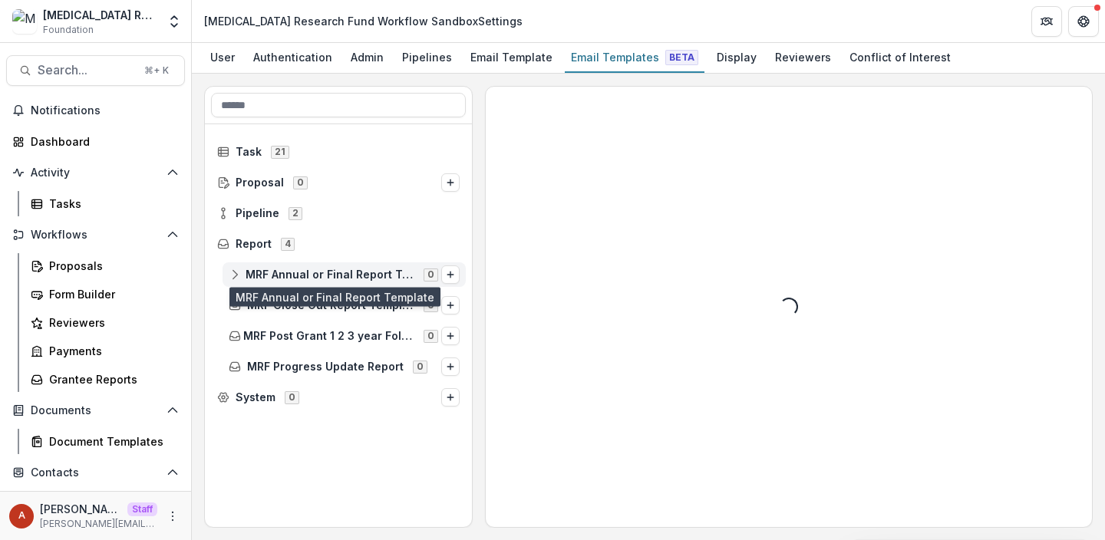
click at [282, 277] on span "MRF Annual or Final Report Template" at bounding box center [330, 275] width 169 height 13
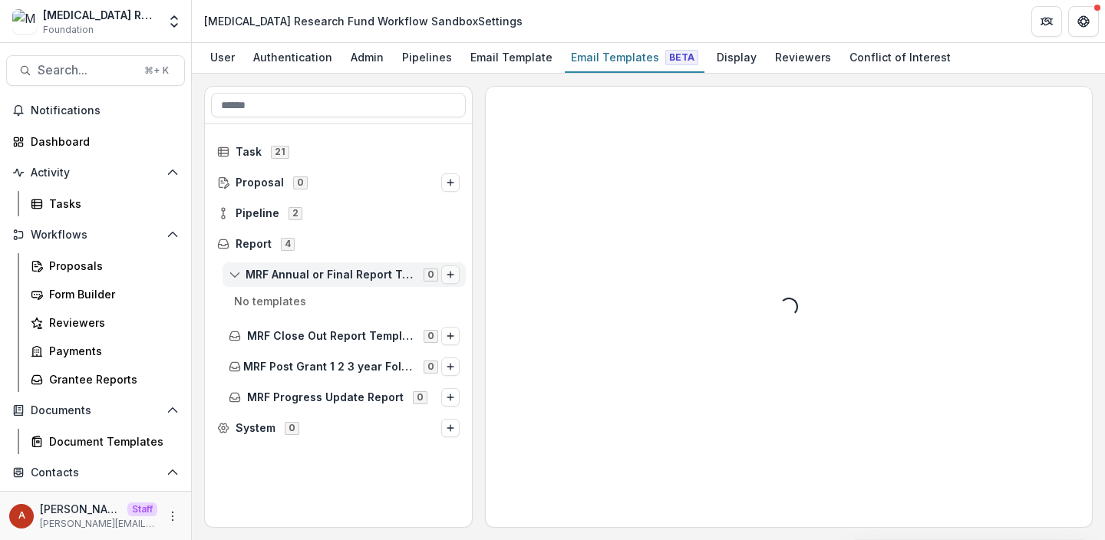
click at [451, 277] on icon "Options" at bounding box center [450, 274] width 9 height 9
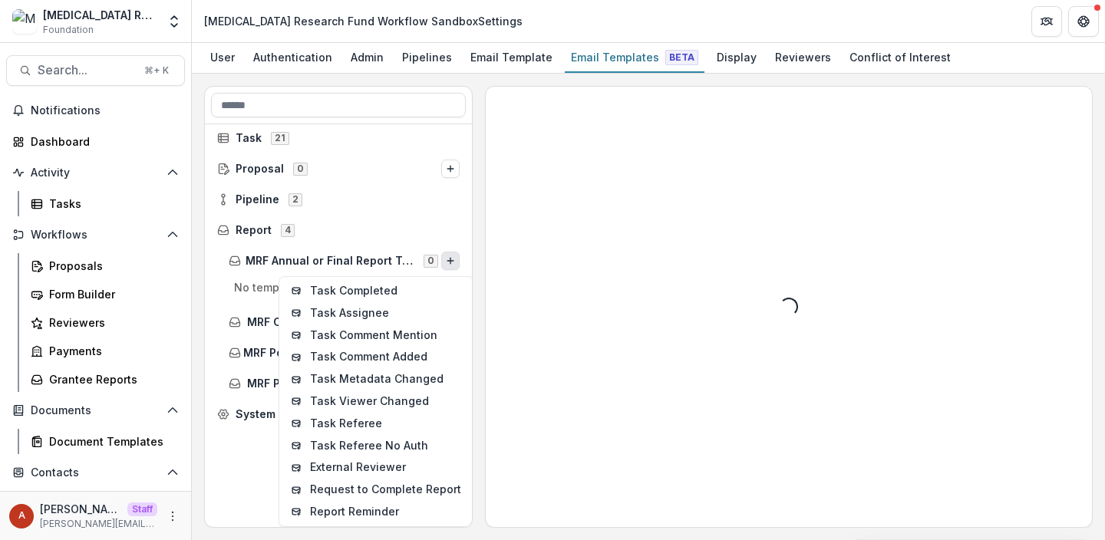
scroll to position [14, 0]
click at [246, 296] on p "No templates" at bounding box center [338, 291] width 255 height 25
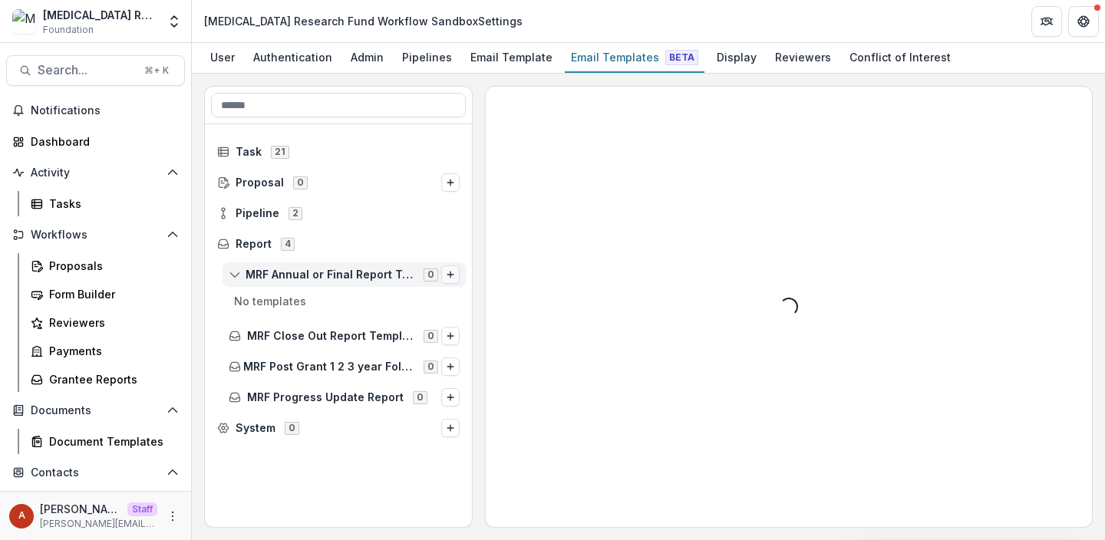
click at [450, 275] on line "Options" at bounding box center [450, 275] width 6 height 0
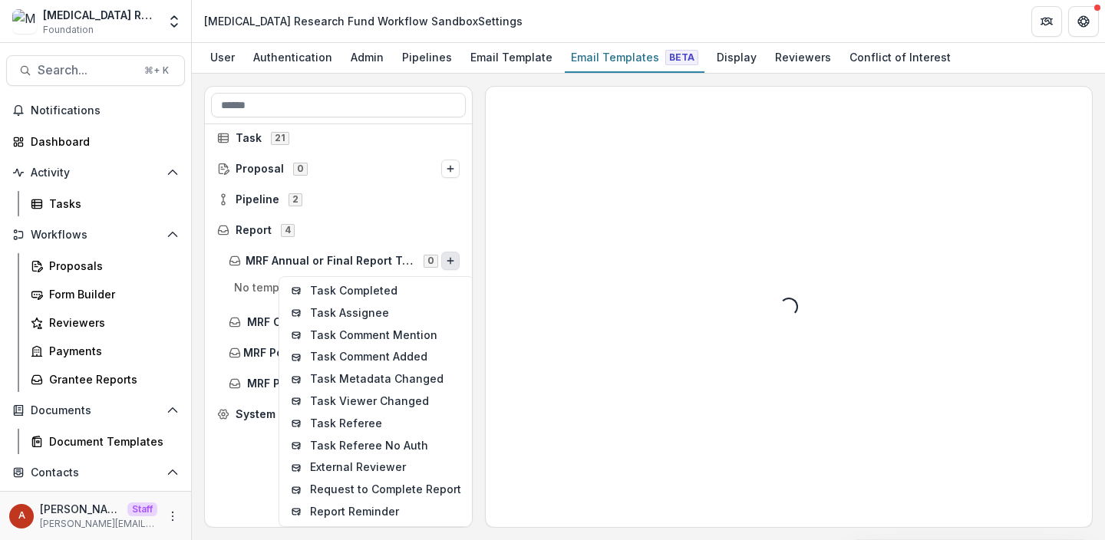
scroll to position [14, 0]
click at [371, 513] on div "Task 21 Proposal 0 Pipeline 2 Report 4 MRF Annual or Final Report Template 0 Ta…" at bounding box center [338, 325] width 267 height 403
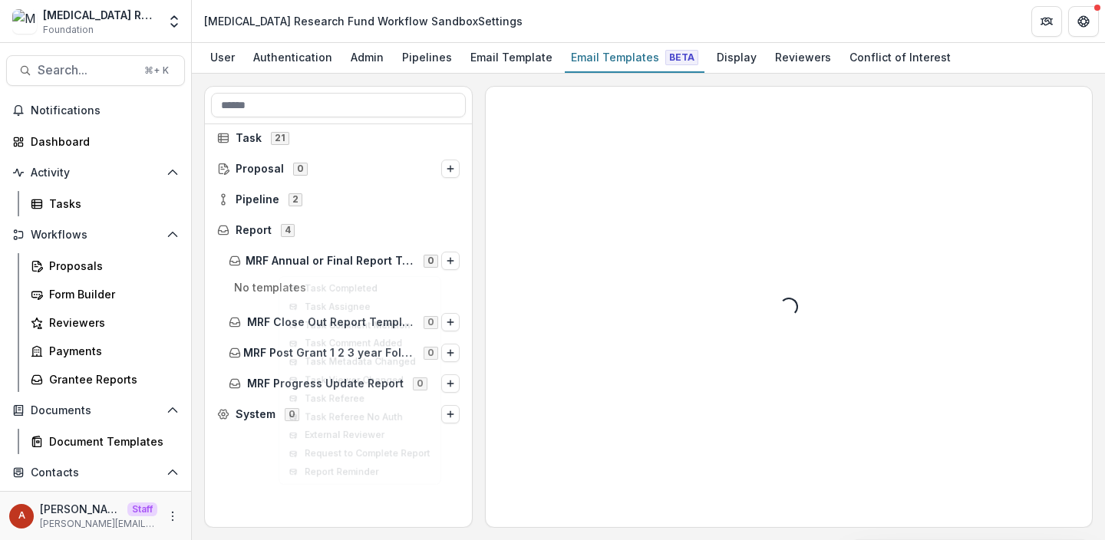
scroll to position [0, 0]
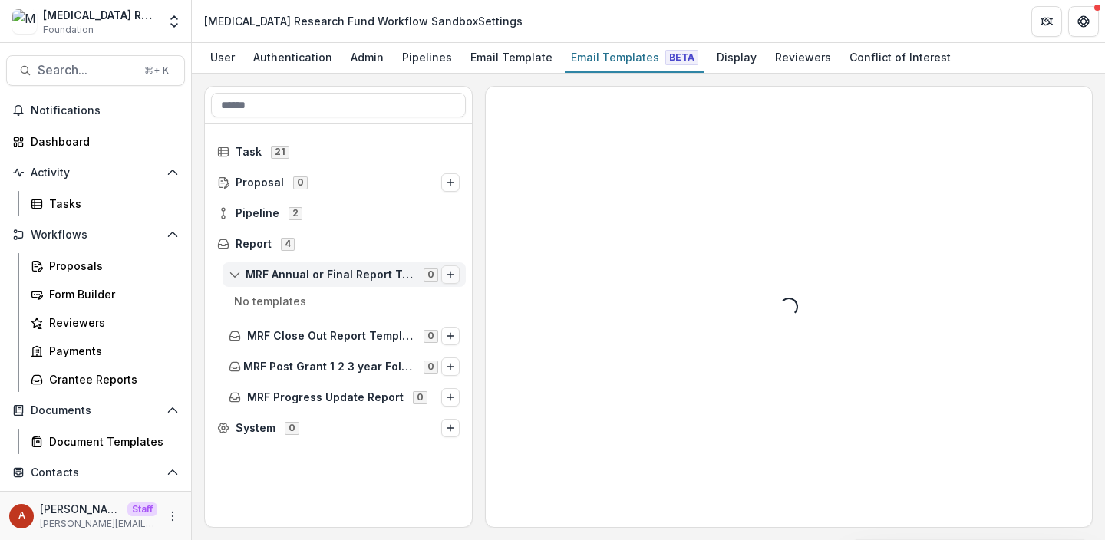
click at [452, 276] on icon "Options" at bounding box center [450, 274] width 9 height 9
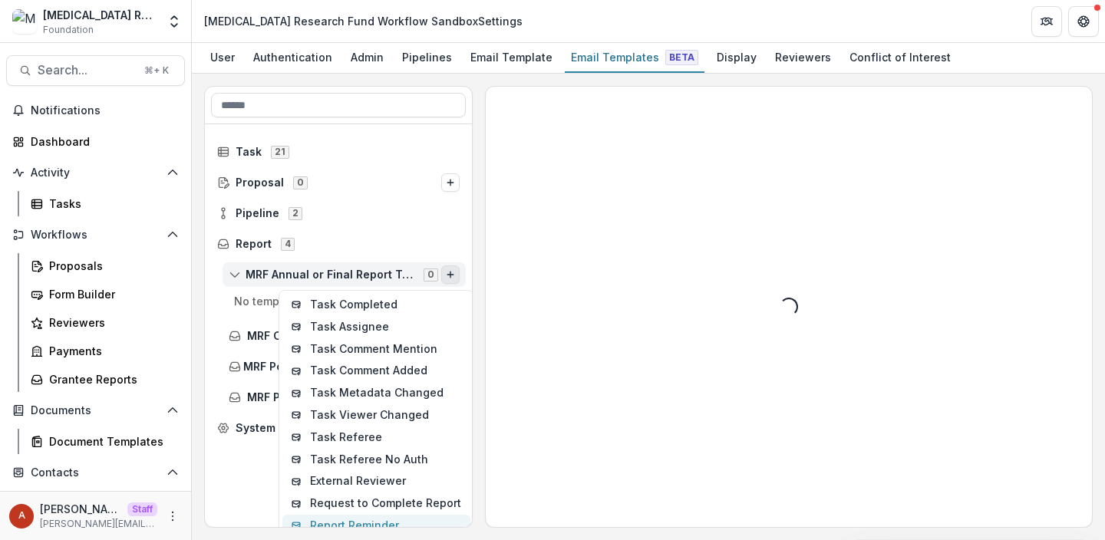
click at [329, 523] on button "Report Reminder" at bounding box center [376, 526] width 188 height 22
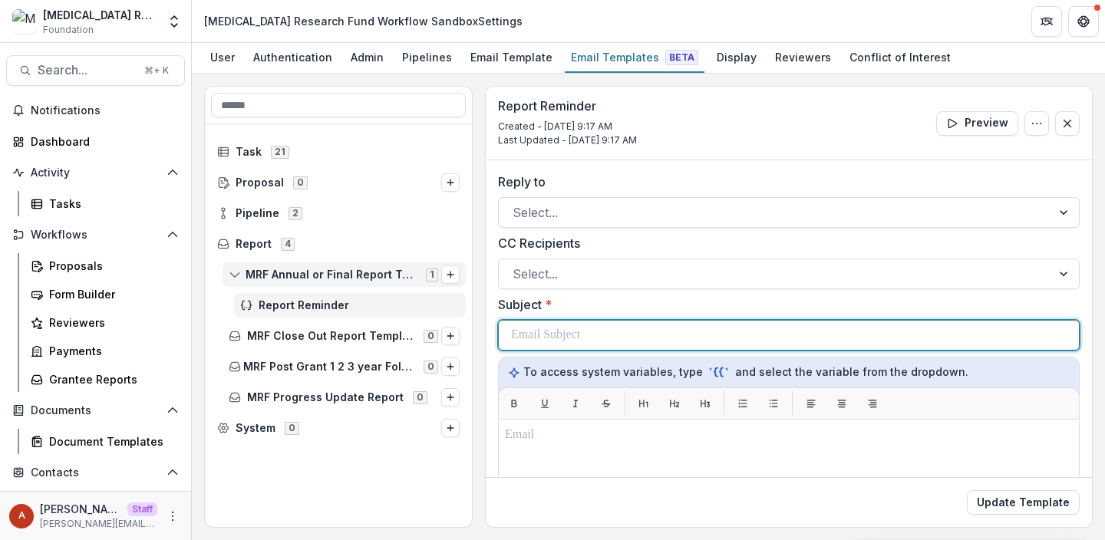
click at [580, 331] on p at bounding box center [545, 335] width 69 height 18
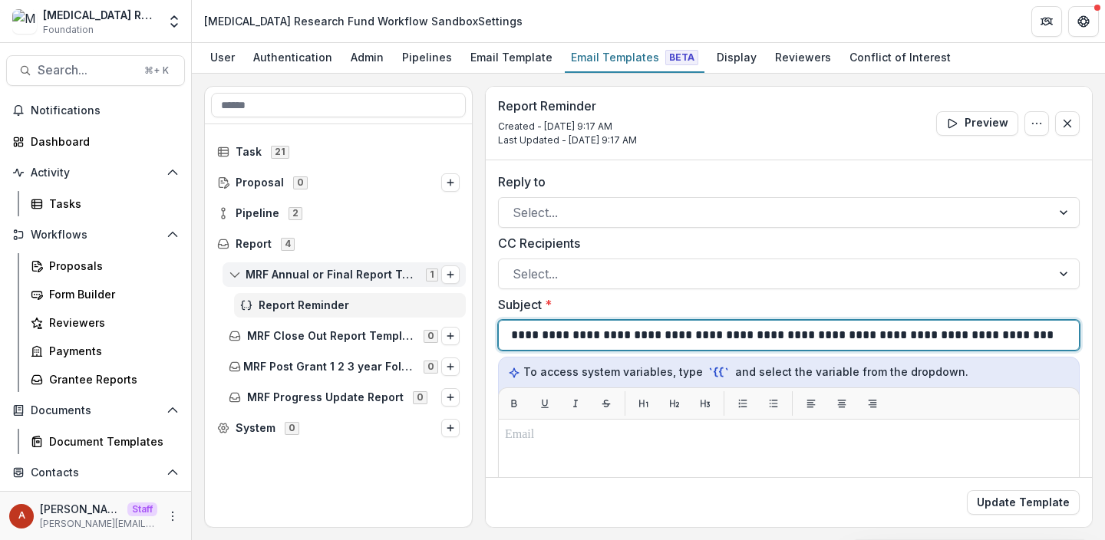
scroll to position [0, 7]
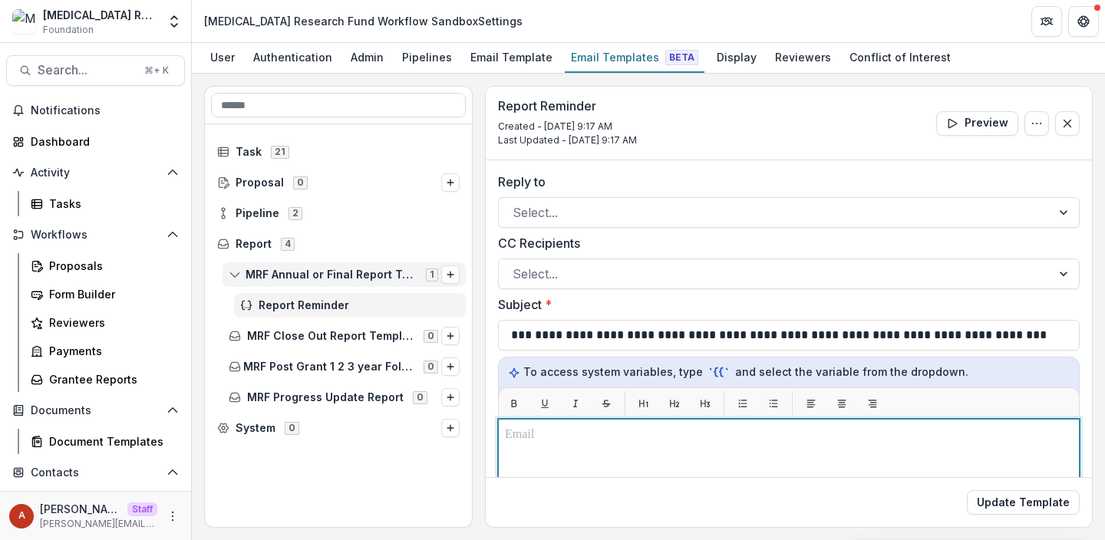
click at [573, 439] on p at bounding box center [786, 435] width 563 height 18
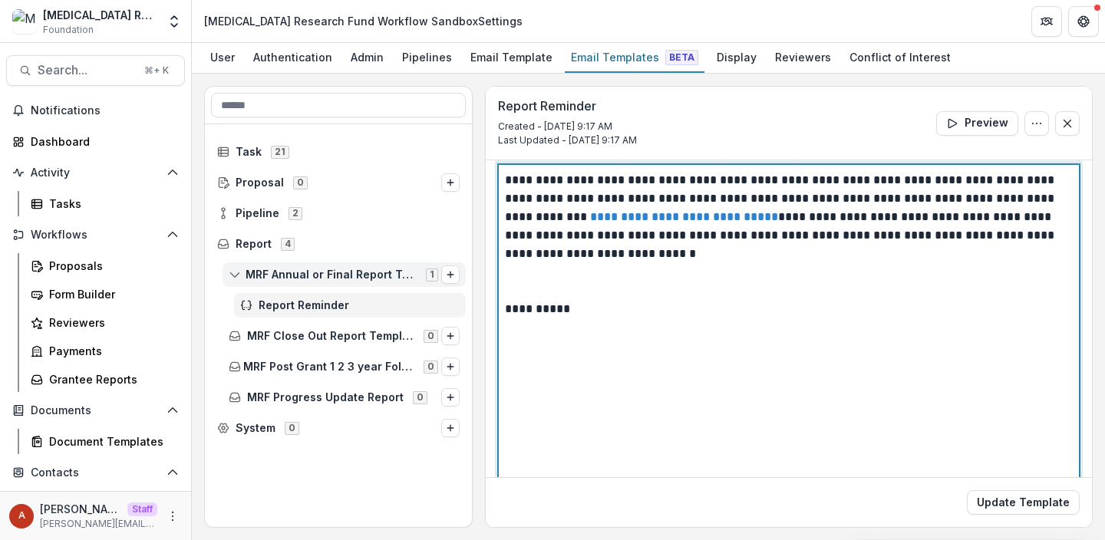
scroll to position [236, 0]
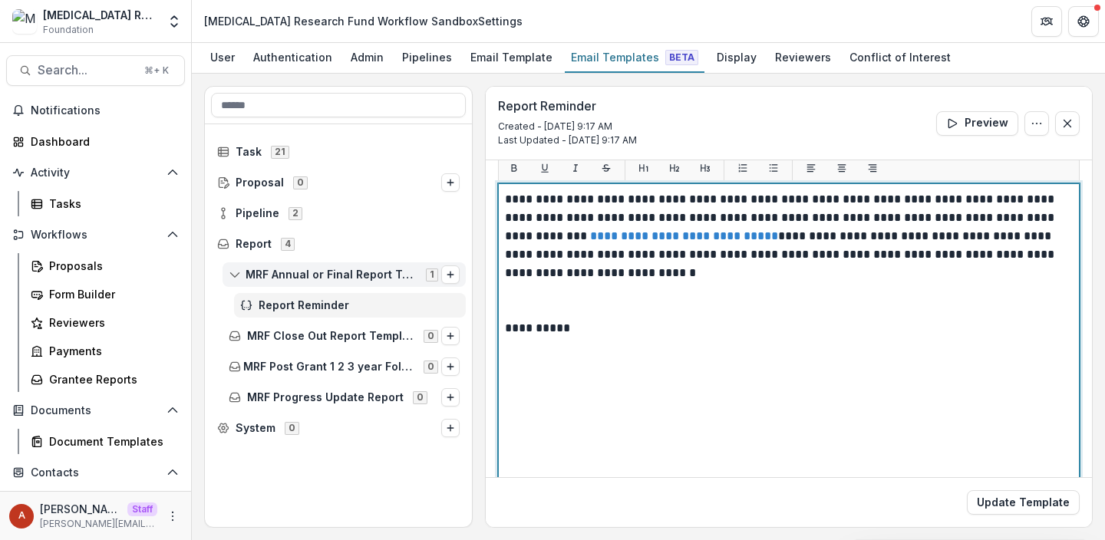
click at [596, 302] on p at bounding box center [789, 300] width 568 height 37
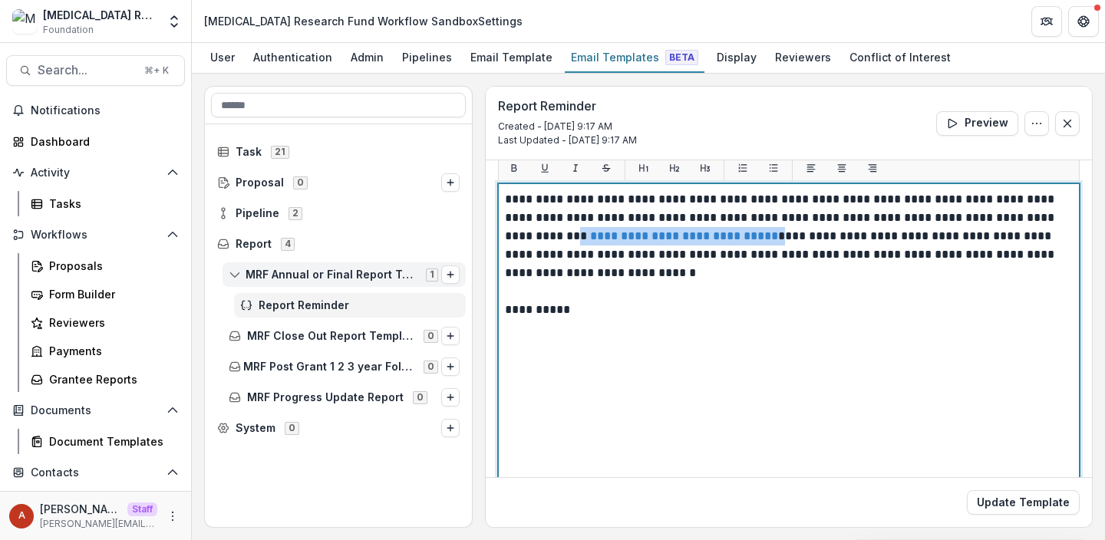
drag, startPoint x: 757, startPoint y: 238, endPoint x: 570, endPoint y: 244, distance: 186.6
click at [570, 243] on p "**********" at bounding box center [786, 236] width 563 height 92
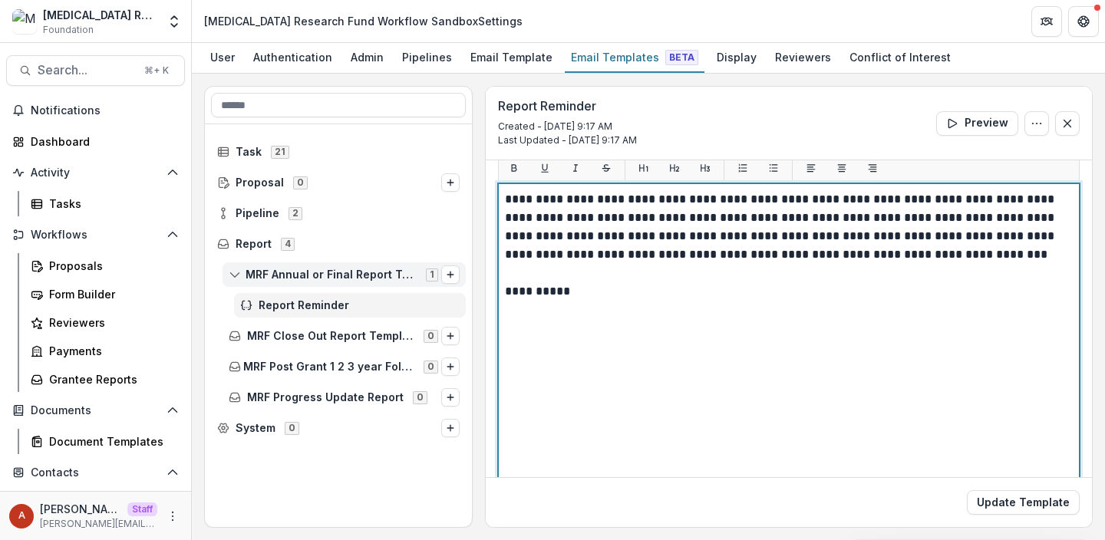
click at [805, 221] on p "**********" at bounding box center [786, 227] width 563 height 74
click at [831, 216] on p "**********" at bounding box center [786, 227] width 563 height 74
drag, startPoint x: 702, startPoint y: 221, endPoint x: 555, endPoint y: 220, distance: 147.4
click at [554, 220] on p "**********" at bounding box center [786, 227] width 563 height 74
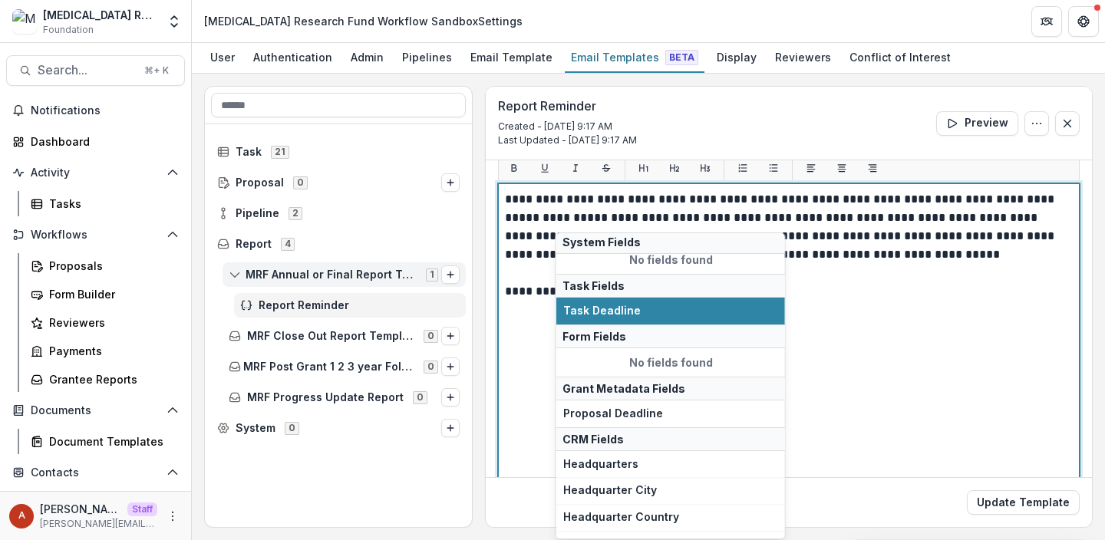
scroll to position [38, 0]
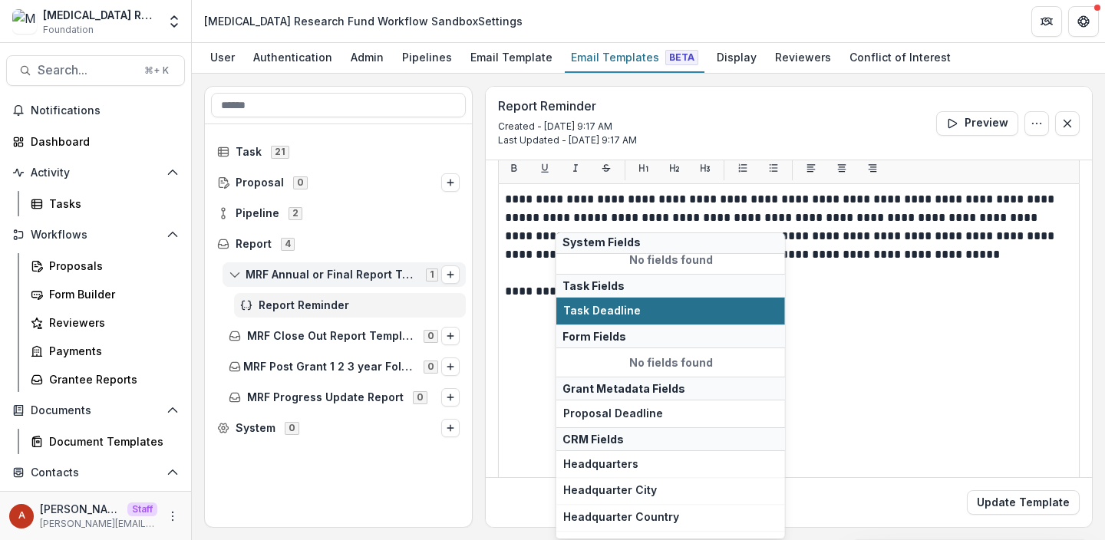
click at [599, 309] on span "Task Deadline" at bounding box center [670, 311] width 215 height 13
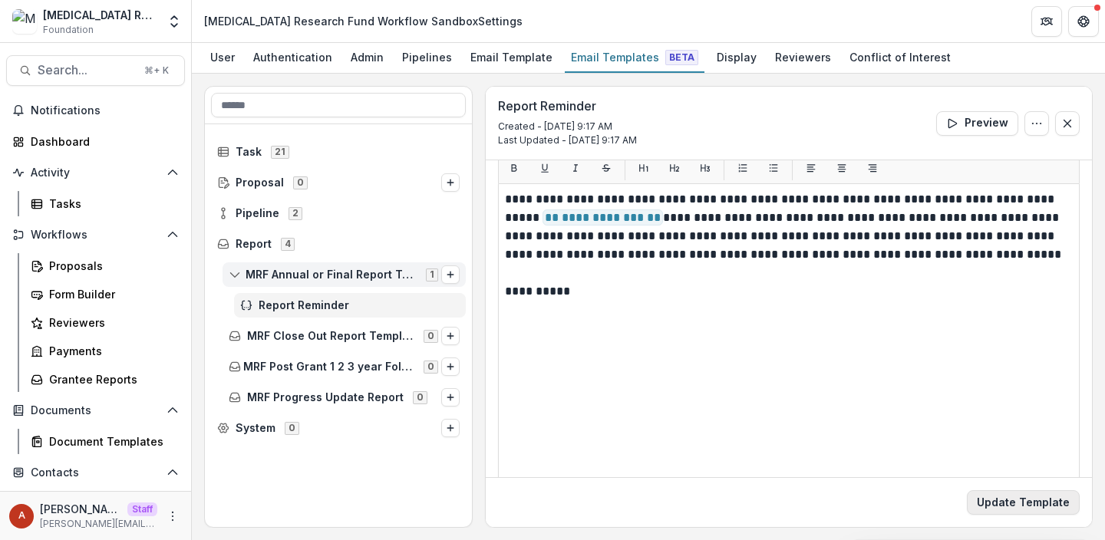
click at [1022, 510] on button "Update Template" at bounding box center [1023, 502] width 113 height 25
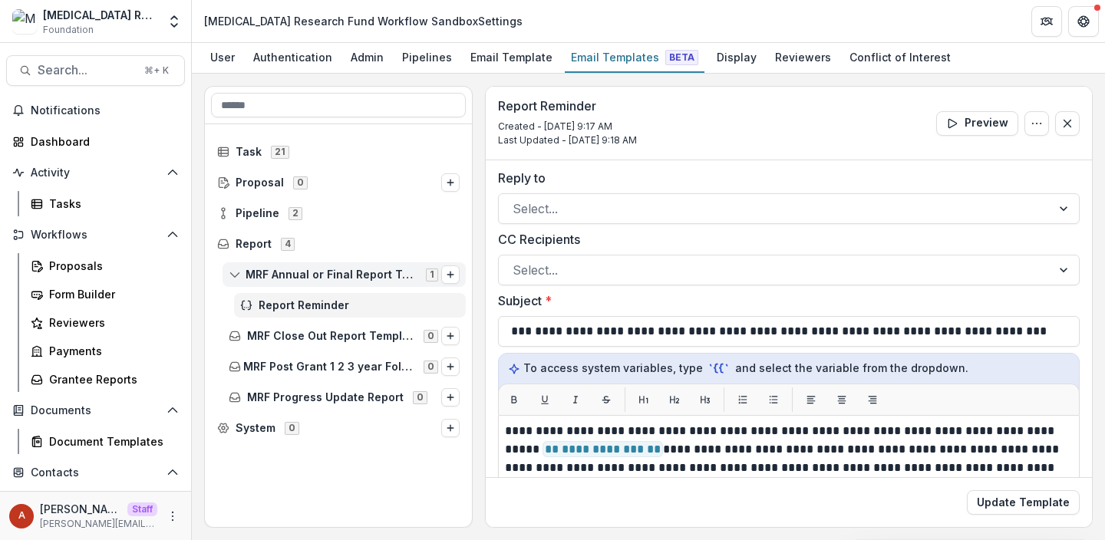
scroll to position [0, 0]
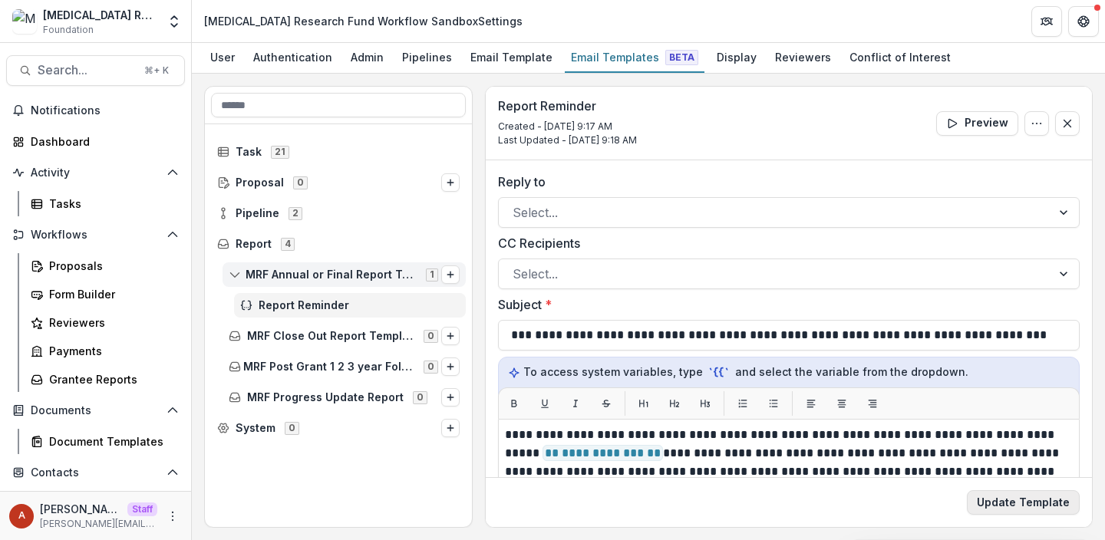
click at [1004, 498] on button "Update Template" at bounding box center [1023, 502] width 113 height 25
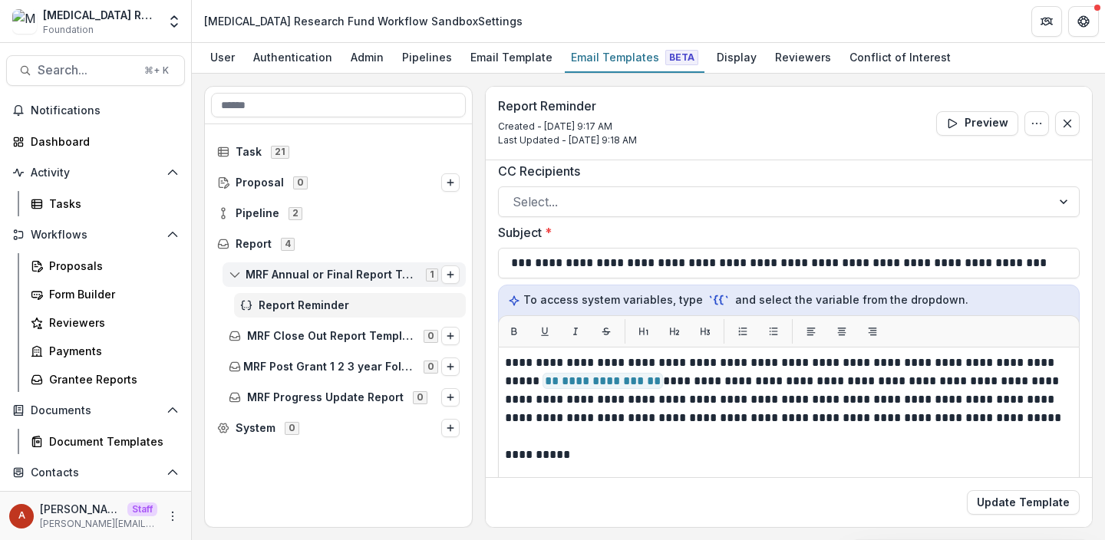
scroll to position [94, 0]
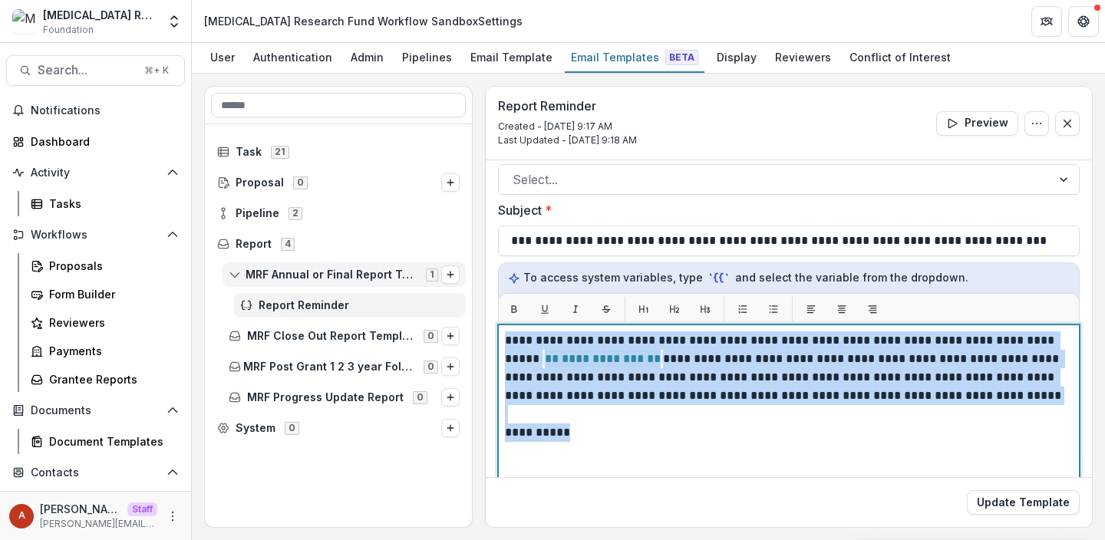
drag, startPoint x: 577, startPoint y: 431, endPoint x: 485, endPoint y: 328, distance: 138.6
click at [486, 328] on div "**********" at bounding box center [789, 422] width 606 height 712
copy div "**********"
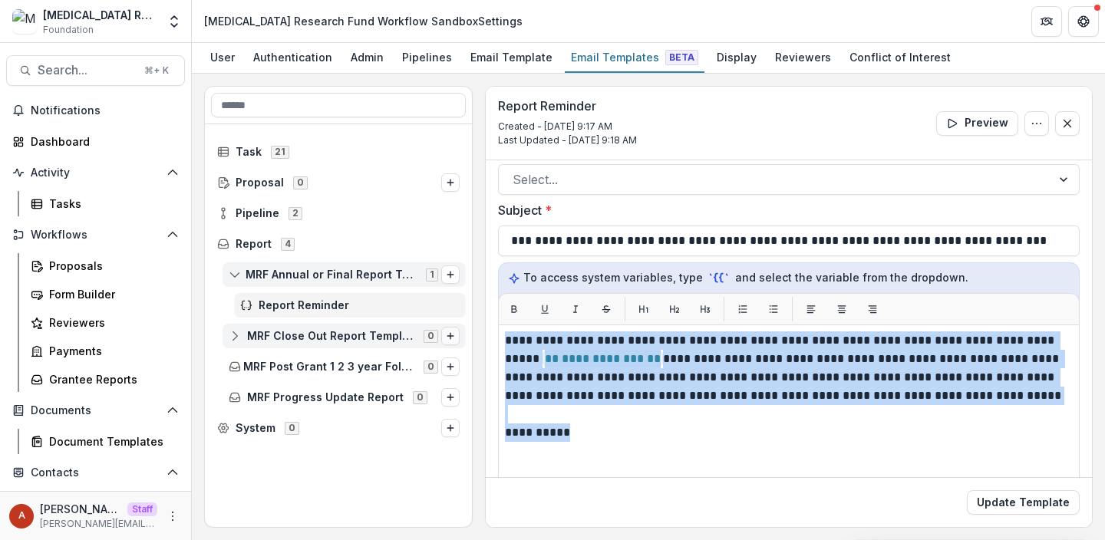
click at [444, 334] on button "Options" at bounding box center [450, 336] width 18 height 18
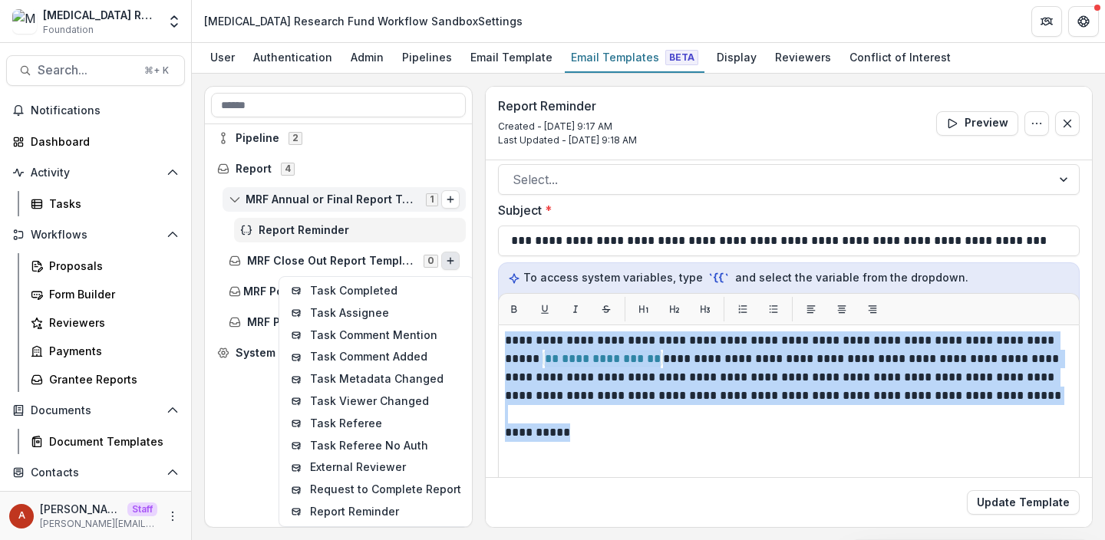
scroll to position [75, 0]
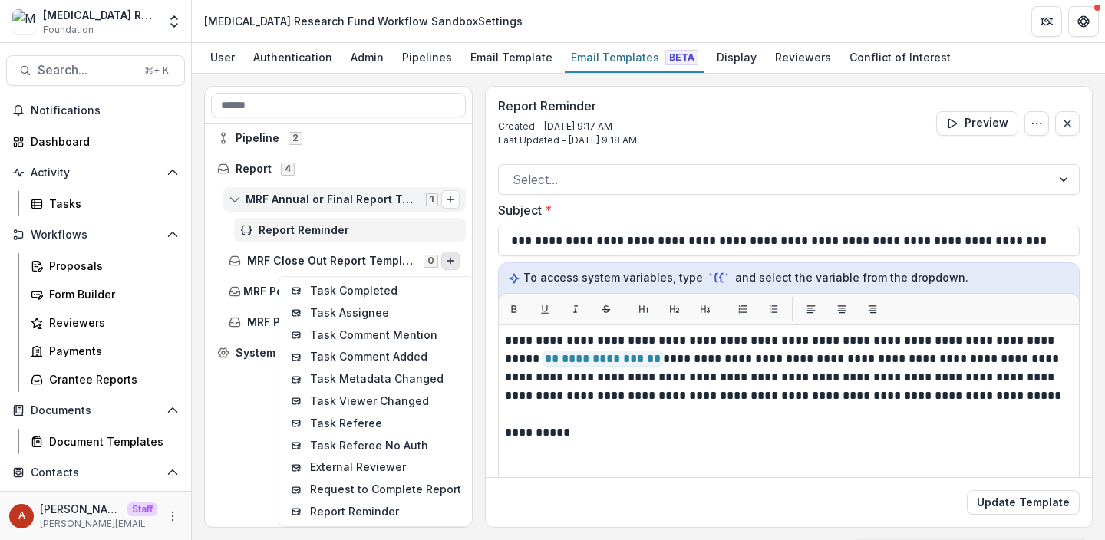
click at [355, 514] on div "Proposal 0 Pipeline 2 Report 4 MRF Annual or Final Report Template 1 Report Rem…" at bounding box center [338, 325] width 267 height 403
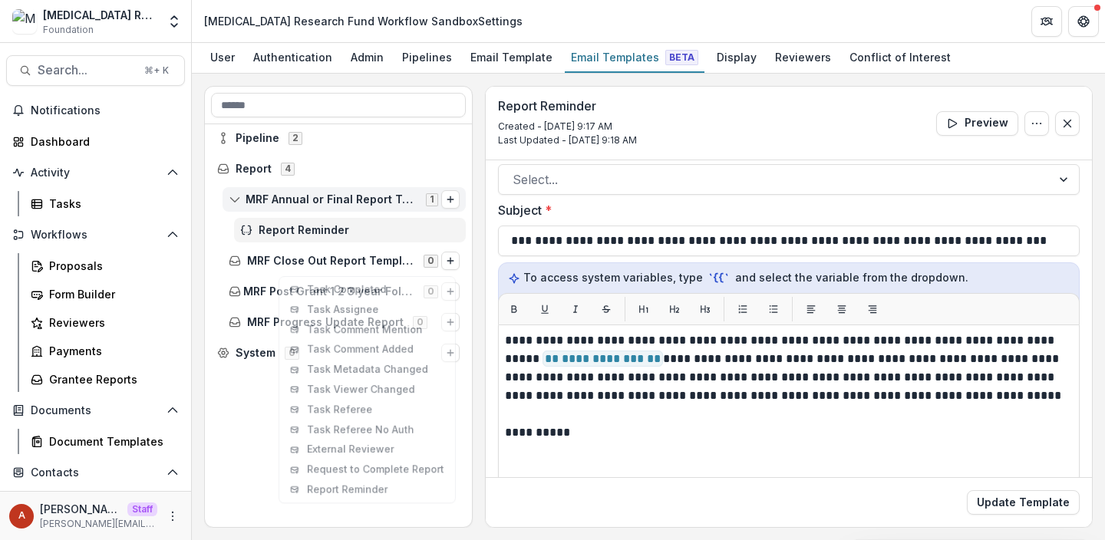
scroll to position [0, 0]
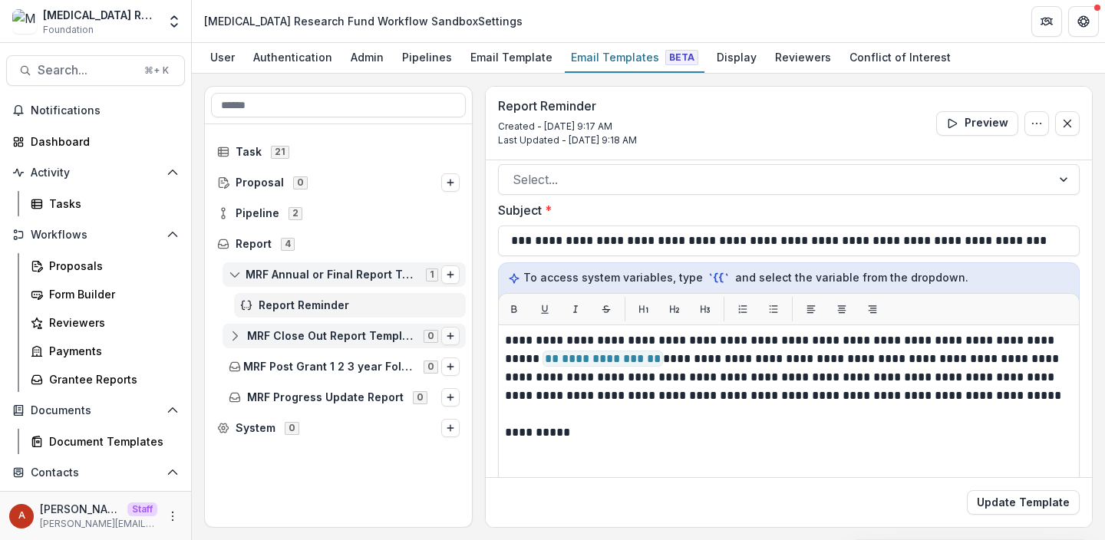
click at [450, 339] on icon "Options" at bounding box center [450, 336] width 9 height 9
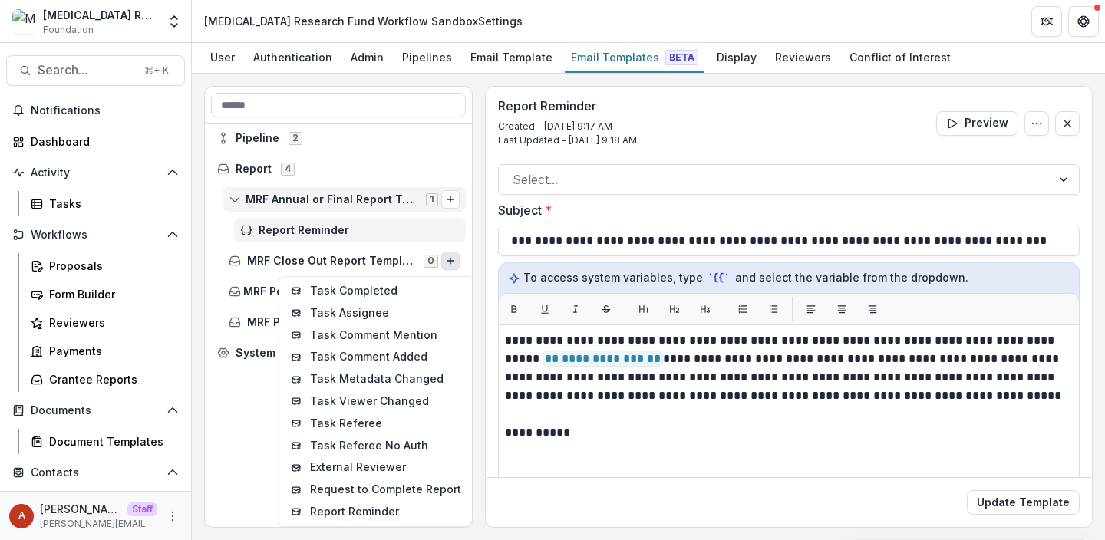
scroll to position [75, 0]
click at [337, 516] on div "Proposal 0 Pipeline 2 Report 4 MRF Annual or Final Report Template 1 Report Rem…" at bounding box center [338, 325] width 267 height 403
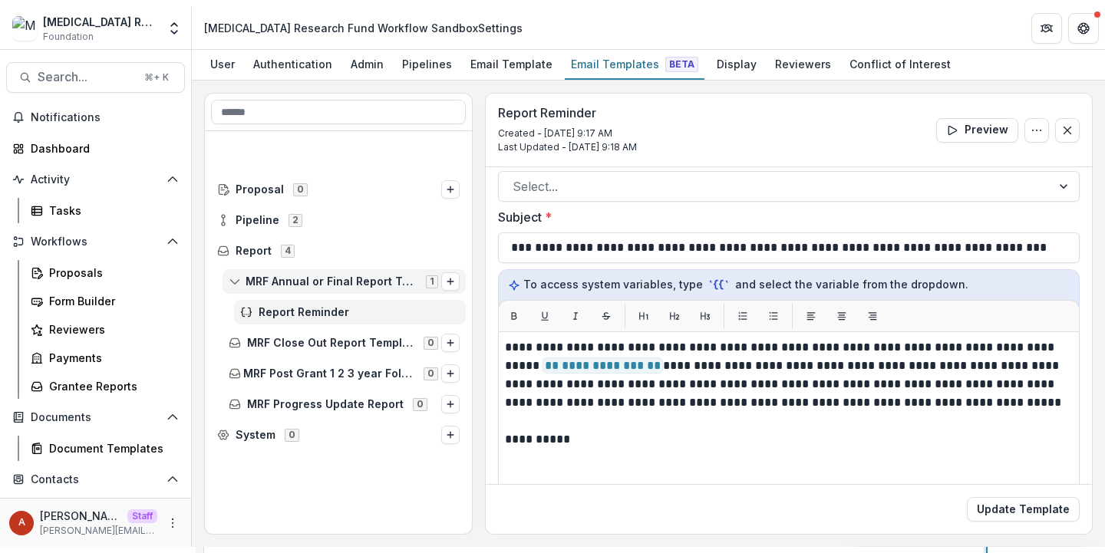
scroll to position [0, 0]
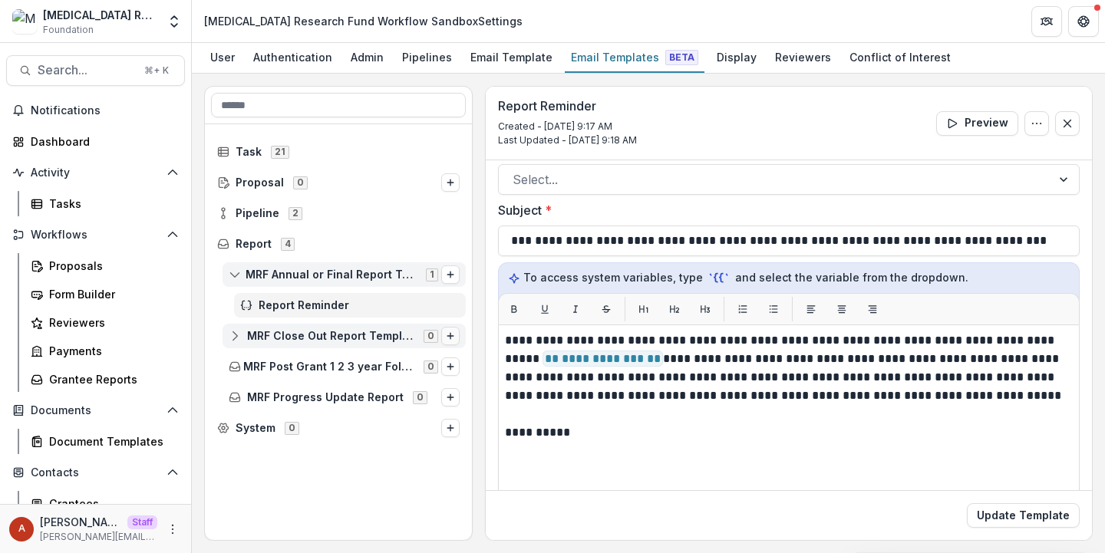
click at [453, 332] on icon "Options" at bounding box center [450, 336] width 9 height 9
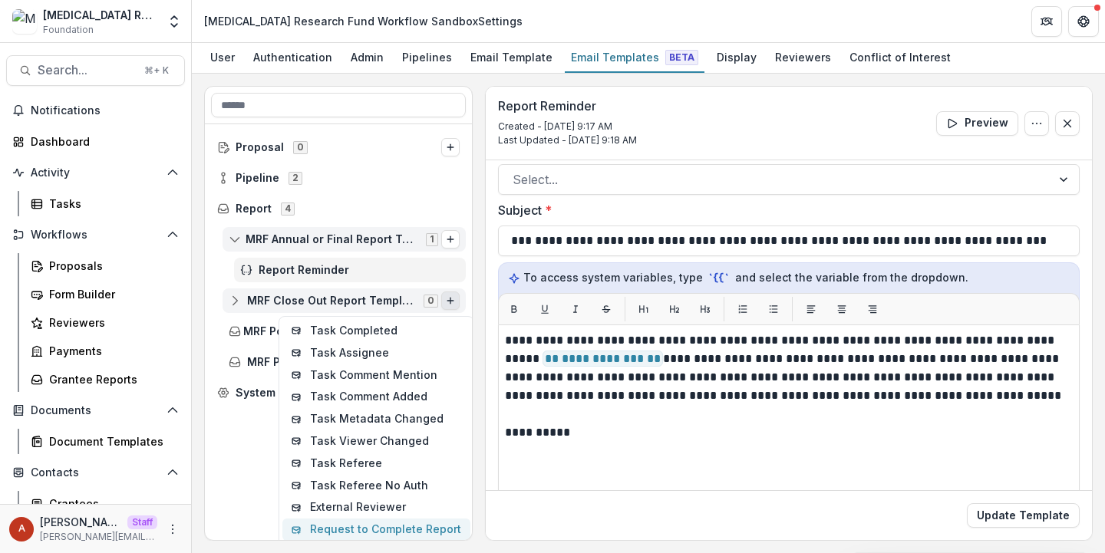
scroll to position [4, 0]
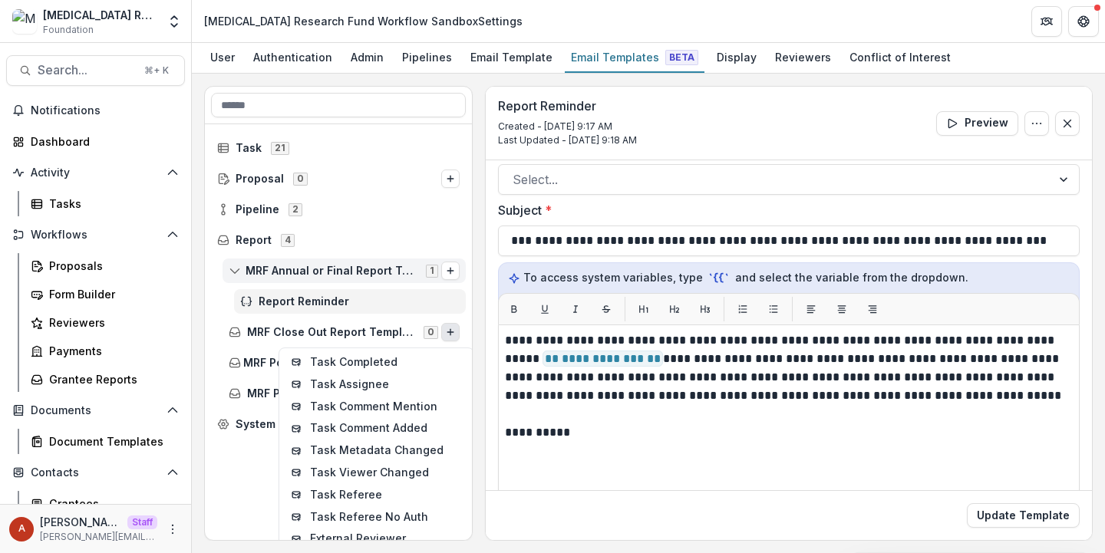
click at [596, 107] on h3 "Report Reminder" at bounding box center [567, 106] width 139 height 15
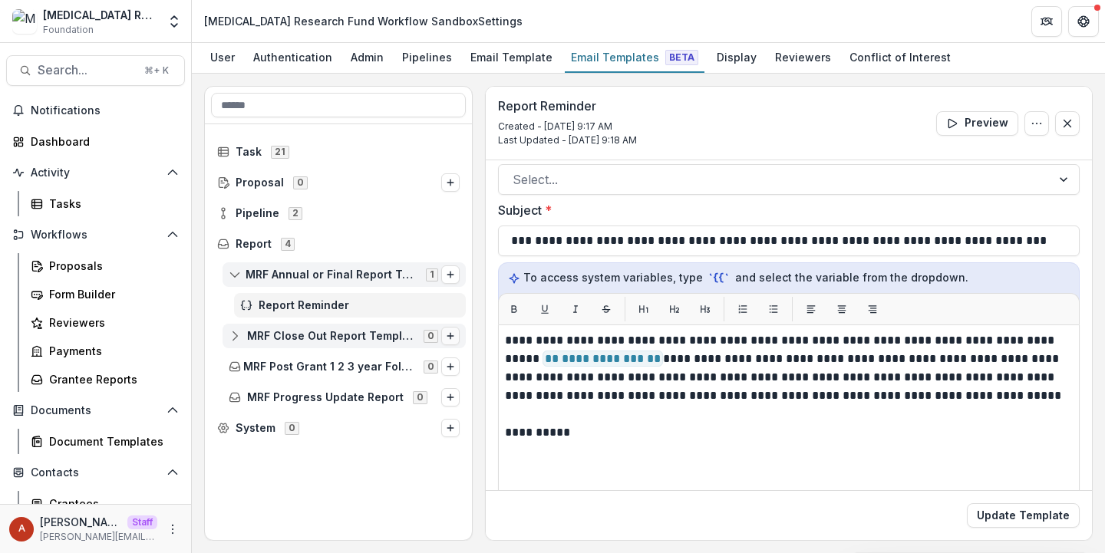
click at [447, 340] on icon "Options" at bounding box center [450, 336] width 9 height 9
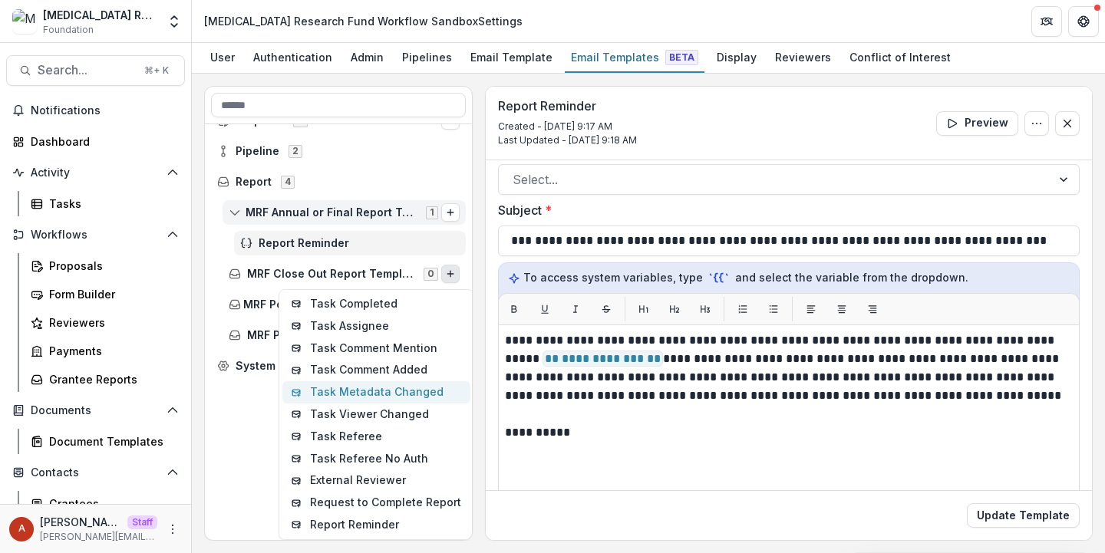
scroll to position [31, 0]
click at [718, 95] on div "Report Reminder Created - Sep 2, 2025 @ 9:17 AM Last Updated - Sep 2, 2025 @ 9:…" at bounding box center [789, 124] width 606 height 74
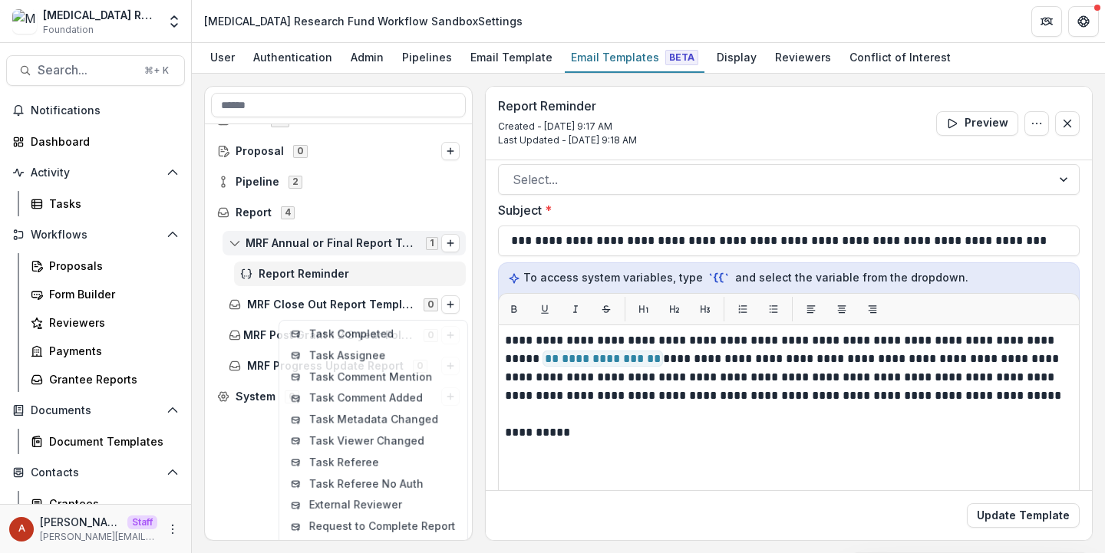
scroll to position [0, 0]
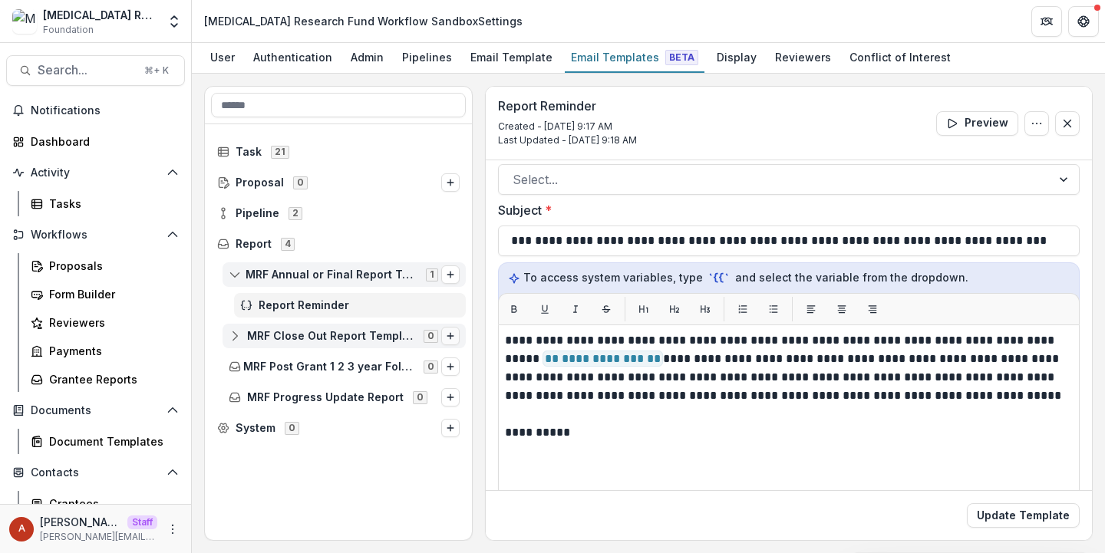
click at [450, 336] on line "Options" at bounding box center [450, 336] width 6 height 0
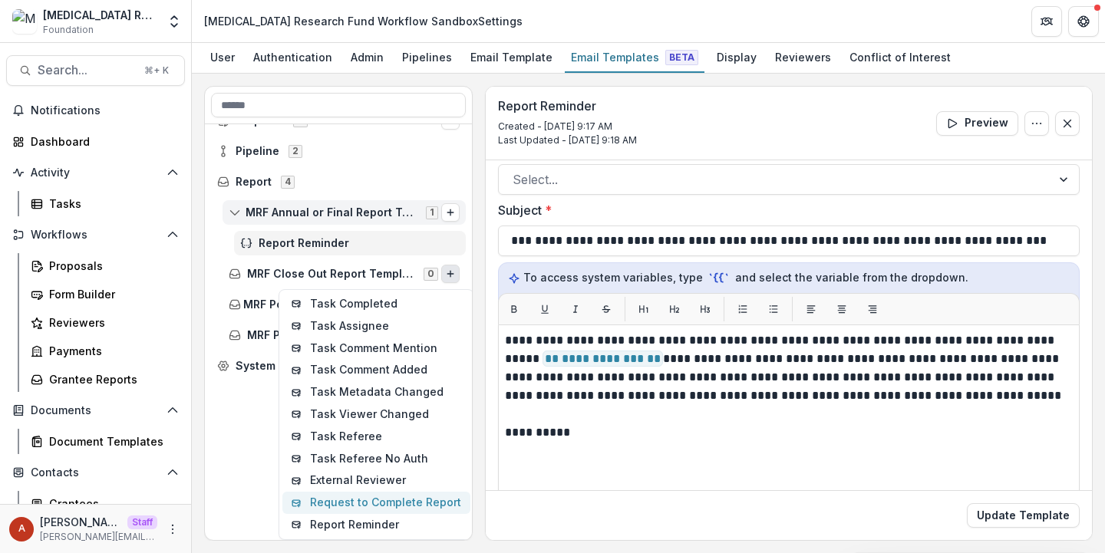
scroll to position [31, 0]
click at [349, 530] on div "Task 21 Proposal 0 Pipeline 2 Report 4 MRF Annual or Final Report Template 1 Re…" at bounding box center [338, 332] width 267 height 416
click at [229, 469] on div "Task 21 Proposal 0 Pipeline 2 Report 4 MRF Annual or Final Report Template 1 Re…" at bounding box center [338, 332] width 267 height 416
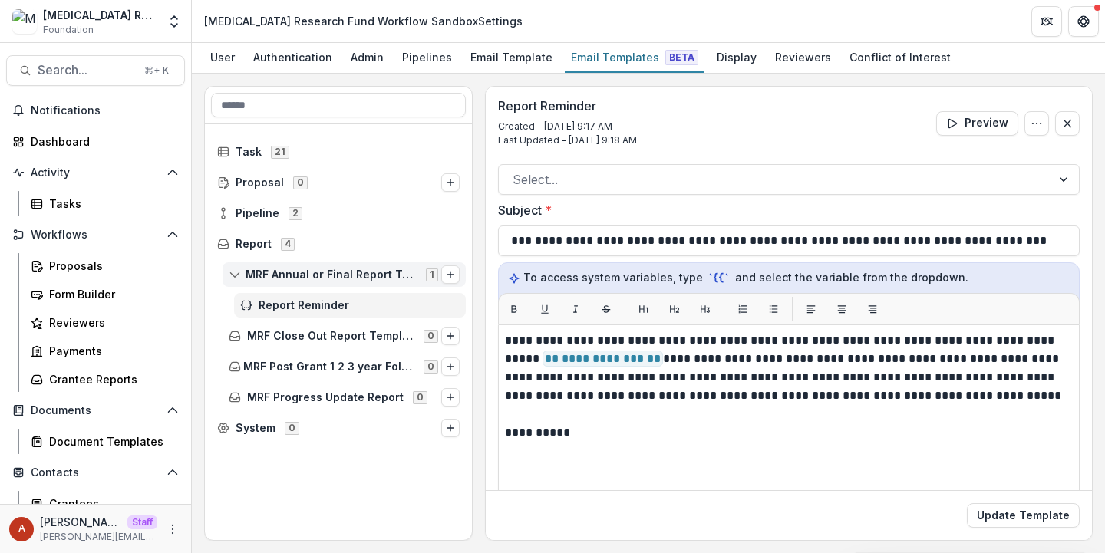
scroll to position [0, 0]
click at [456, 368] on button "Options" at bounding box center [450, 367] width 18 height 18
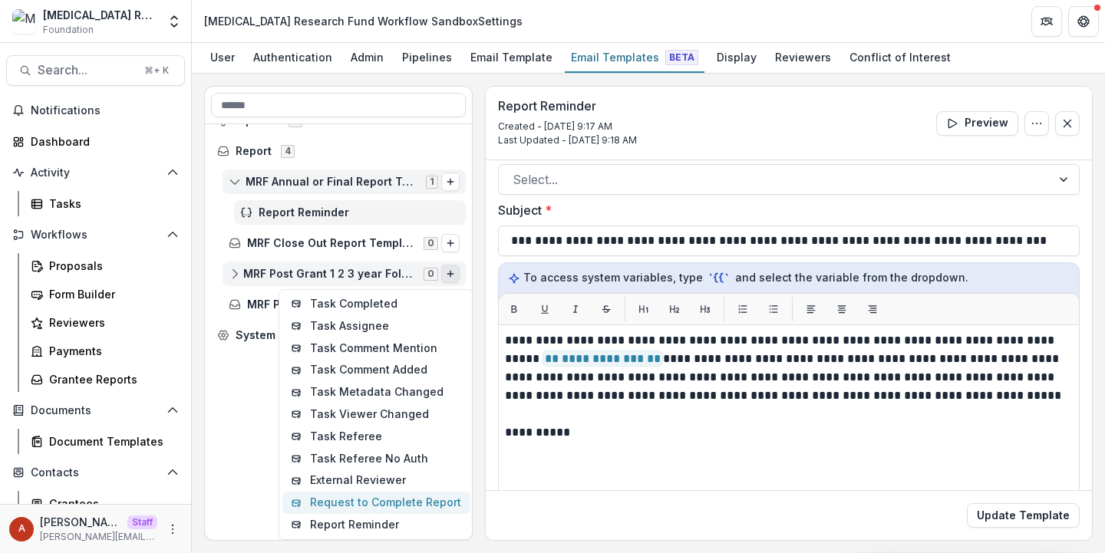
click at [342, 527] on div "Pipeline 2 Report 4 MRF Annual or Final Report Template 1 Report Reminder MRF C…" at bounding box center [338, 332] width 267 height 416
click at [340, 522] on div "Pipeline 2 Report 4 MRF Annual or Final Report Template 1 Report Reminder MRF C…" at bounding box center [338, 332] width 267 height 416
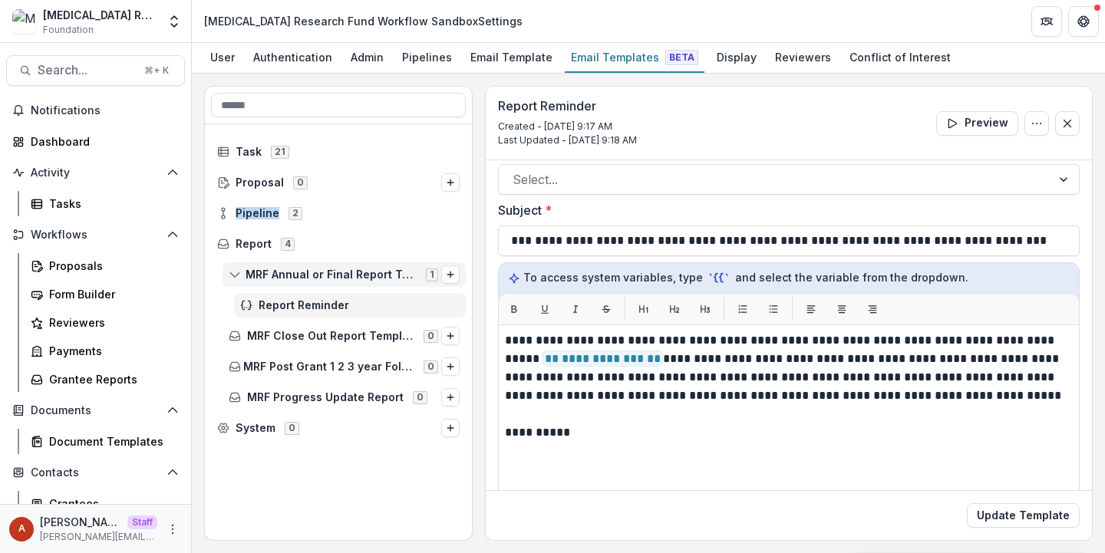
click at [340, 522] on div "Task 21 Proposal 0 Pipeline 2 Report 4 MRF Annual or Final Report Template 1 Re…" at bounding box center [338, 332] width 267 height 416
click at [451, 395] on icon "Options" at bounding box center [450, 397] width 9 height 9
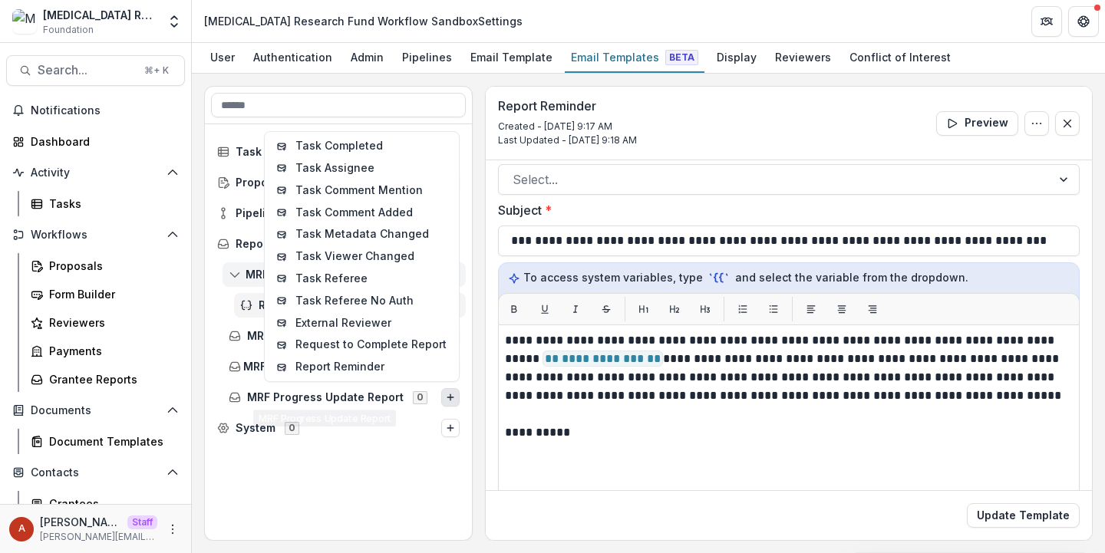
click at [350, 516] on div "Task 21 Proposal 0 Pipeline 2 Report 4 MRF Annual or Final Report Template 1 Re…" at bounding box center [338, 332] width 267 height 416
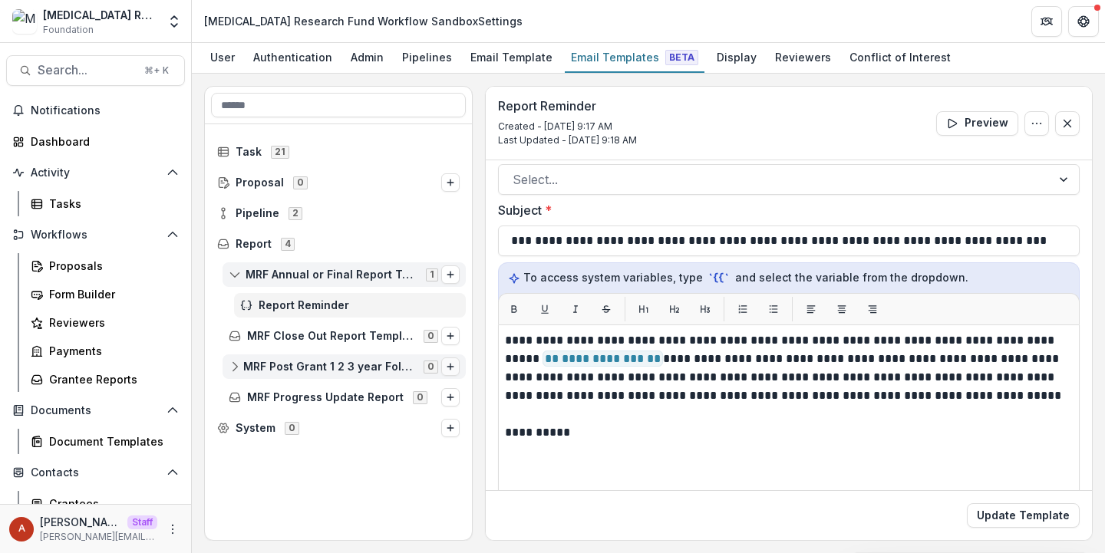
click at [454, 371] on icon "Options" at bounding box center [450, 366] width 9 height 9
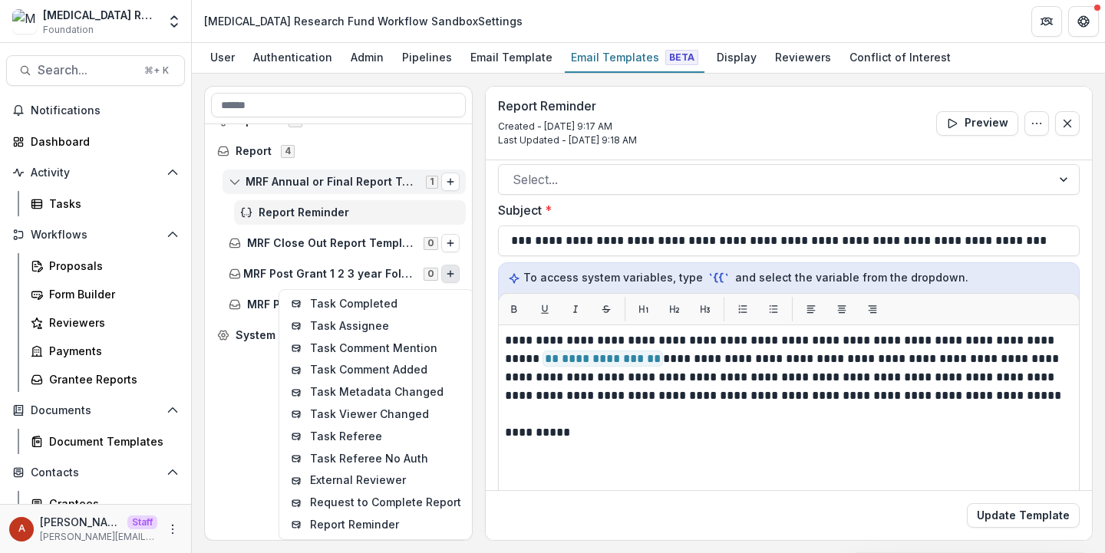
scroll to position [93, 0]
click at [251, 424] on div "Pipeline 2 Report 4 MRF Annual or Final Report Template 1 Report Reminder MRF C…" at bounding box center [338, 332] width 267 height 416
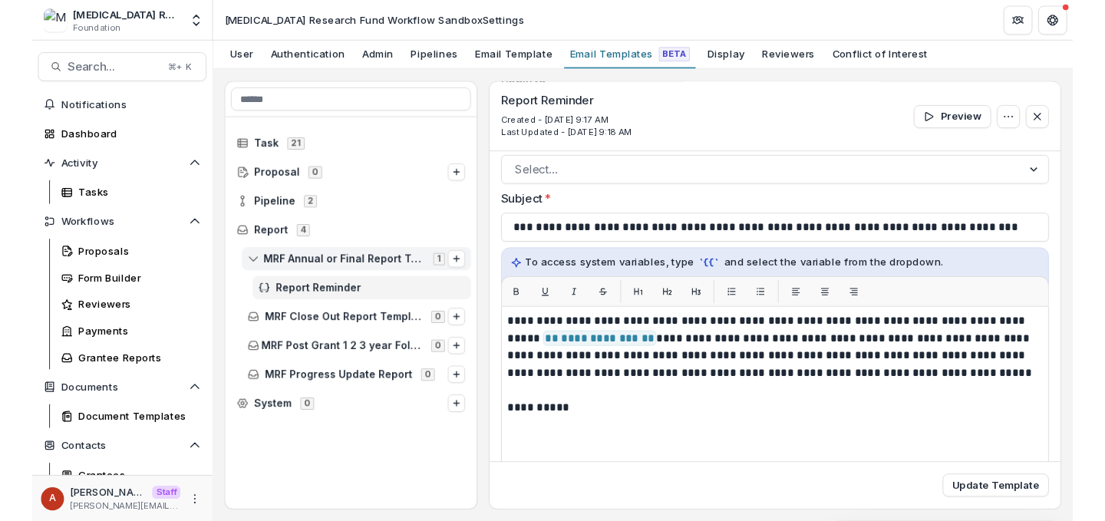
scroll to position [0, 0]
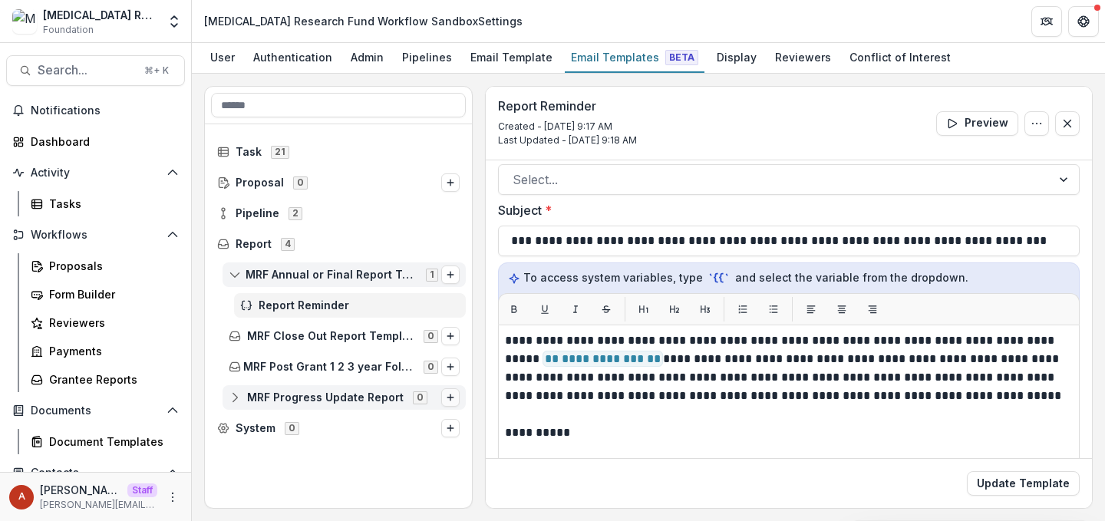
click at [454, 398] on icon "Options" at bounding box center [450, 397] width 9 height 9
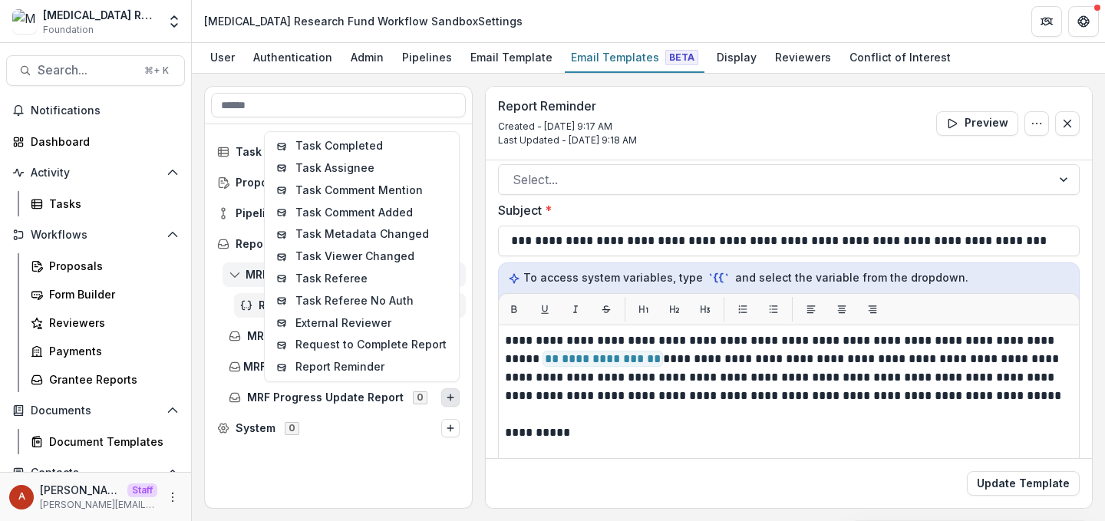
click at [408, 441] on div "System 0" at bounding box center [338, 428] width 267 height 31
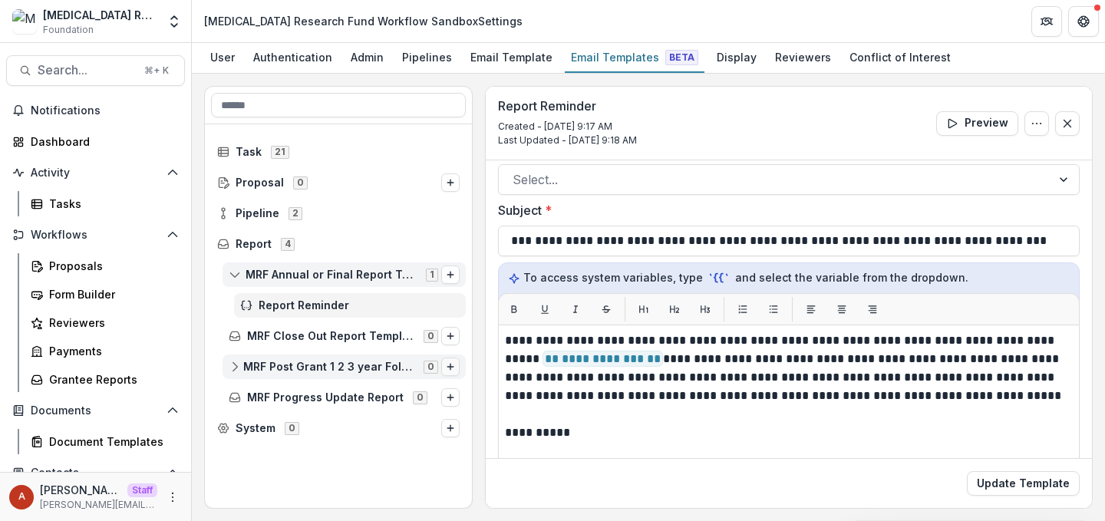
click at [445, 365] on button "Options" at bounding box center [450, 367] width 18 height 18
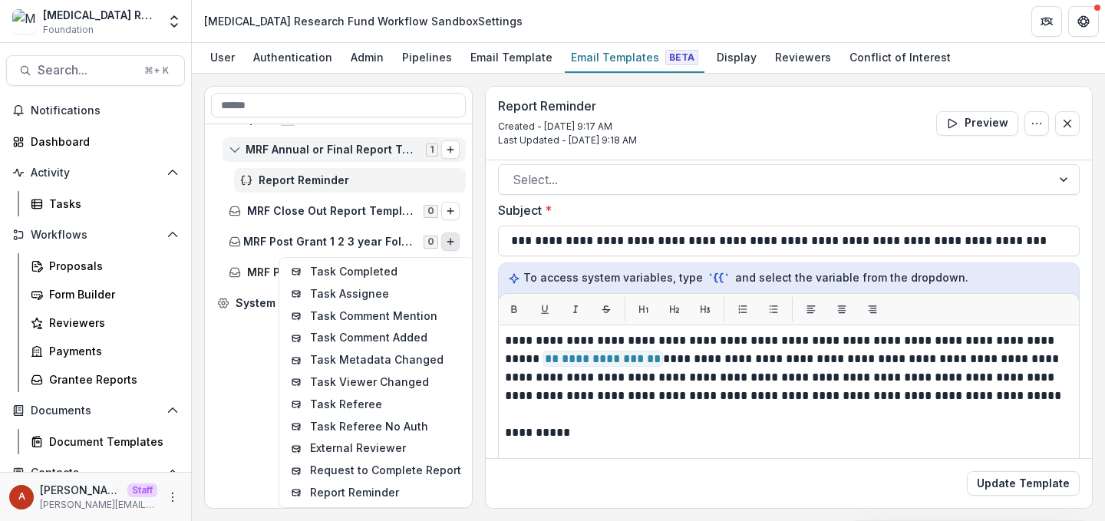
scroll to position [125, 0]
click at [244, 451] on div "Report 4 MRF Annual or Final Report Template 1 Report Reminder MRF Close Out Re…" at bounding box center [338, 316] width 267 height 384
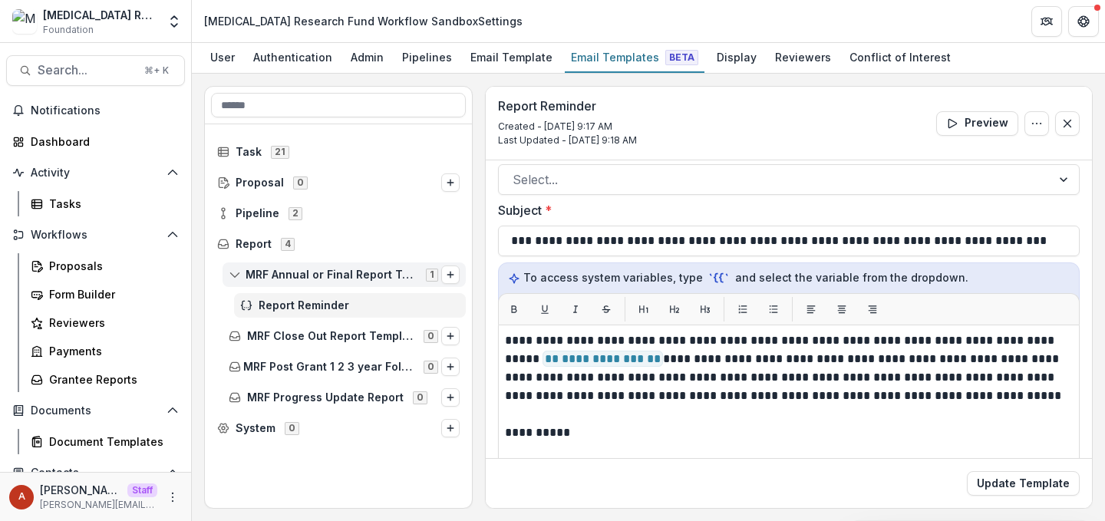
scroll to position [0, 0]
click at [451, 401] on icon "Options" at bounding box center [450, 397] width 9 height 9
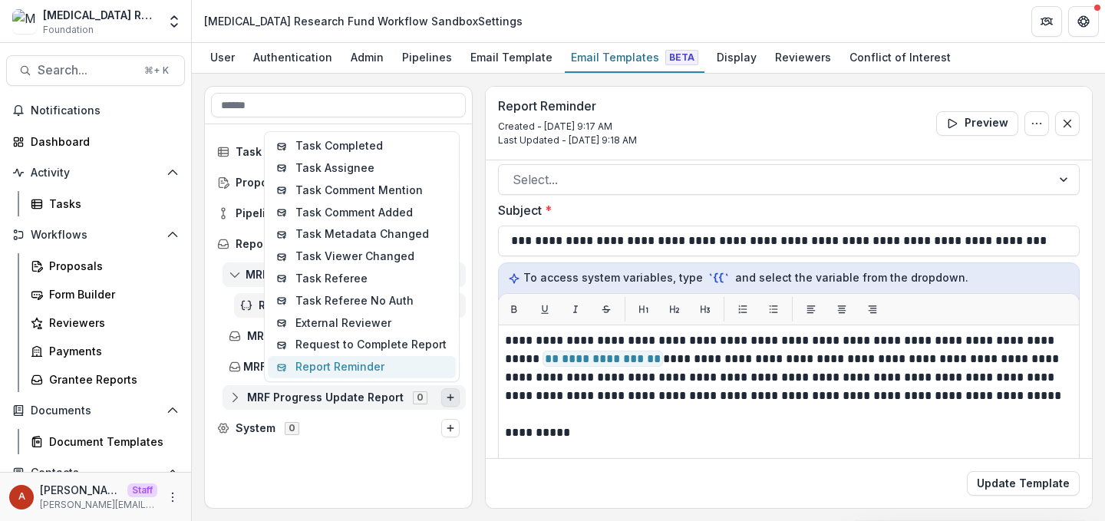
click at [405, 371] on button "Report Reminder" at bounding box center [362, 367] width 188 height 22
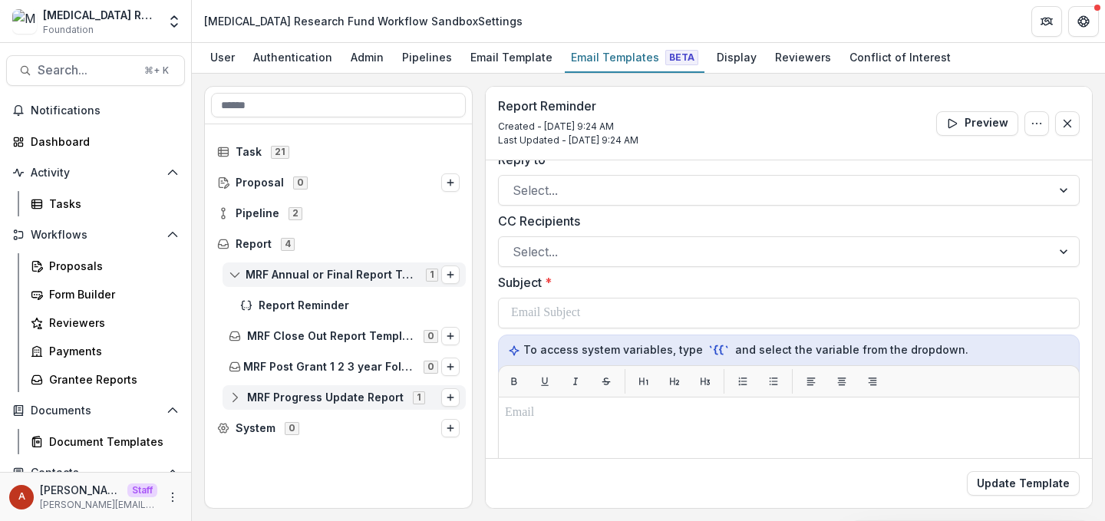
scroll to position [15, 0]
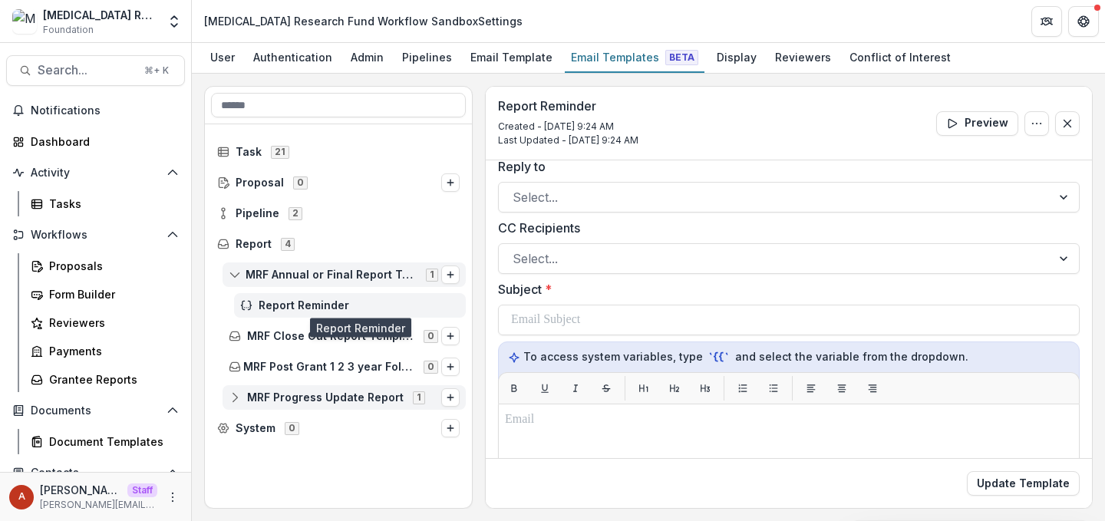
click at [287, 299] on span "Report Reminder" at bounding box center [359, 305] width 201 height 13
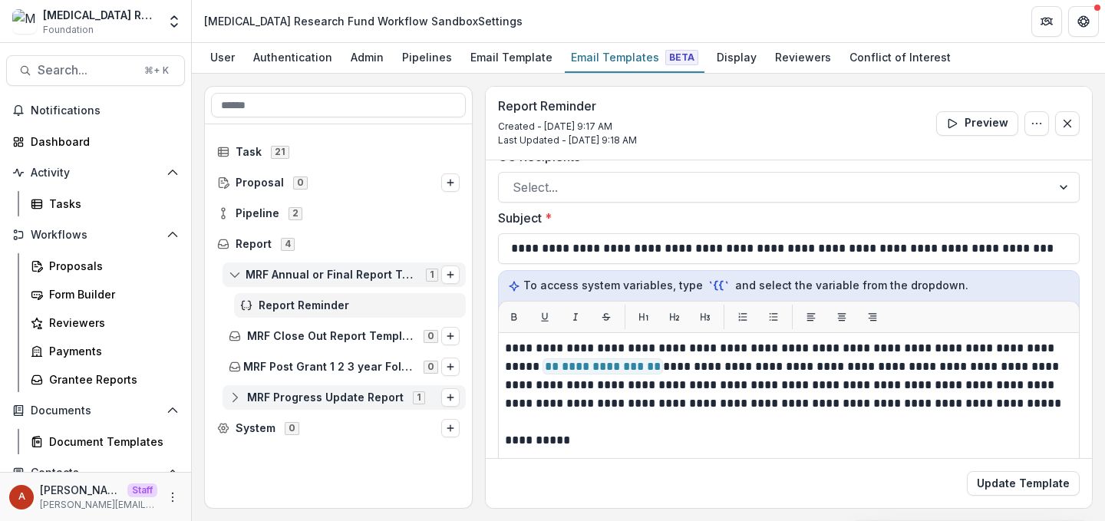
scroll to position [86, 0]
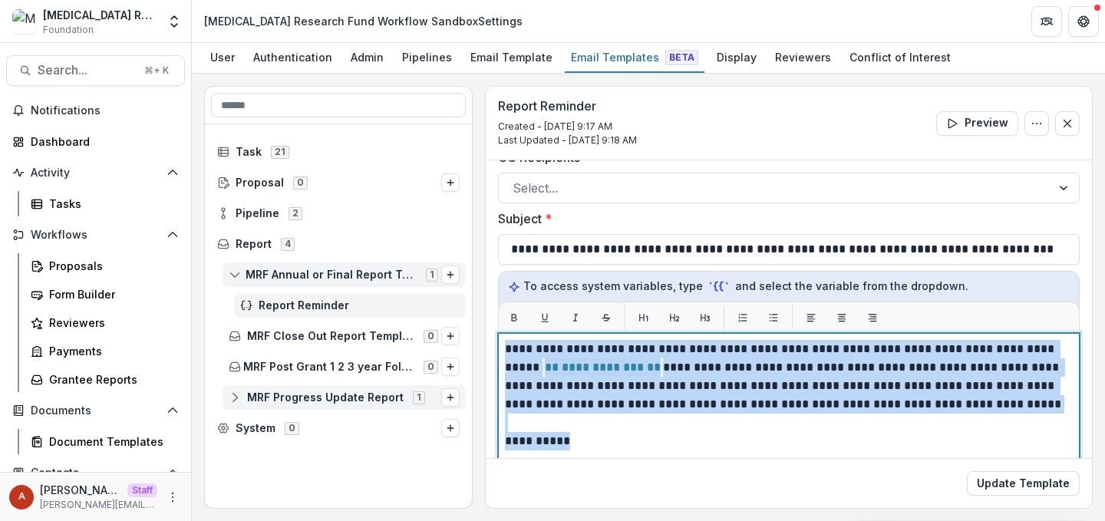
drag, startPoint x: 586, startPoint y: 440, endPoint x: 505, endPoint y: 340, distance: 128.7
click at [505, 340] on div "**********" at bounding box center [789, 525] width 568 height 370
copy div "**********"
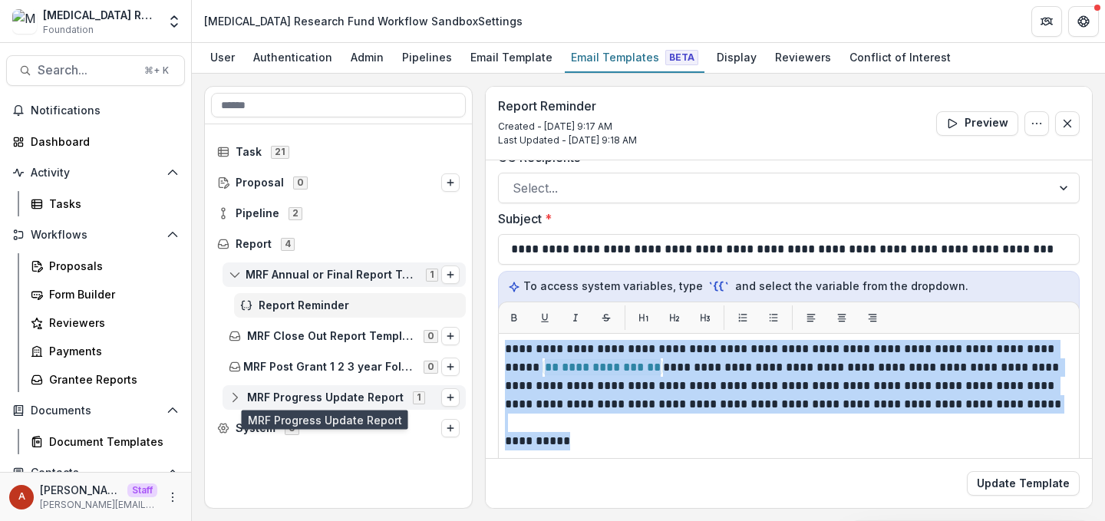
click at [356, 395] on span "MRF Progress Update Report" at bounding box center [325, 397] width 157 height 13
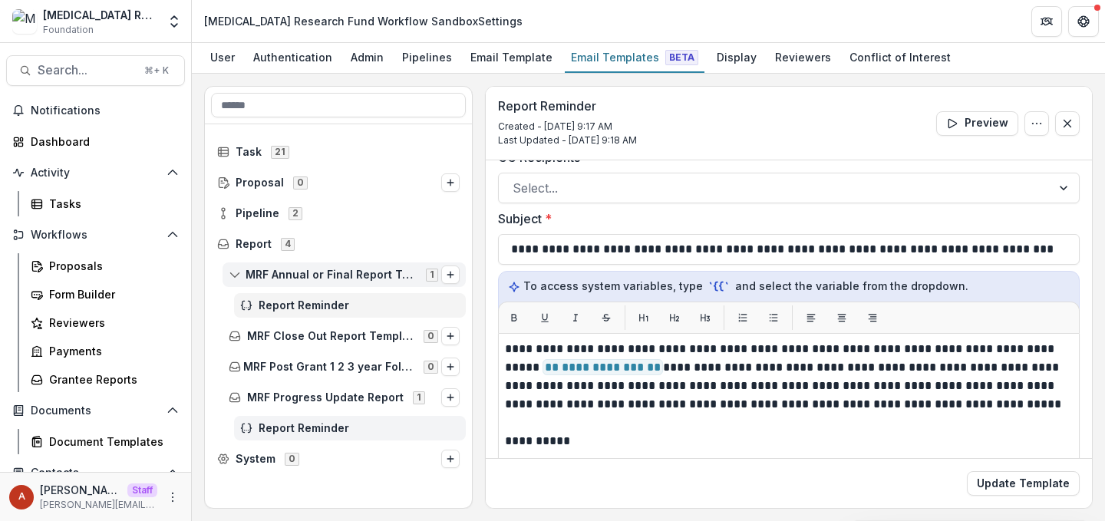
click at [338, 425] on span "Report Reminder" at bounding box center [359, 428] width 201 height 13
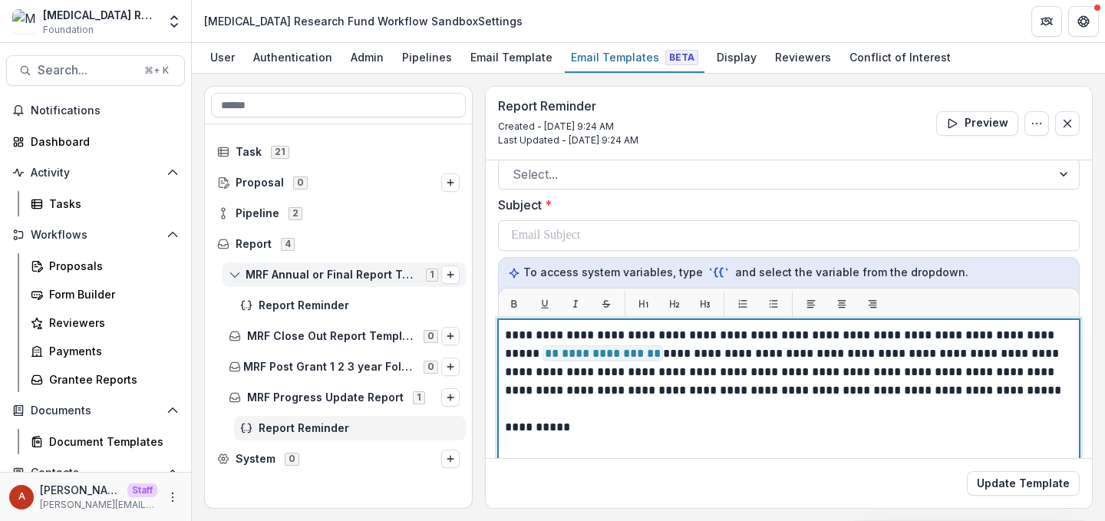
scroll to position [92, 0]
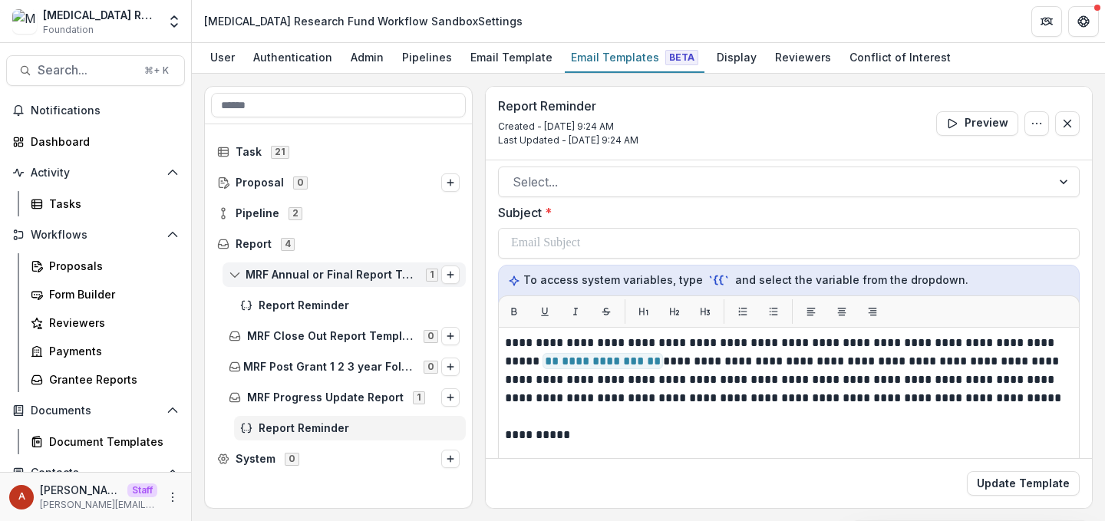
click at [1022, 496] on div "Update Template" at bounding box center [789, 483] width 606 height 50
click at [1022, 486] on button "Update Template" at bounding box center [1023, 483] width 113 height 25
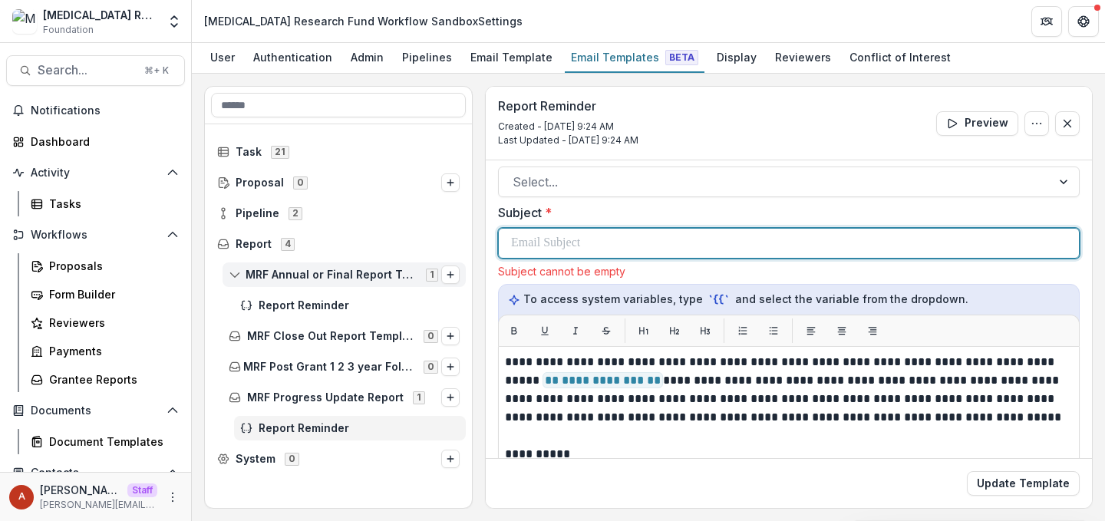
click at [609, 255] on div at bounding box center [789, 243] width 556 height 29
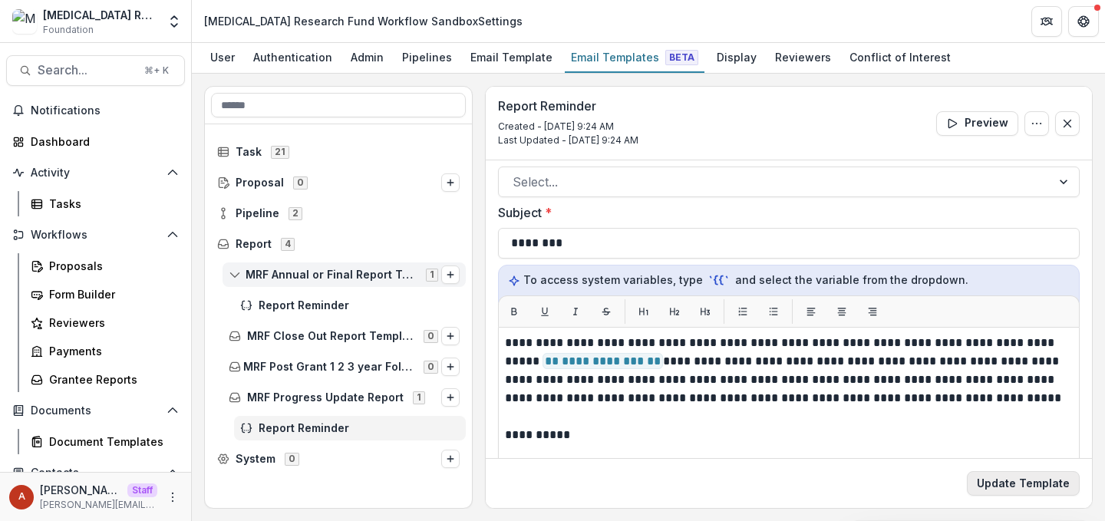
click at [1006, 480] on button "Update Template" at bounding box center [1023, 483] width 113 height 25
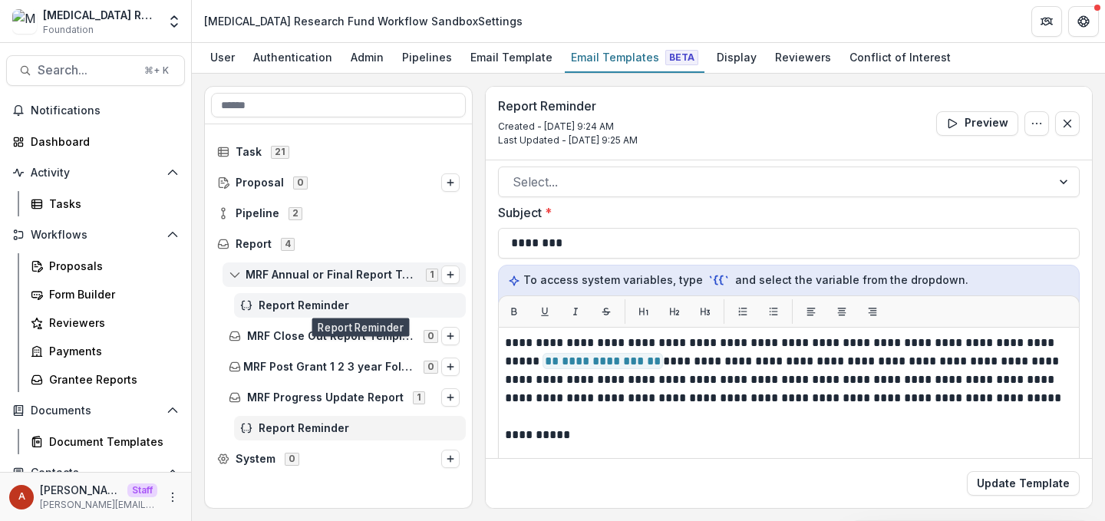
click at [322, 303] on span "Report Reminder" at bounding box center [359, 305] width 201 height 13
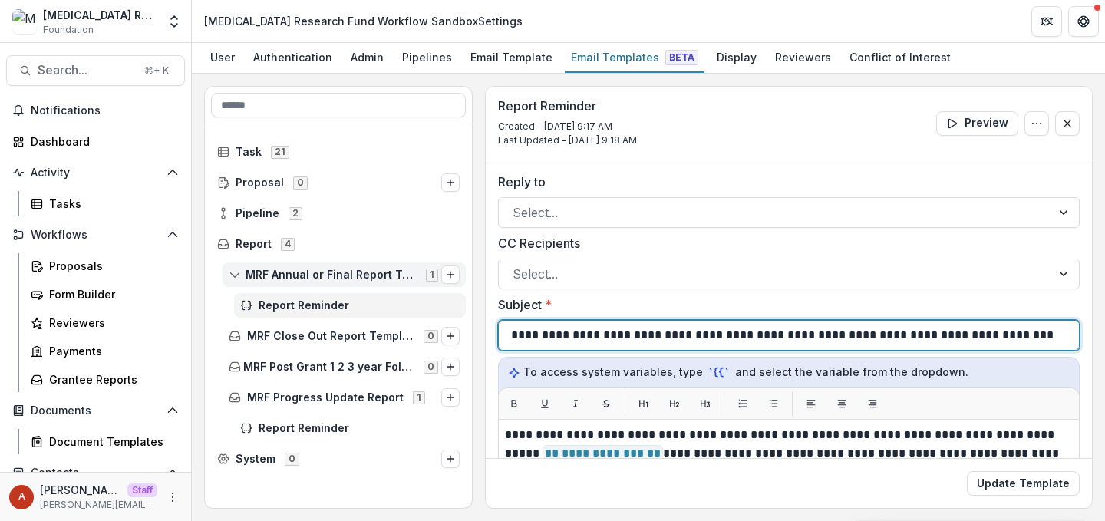
click at [584, 327] on p "**********" at bounding box center [790, 335] width 558 height 18
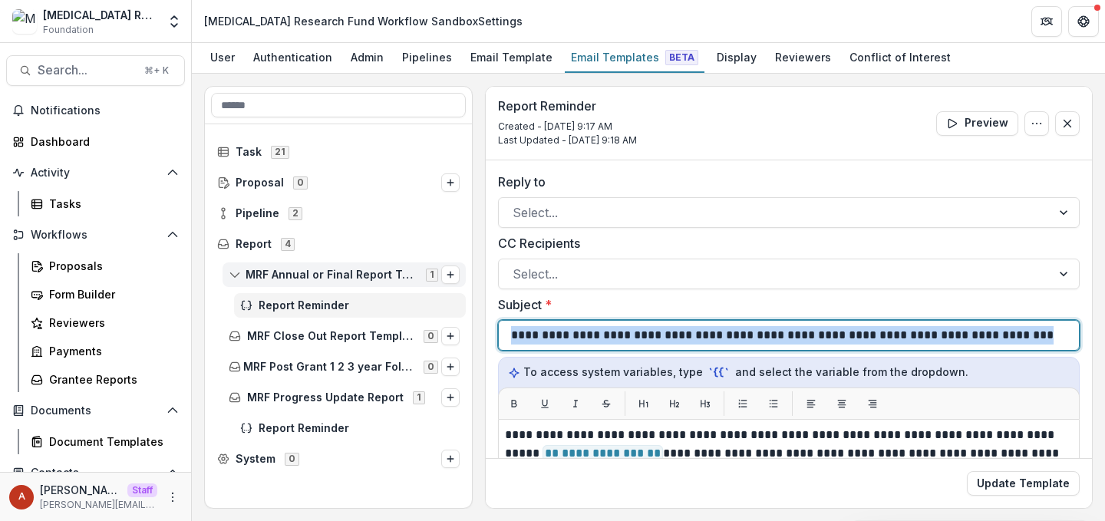
click at [584, 327] on p "**********" at bounding box center [790, 335] width 558 height 18
copy p "**********"
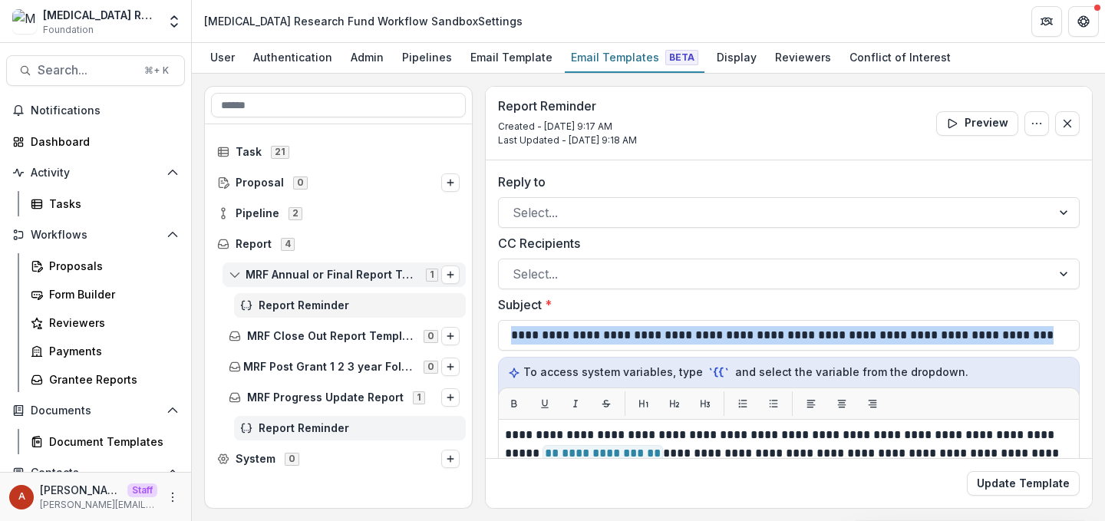
click at [299, 428] on span "Report Reminder" at bounding box center [359, 428] width 201 height 13
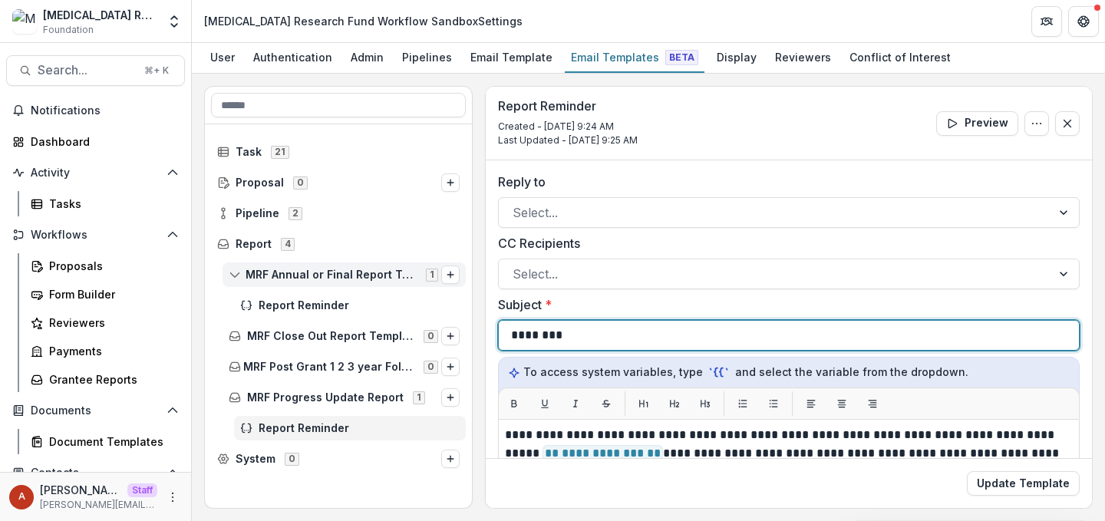
click at [565, 328] on p "********" at bounding box center [538, 335] width 55 height 18
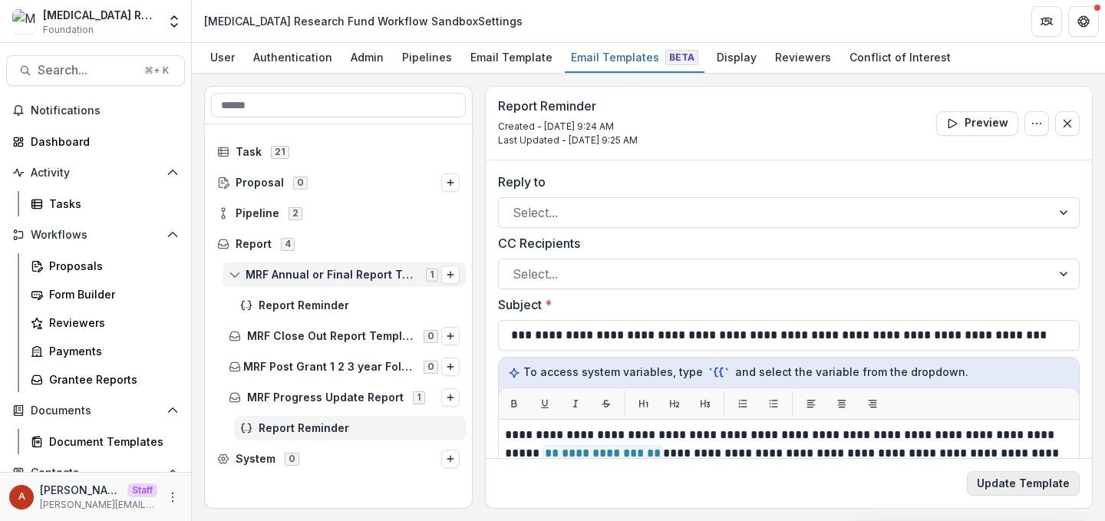
click at [1019, 484] on button "Update Template" at bounding box center [1023, 483] width 113 height 25
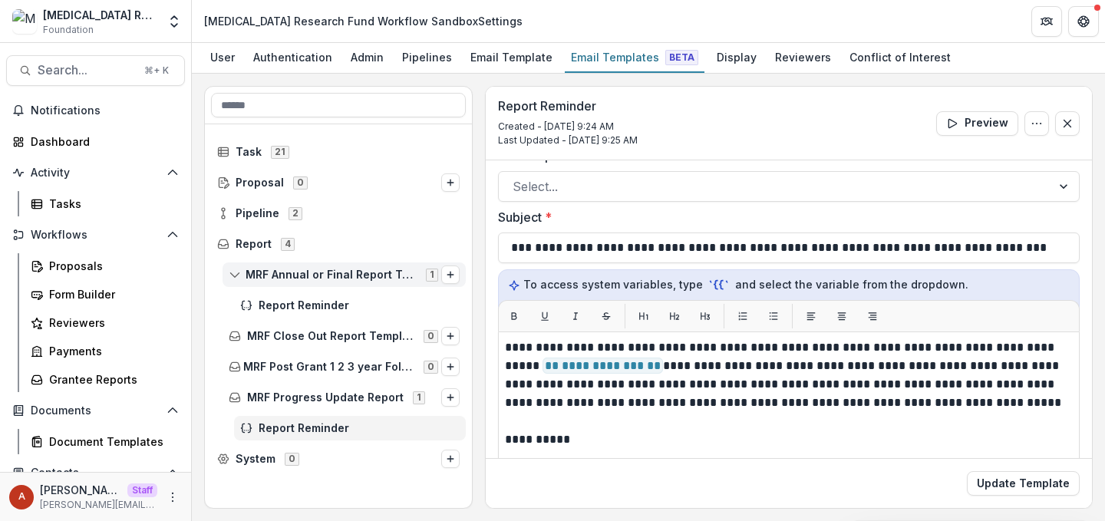
scroll to position [88, 0]
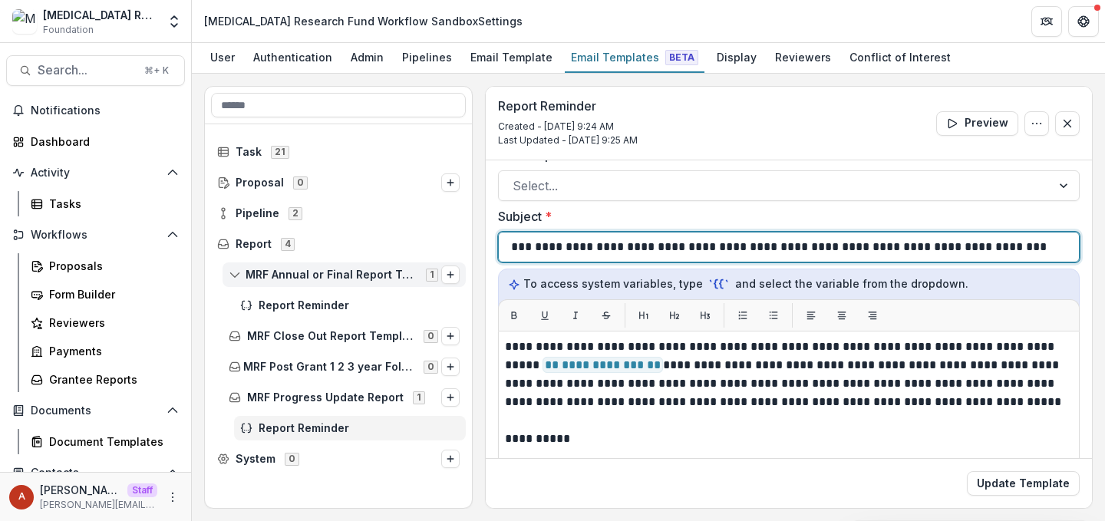
click at [513, 249] on p "**********" at bounding box center [783, 247] width 558 height 18
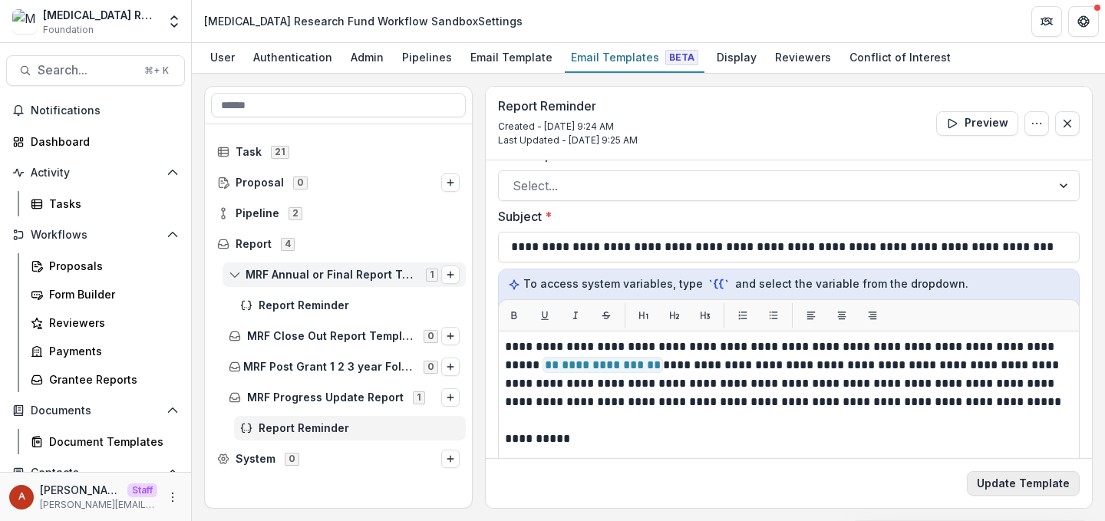
click at [1043, 487] on button "Update Template" at bounding box center [1023, 483] width 113 height 25
click at [252, 218] on span "Pipeline" at bounding box center [258, 213] width 44 height 13
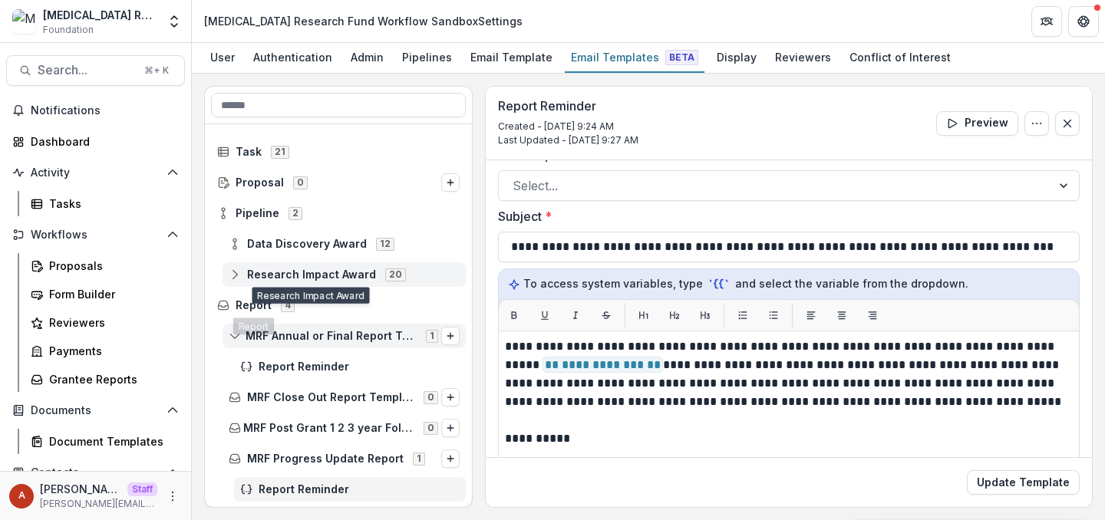
click at [281, 277] on span "Research Impact Award" at bounding box center [311, 275] width 129 height 13
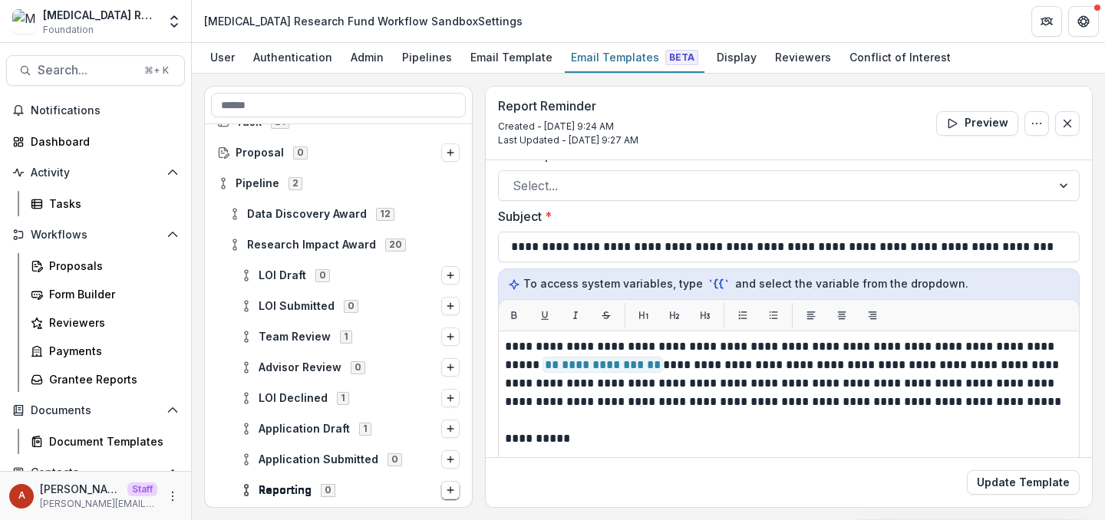
scroll to position [29, 0]
click at [286, 213] on span "Data Discovery Award" at bounding box center [307, 215] width 120 height 13
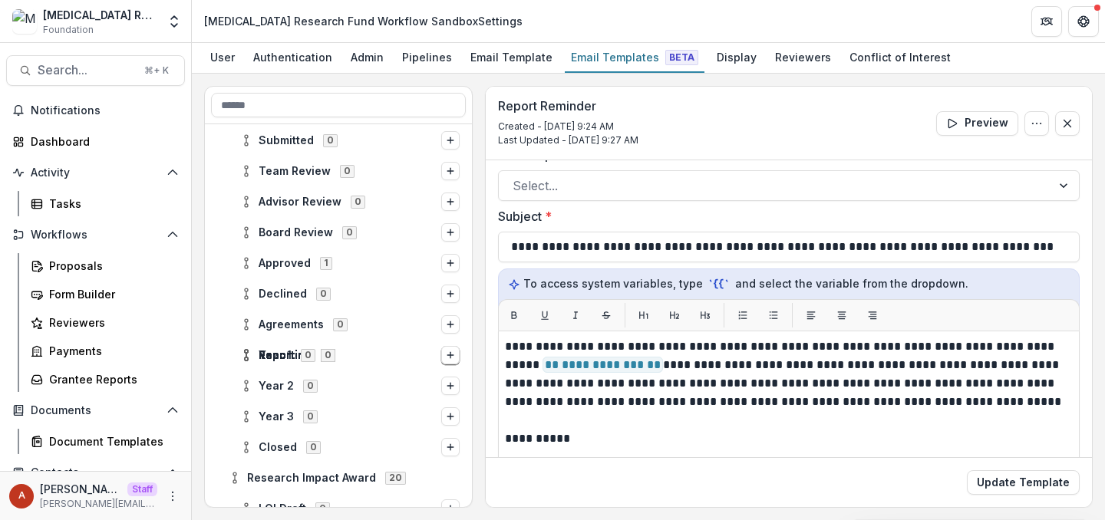
scroll to position [252, 0]
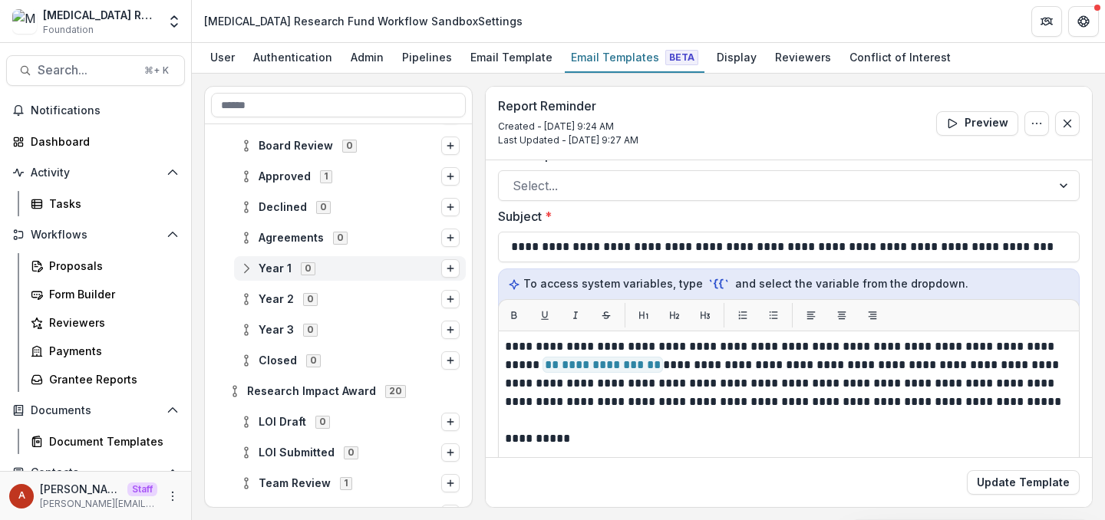
click at [278, 272] on span "Year 1" at bounding box center [275, 269] width 33 height 13
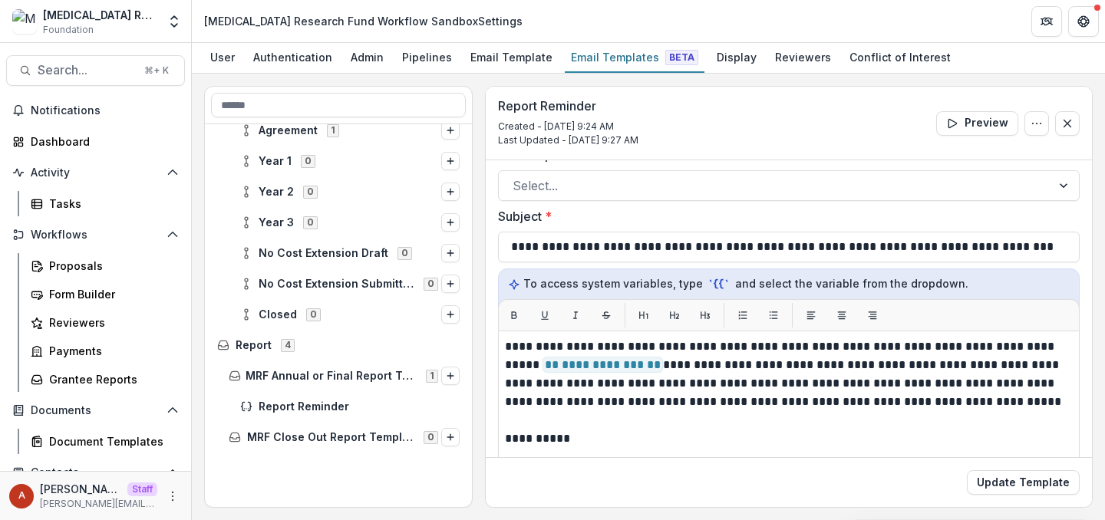
scroll to position [1042, 0]
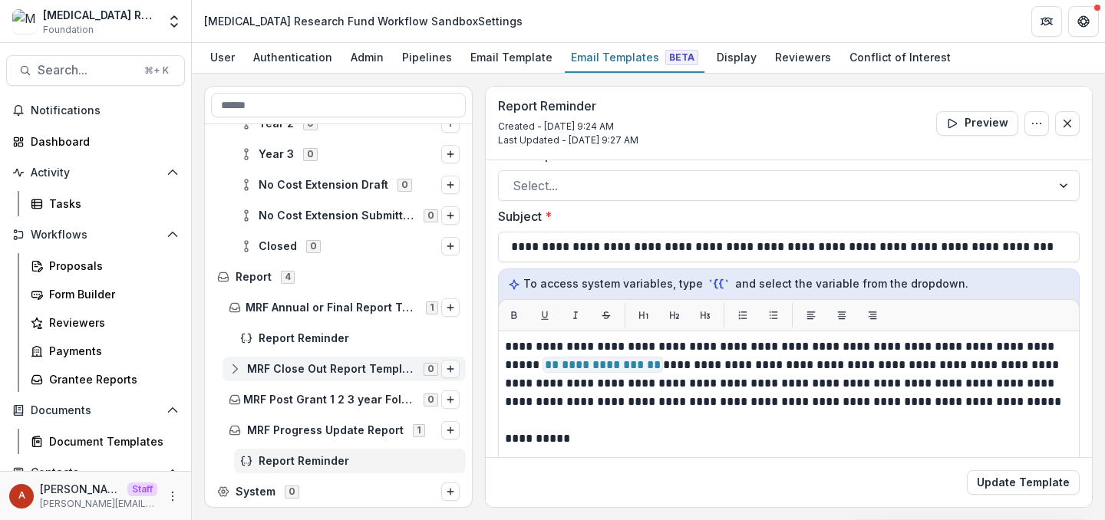
click at [447, 370] on icon "Options" at bounding box center [450, 369] width 9 height 9
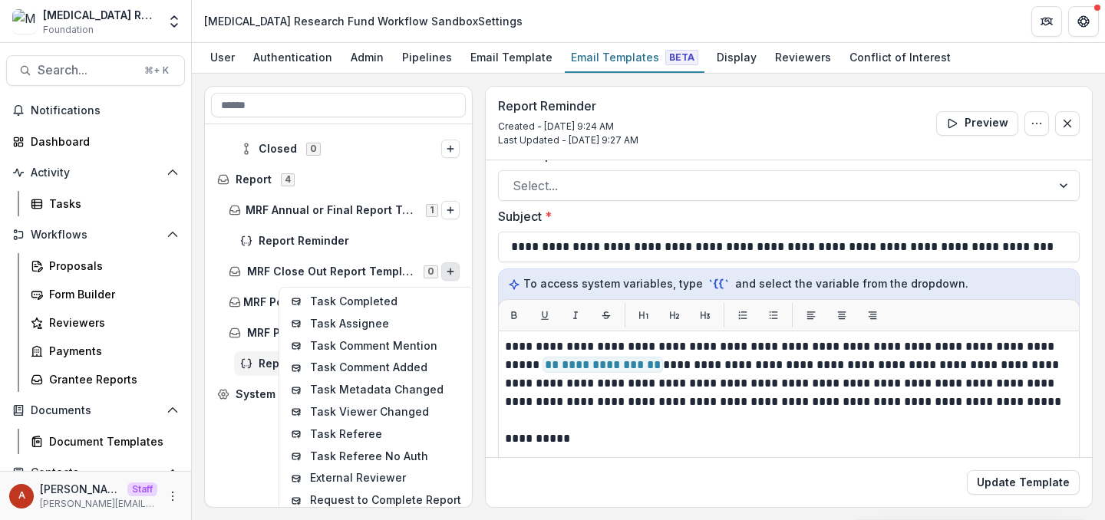
click at [192, 443] on div "Reporting 0 Reporting 0 Reporting 0 Reporting 0 Reporting 0 Reporting 0 Reporti…" at bounding box center [648, 297] width 913 height 447
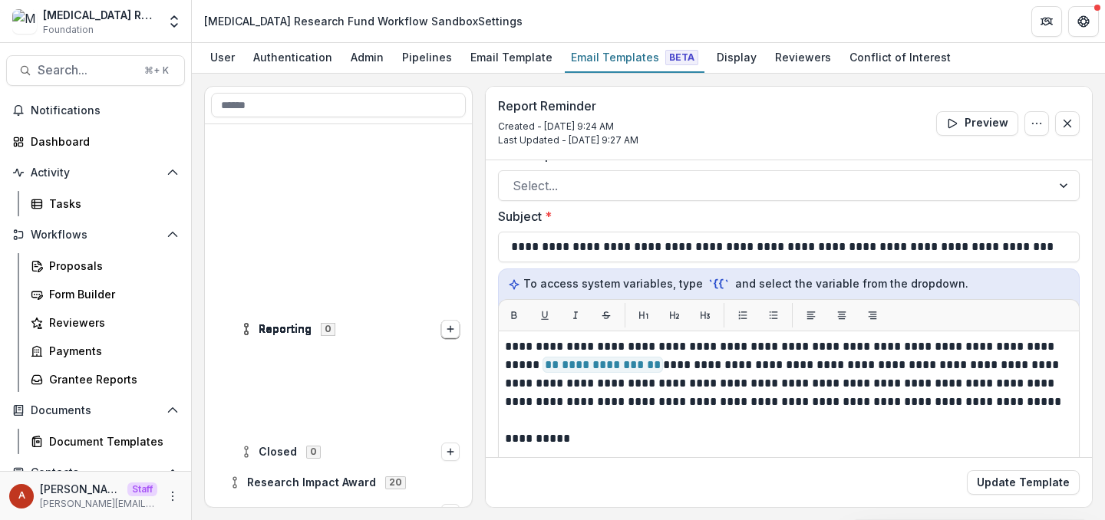
scroll to position [522, 0]
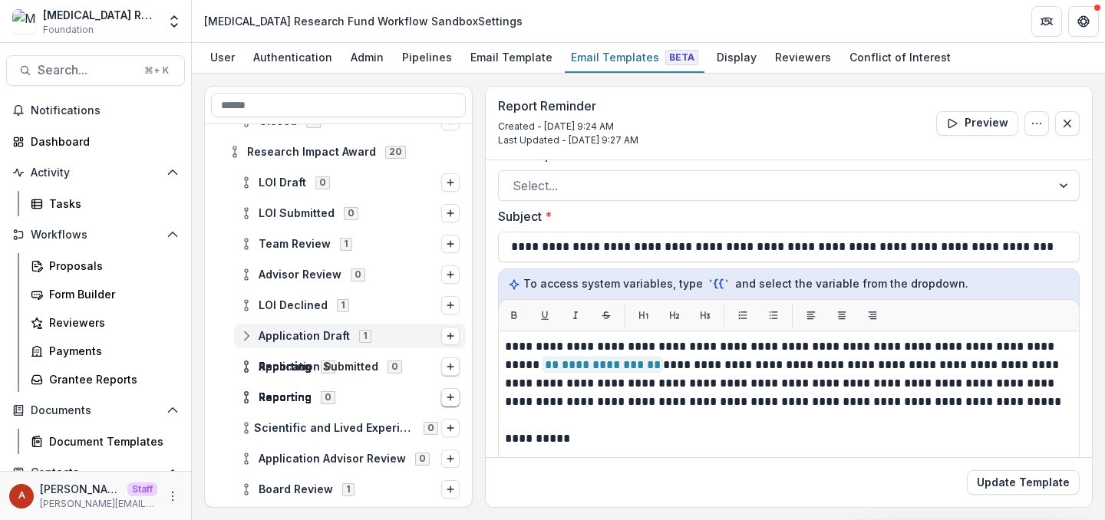
click at [302, 328] on div "Application Draft 1" at bounding box center [350, 336] width 232 height 25
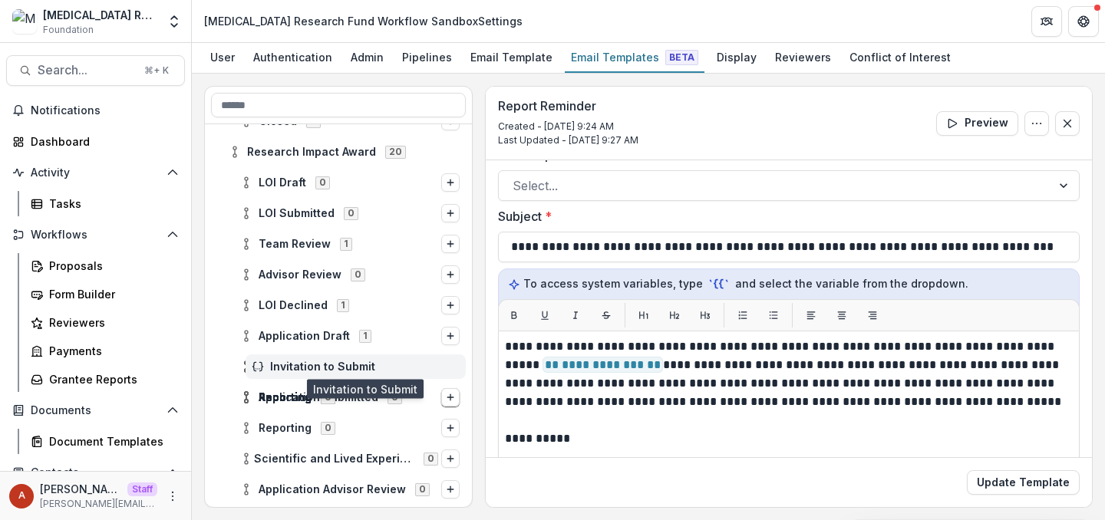
click at [308, 363] on span "Invitation to Submit" at bounding box center [365, 367] width 190 height 13
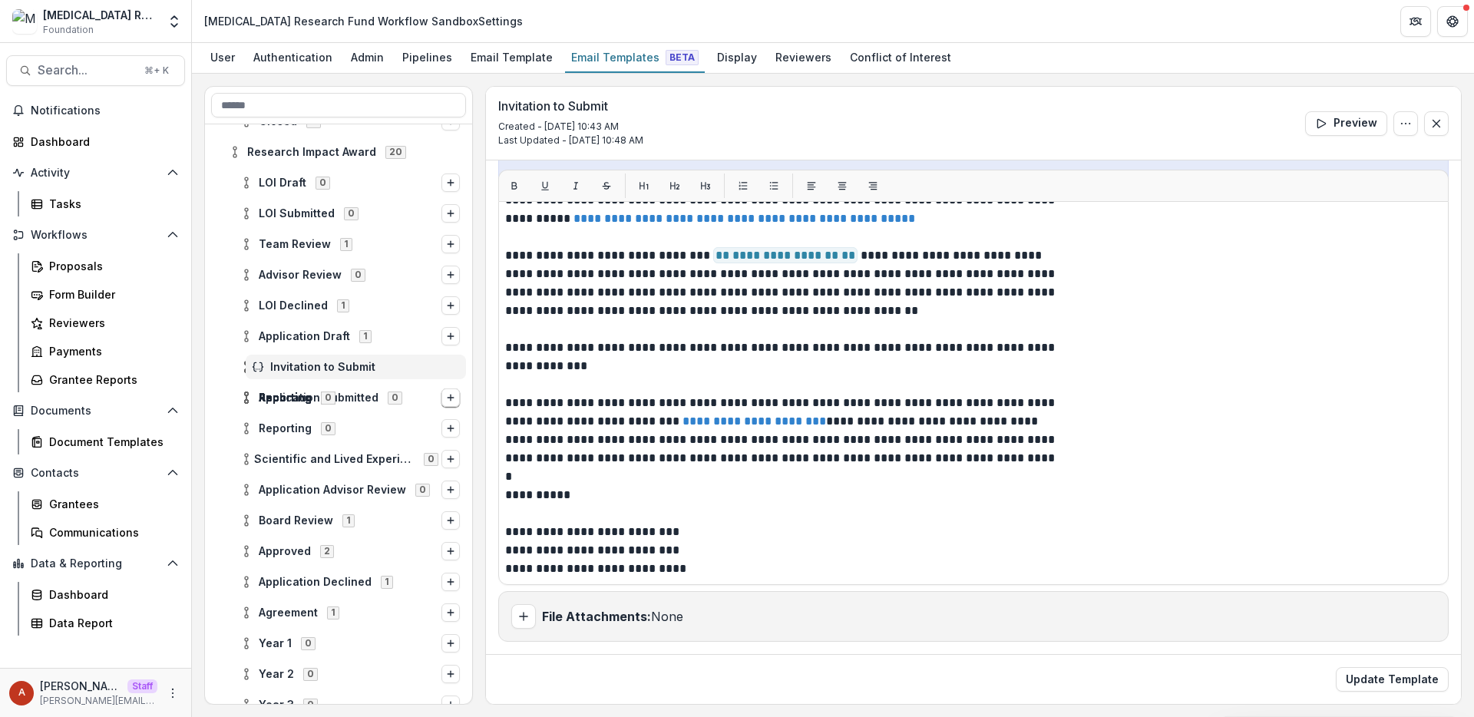
scroll to position [35, 0]
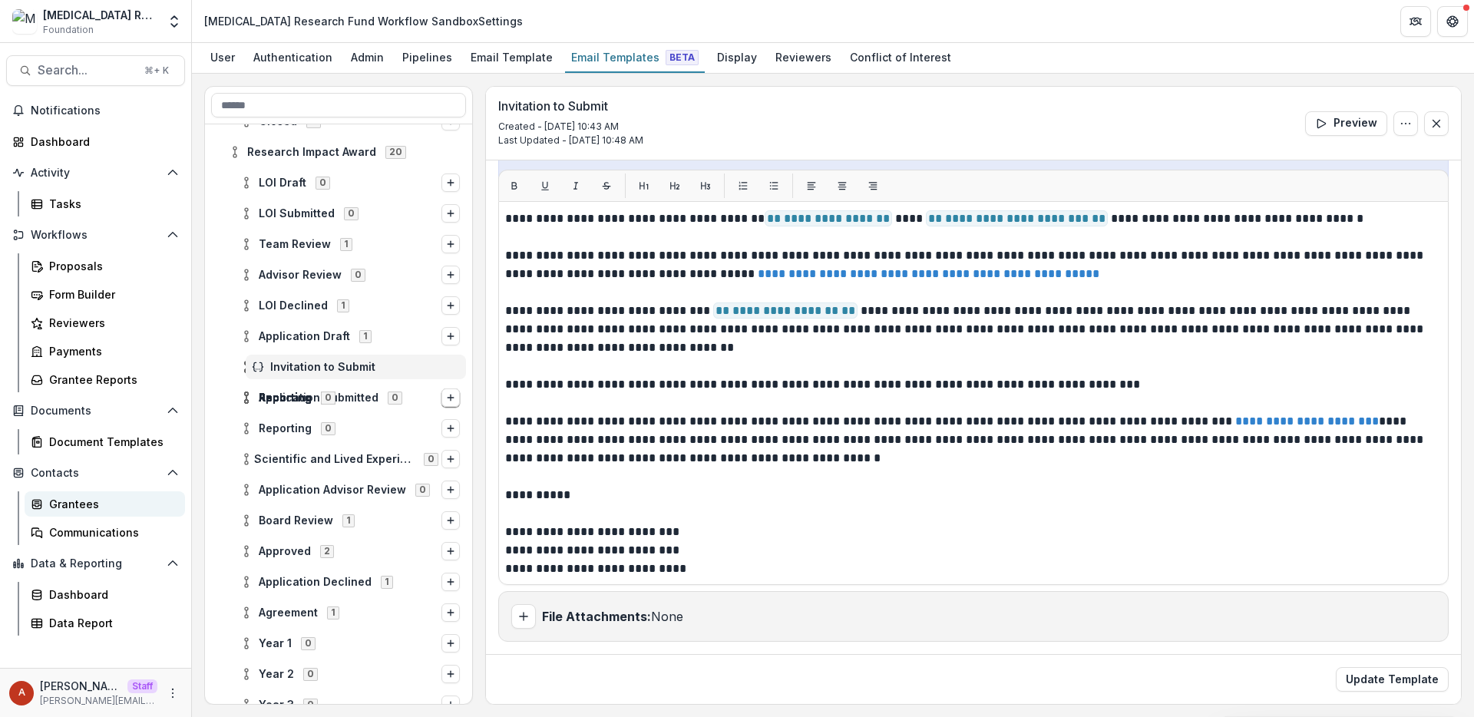
click at [84, 504] on div "Grantees" at bounding box center [111, 504] width 124 height 16
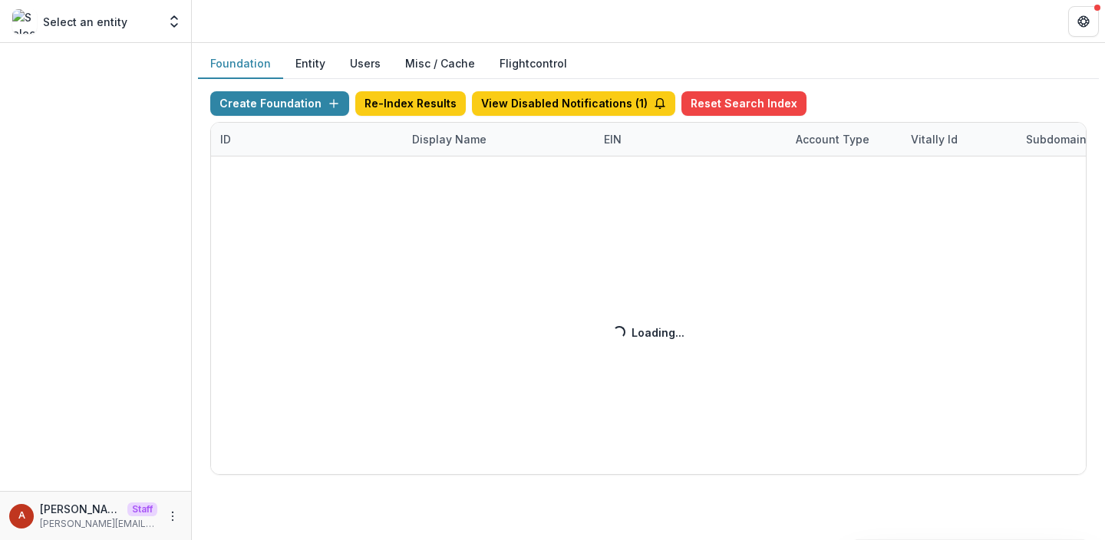
click at [411, 142] on div "Create Foundation Re-Index Results View Disabled Notifications ( 1 ) Reset Sear…" at bounding box center [648, 283] width 877 height 384
click at [425, 144] on div "Create Foundation Re-Index Results View Disabled Notifications ( 1 ) Reset Sear…" at bounding box center [648, 283] width 877 height 384
click at [444, 139] on div "Create Foundation Re-Index Results View Disabled Notifications ( 1 ) Reset Sear…" at bounding box center [648, 283] width 877 height 384
click at [442, 140] on div "Create Foundation Re-Index Results View Disabled Notifications ( 1 ) Reset Sear…" at bounding box center [648, 283] width 877 height 384
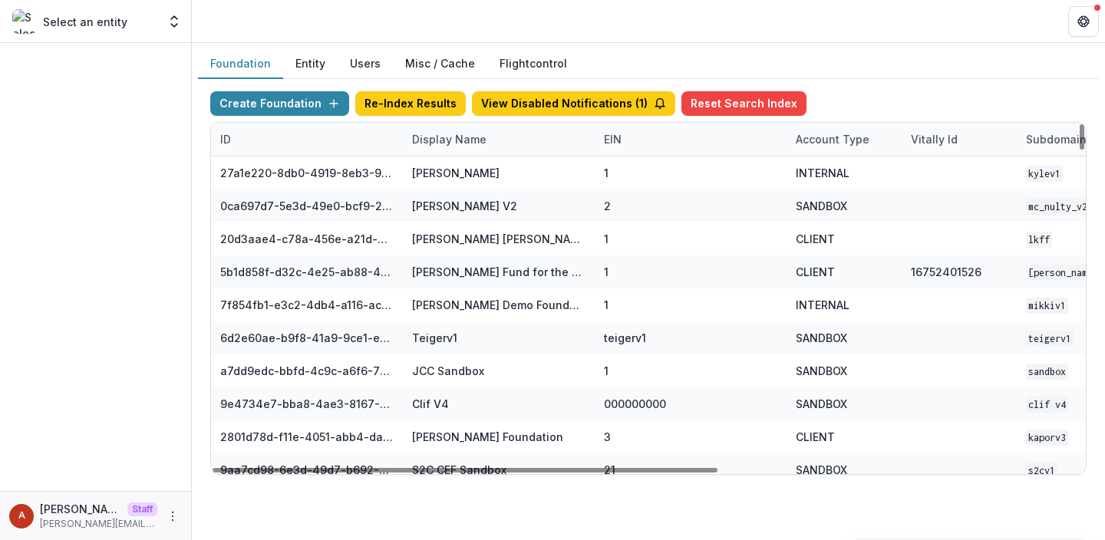
click at [420, 138] on div "Display Name" at bounding box center [449, 139] width 93 height 16
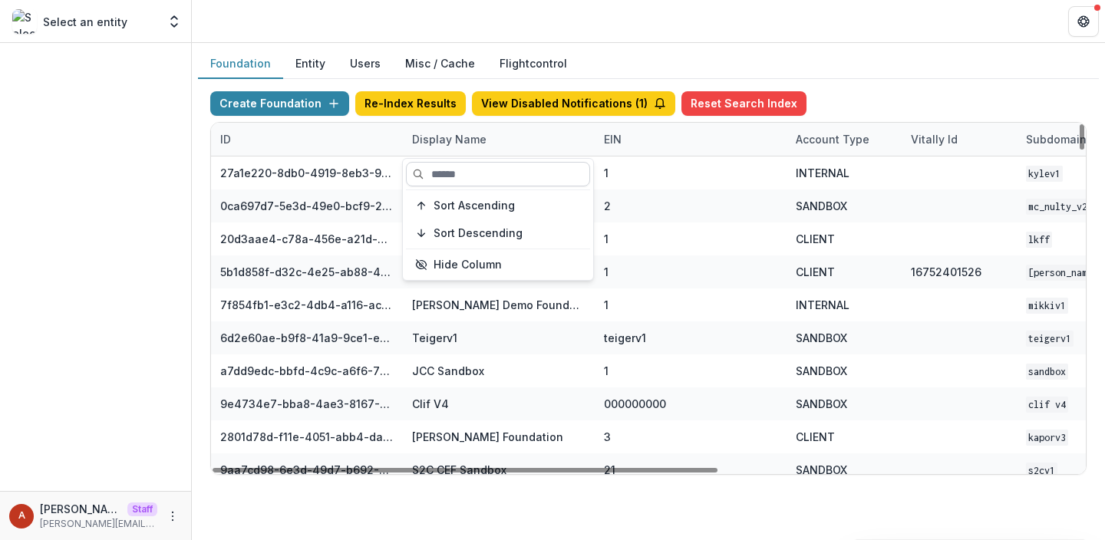
click at [456, 176] on input at bounding box center [498, 174] width 184 height 25
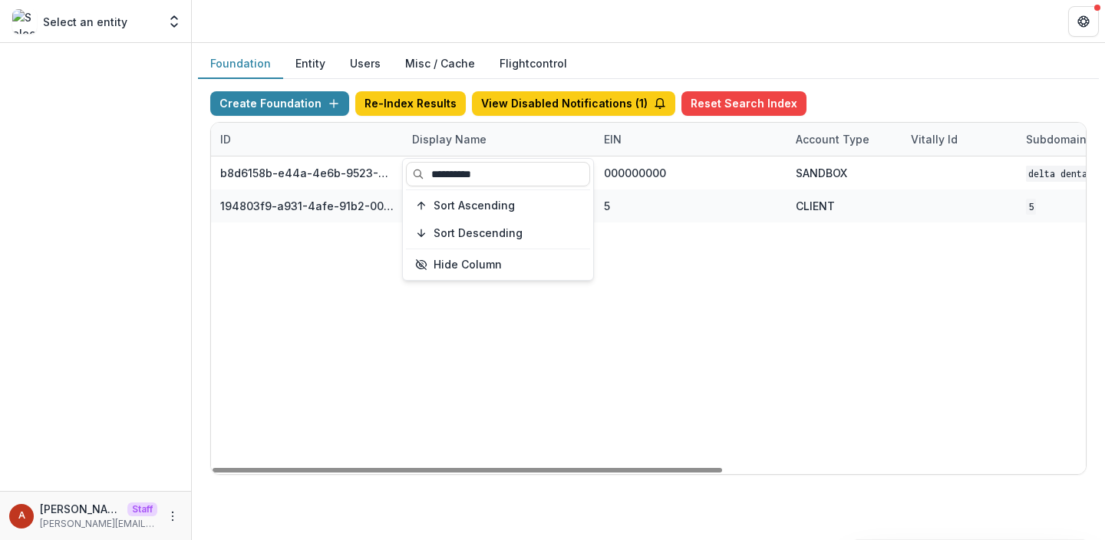
type input "**********"
click at [510, 25] on header at bounding box center [648, 21] width 913 height 42
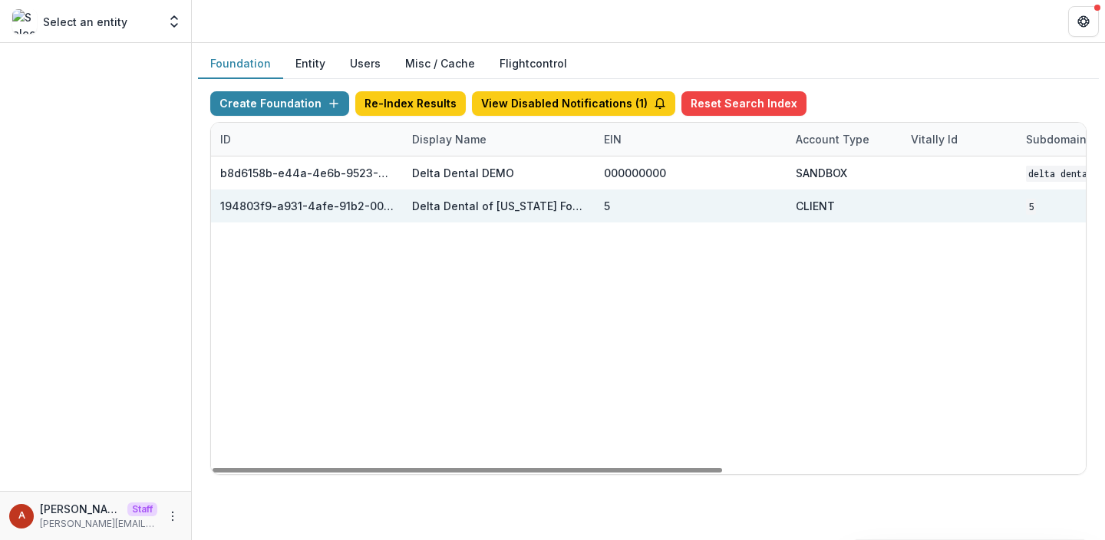
scroll to position [0, 622]
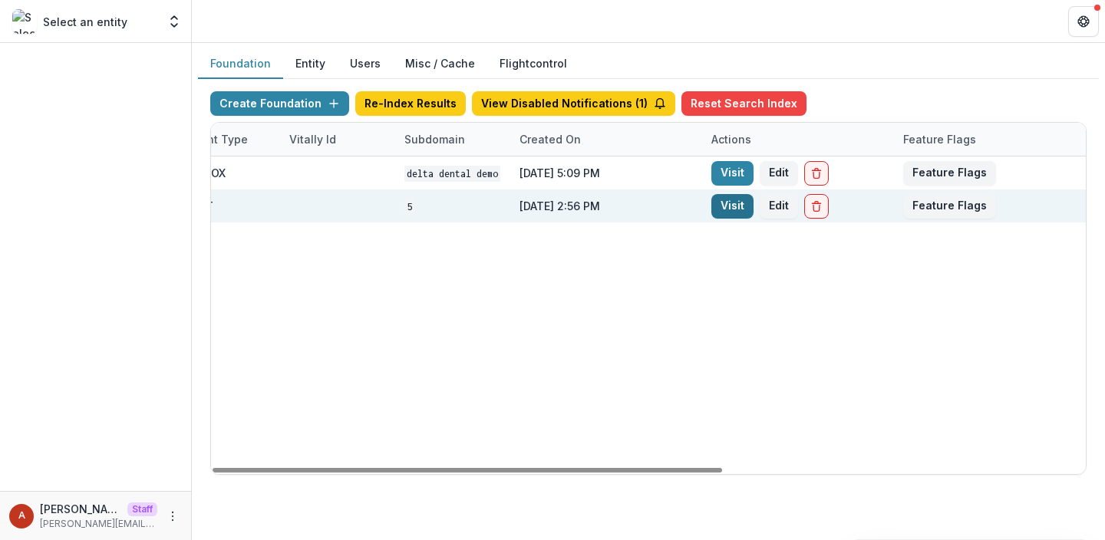
click at [726, 210] on link "Visit" at bounding box center [733, 206] width 42 height 25
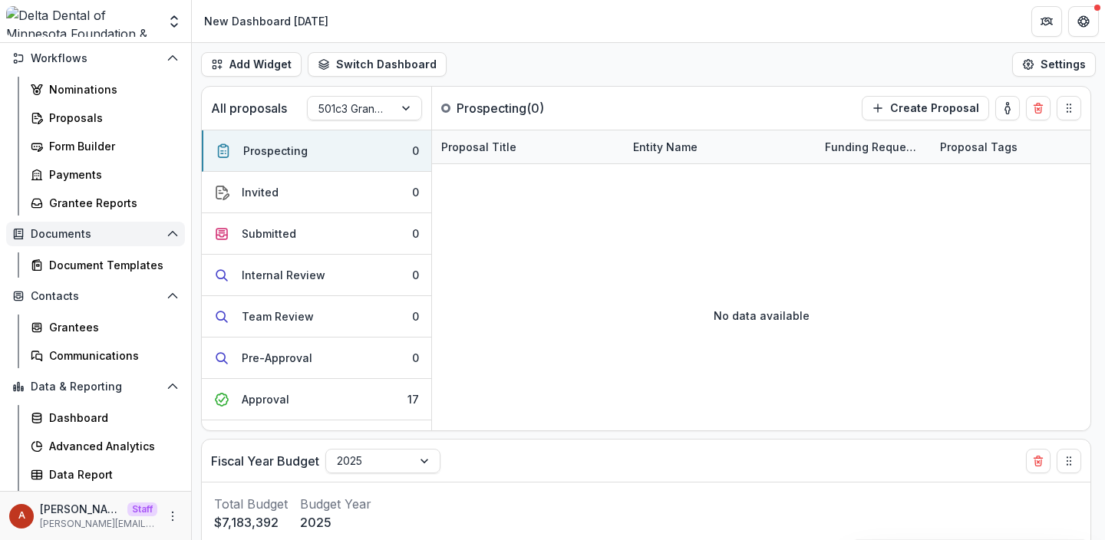
scroll to position [201, 0]
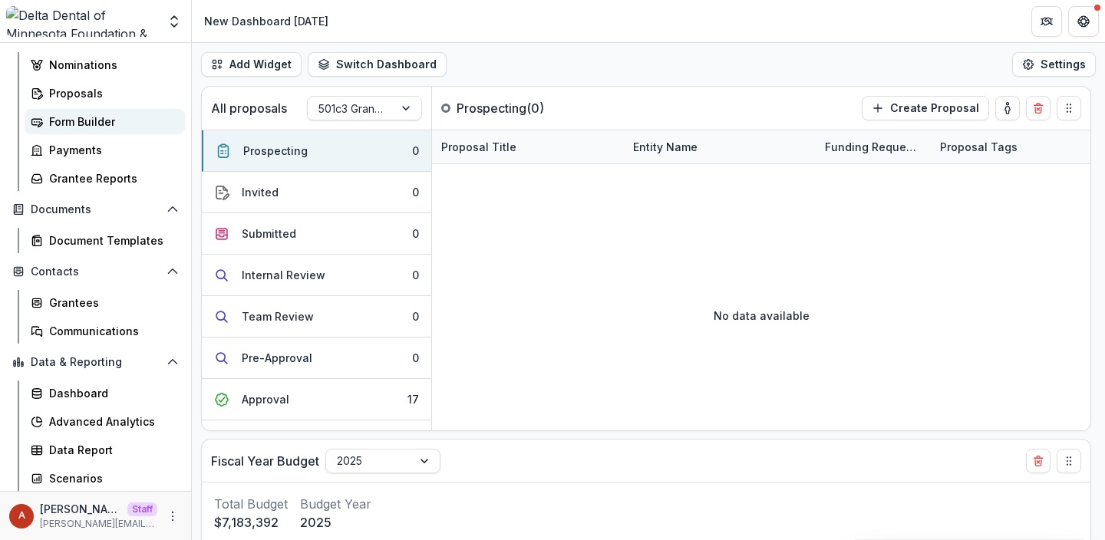
click at [91, 114] on div "Form Builder" at bounding box center [111, 122] width 124 height 16
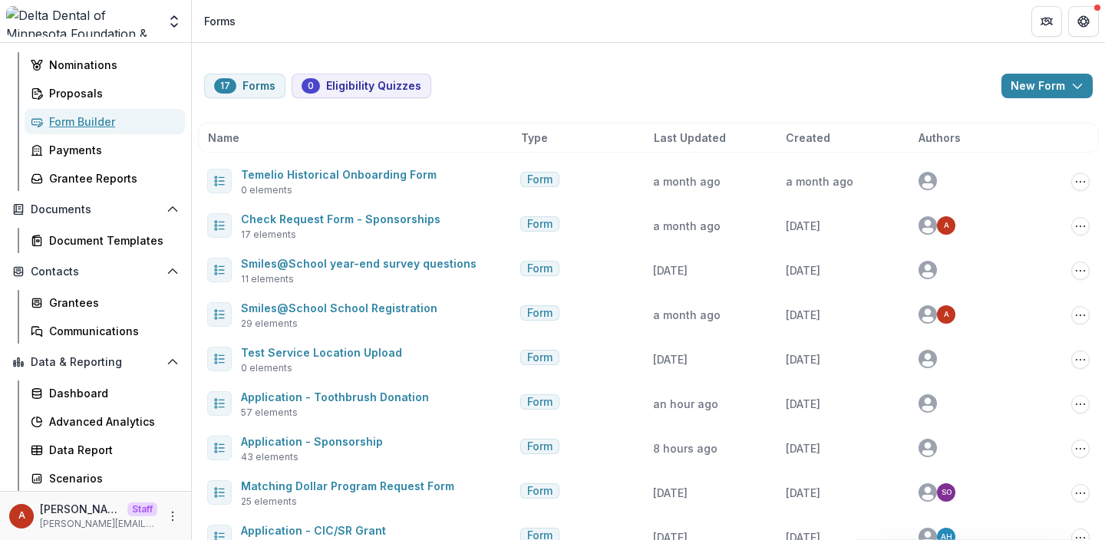
scroll to position [388, 0]
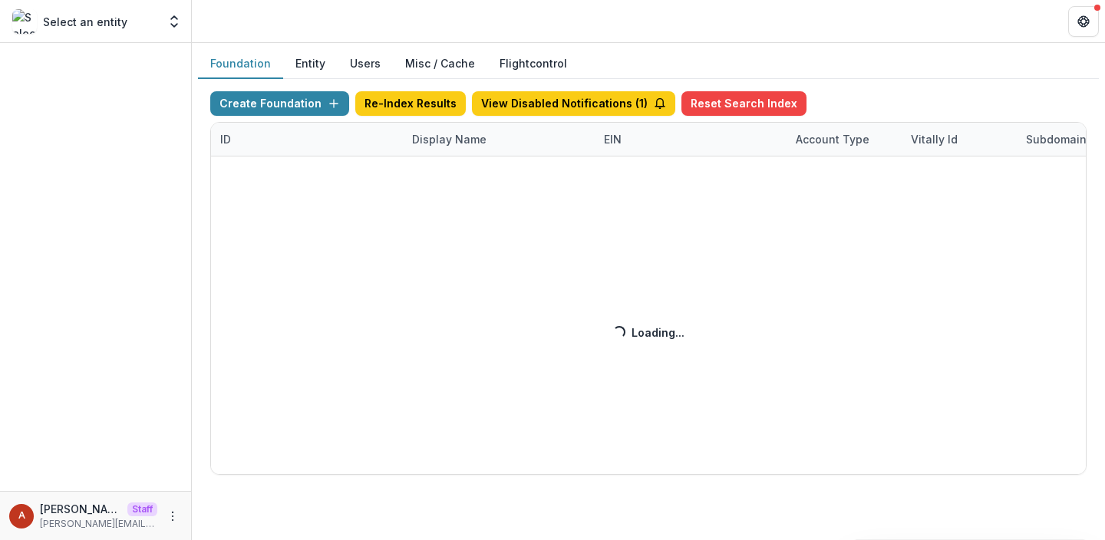
click at [414, 142] on div "Create Foundation Re-Index Results View Disabled Notifications ( 1 ) Reset Sear…" at bounding box center [648, 283] width 877 height 384
click at [447, 141] on div "Create Foundation Re-Index Results View Disabled Notifications ( 1 ) Reset Sear…" at bounding box center [648, 283] width 877 height 384
click at [431, 141] on div "Create Foundation Re-Index Results View Disabled Notifications ( 1 ) Reset Sear…" at bounding box center [648, 283] width 877 height 384
click at [434, 142] on div "Create Foundation Re-Index Results View Disabled Notifications ( 1 ) Reset Sear…" at bounding box center [648, 283] width 877 height 384
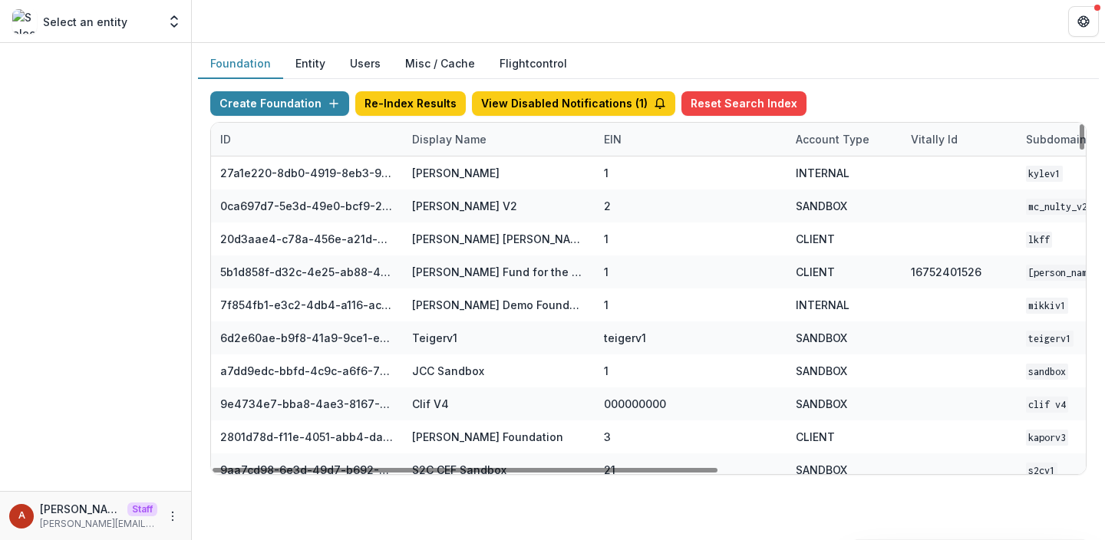
click at [419, 143] on div "Display Name" at bounding box center [449, 139] width 93 height 16
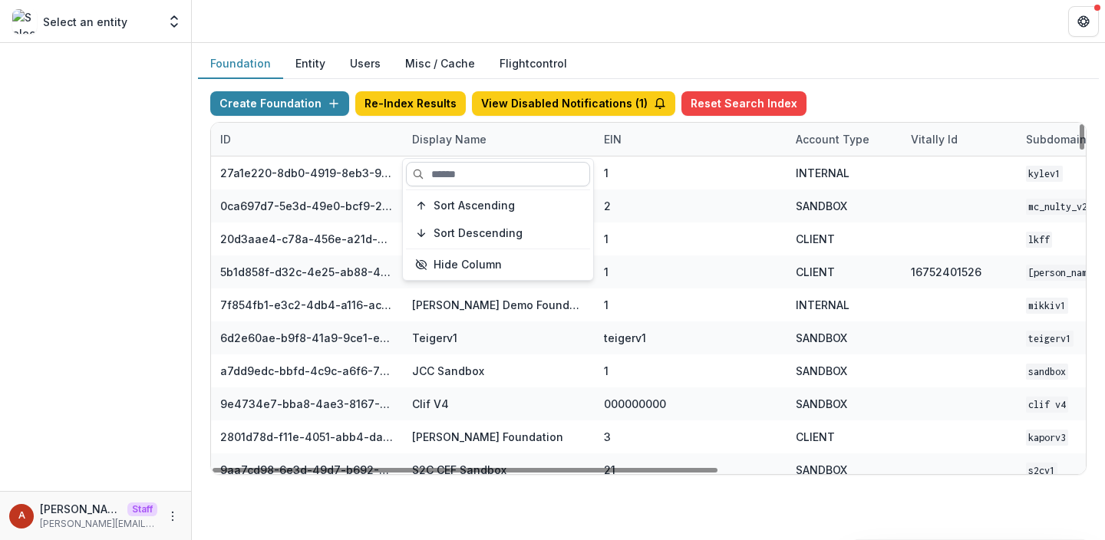
click at [463, 178] on input at bounding box center [498, 174] width 184 height 25
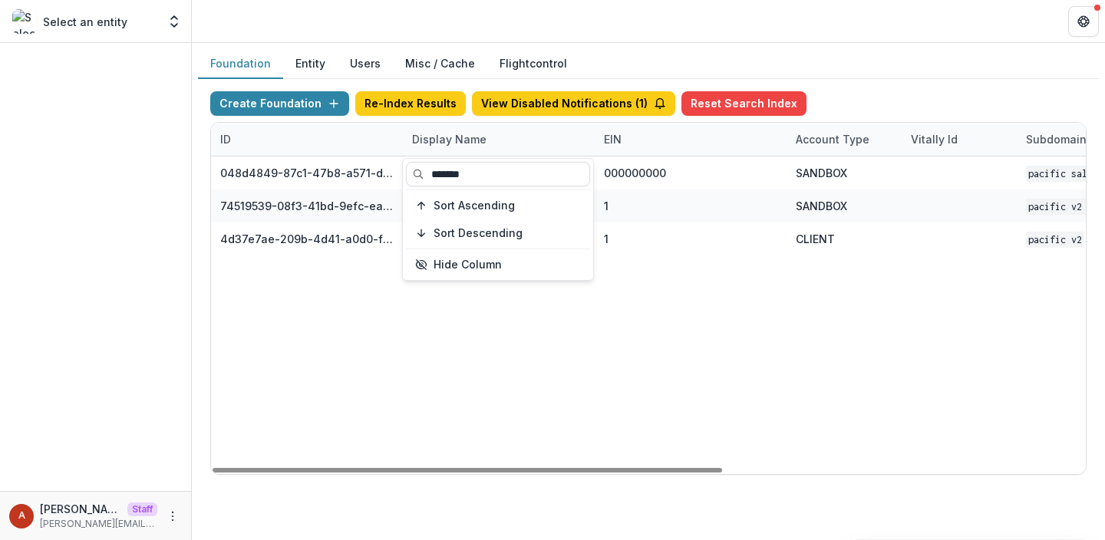
type input "*******"
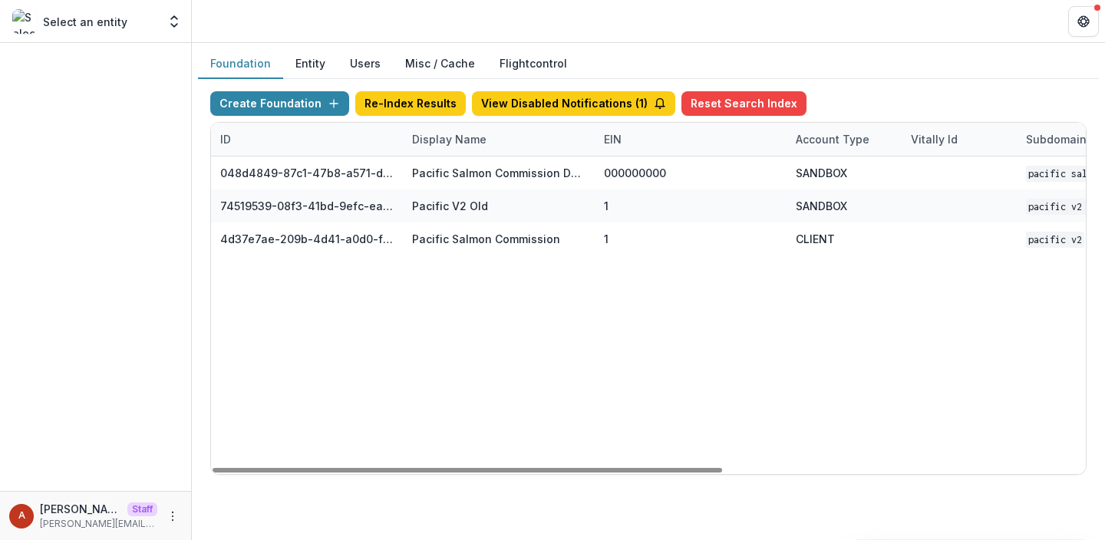
click at [437, 21] on header at bounding box center [648, 21] width 913 height 42
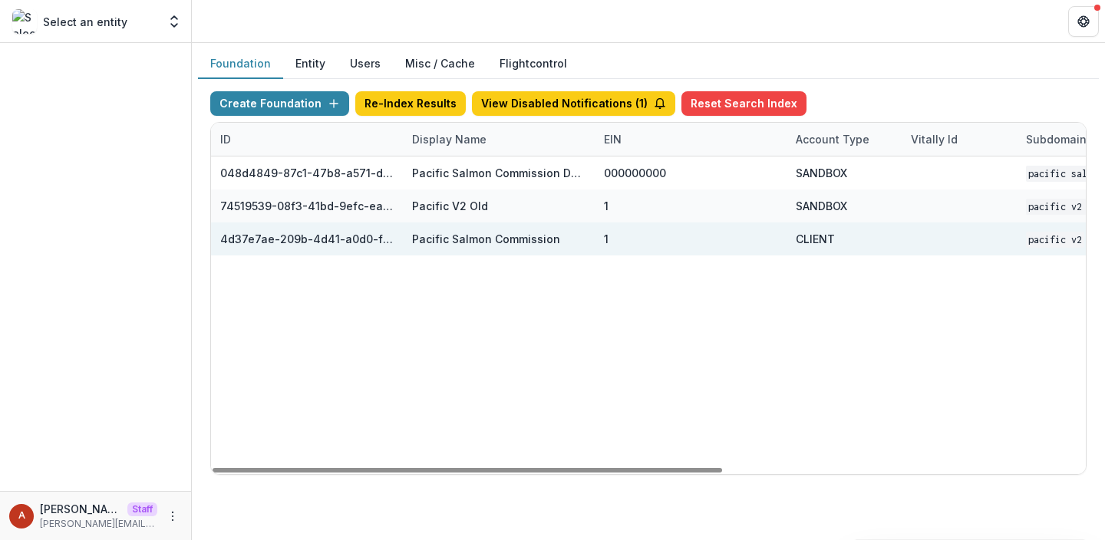
scroll to position [0, 622]
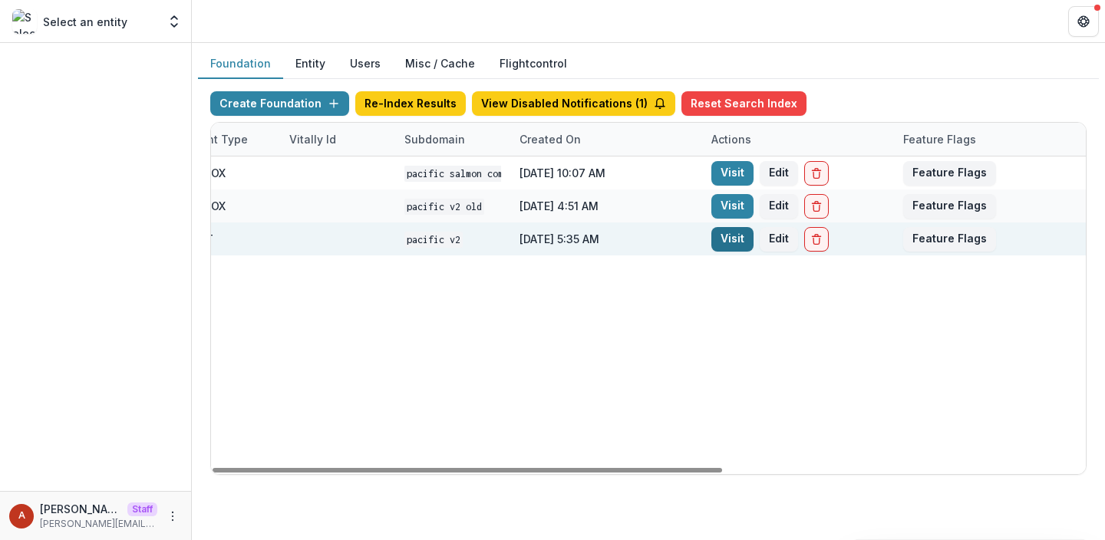
click at [728, 245] on link "Visit" at bounding box center [733, 239] width 42 height 25
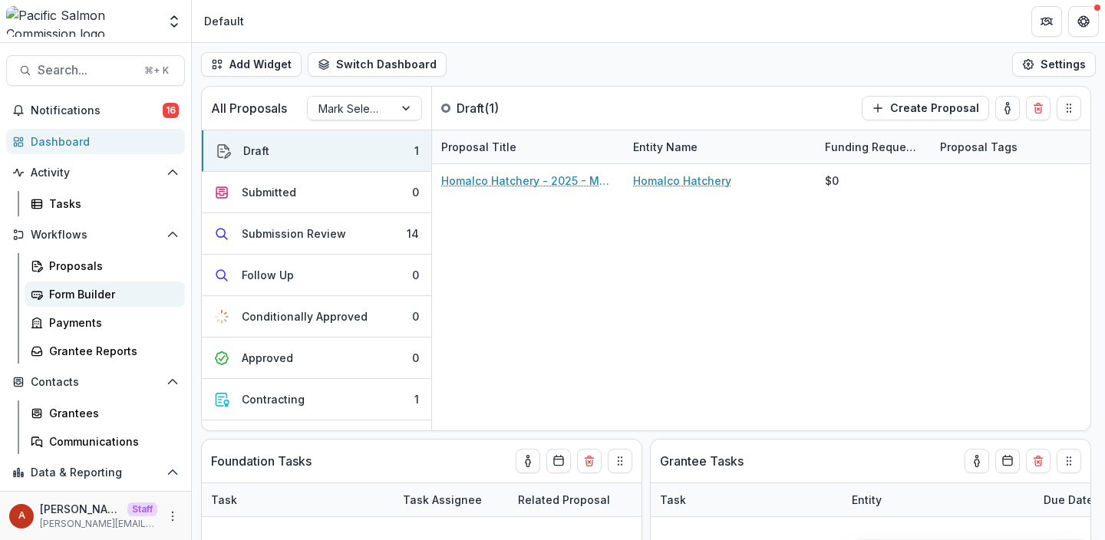
click at [78, 297] on div "Form Builder" at bounding box center [111, 294] width 124 height 16
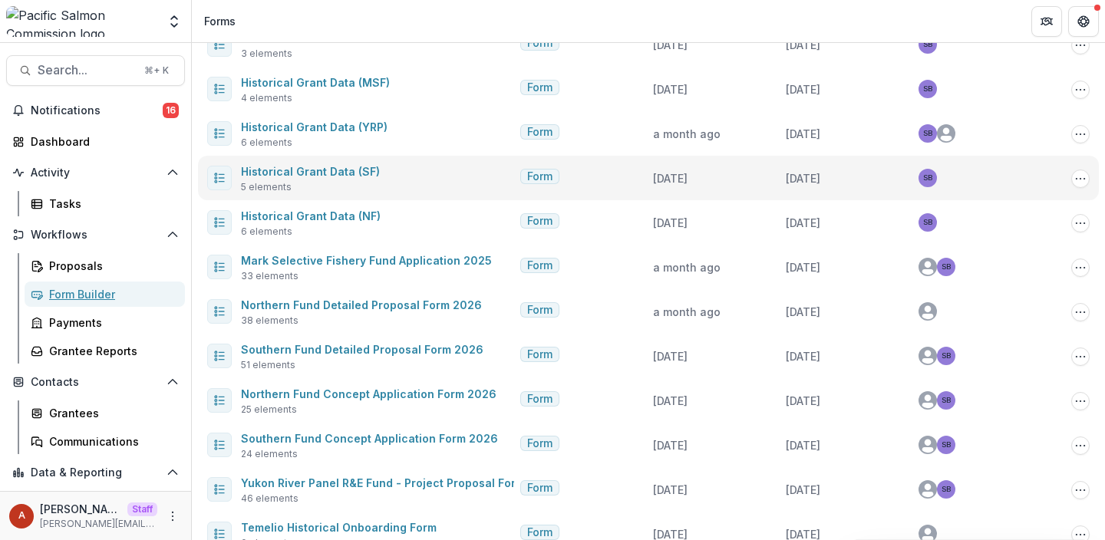
scroll to position [165, 0]
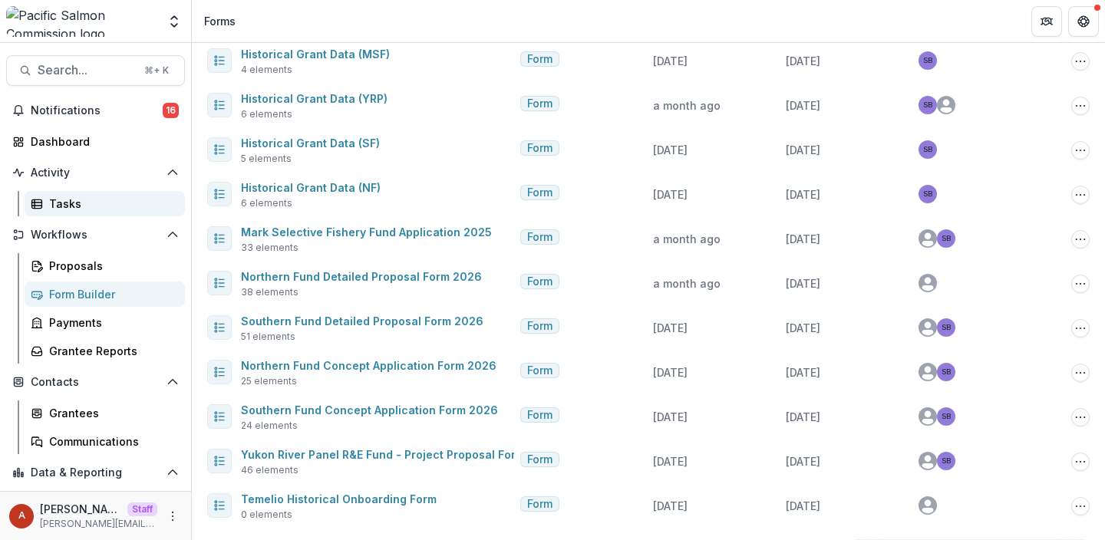
click at [88, 199] on div "Tasks" at bounding box center [111, 204] width 124 height 16
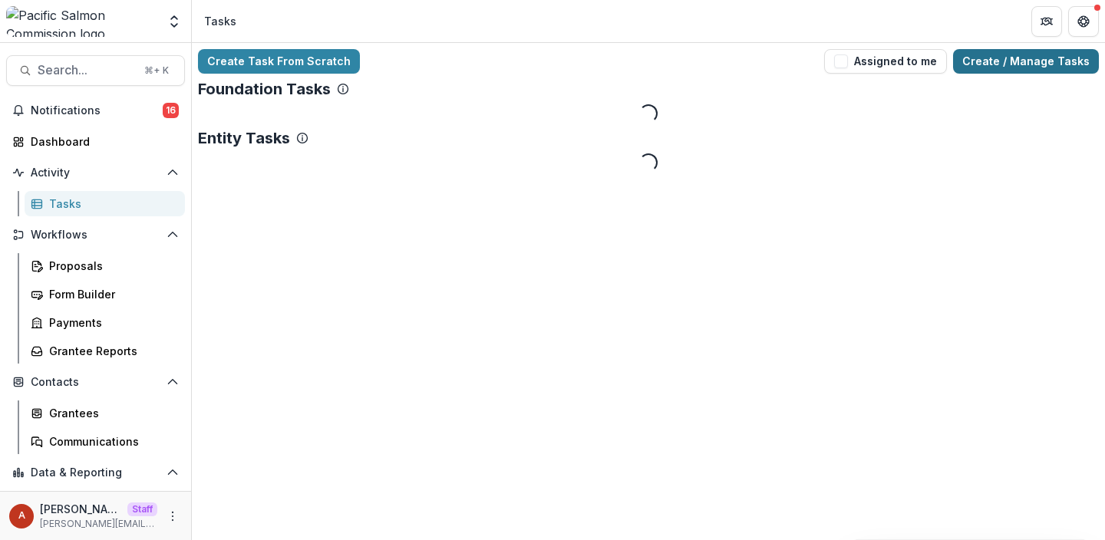
click at [1058, 68] on link "Create / Manage Tasks" at bounding box center [1026, 61] width 146 height 25
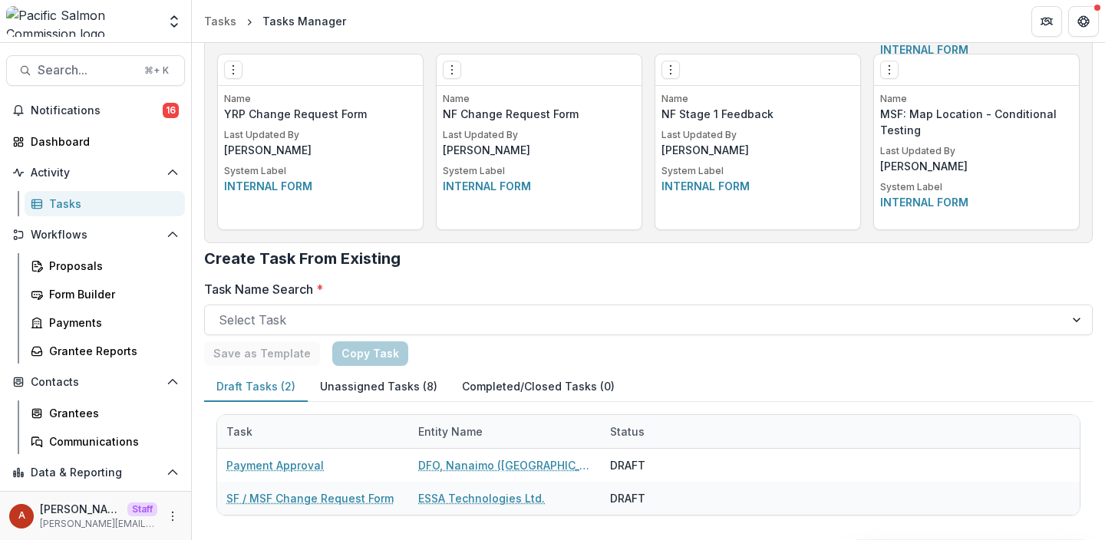
scroll to position [2694, 0]
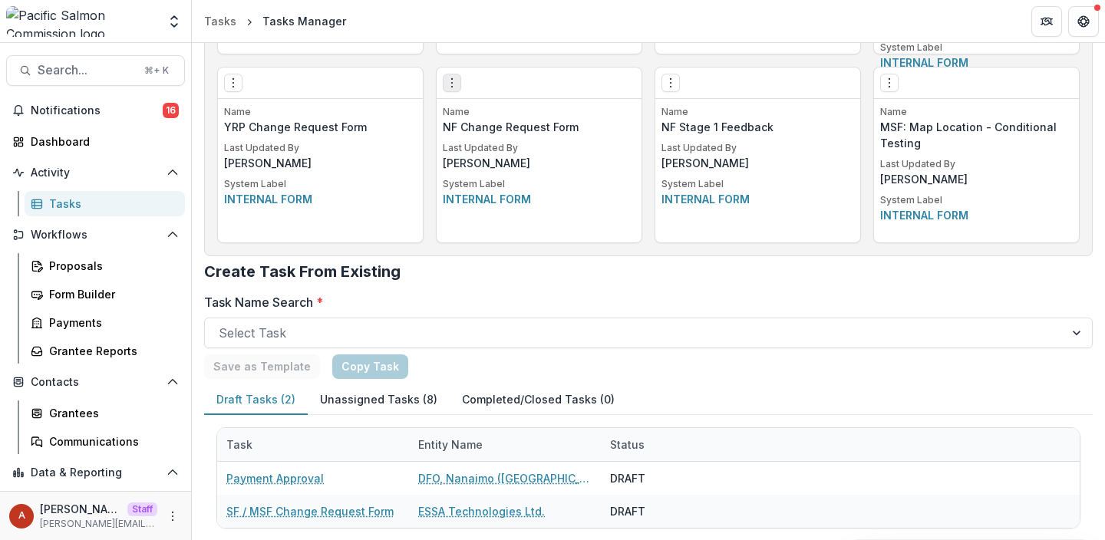
click at [449, 85] on icon "Options" at bounding box center [452, 83] width 12 height 12
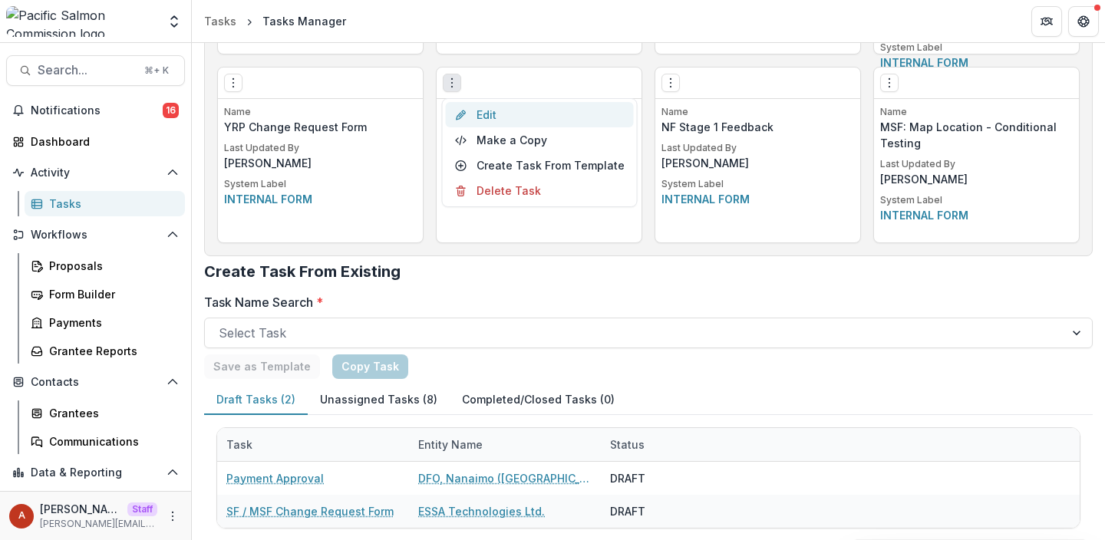
click at [493, 114] on link "Edit" at bounding box center [540, 114] width 188 height 25
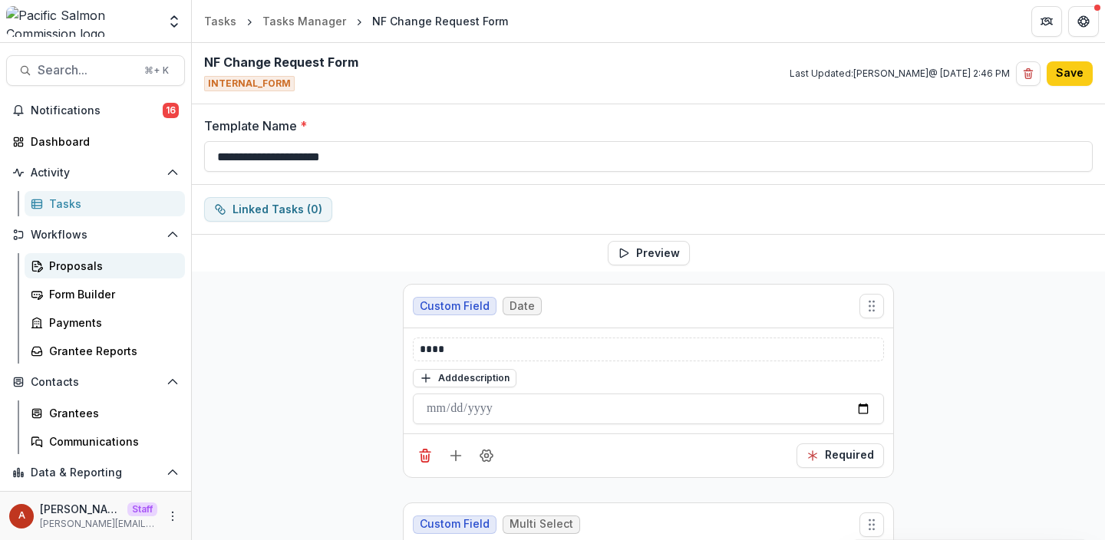
click at [54, 274] on link "Proposals" at bounding box center [105, 265] width 160 height 25
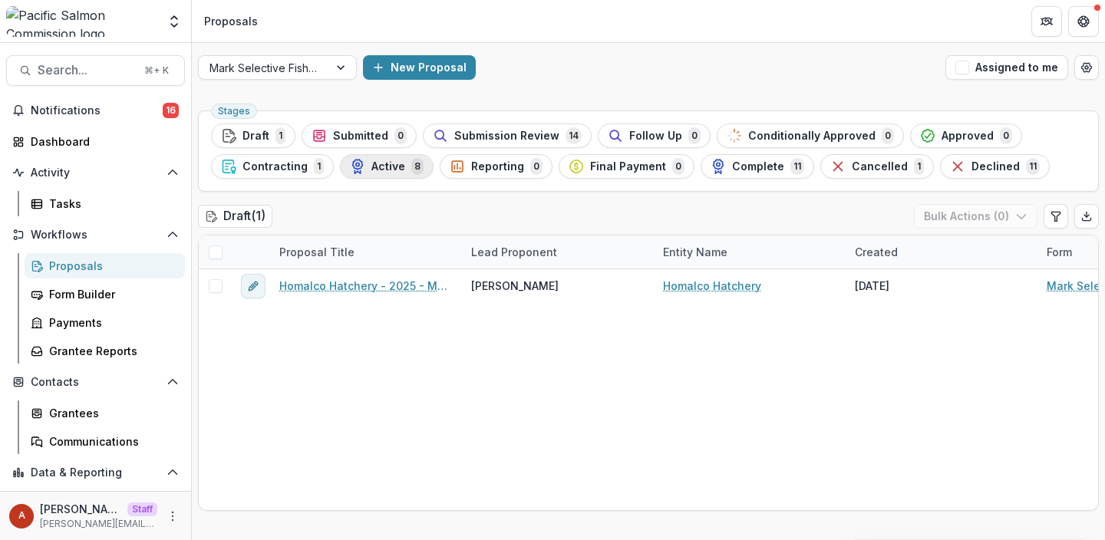
click at [387, 158] on div "Active 8" at bounding box center [387, 166] width 74 height 17
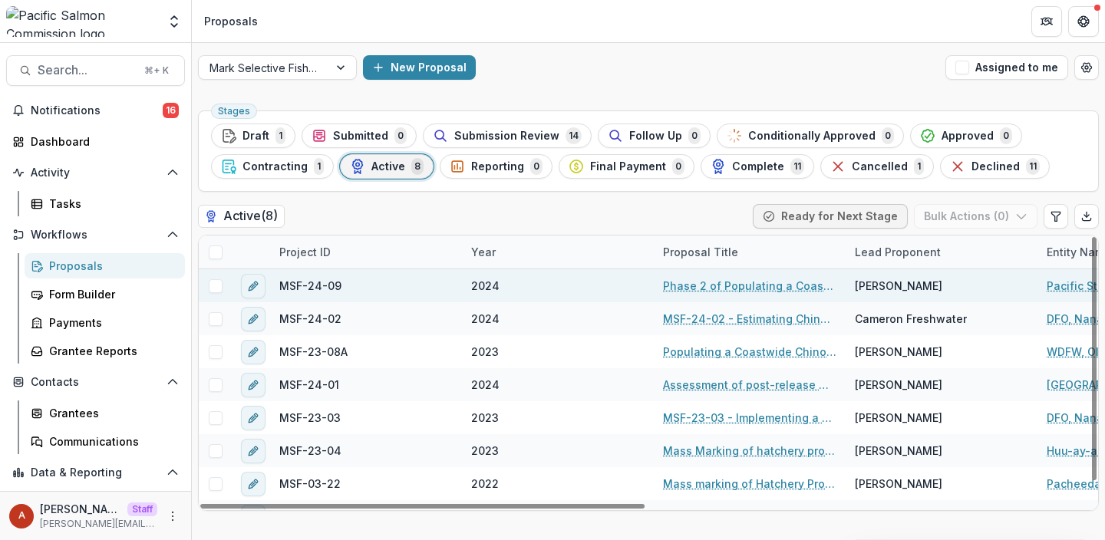
click at [724, 282] on link "Phase 2 of Populating a Coastwide Salmon Fishing Regulations Database" at bounding box center [749, 286] width 173 height 16
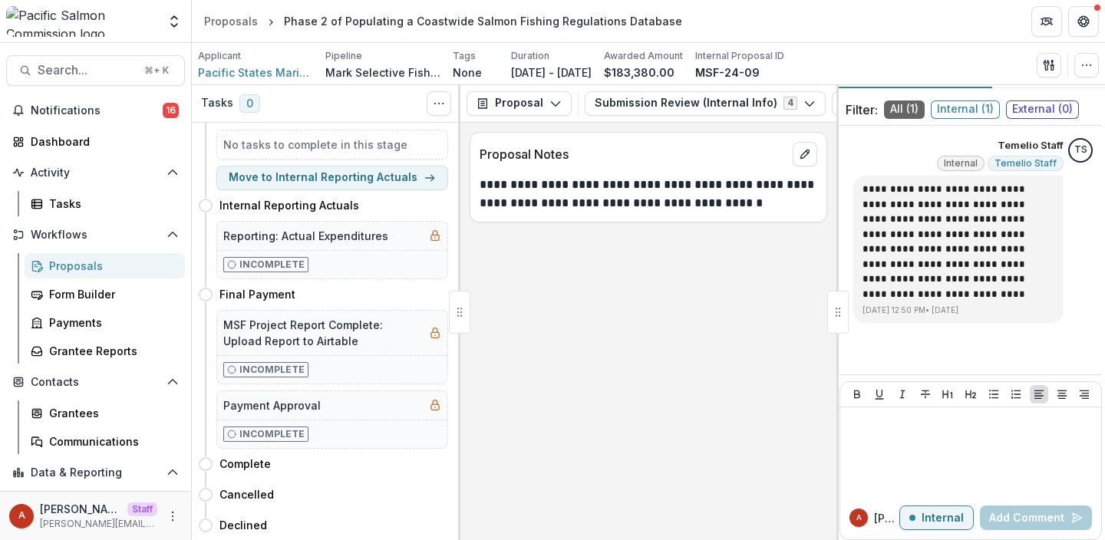
scroll to position [54, 0]
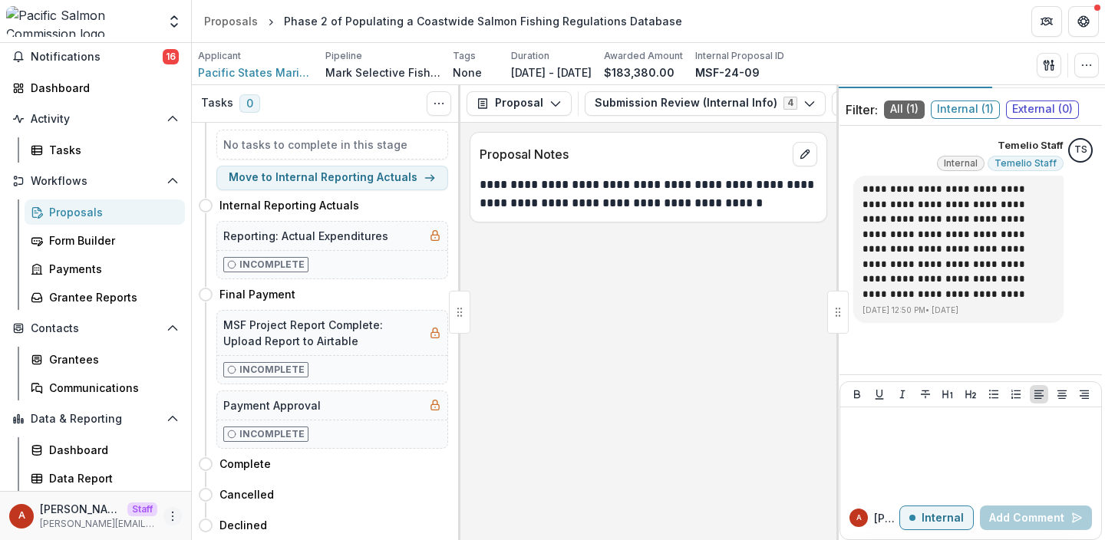
click at [169, 517] on icon "More" at bounding box center [173, 516] width 12 height 12
click at [232, 478] on link "User Settings" at bounding box center [269, 483] width 164 height 25
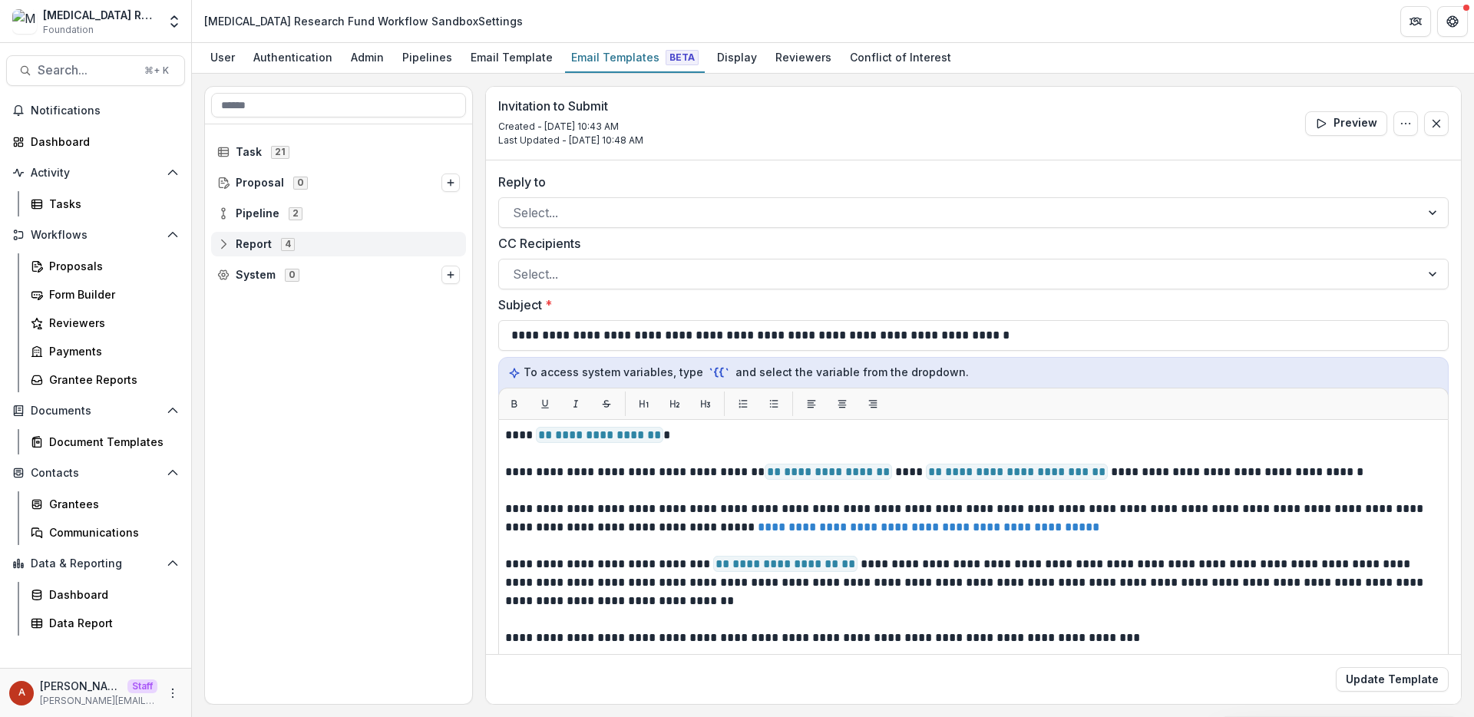
click at [252, 235] on div "Report 4" at bounding box center [338, 244] width 255 height 25
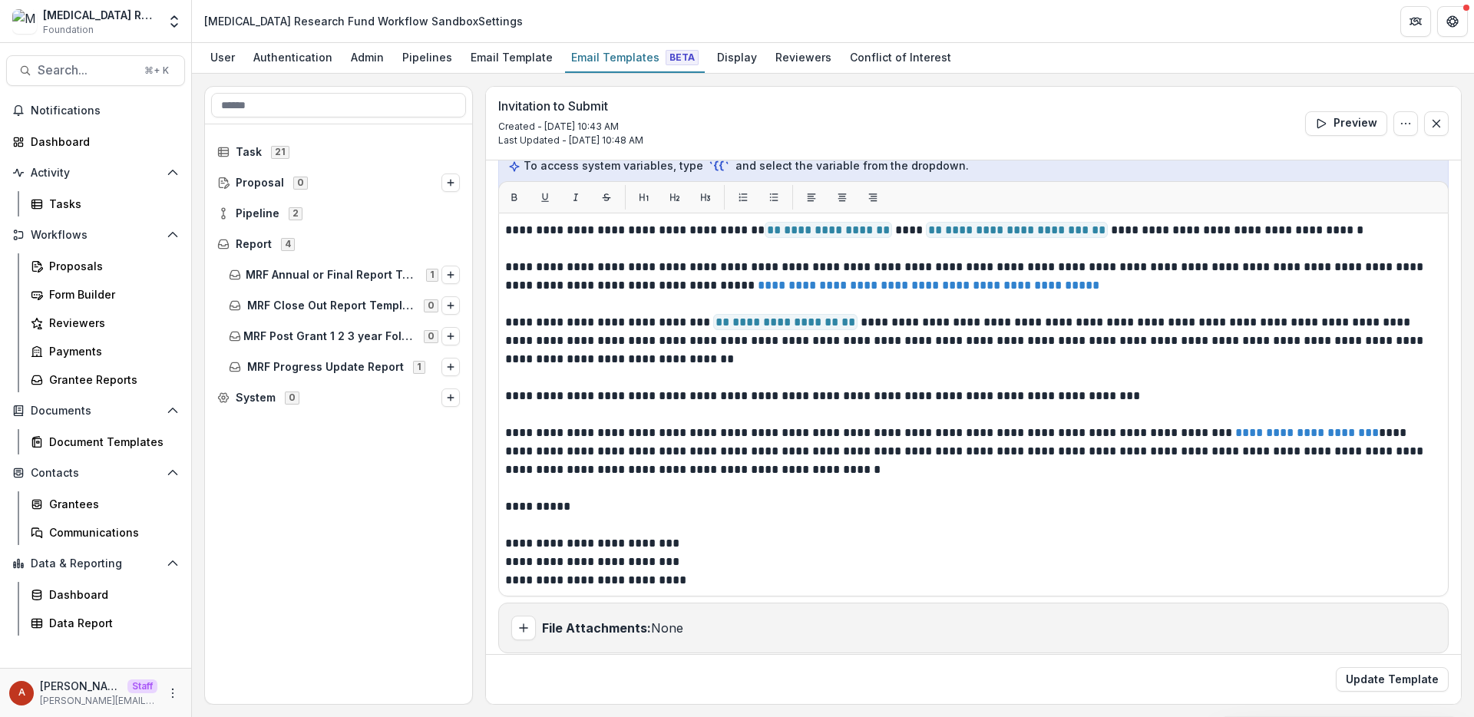
scroll to position [209, 0]
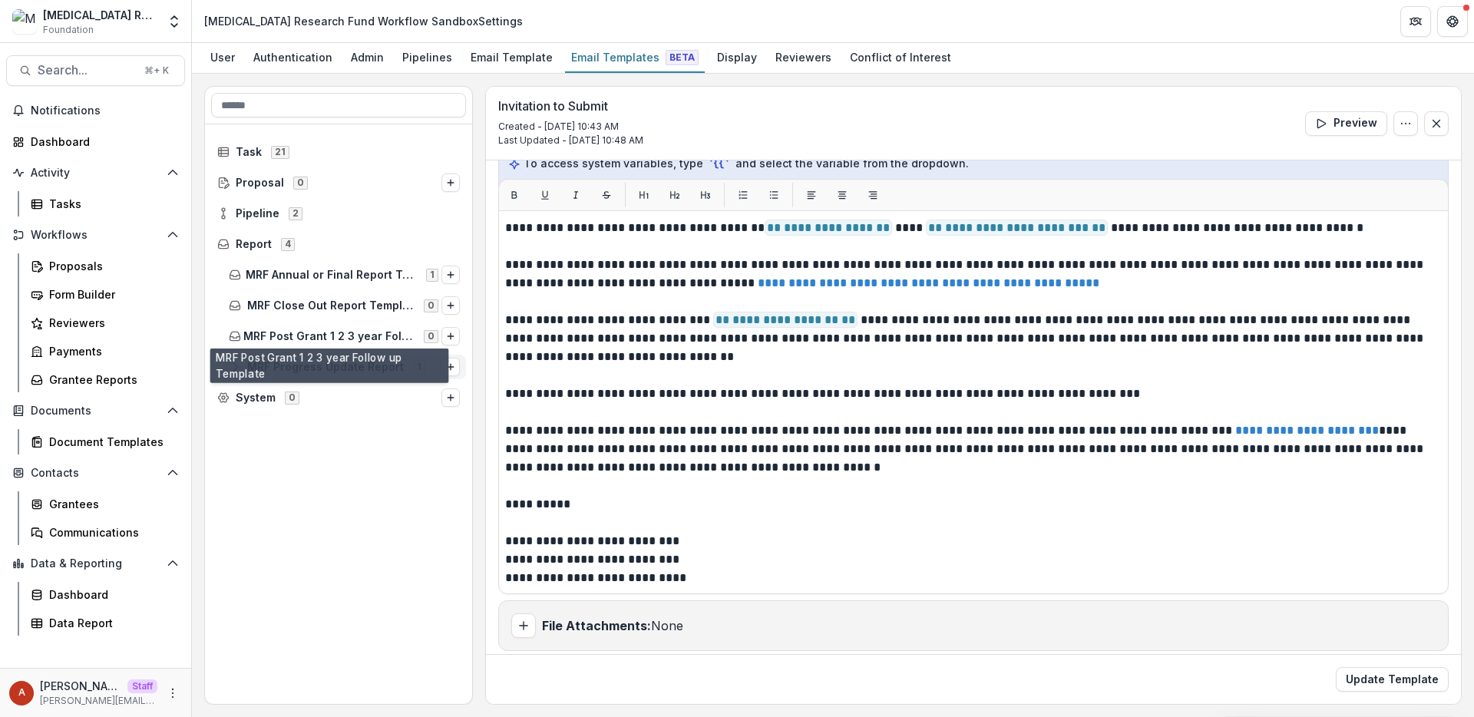
click at [345, 361] on span "MRF Progress Update Report" at bounding box center [325, 367] width 157 height 13
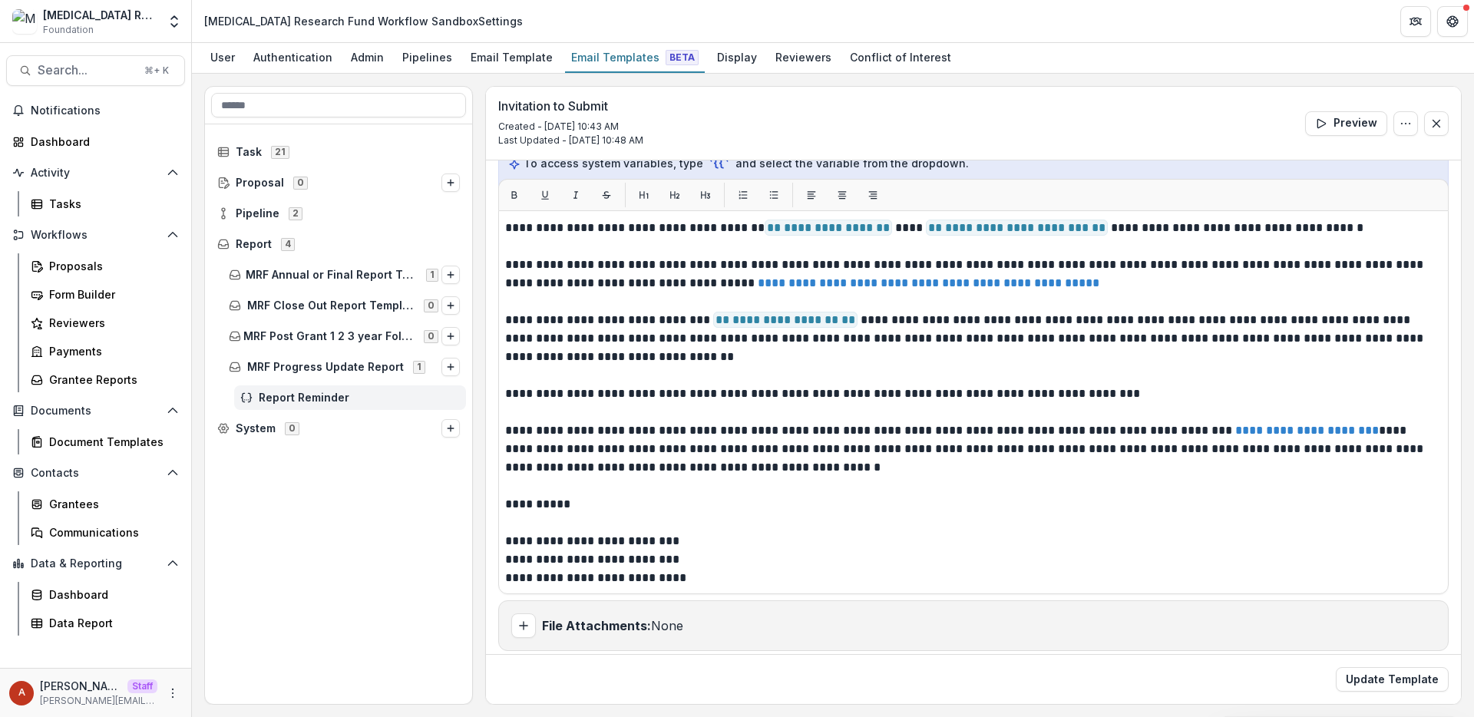
click at [334, 407] on div "Report Reminder" at bounding box center [350, 397] width 232 height 25
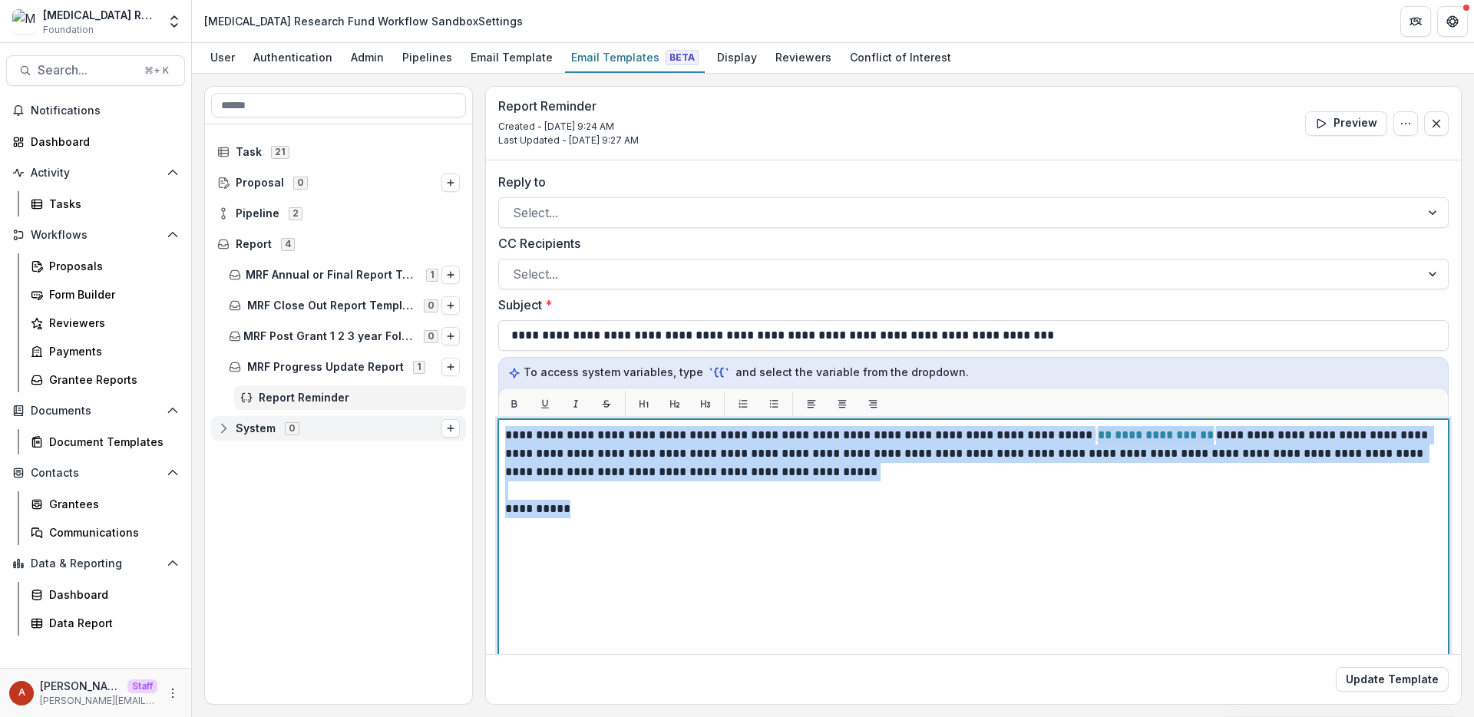
drag, startPoint x: 591, startPoint y: 513, endPoint x: 454, endPoint y: 438, distance: 156.3
click at [453, 438] on div "**********" at bounding box center [832, 395] width 1257 height 619
copy div "**********"
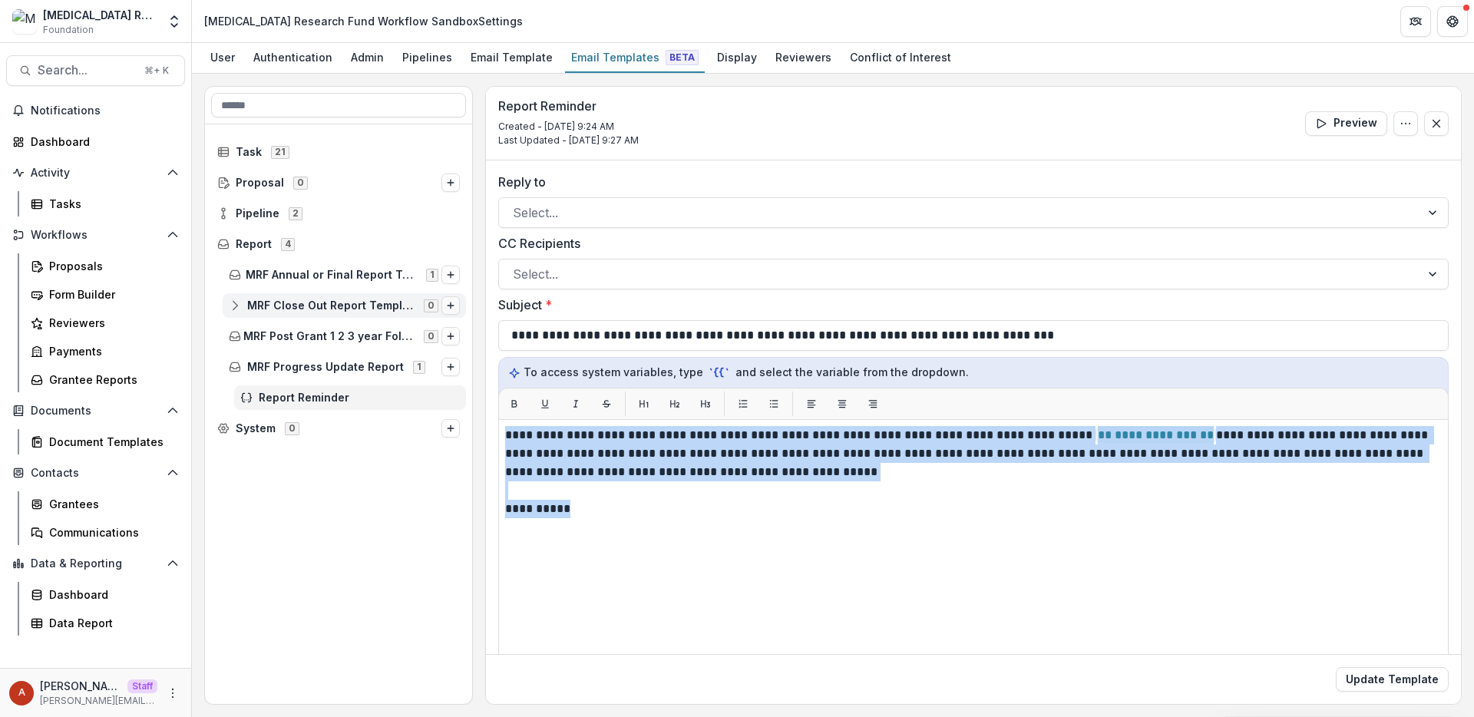
click at [451, 304] on line "Options" at bounding box center [451, 305] width 0 height 6
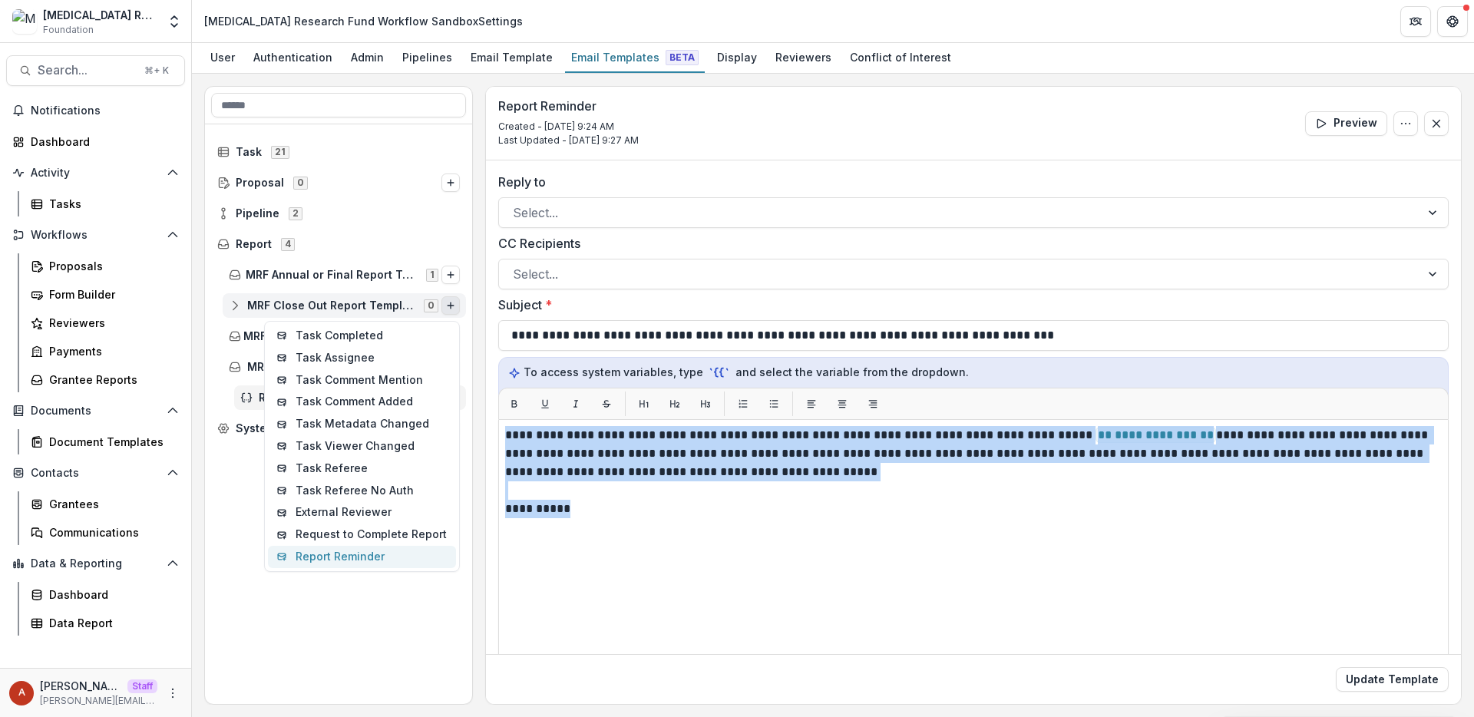
click at [335, 560] on button "Report Reminder" at bounding box center [362, 557] width 188 height 22
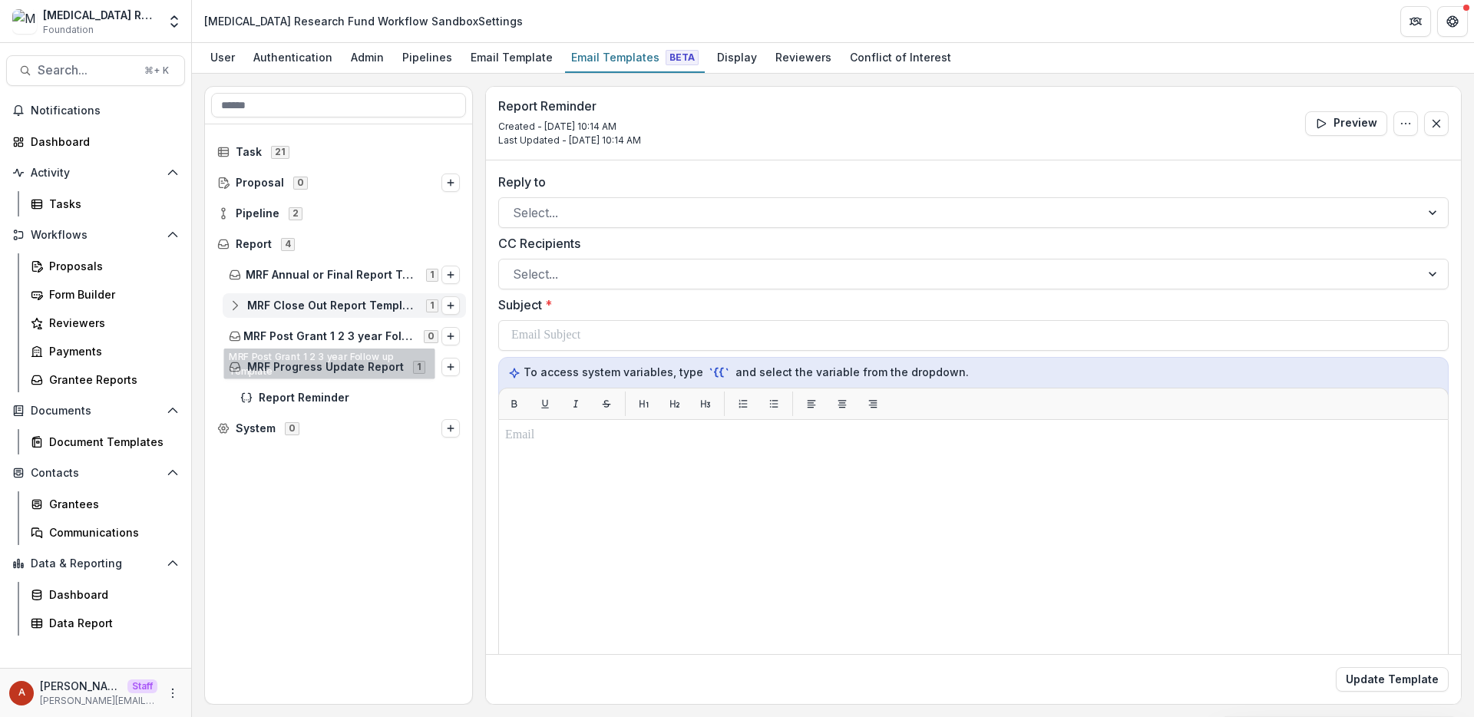
click at [351, 299] on span "MRF Close Out Report Template" at bounding box center [332, 305] width 170 height 13
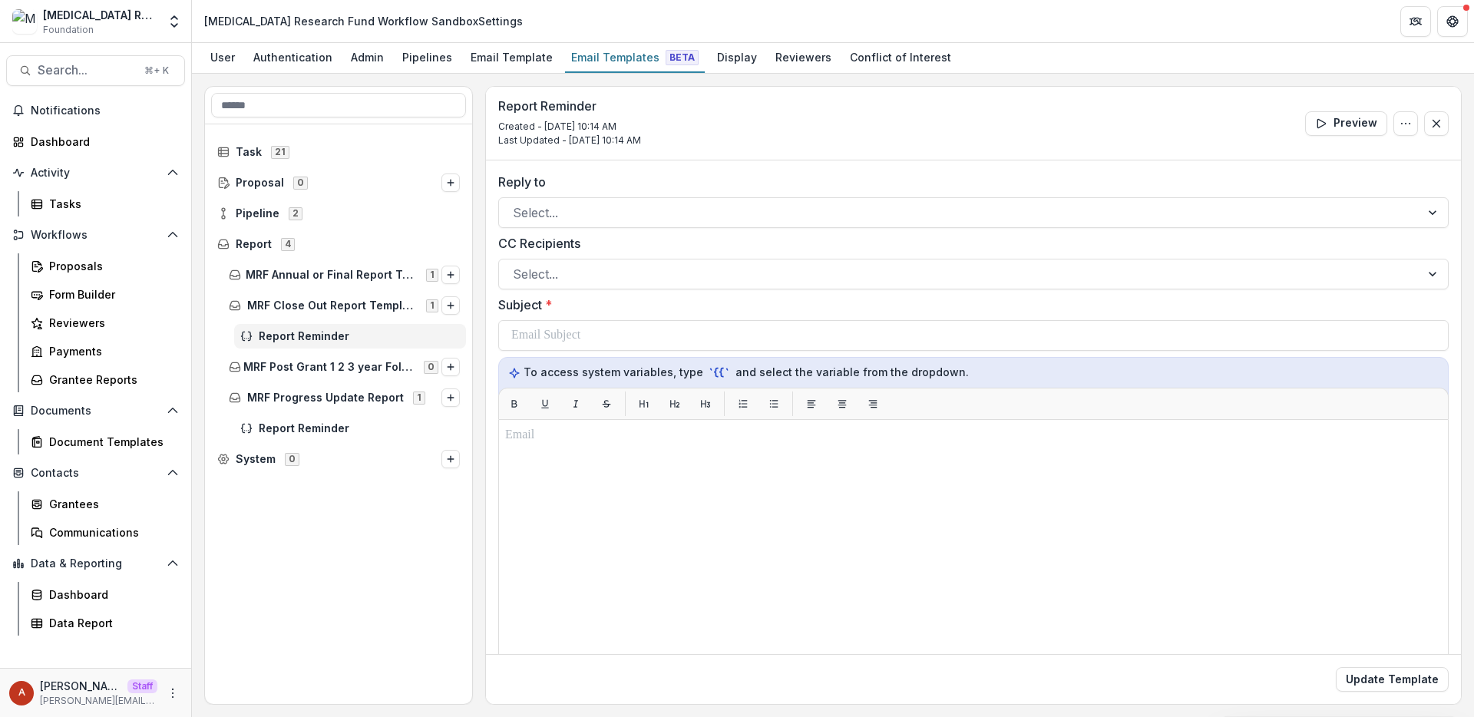
click at [349, 338] on span "Report Reminder" at bounding box center [359, 336] width 201 height 13
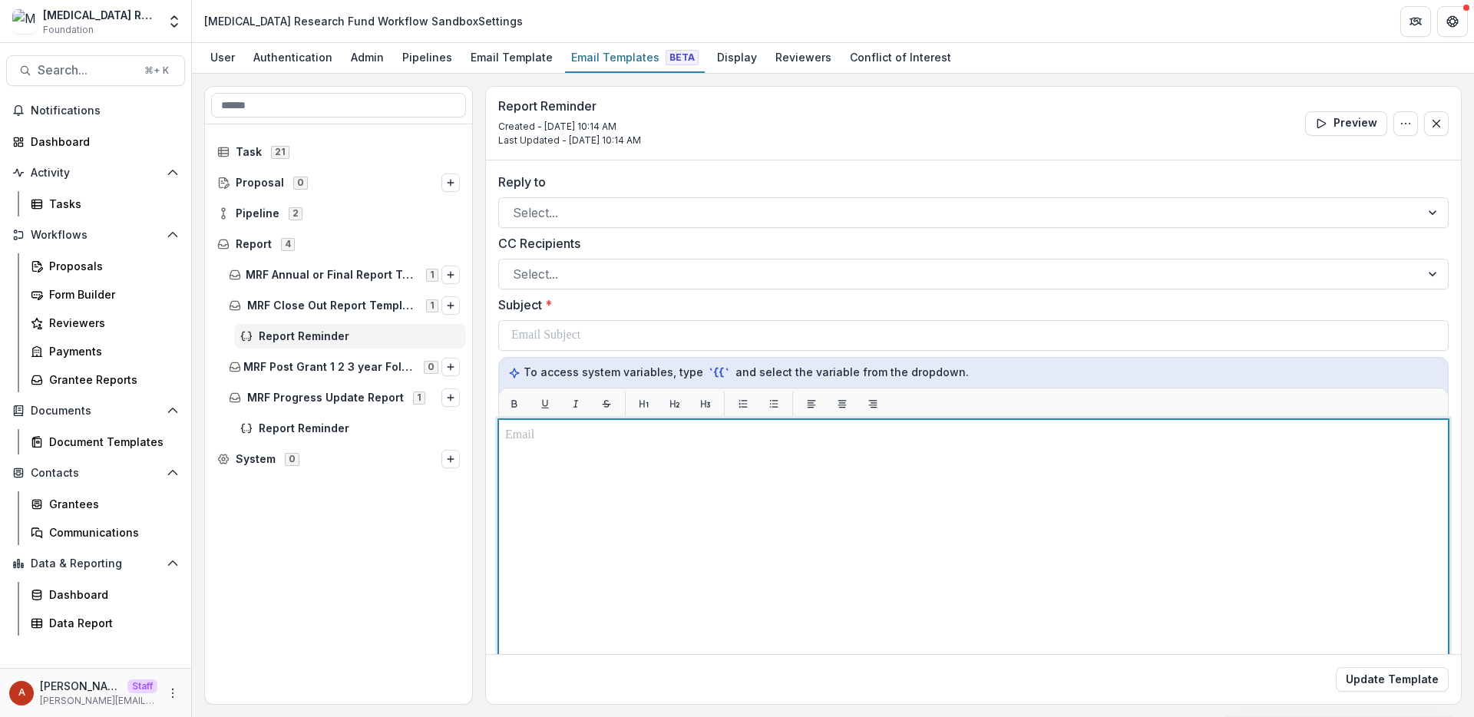
click at [617, 469] on div at bounding box center [973, 611] width 936 height 370
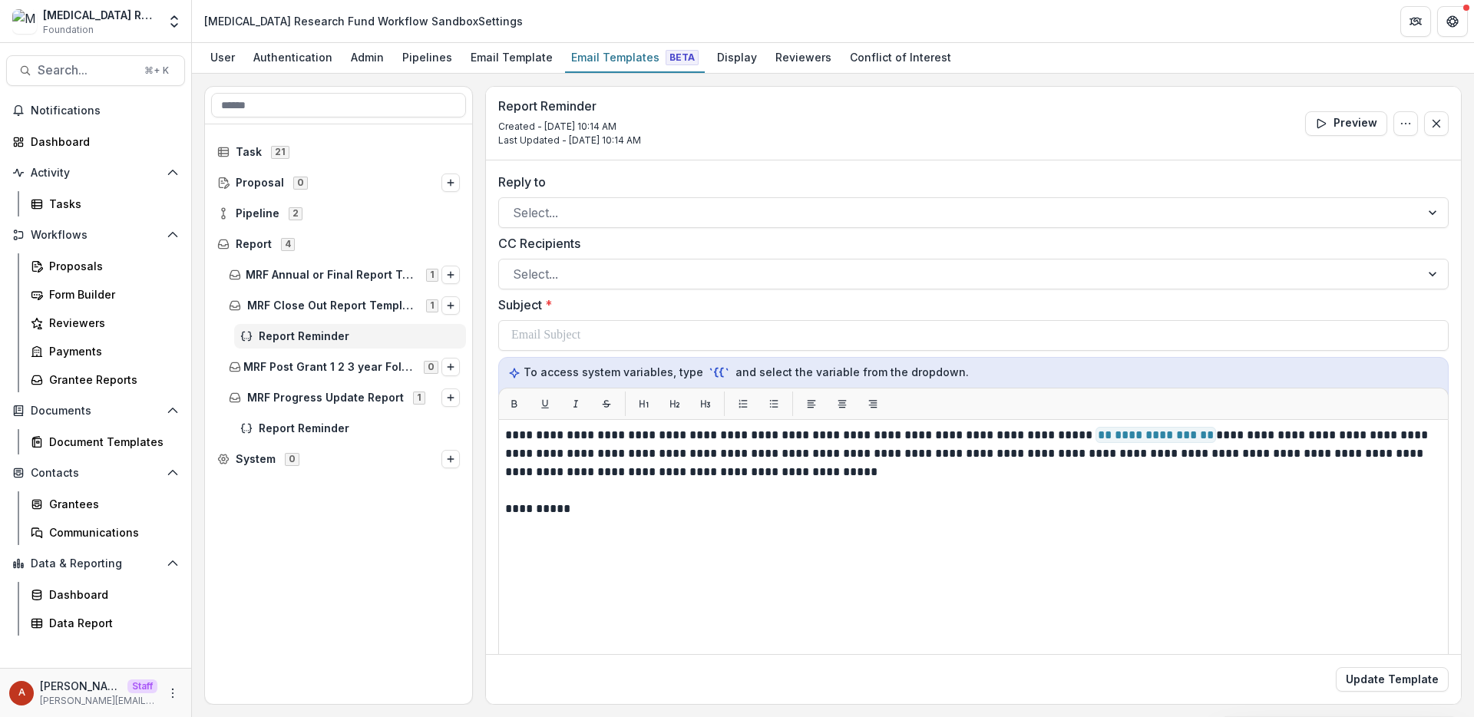
click at [599, 352] on div "**********" at bounding box center [973, 516] width 950 height 687
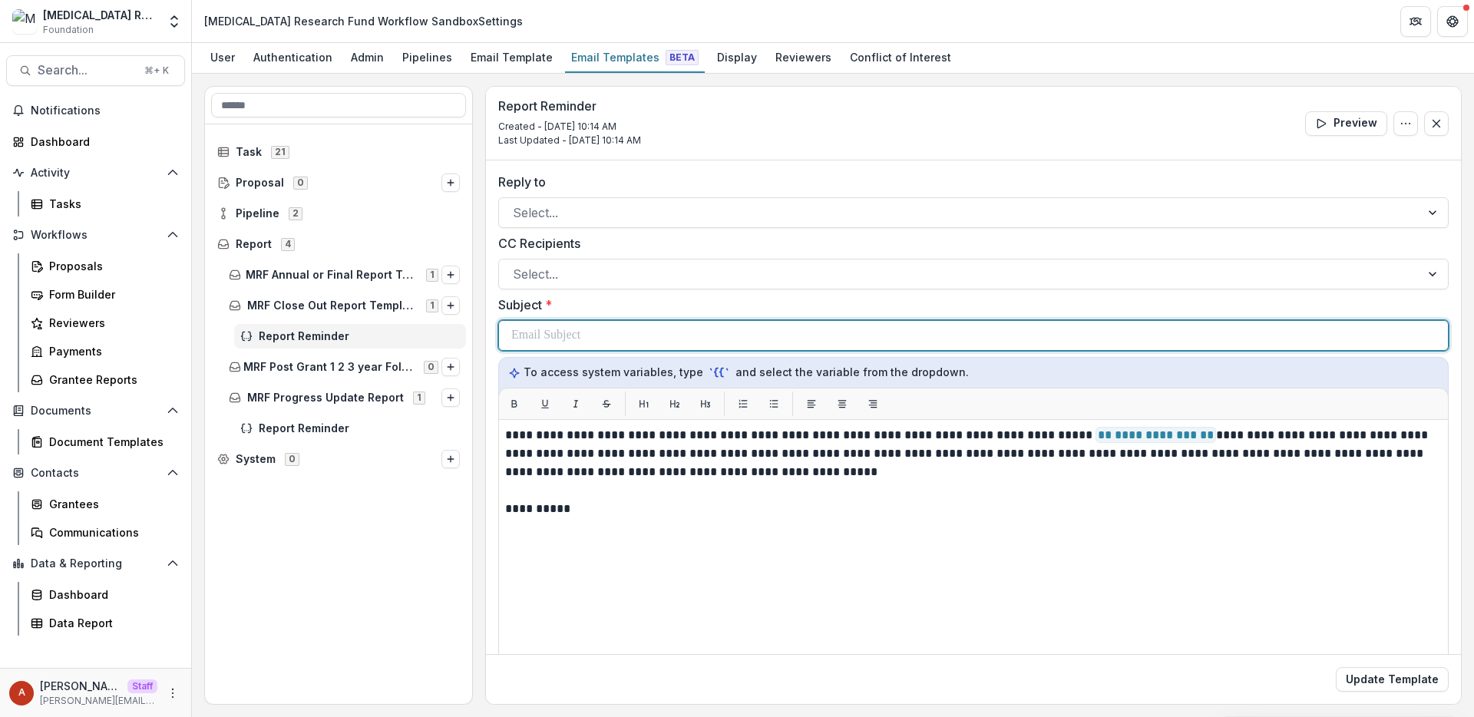
click at [589, 344] on div at bounding box center [973, 335] width 924 height 29
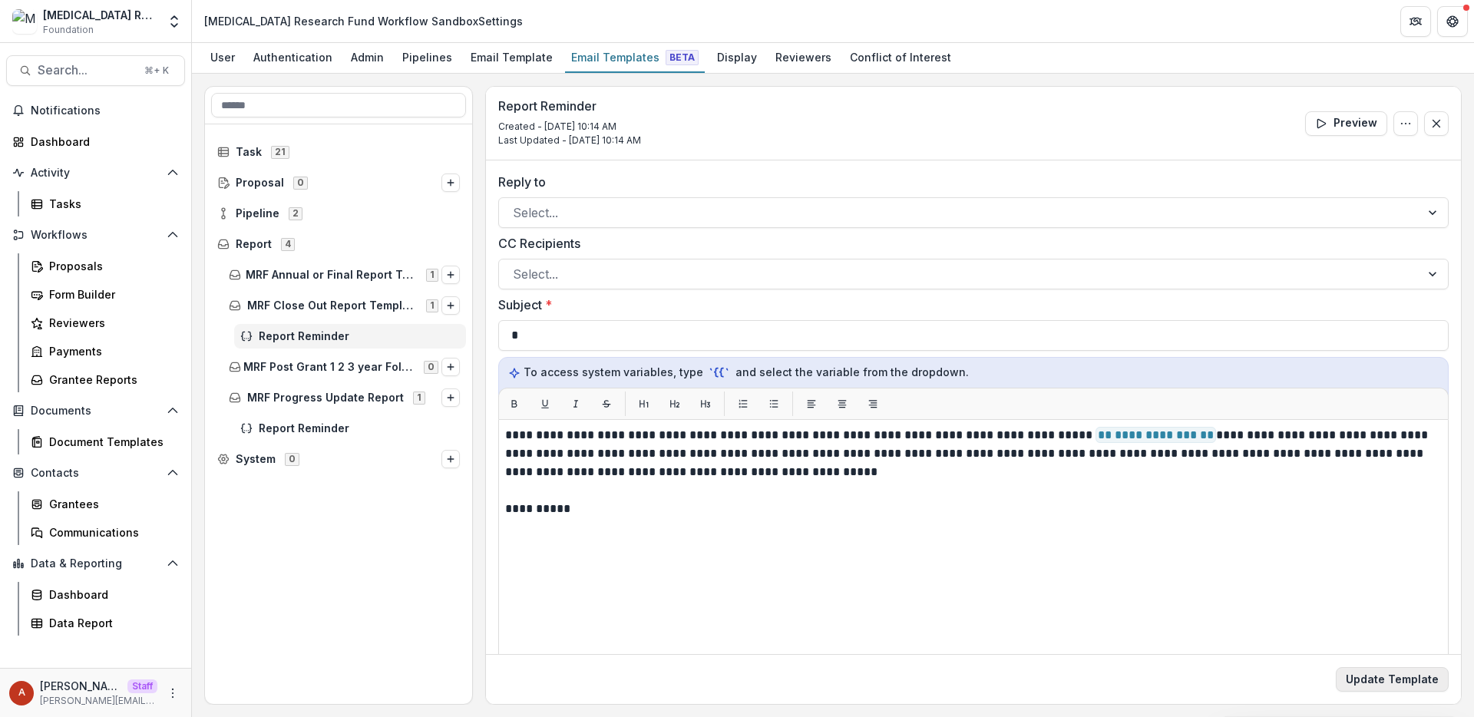
click at [1379, 690] on button "Update Template" at bounding box center [1392, 679] width 113 height 25
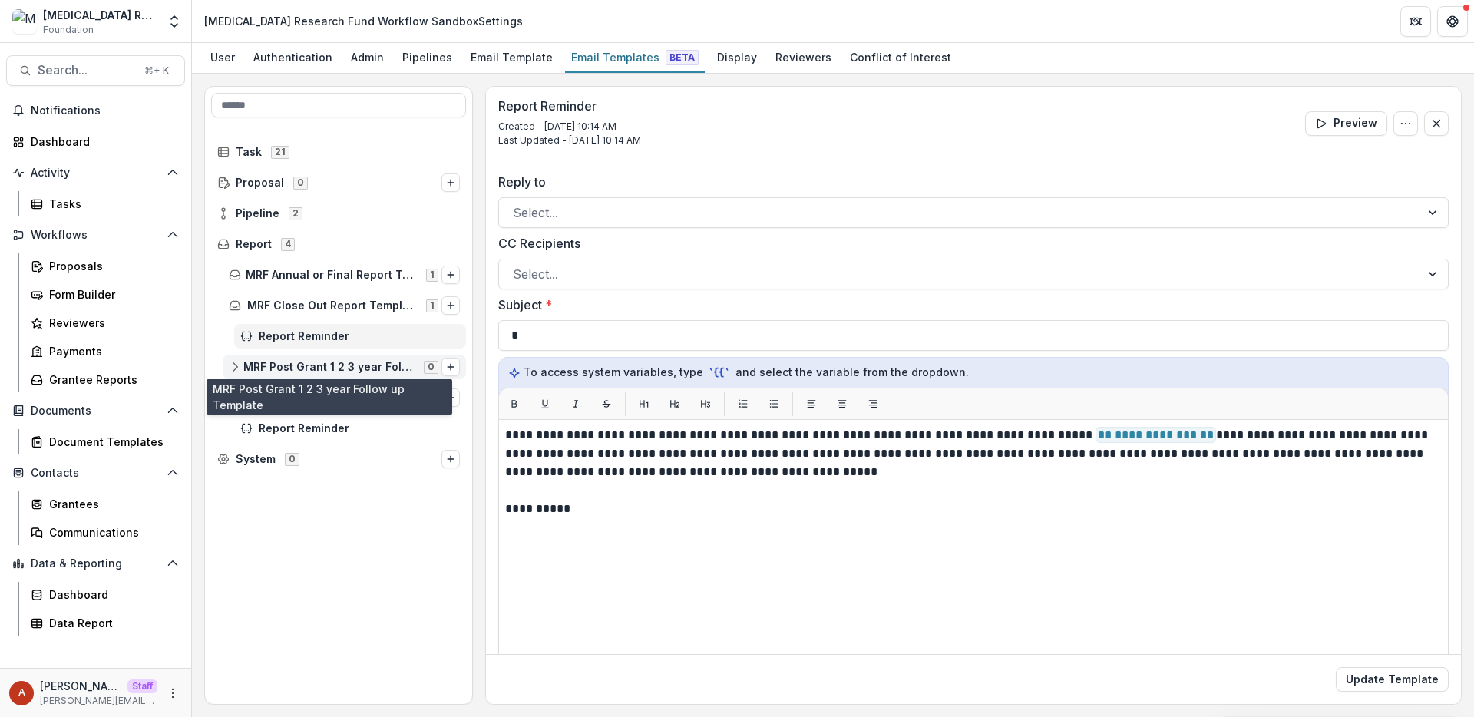
click at [334, 365] on span "MRF Post Grant 1 2 3 year Follow up Template" at bounding box center [328, 367] width 171 height 13
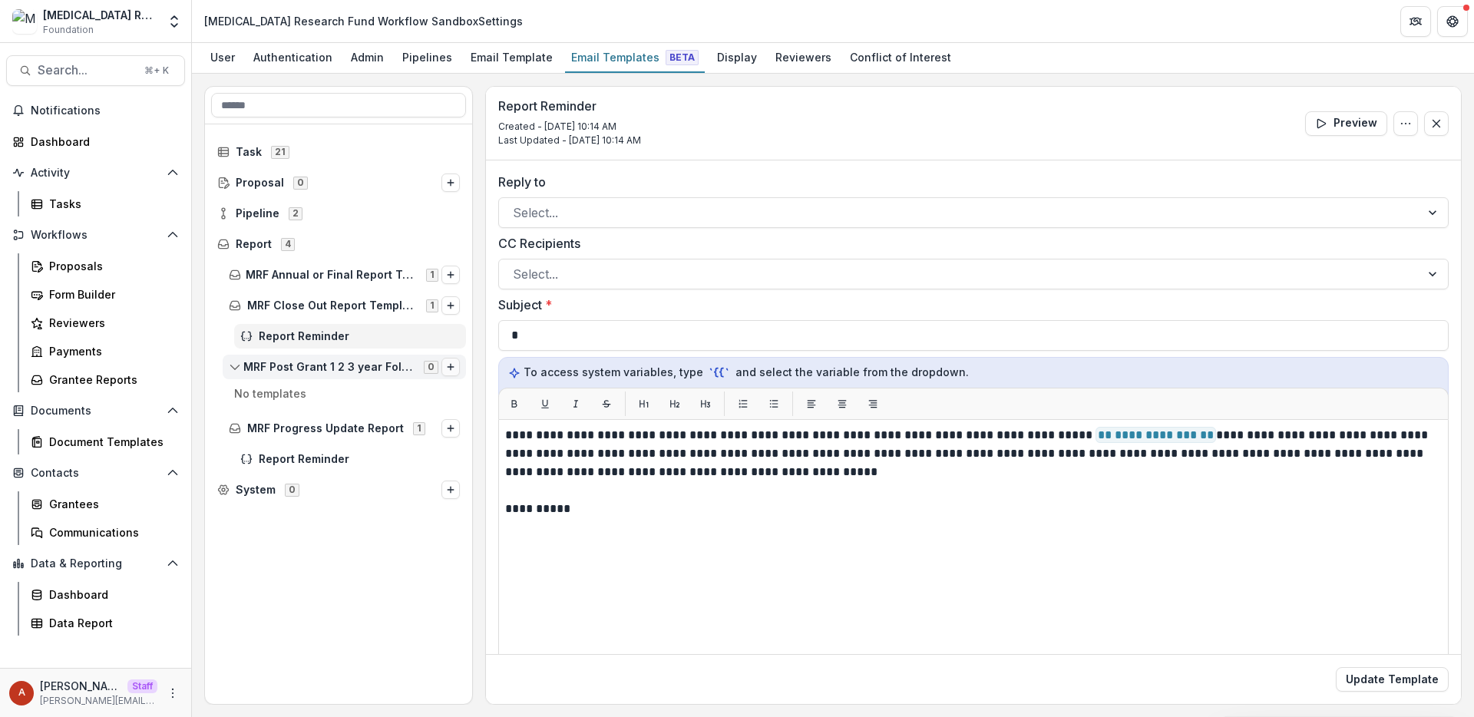
click at [446, 368] on icon "Options" at bounding box center [450, 366] width 9 height 9
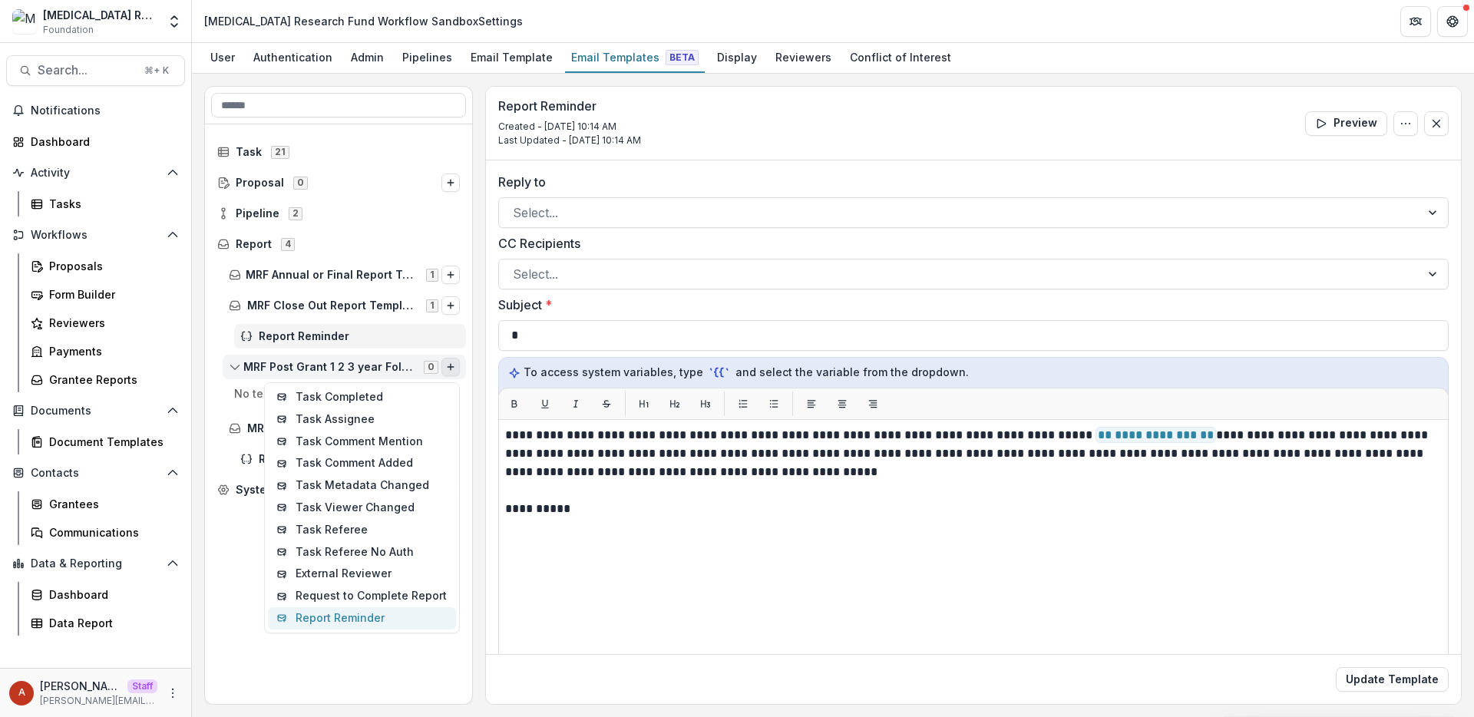
click at [361, 612] on button "Report Reminder" at bounding box center [362, 618] width 188 height 22
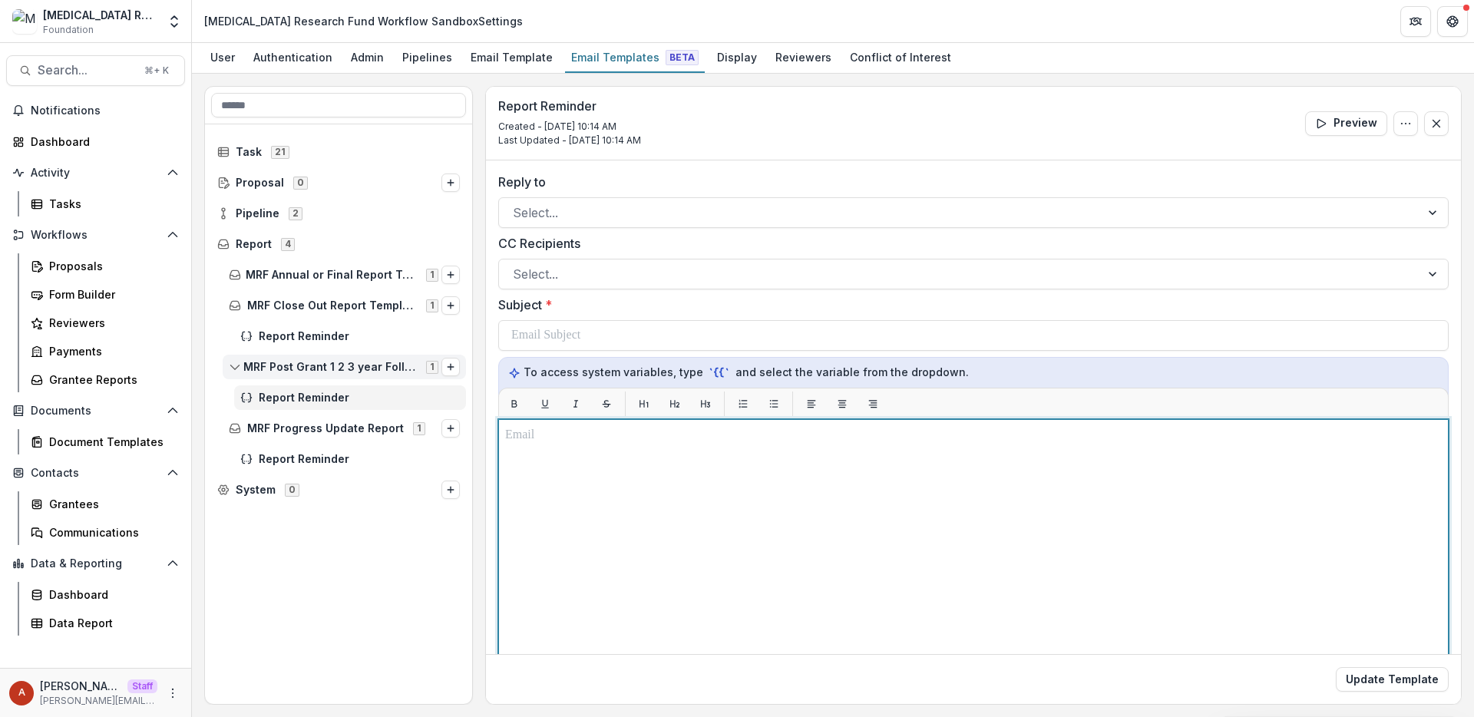
click at [579, 471] on div at bounding box center [973, 611] width 936 height 370
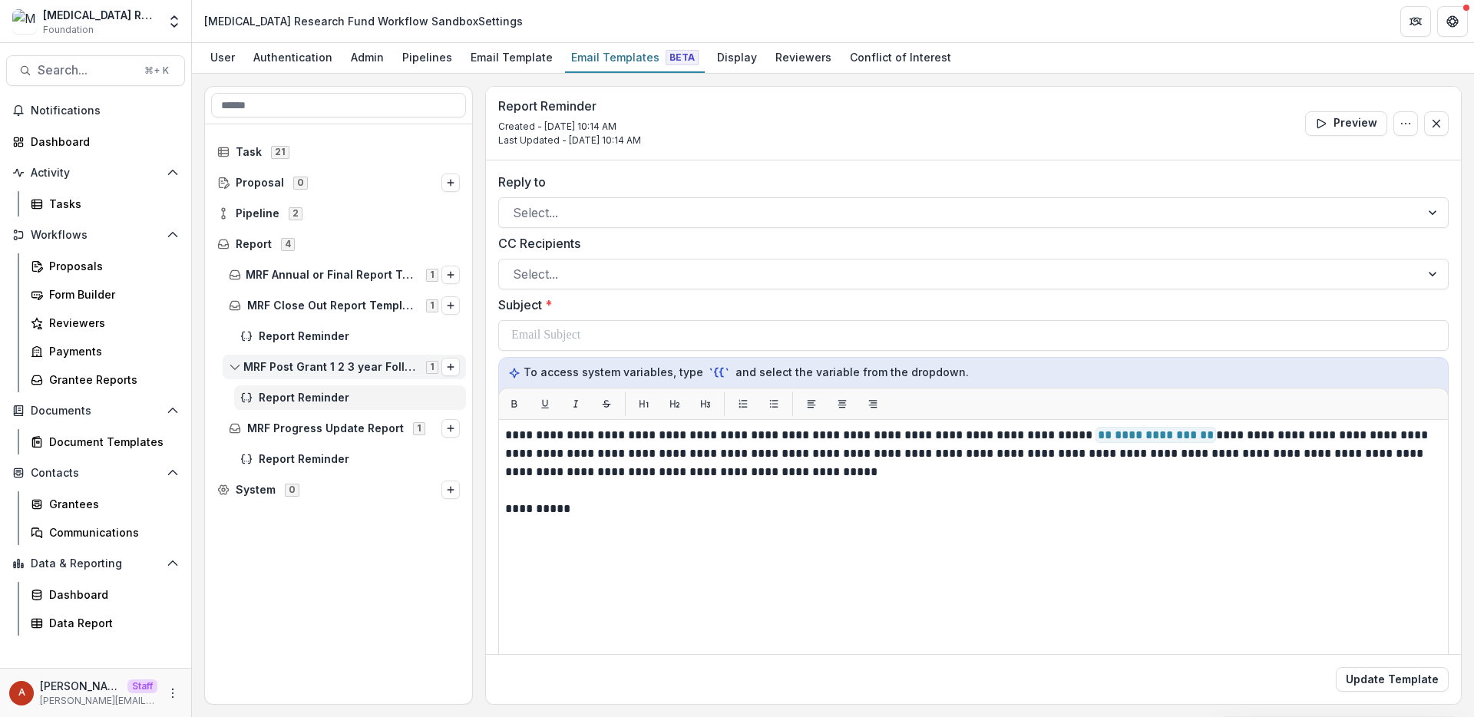
click at [1093, 318] on div "Subject *" at bounding box center [973, 323] width 950 height 55
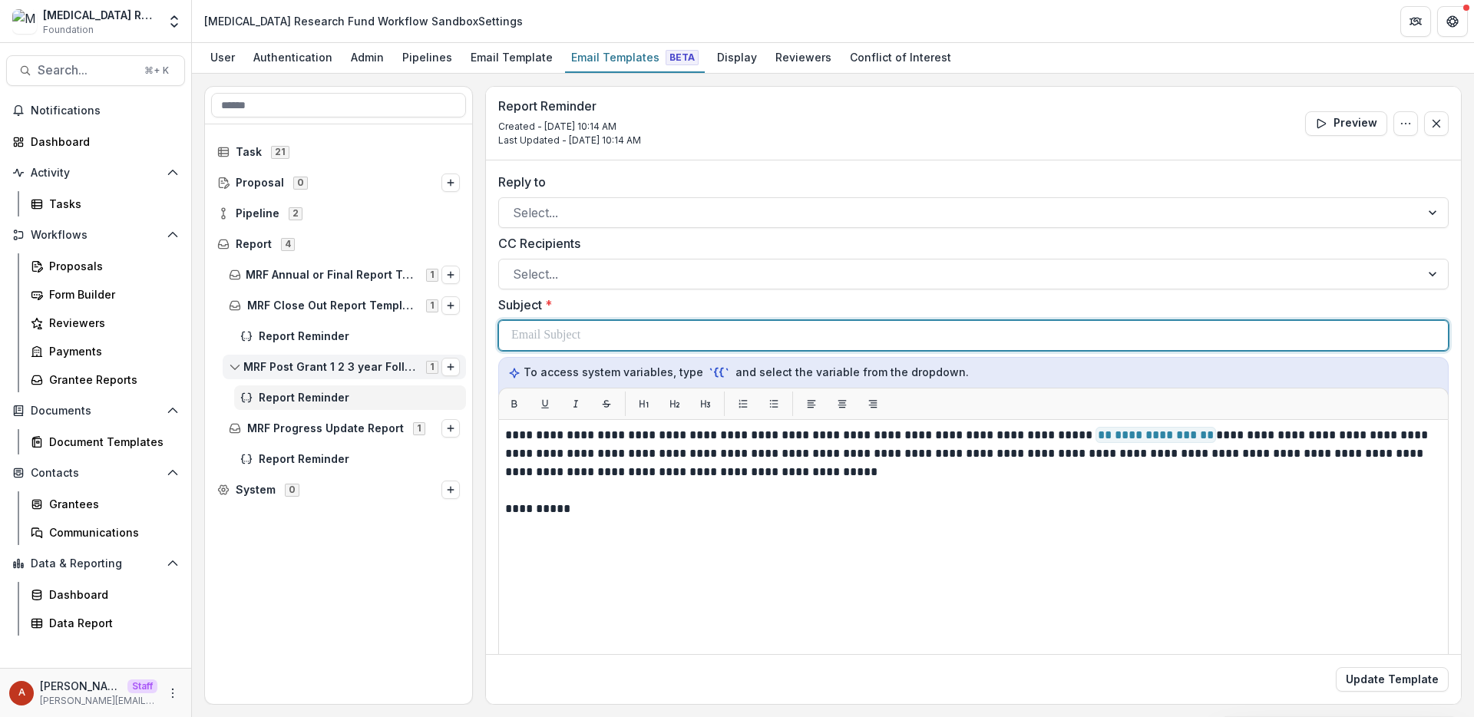
click at [1093, 345] on div at bounding box center [973, 335] width 924 height 29
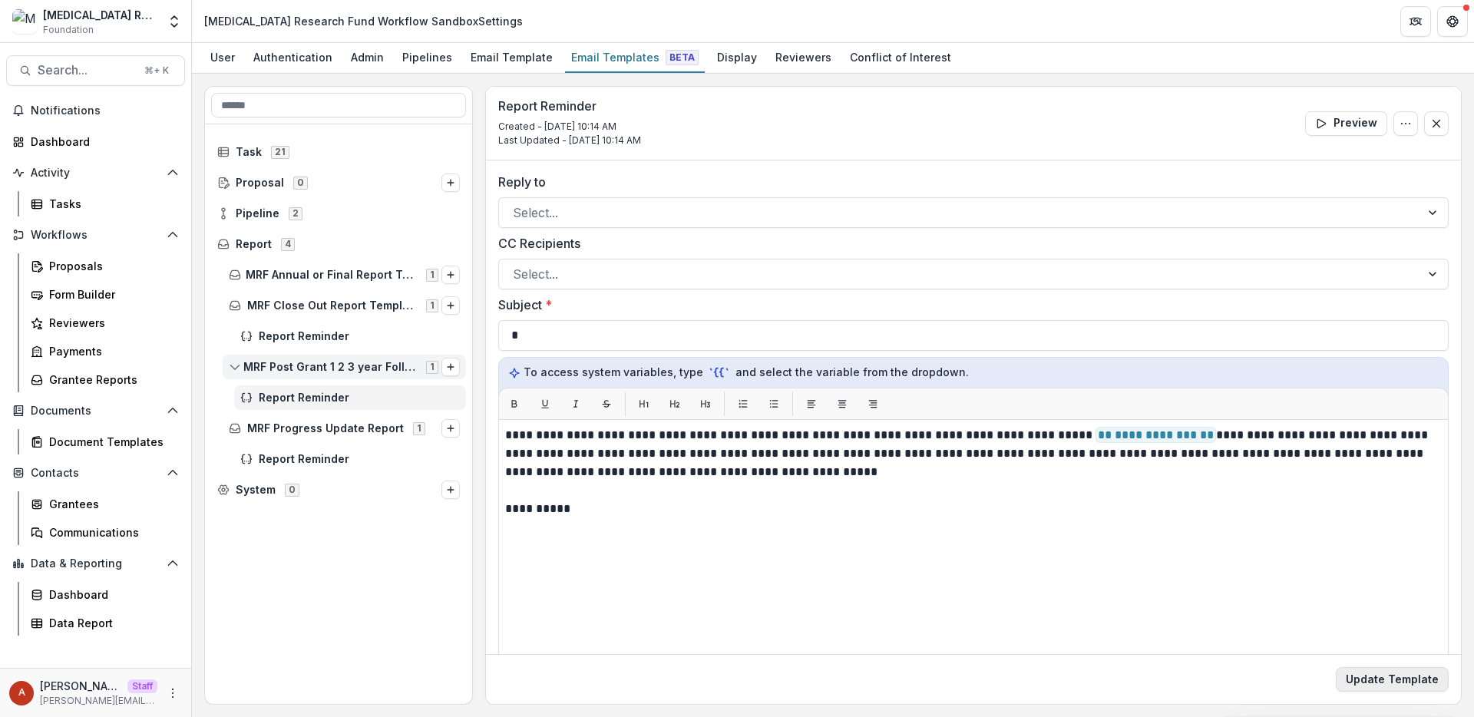
click at [1388, 682] on button "Update Template" at bounding box center [1392, 679] width 113 height 25
click at [296, 450] on div "Report Reminder" at bounding box center [350, 459] width 232 height 25
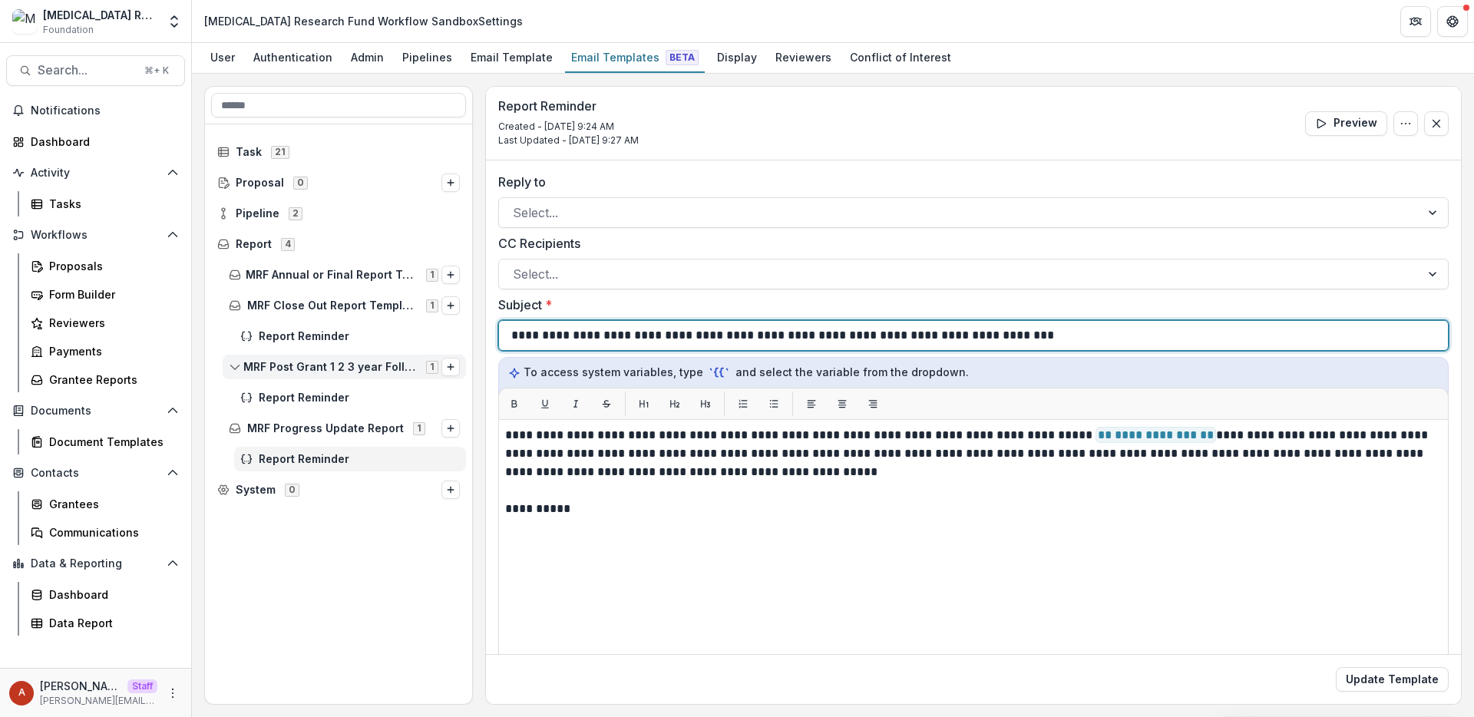
click at [612, 334] on p "**********" at bounding box center [790, 335] width 558 height 18
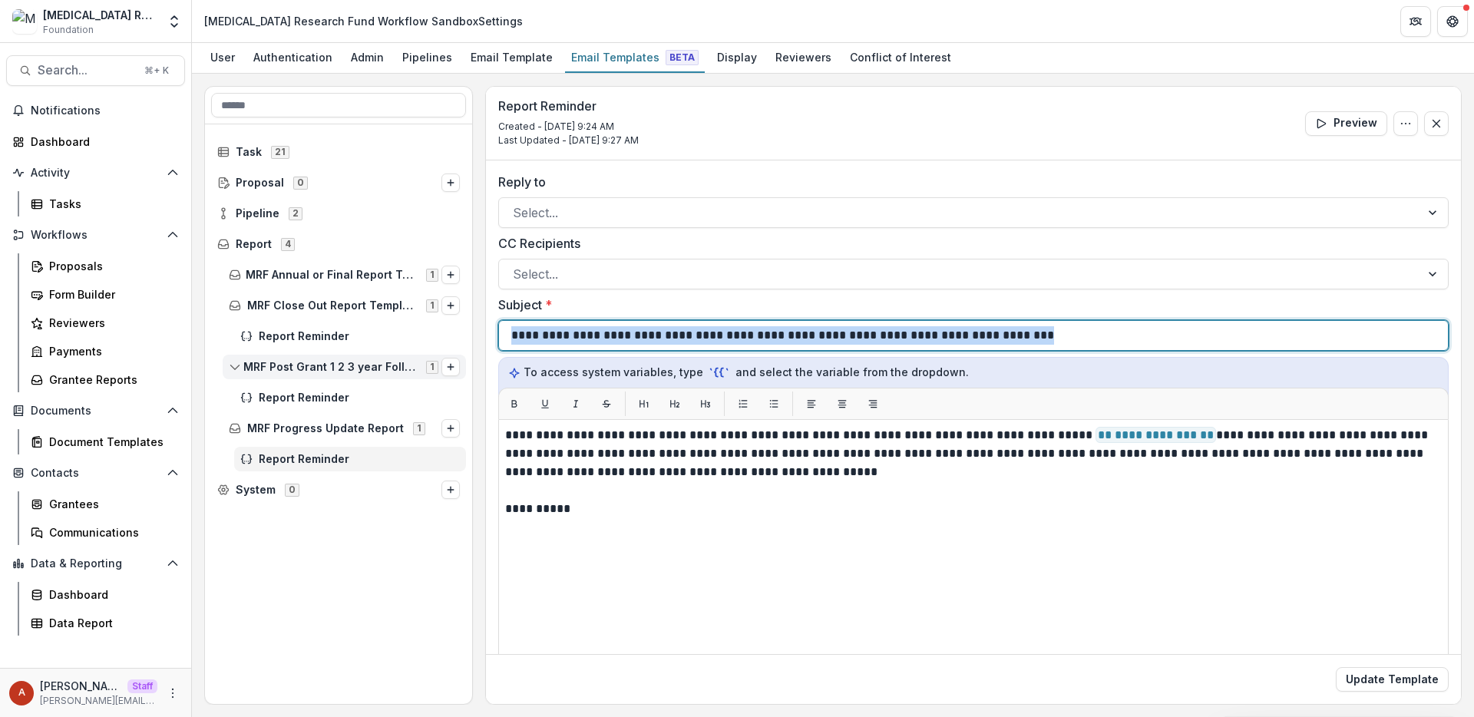
click at [612, 334] on p "**********" at bounding box center [790, 335] width 558 height 18
copy p "**********"
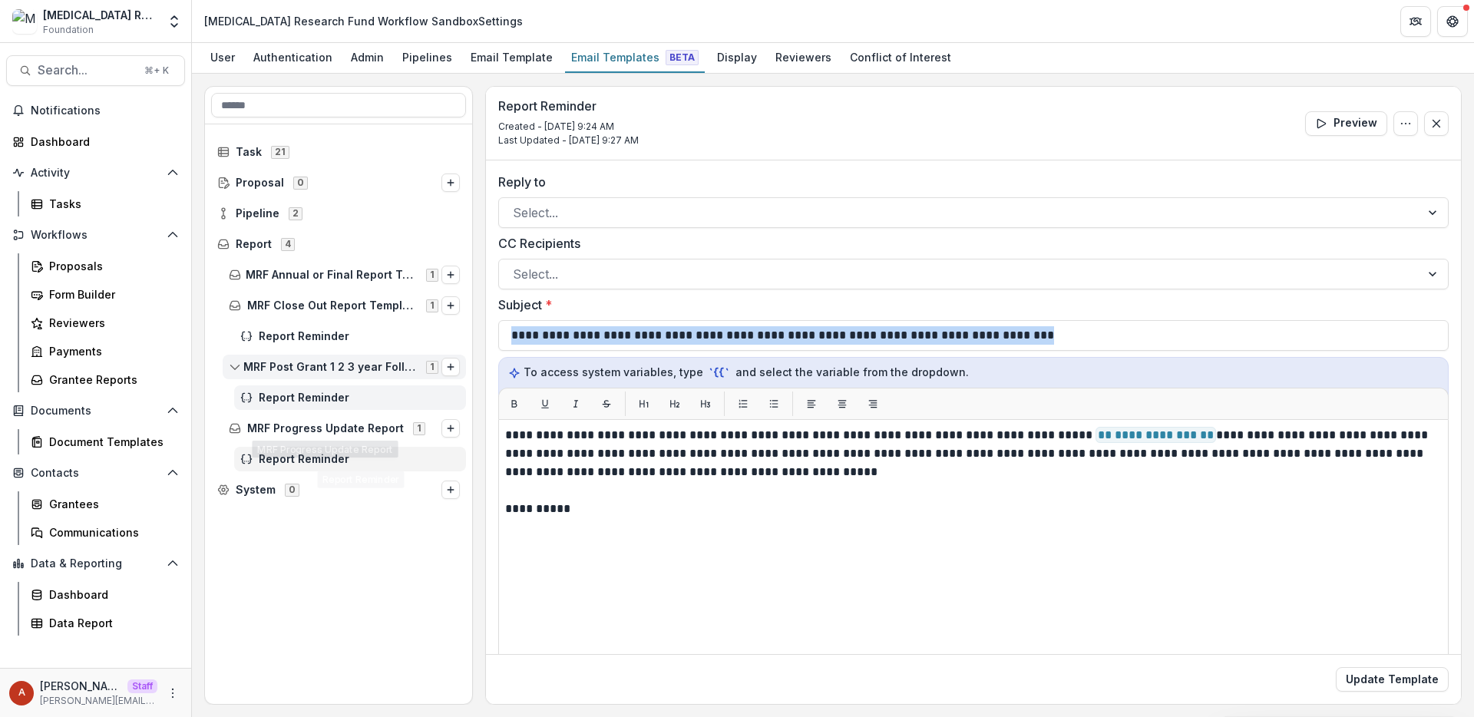
click at [345, 394] on span "Report Reminder" at bounding box center [359, 397] width 201 height 13
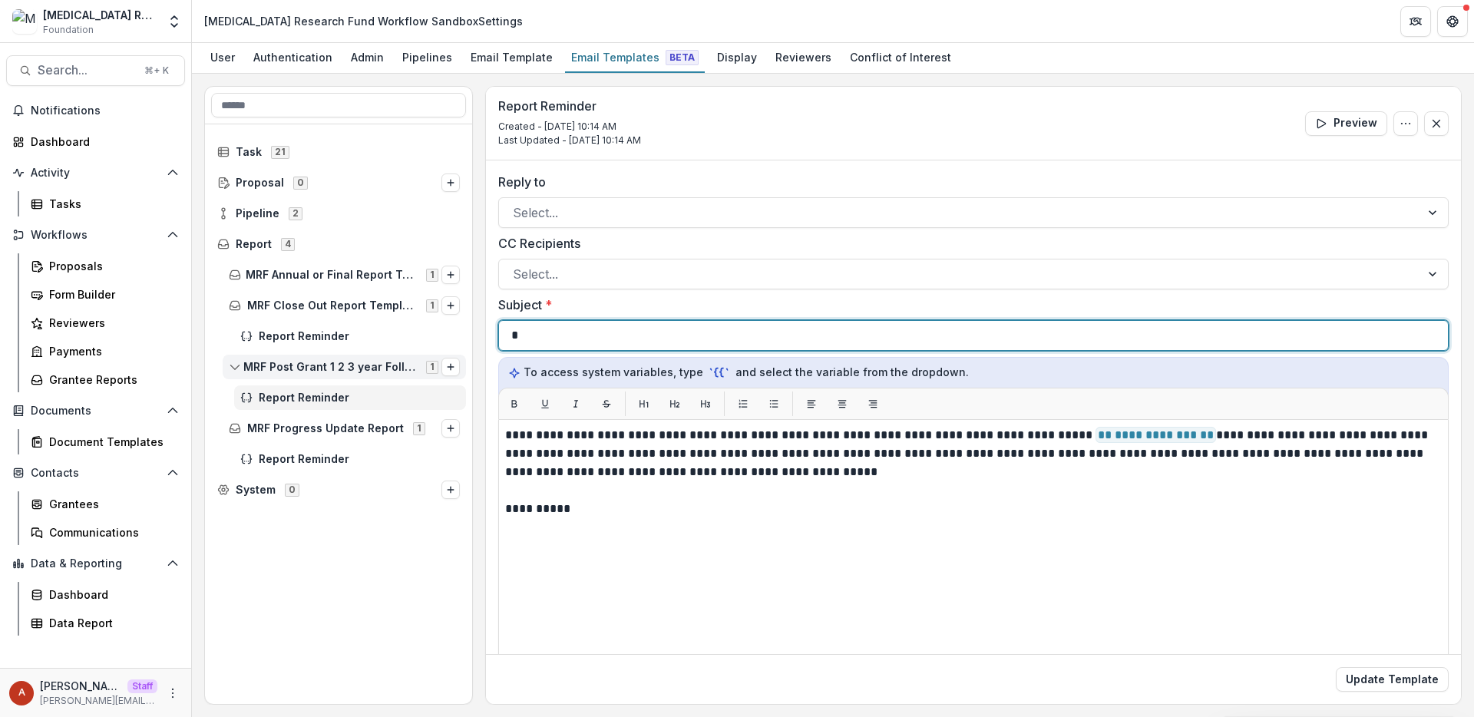
click at [632, 334] on div "*" at bounding box center [973, 335] width 924 height 29
drag, startPoint x: 632, startPoint y: 334, endPoint x: 438, endPoint y: 331, distance: 194.2
click at [438, 331] on div "**********" at bounding box center [832, 395] width 1257 height 619
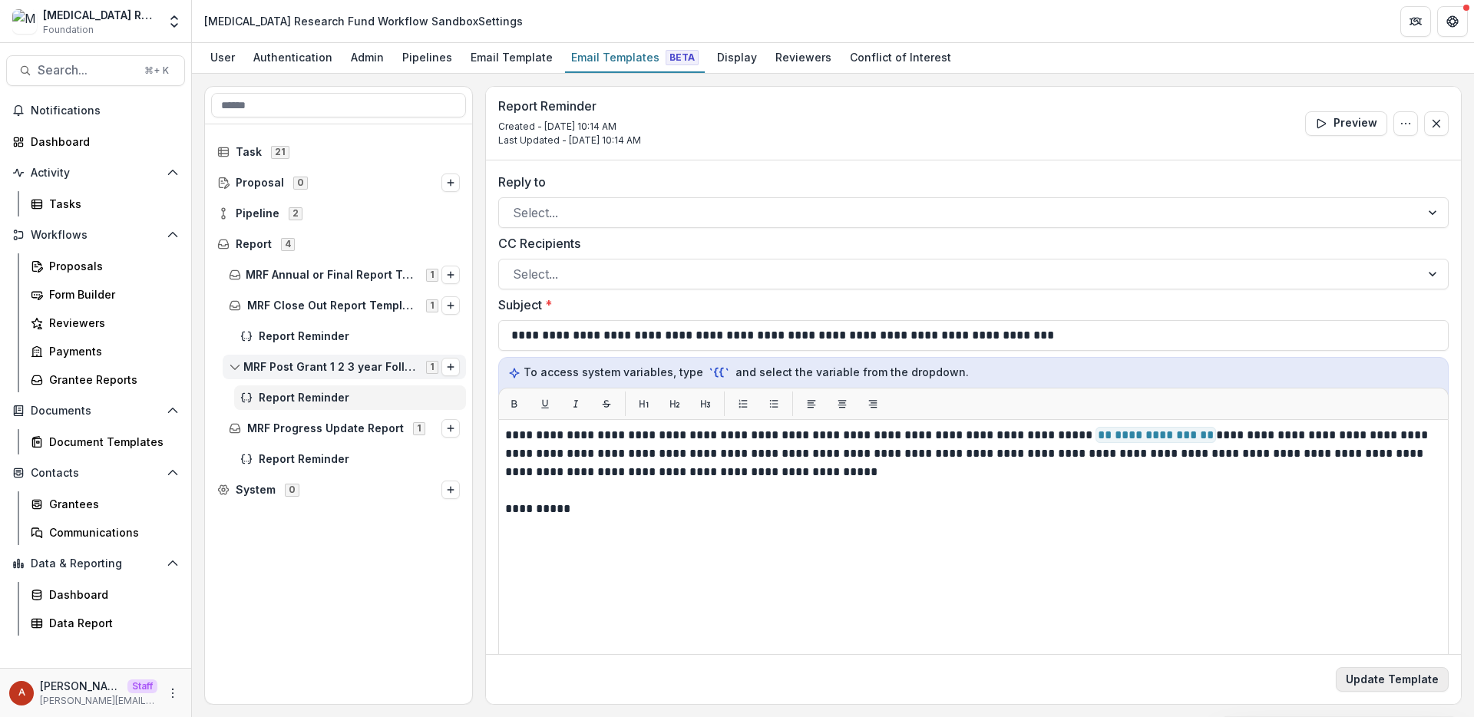
click at [1372, 682] on button "Update Template" at bounding box center [1392, 679] width 113 height 25
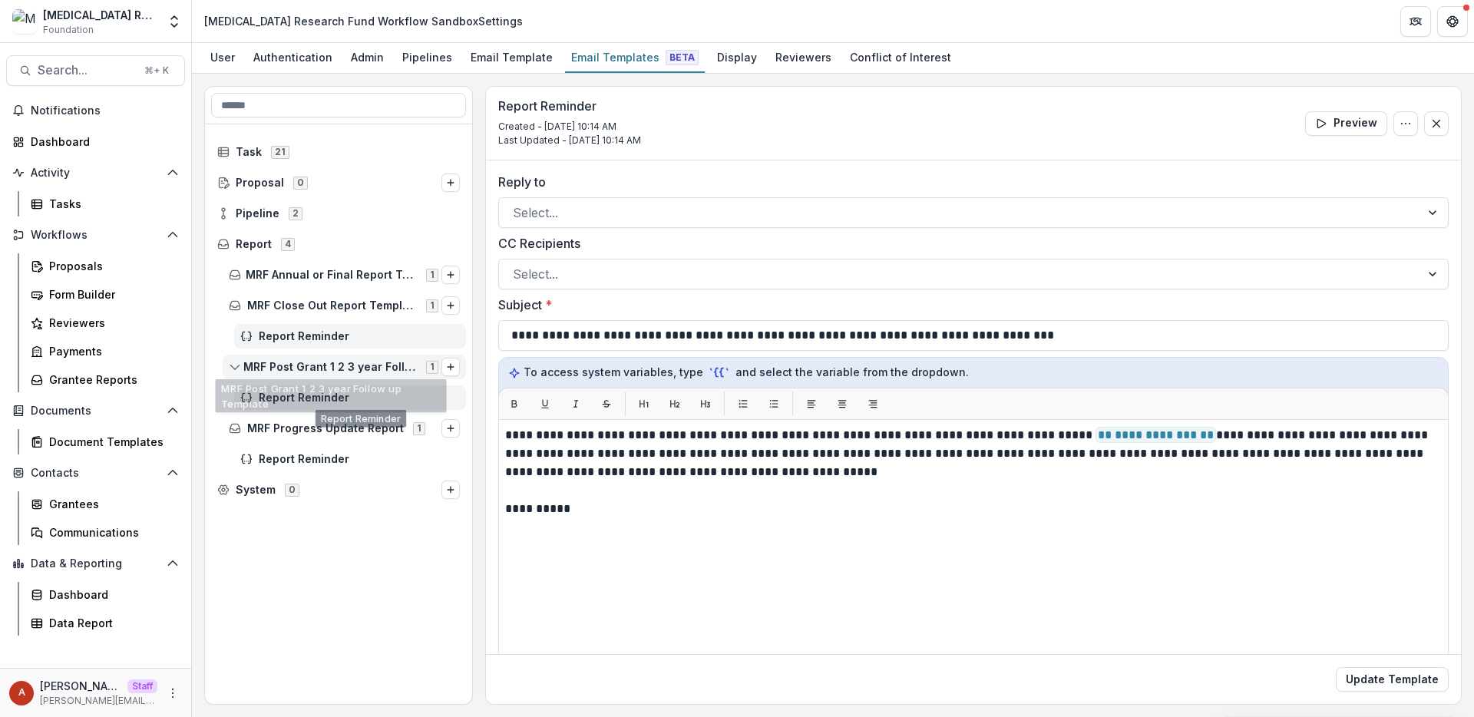
click at [302, 338] on span "Report Reminder" at bounding box center [359, 336] width 201 height 13
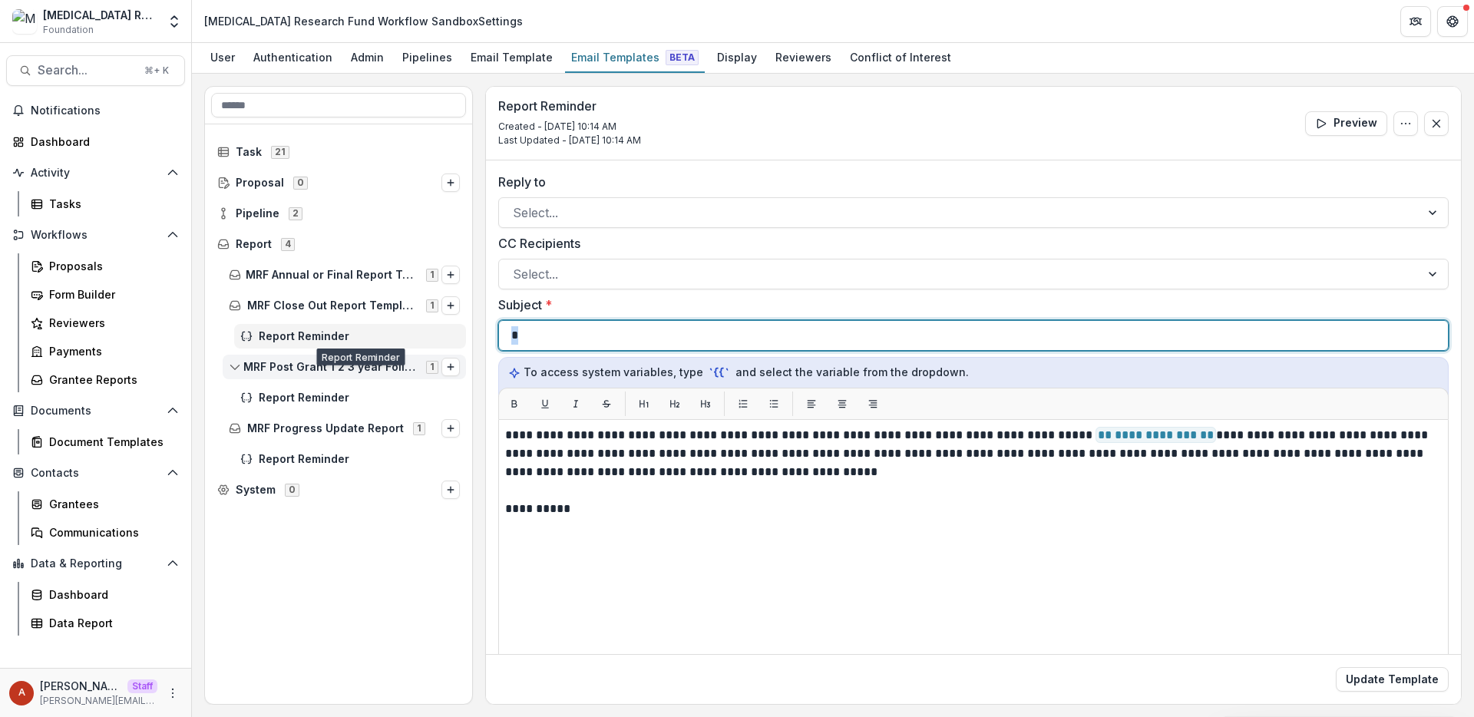
drag, startPoint x: 639, startPoint y: 344, endPoint x: 405, endPoint y: 342, distance: 234.1
click at [405, 342] on div "**********" at bounding box center [832, 395] width 1257 height 619
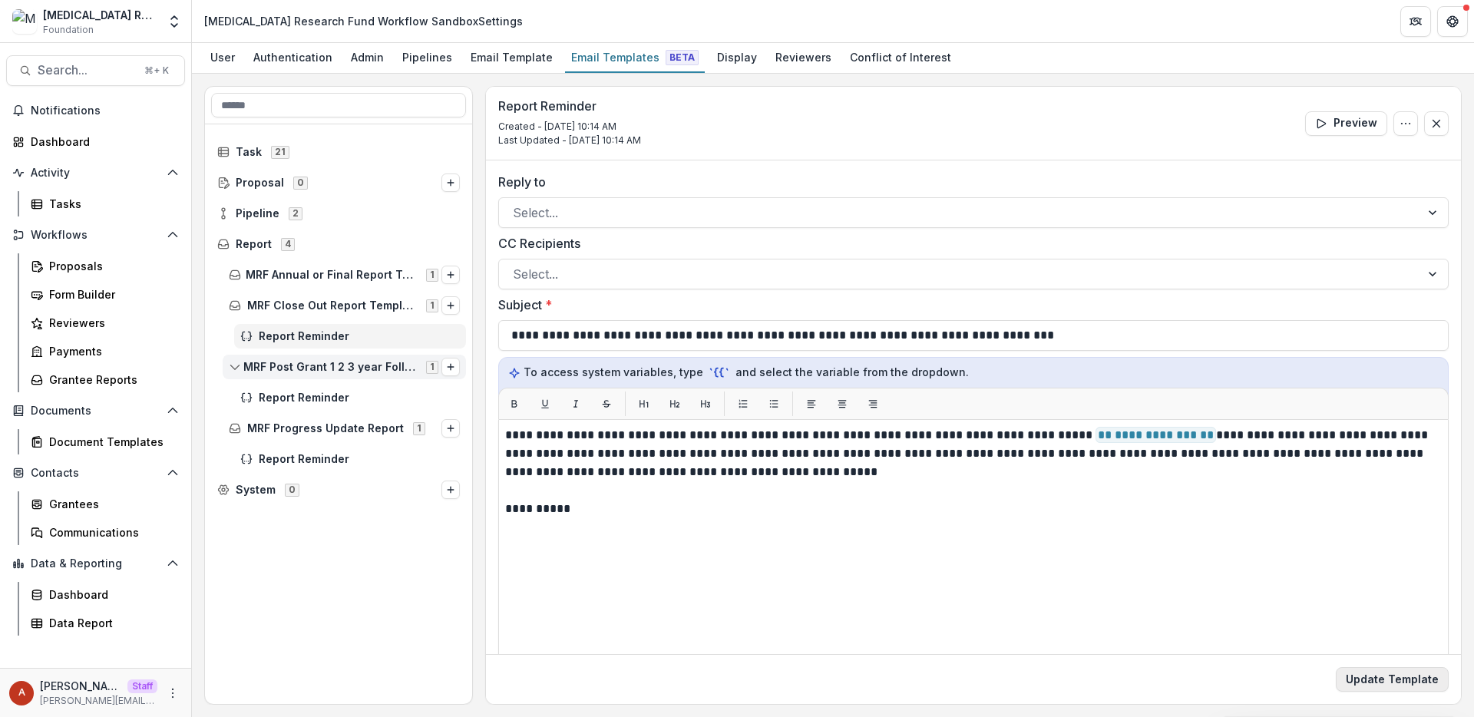
click at [1358, 673] on button "Update Template" at bounding box center [1392, 679] width 113 height 25
click at [367, 261] on div "MRF Annual or Final Report Template 1" at bounding box center [338, 274] width 267 height 31
click at [70, 448] on div "Document Templates" at bounding box center [111, 442] width 124 height 16
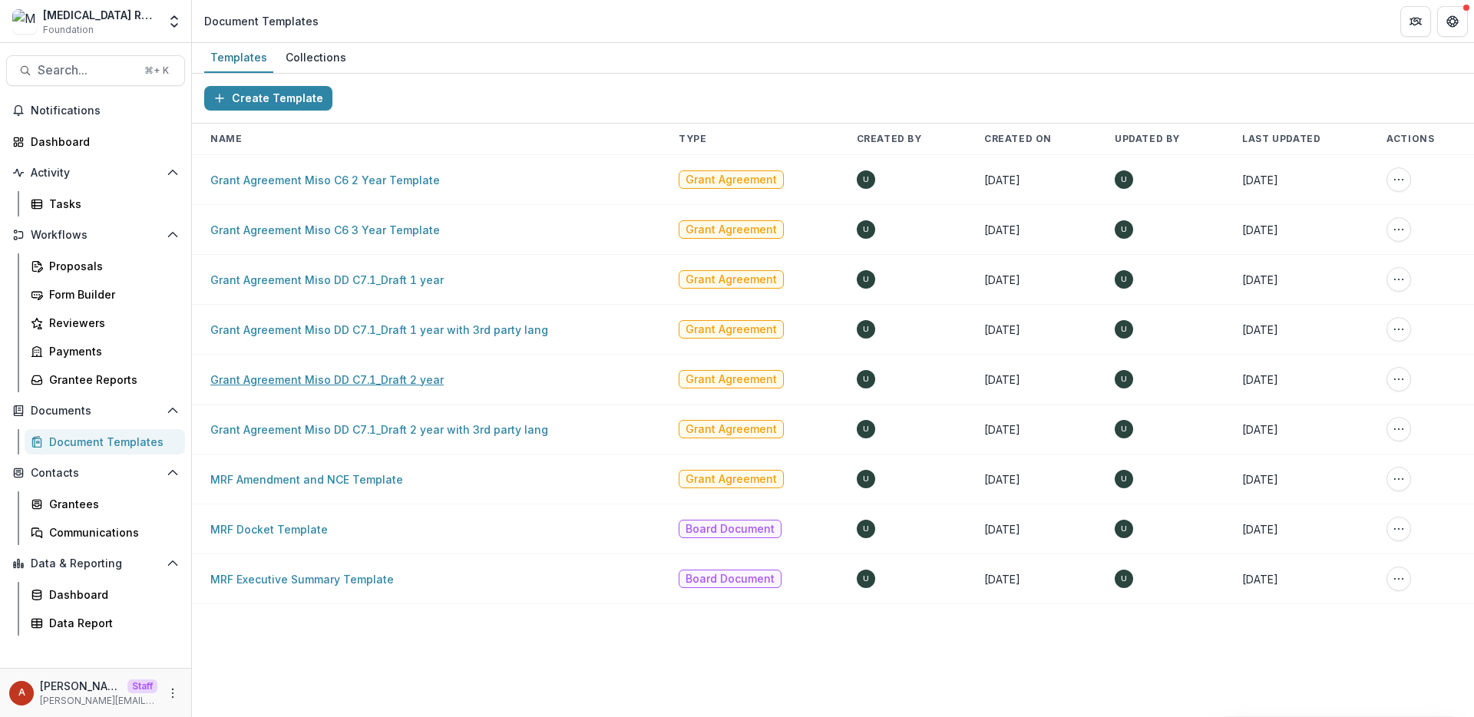
click at [355, 385] on link "Grant Agreement Miso DD C7.1_Draft 2 year" at bounding box center [326, 379] width 233 height 13
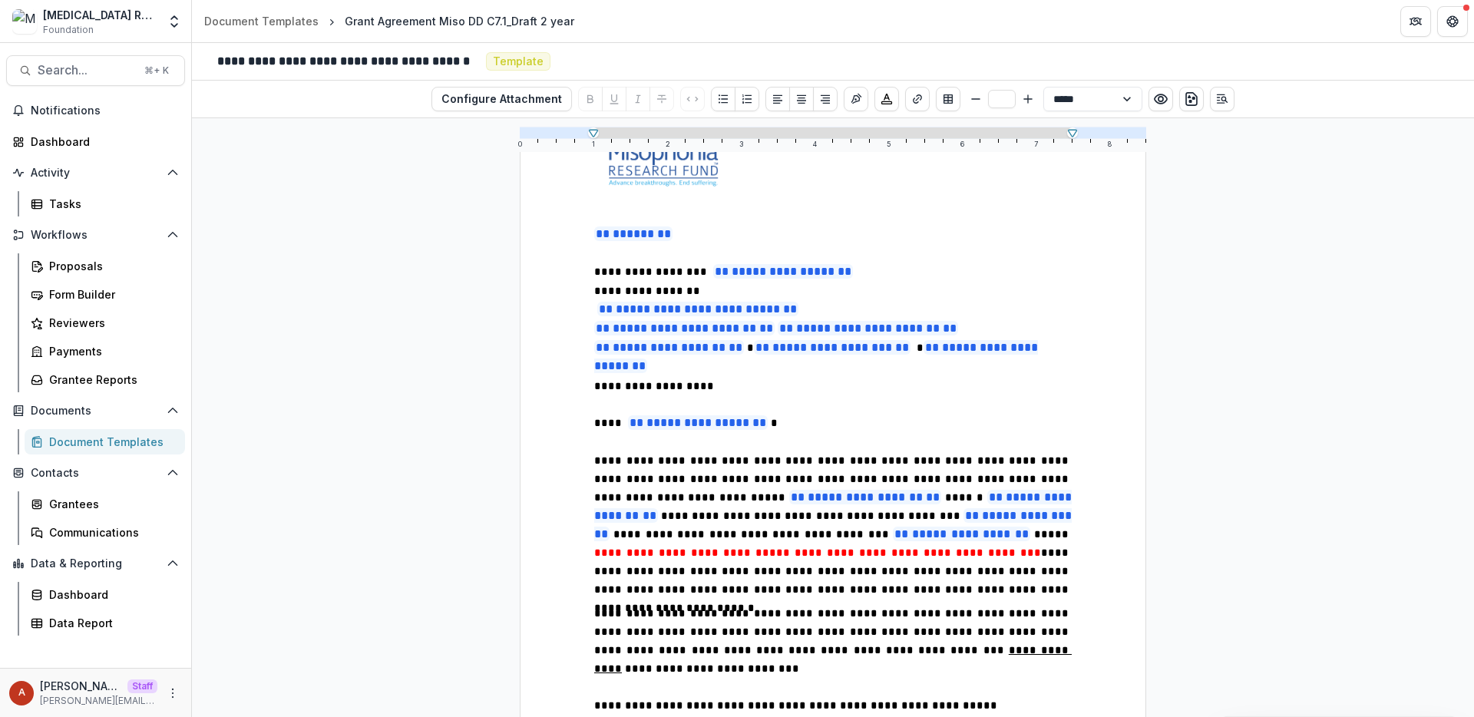
scroll to position [103, 0]
click at [733, 530] on span "**********" at bounding box center [752, 535] width 279 height 11
click at [1065, 530] on span "*****" at bounding box center [1053, 535] width 38 height 11
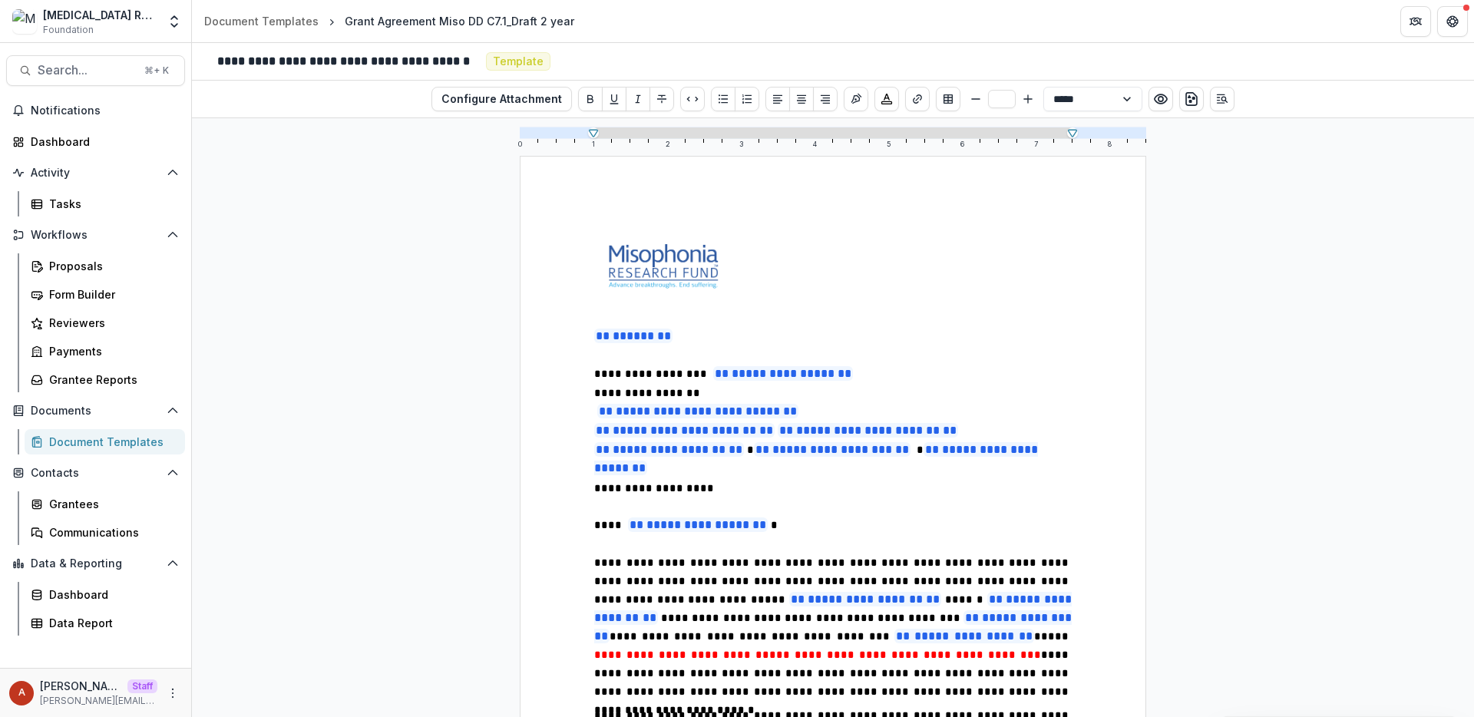
scroll to position [0, 0]
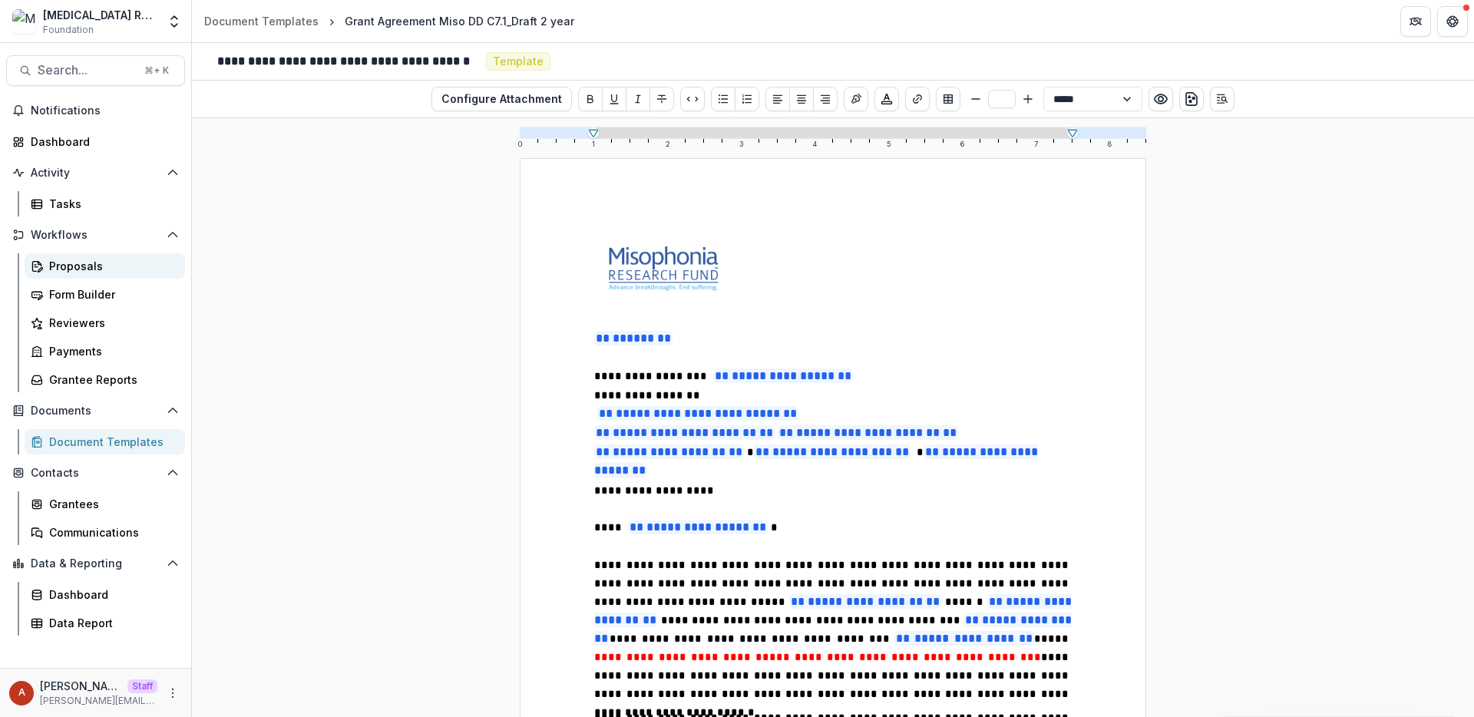
click at [99, 273] on link "Proposals" at bounding box center [105, 265] width 160 height 25
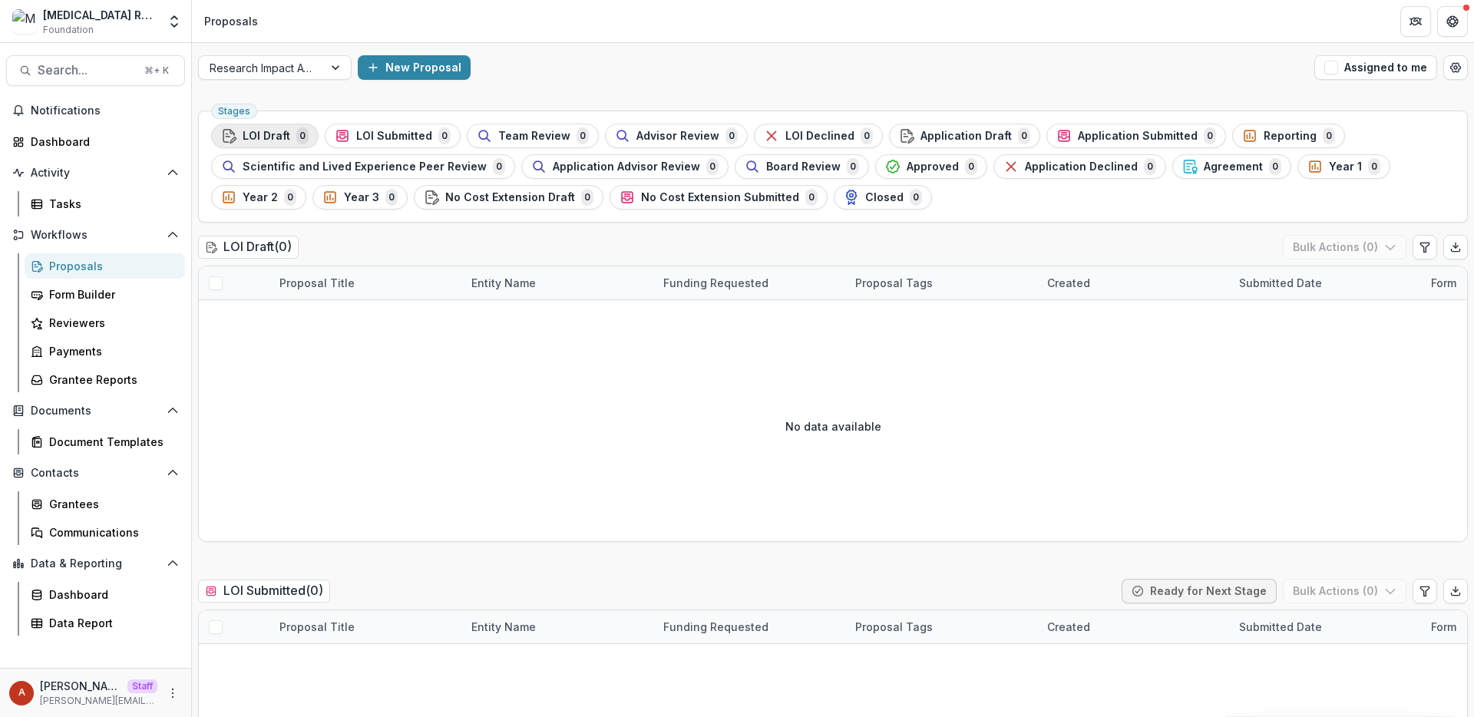
click at [248, 140] on span "LOI Draft" at bounding box center [267, 136] width 48 height 13
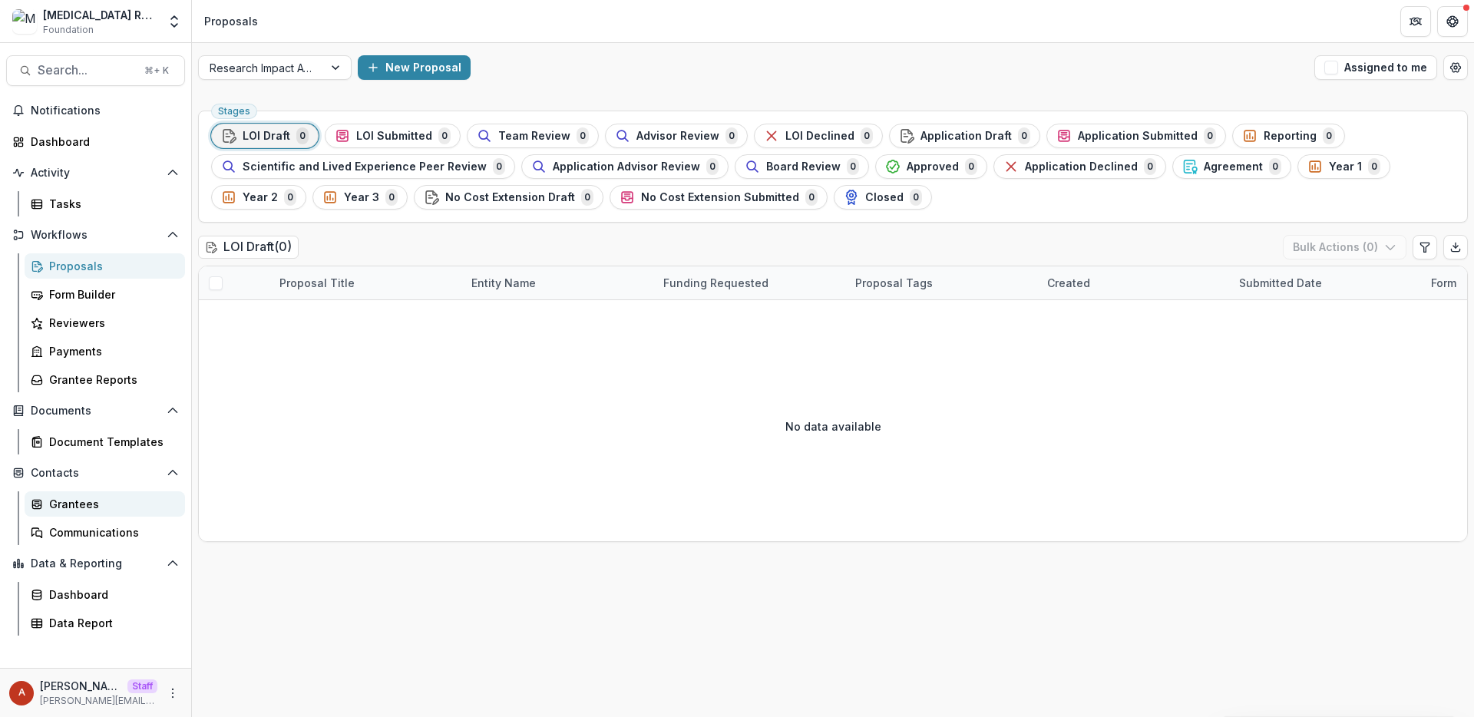
click at [77, 504] on div "Grantees" at bounding box center [111, 504] width 124 height 16
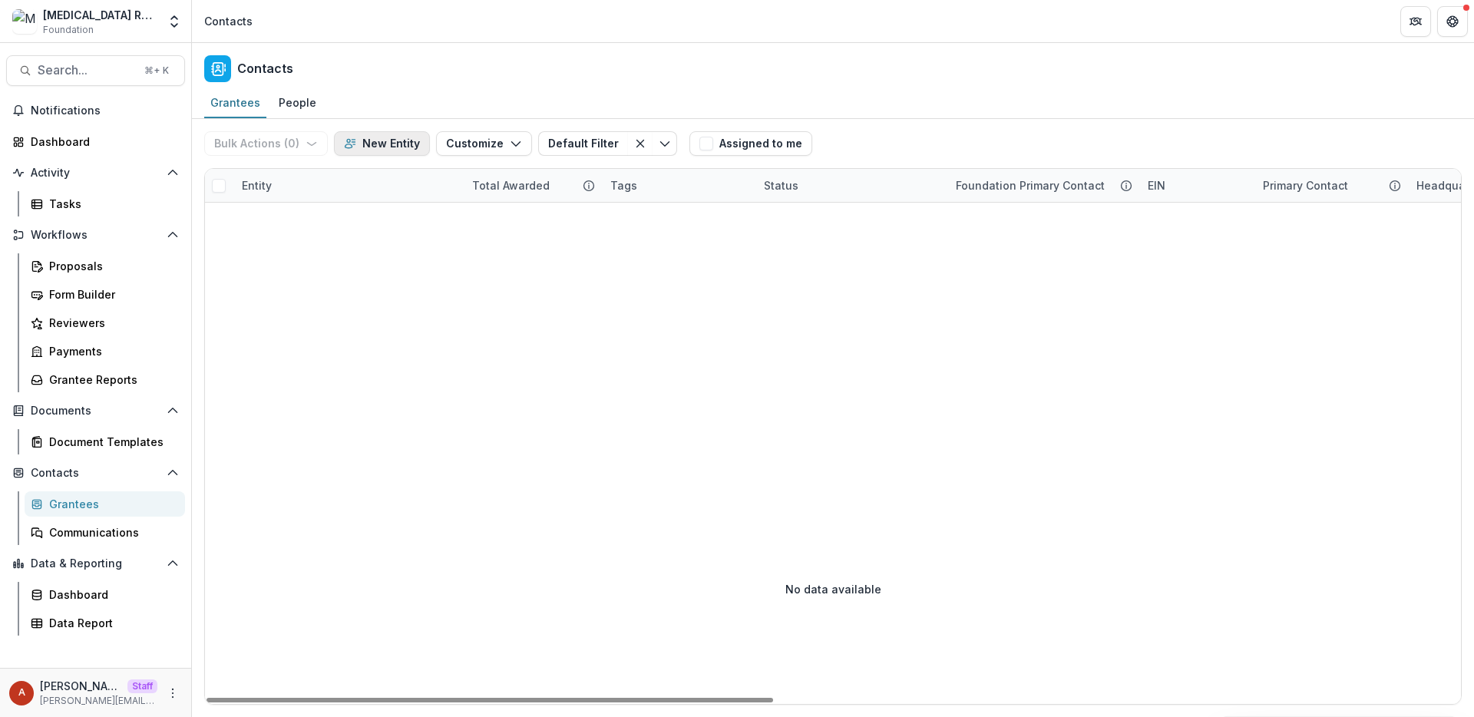
click at [362, 137] on button "New Entity" at bounding box center [382, 143] width 96 height 25
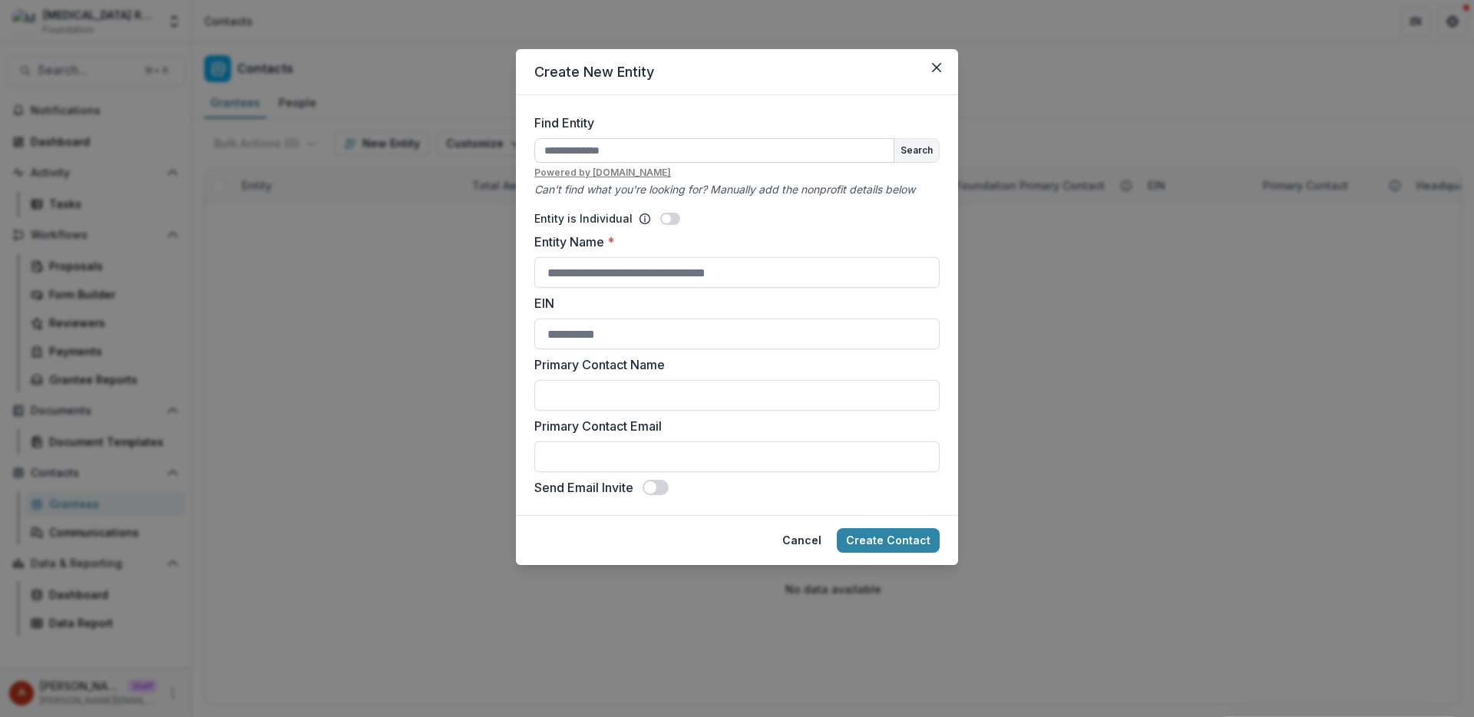
click at [573, 147] on input "Find Entity" at bounding box center [714, 150] width 360 height 25
type input "**********"
click at [923, 150] on button "Search" at bounding box center [916, 150] width 45 height 23
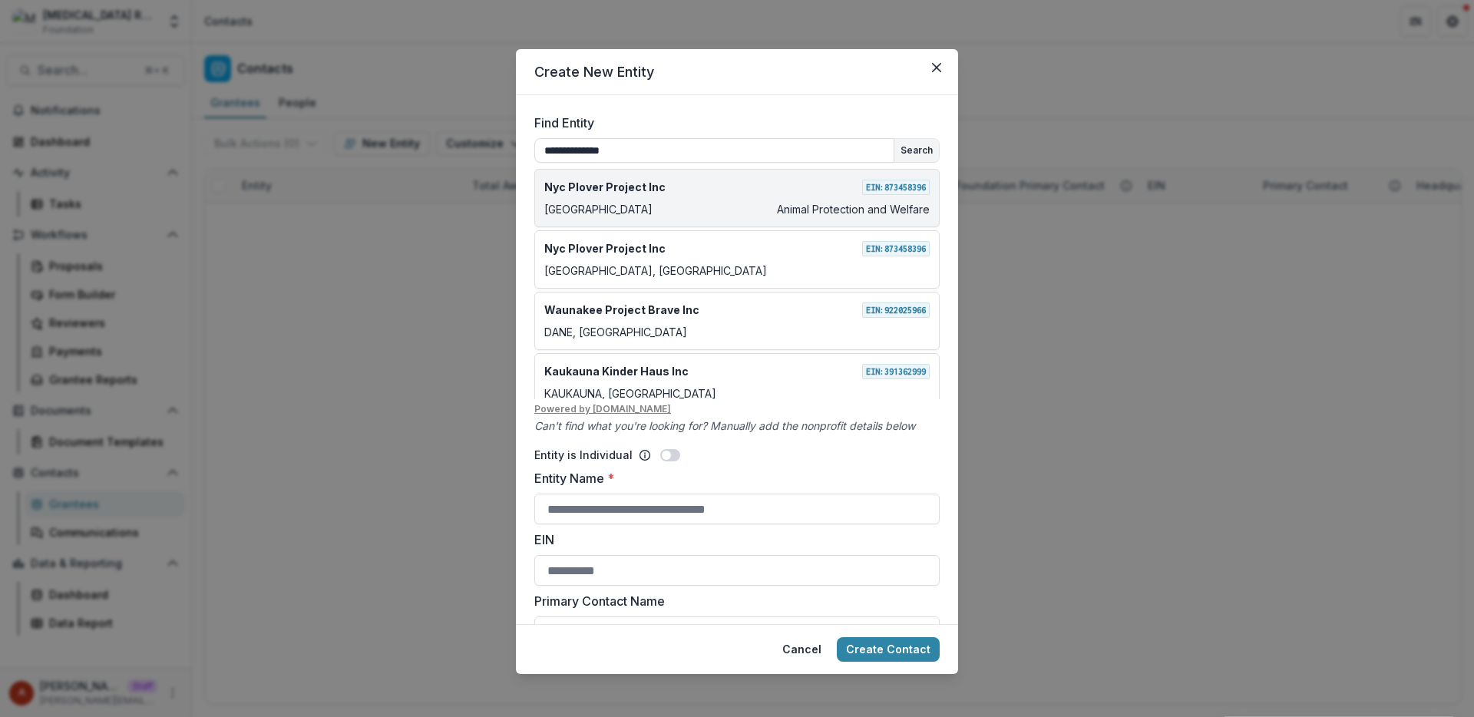
click at [648, 208] on div "Rockaway Park Animal Protection and Welfare" at bounding box center [736, 209] width 385 height 16
type input "**********"
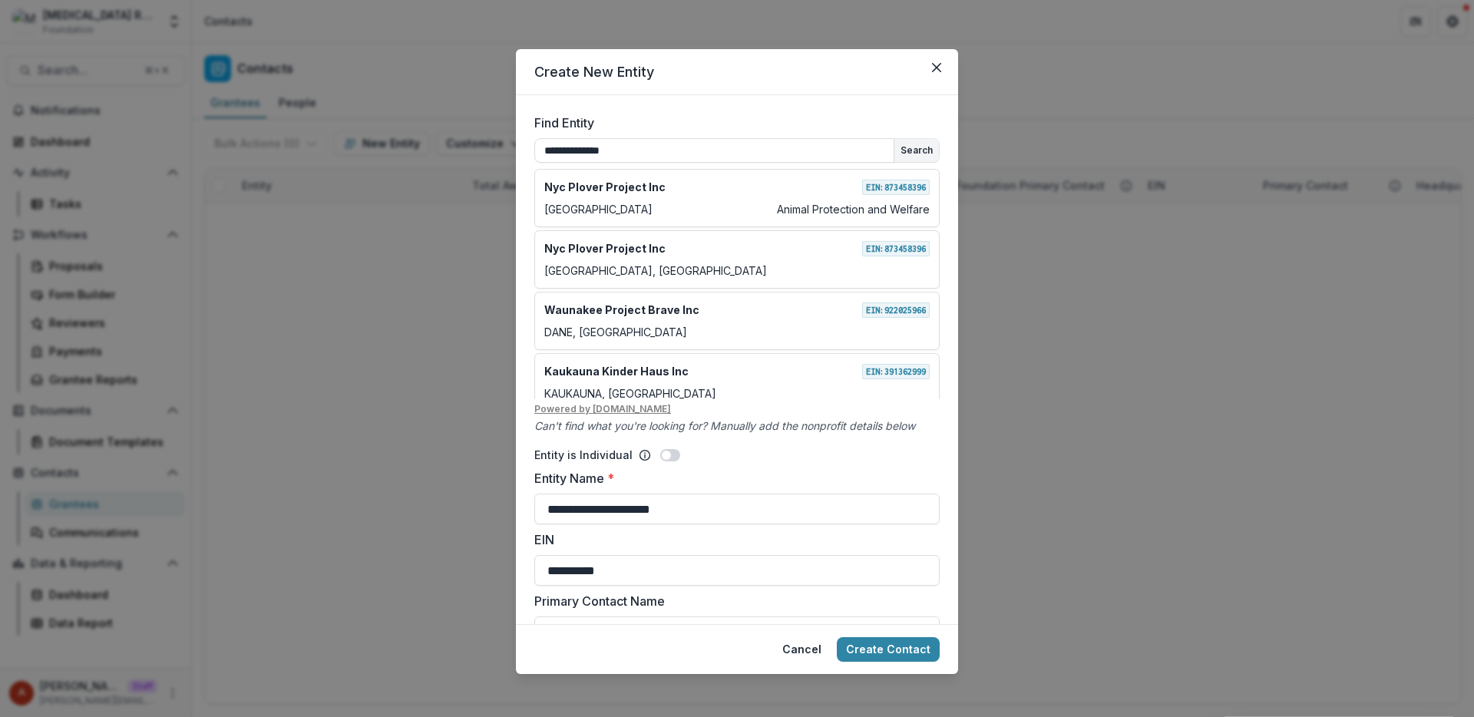
scroll to position [127, 0]
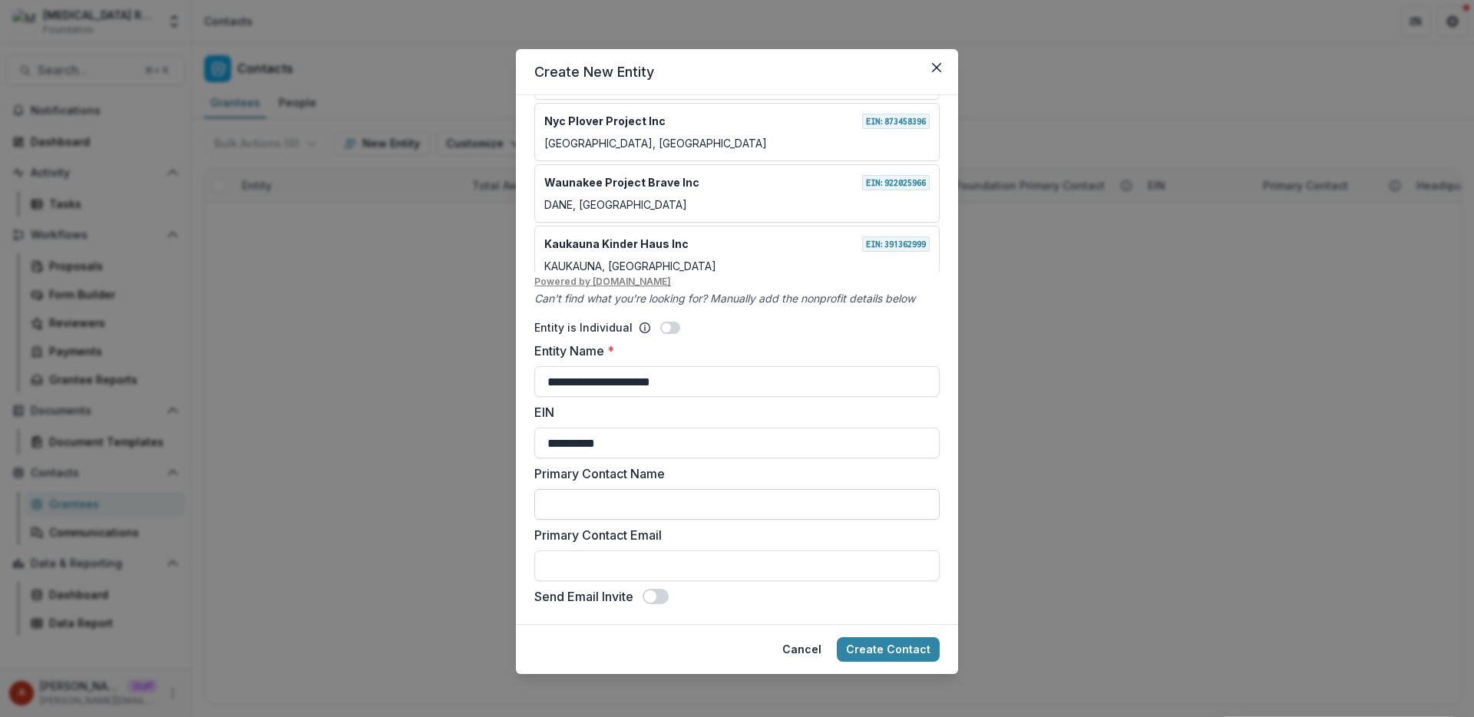
click at [603, 500] on input "Primary Contact Name" at bounding box center [736, 504] width 405 height 31
type input "********"
type input "**********"
click at [837, 637] on button "Create Contact" at bounding box center [888, 649] width 103 height 25
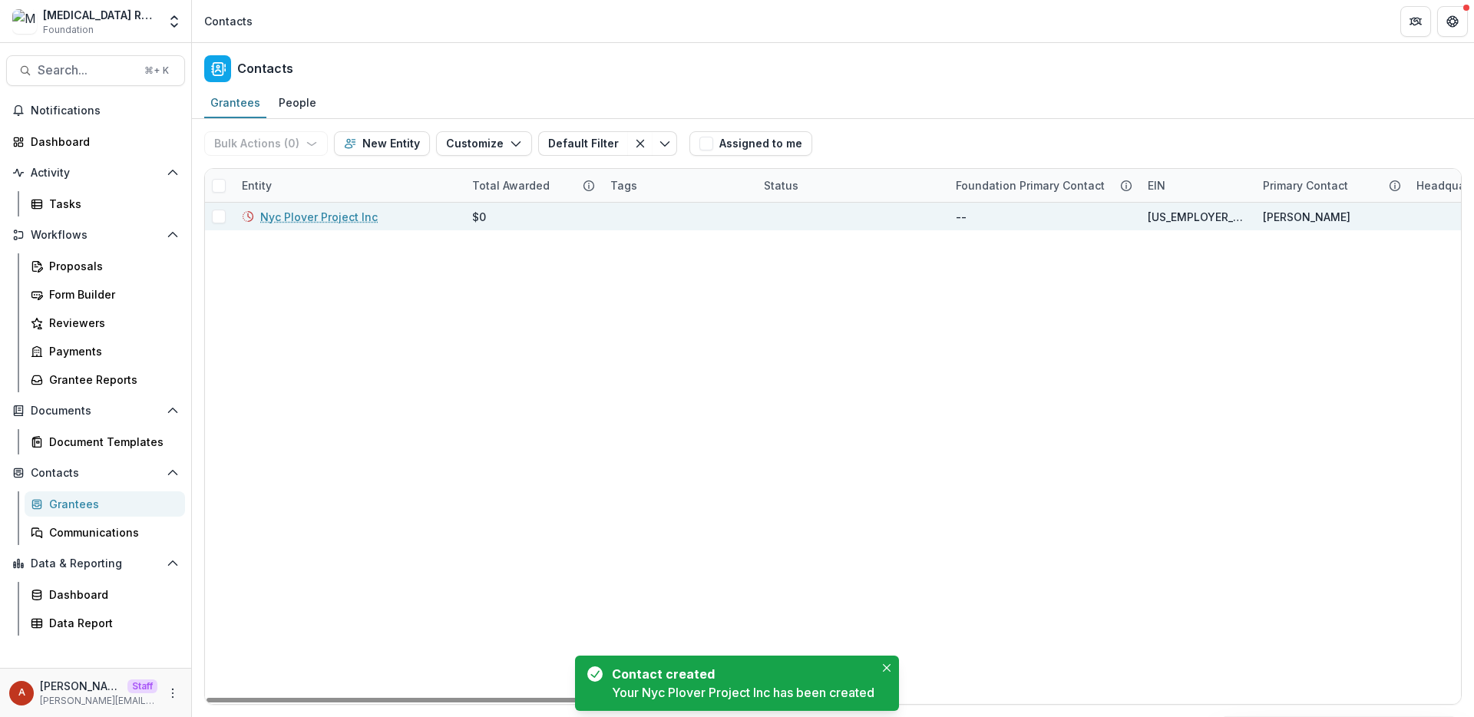
click at [280, 216] on link "Nyc Plover Project Inc" at bounding box center [318, 217] width 117 height 16
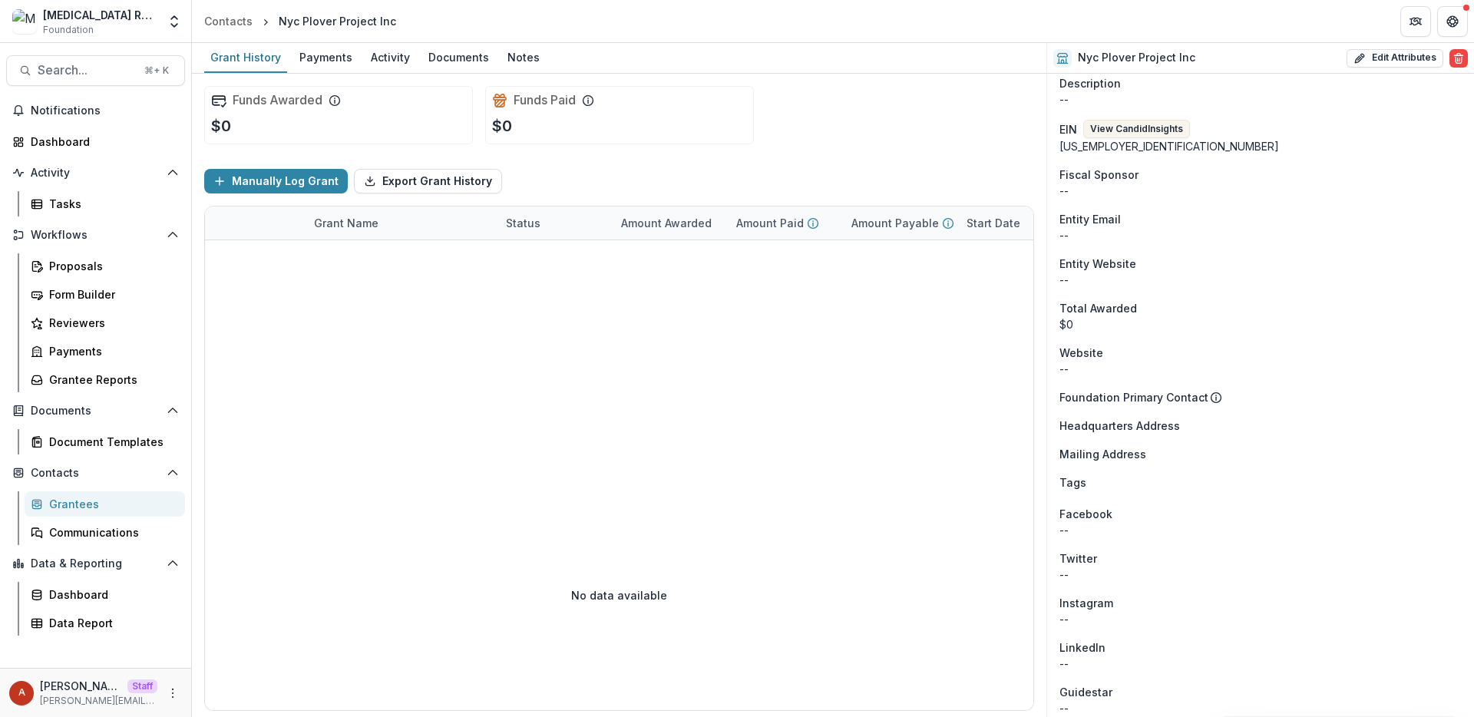
scroll to position [473, 0]
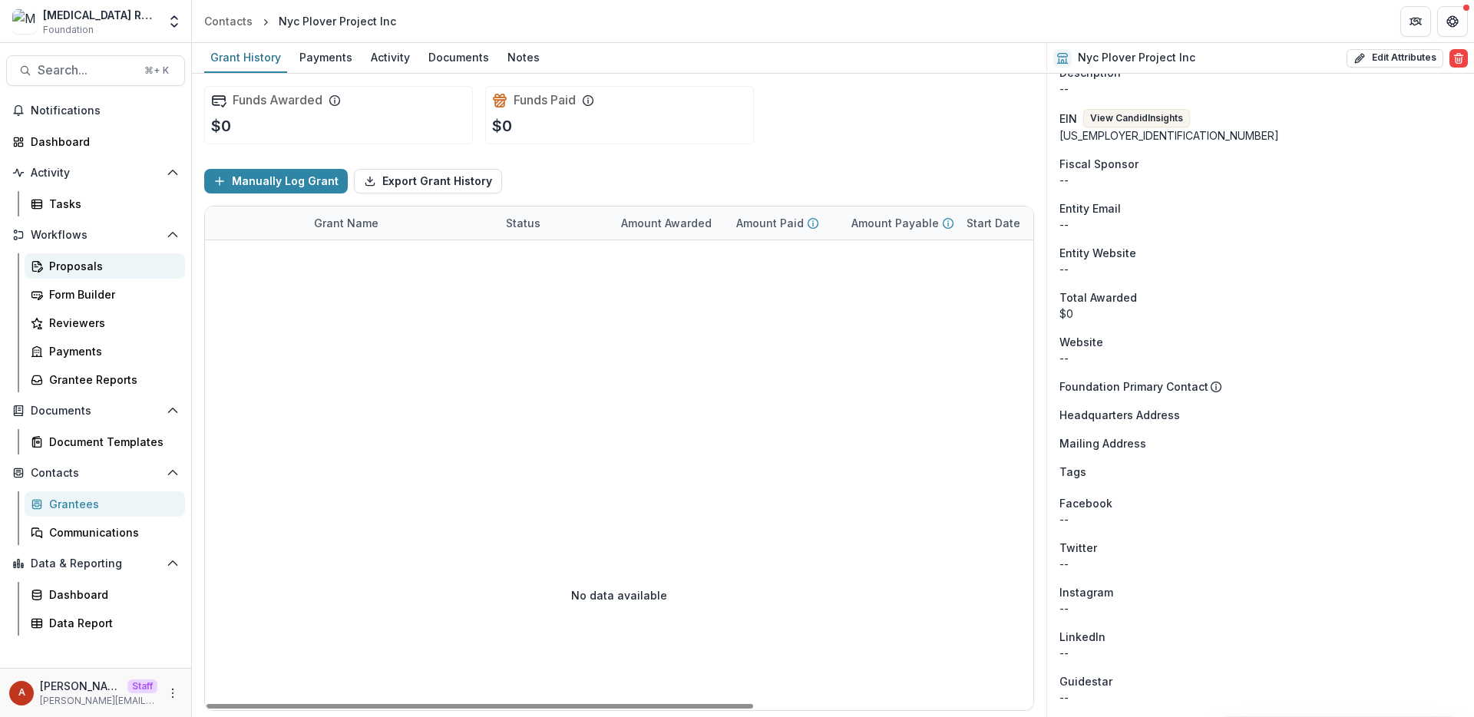
click at [79, 266] on div "Proposals" at bounding box center [111, 266] width 124 height 16
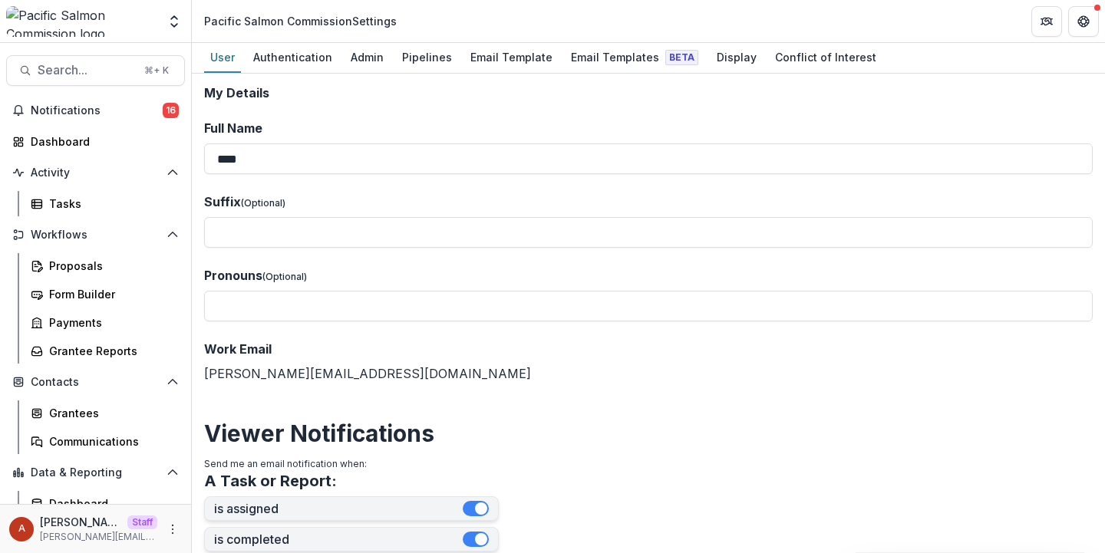
scroll to position [41, 0]
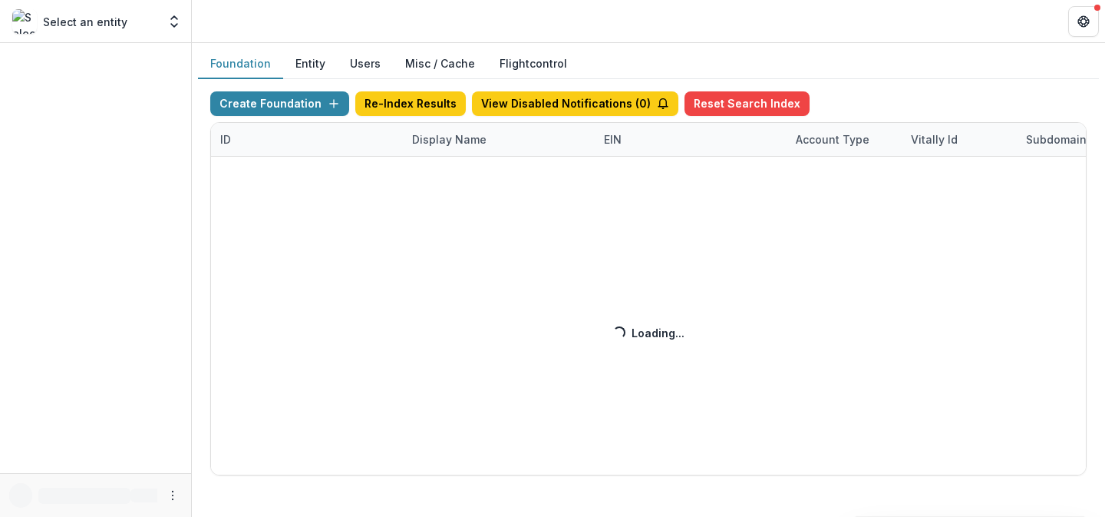
click at [449, 142] on div "Create Foundation Re-Index Results View Disabled Notifications ( 0 ) Reset Sear…" at bounding box center [648, 283] width 877 height 384
click at [435, 140] on div "Create Foundation Re-Index Results View Disabled Notifications ( 1 ) Reset Sear…" at bounding box center [648, 283] width 877 height 384
click at [451, 135] on div "Create Foundation Re-Index Results View Disabled Notifications ( 1 ) Reset Sear…" at bounding box center [648, 283] width 877 height 384
click at [444, 138] on div "Create Foundation Re-Index Results View Disabled Notifications ( 1 ) Reset Sear…" at bounding box center [648, 283] width 877 height 384
click at [440, 143] on div "Create Foundation Re-Index Results View Disabled Notifications ( 1 ) Reset Sear…" at bounding box center [648, 283] width 877 height 384
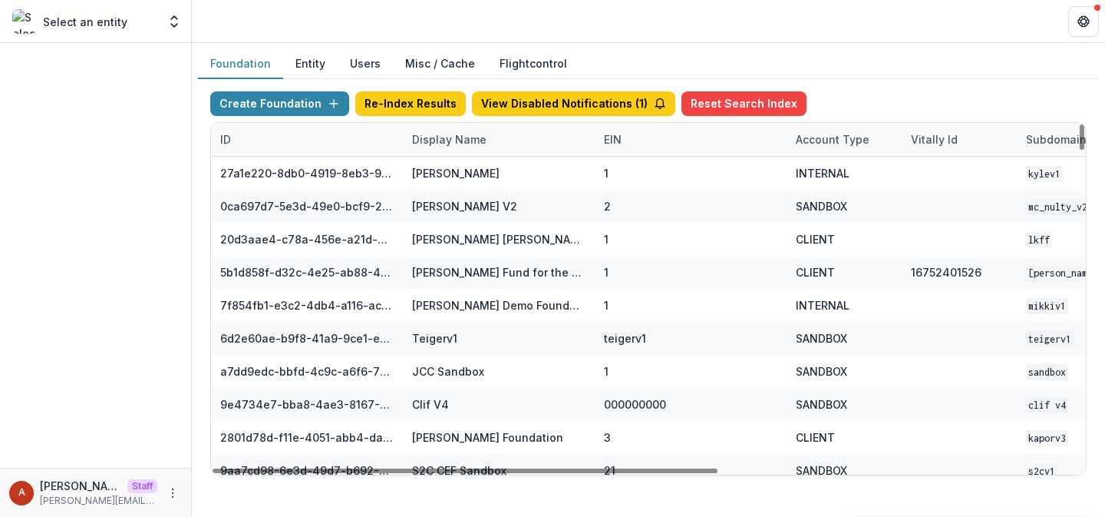
click at [438, 140] on div "Display Name" at bounding box center [449, 139] width 93 height 16
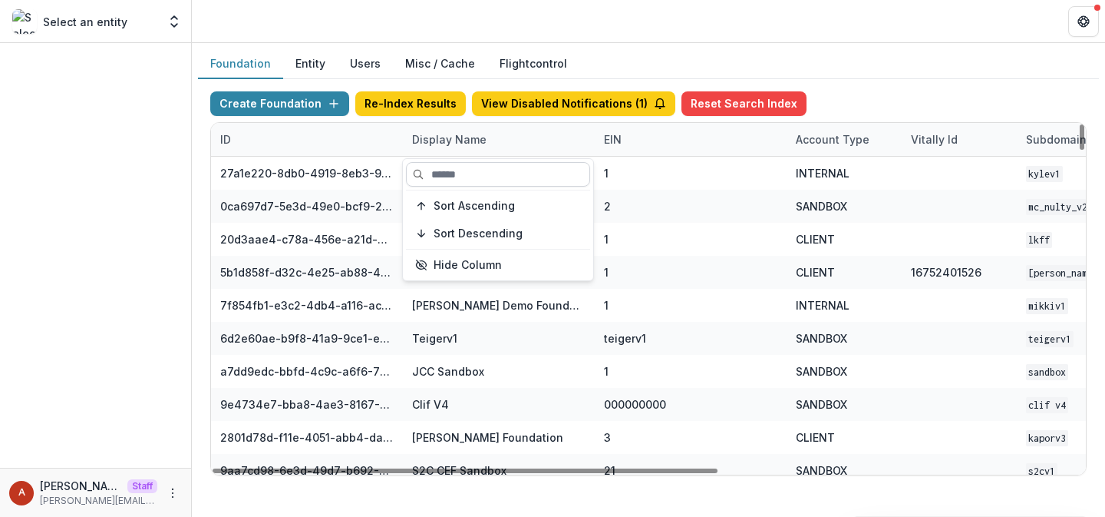
click at [447, 180] on input at bounding box center [498, 174] width 184 height 25
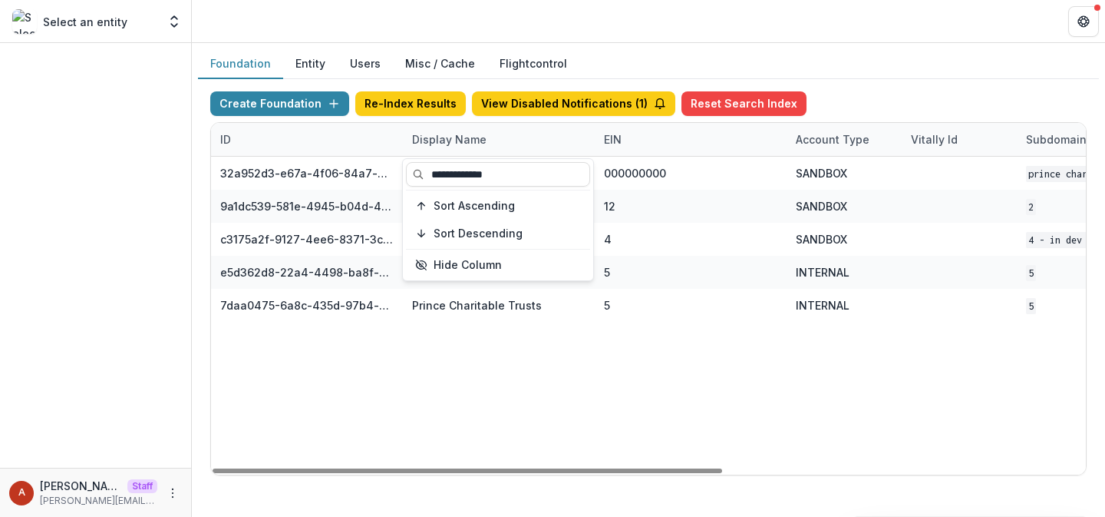
type input "**********"
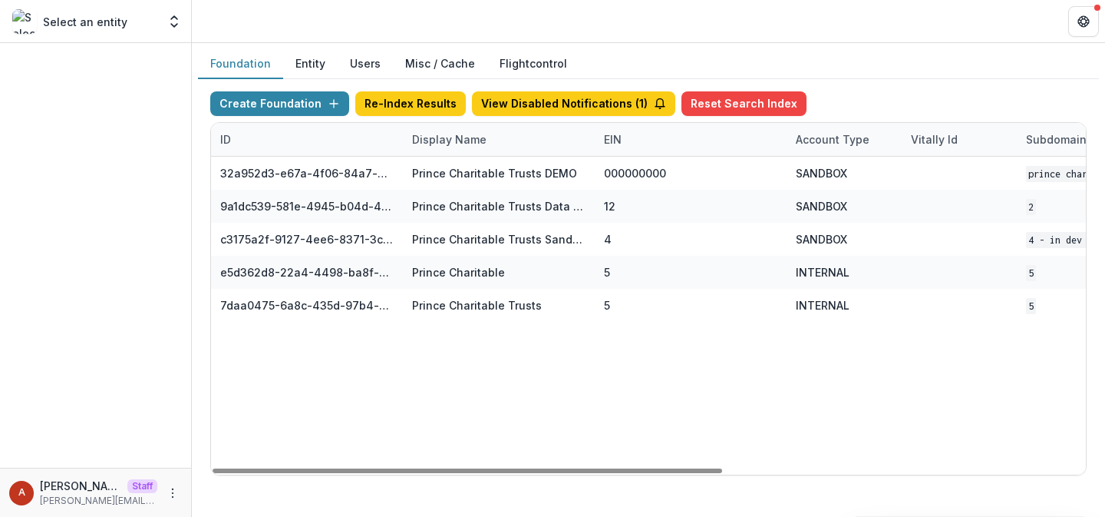
click at [474, 24] on header at bounding box center [648, 21] width 913 height 42
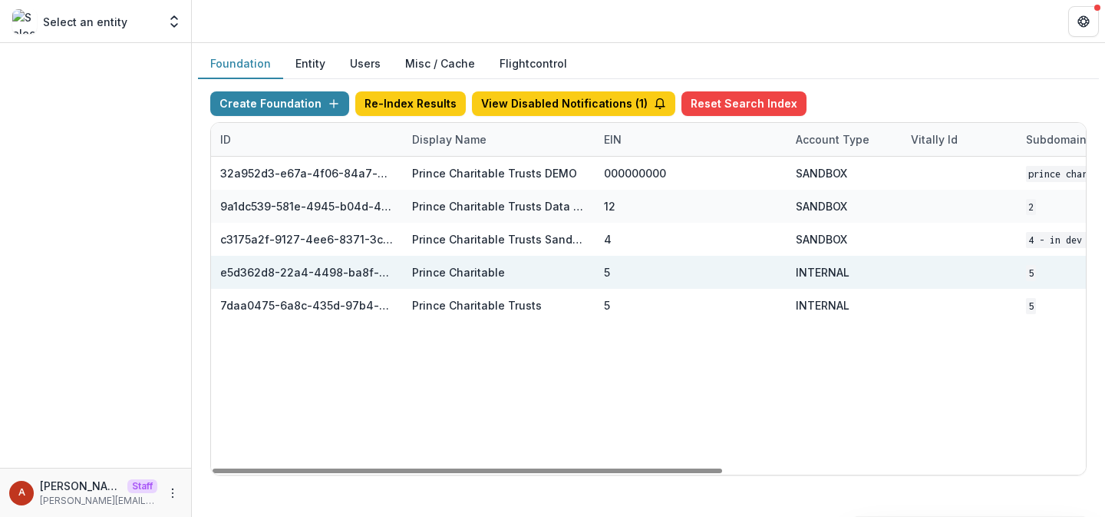
scroll to position [0, 622]
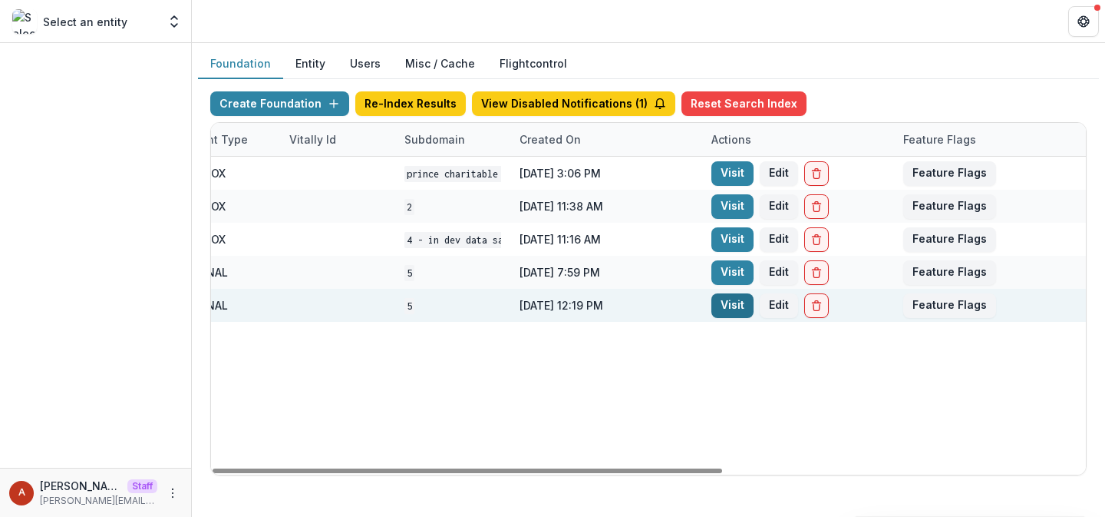
click at [722, 302] on link "Visit" at bounding box center [733, 305] width 42 height 25
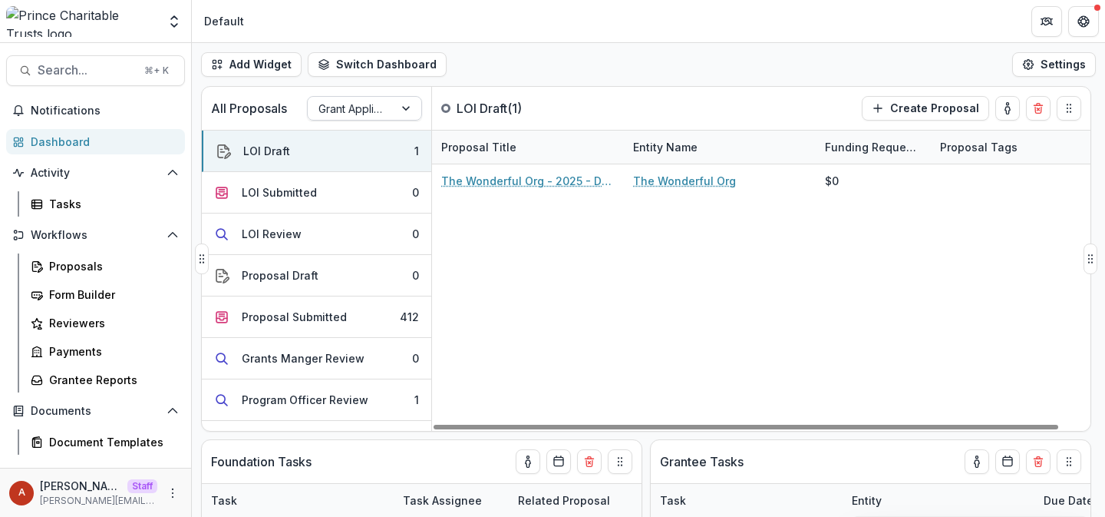
click at [359, 113] on div at bounding box center [351, 108] width 64 height 19
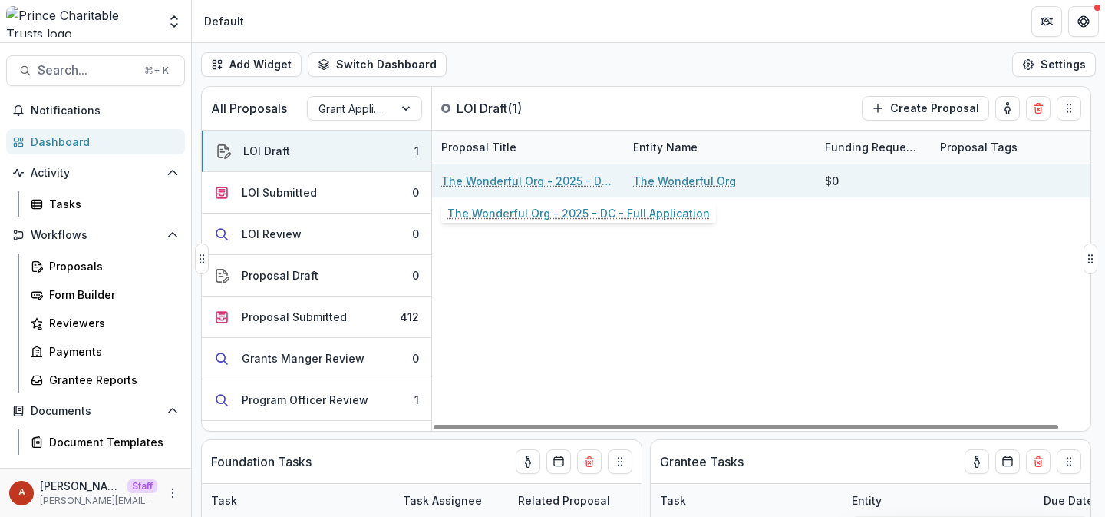
click at [534, 182] on link "The Wonderful Org - 2025 - DC - Full Application" at bounding box center [527, 181] width 173 height 16
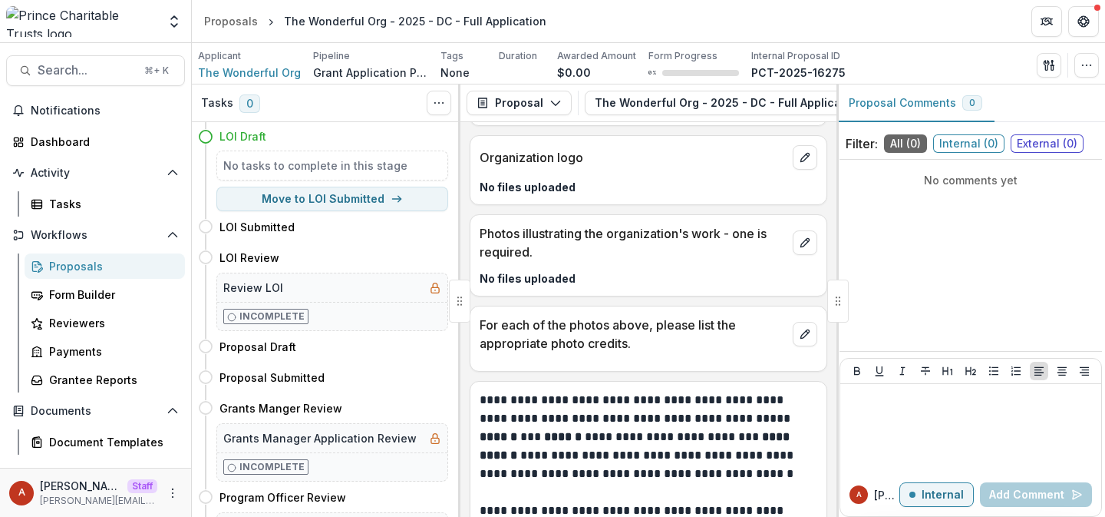
scroll to position [2192, 0]
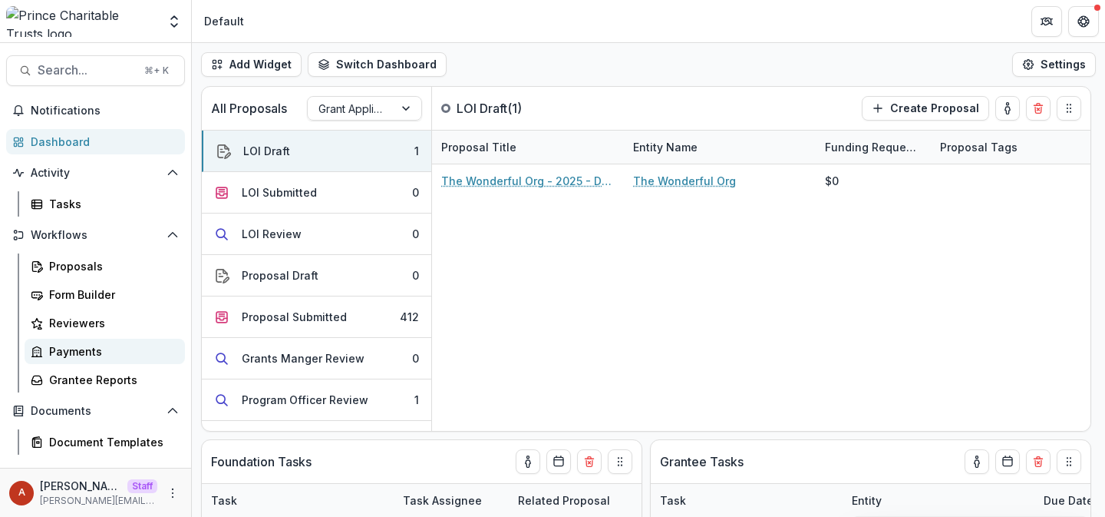
click at [74, 340] on link "Payments" at bounding box center [105, 350] width 160 height 25
